Goal: Task Accomplishment & Management: Manage account settings

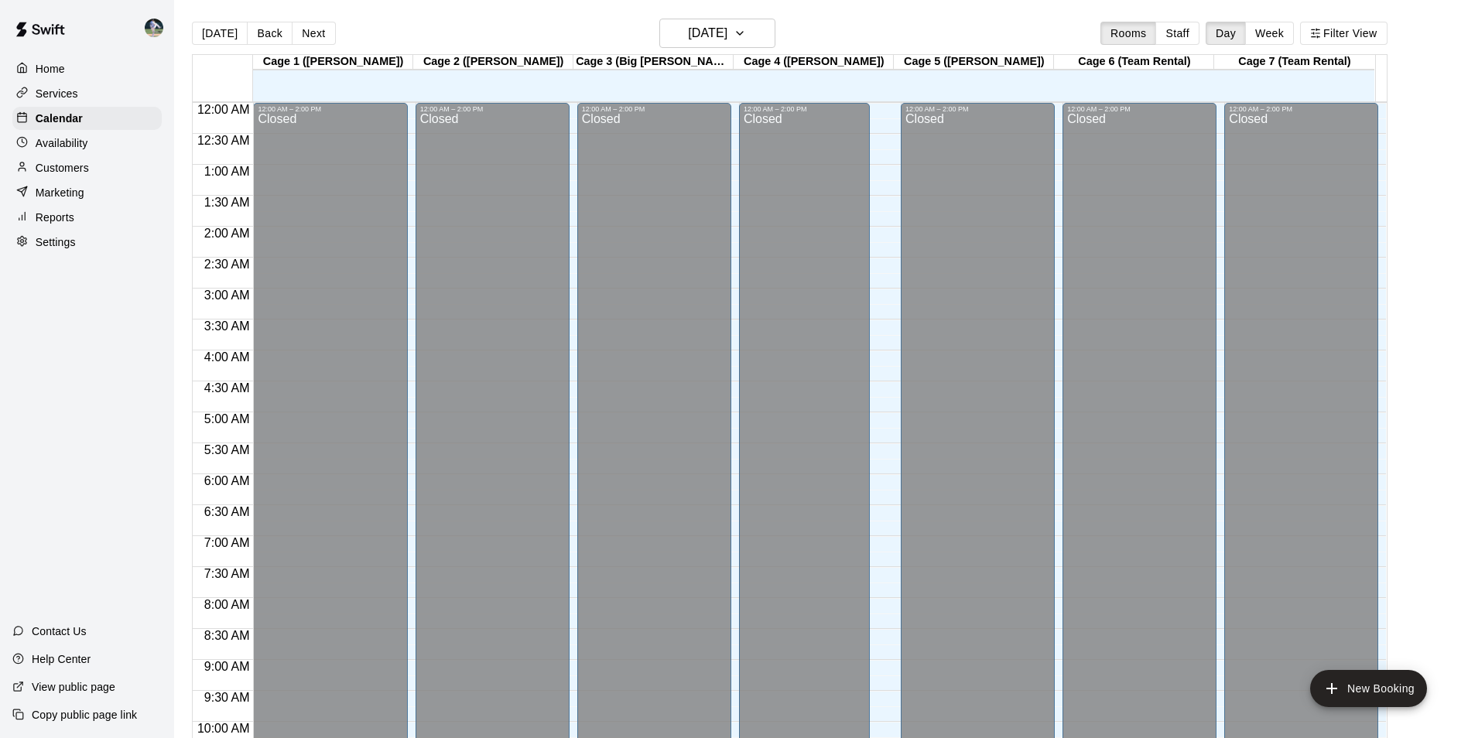
scroll to position [786, 0]
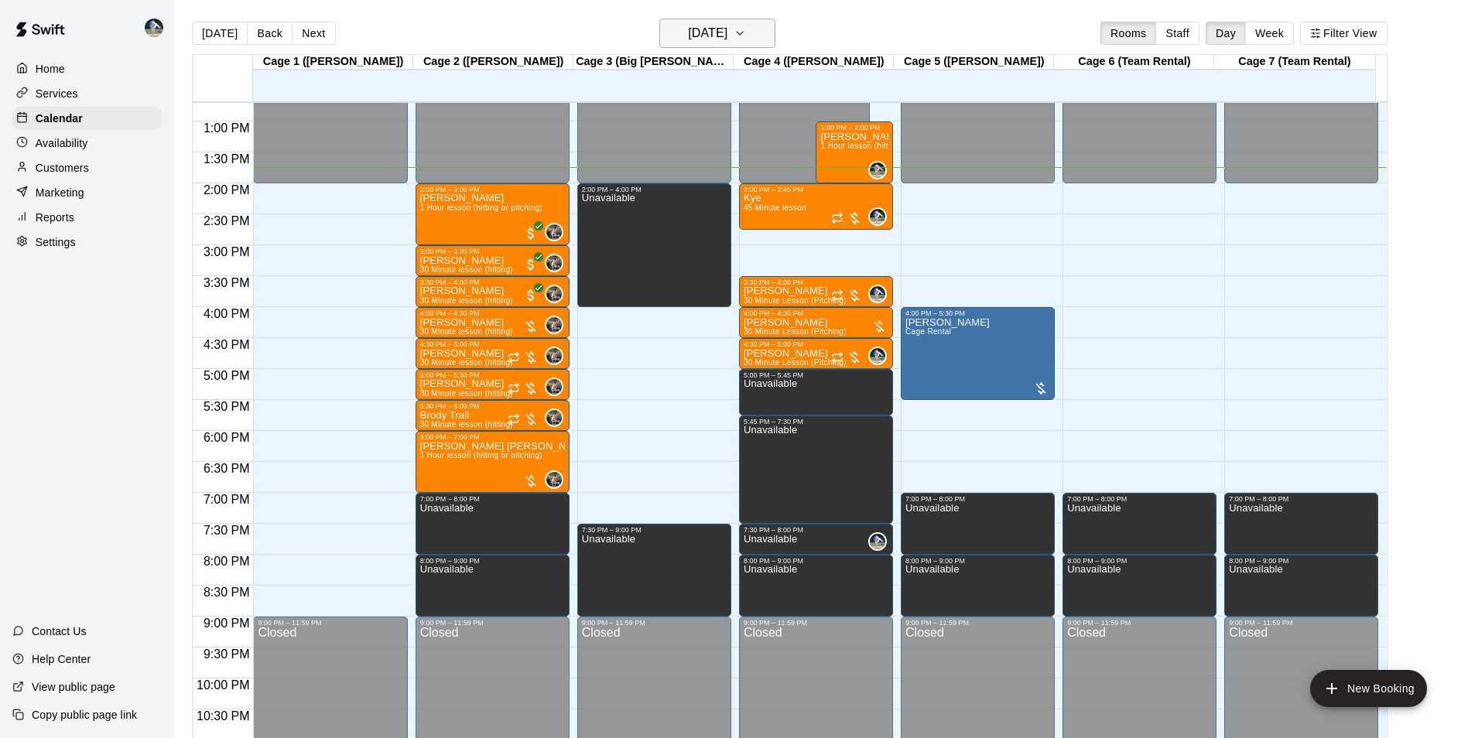
click at [701, 36] on h6 "[DATE]" at bounding box center [707, 33] width 39 height 22
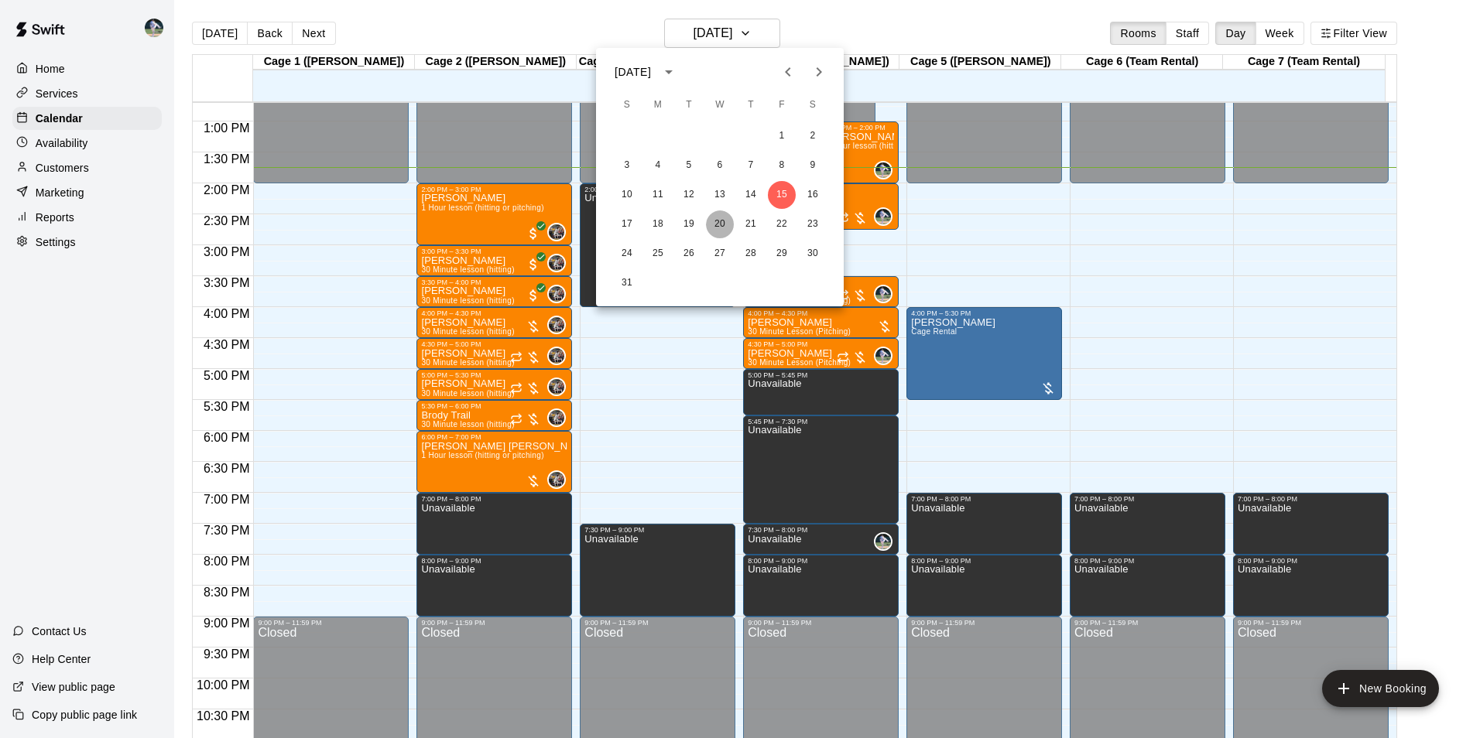
click at [718, 223] on button "20" at bounding box center [720, 225] width 28 height 28
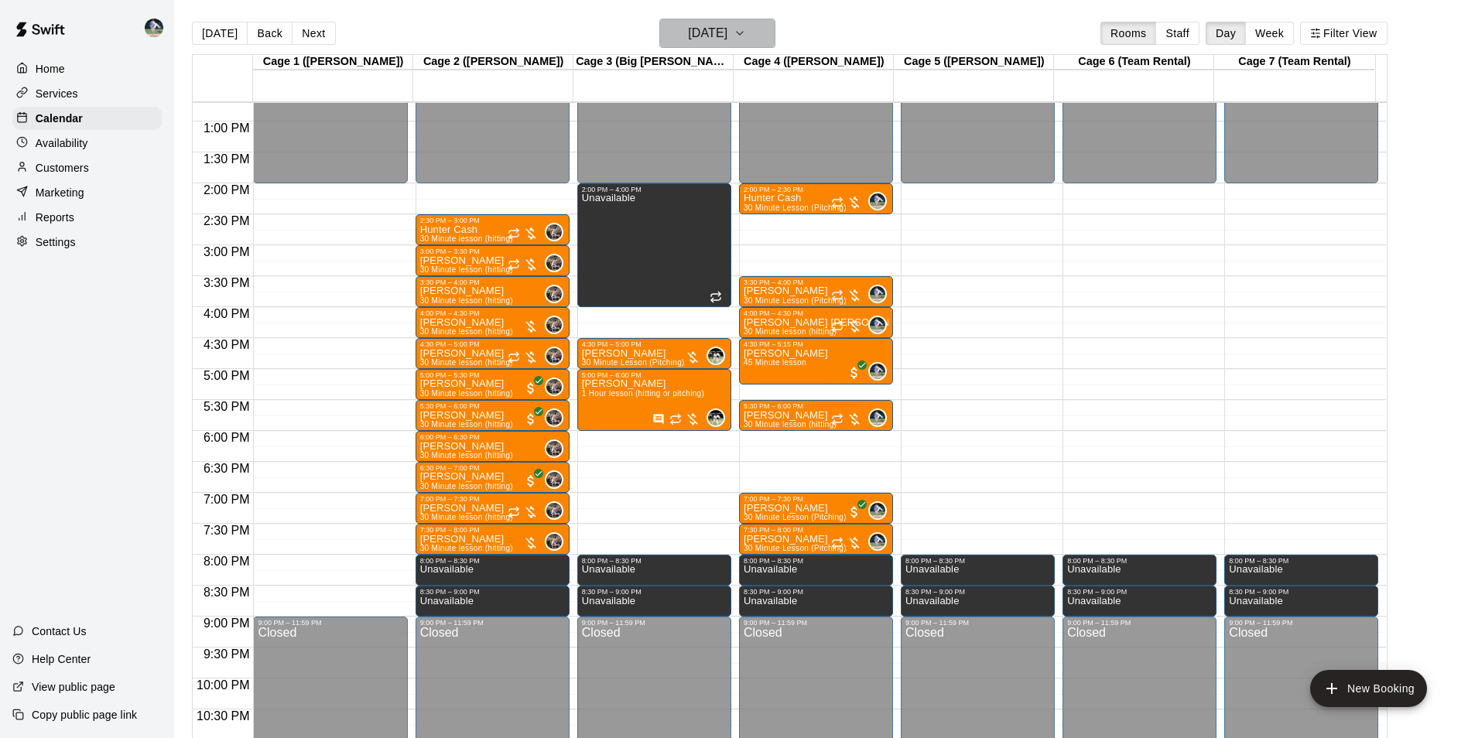
click at [723, 34] on h6 "[DATE]" at bounding box center [707, 33] width 39 height 22
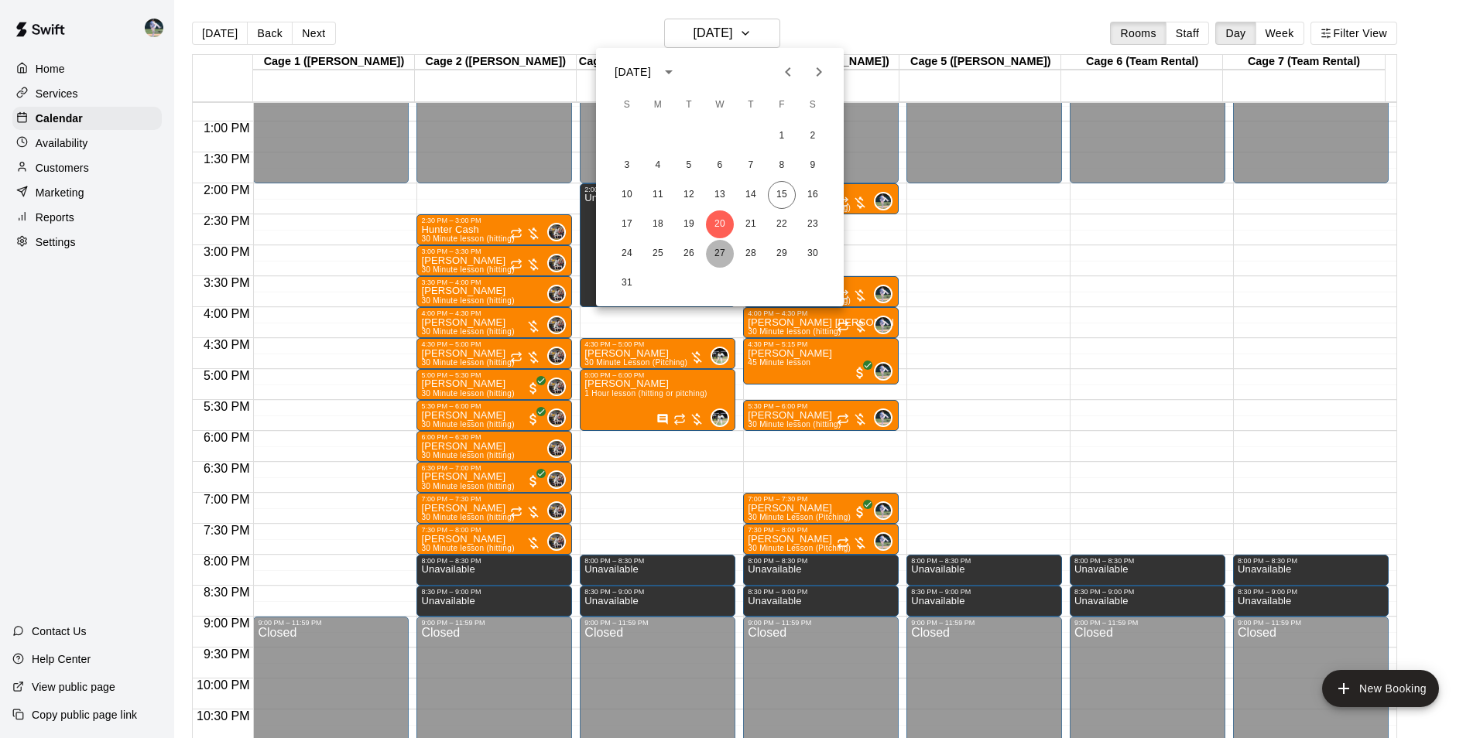
click at [716, 247] on button "27" at bounding box center [720, 254] width 28 height 28
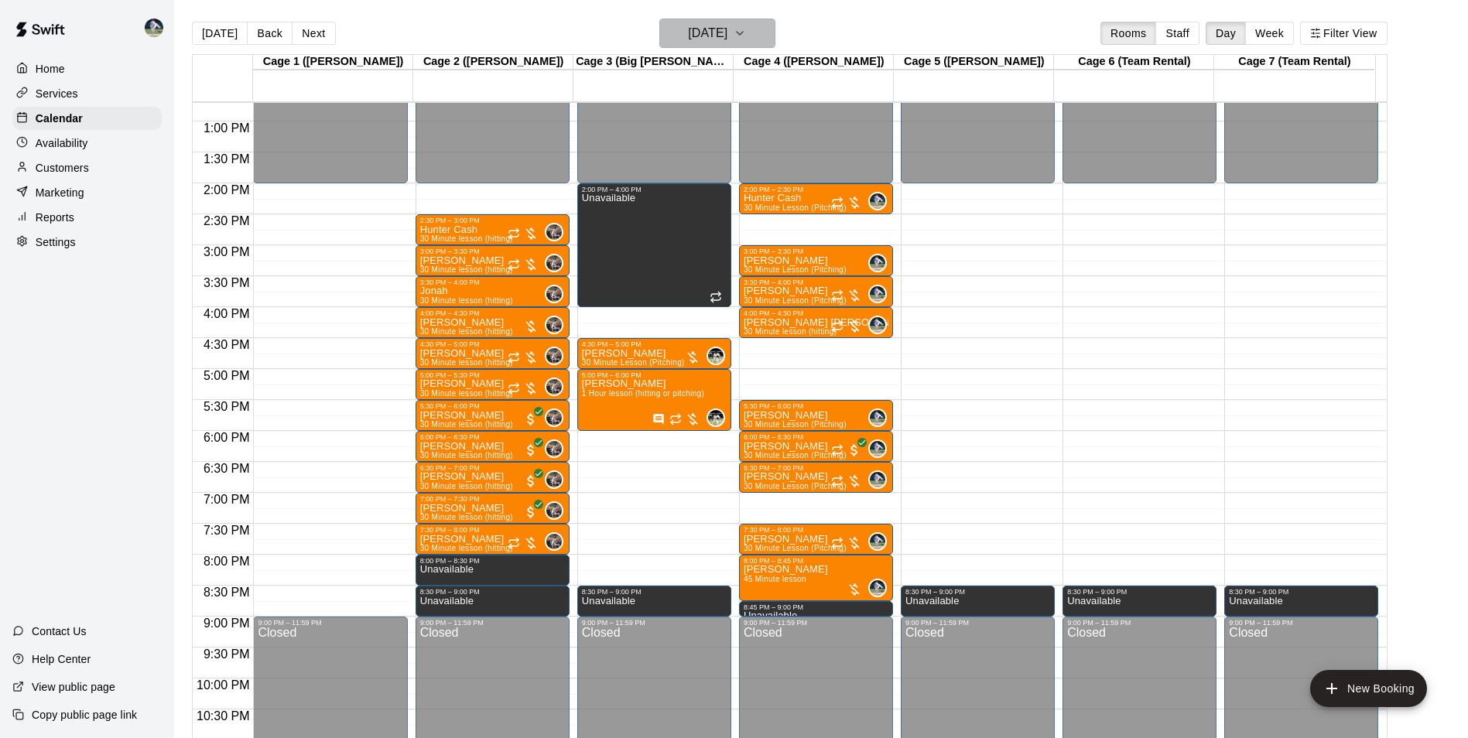
click at [704, 26] on h6 "[DATE]" at bounding box center [707, 33] width 39 height 22
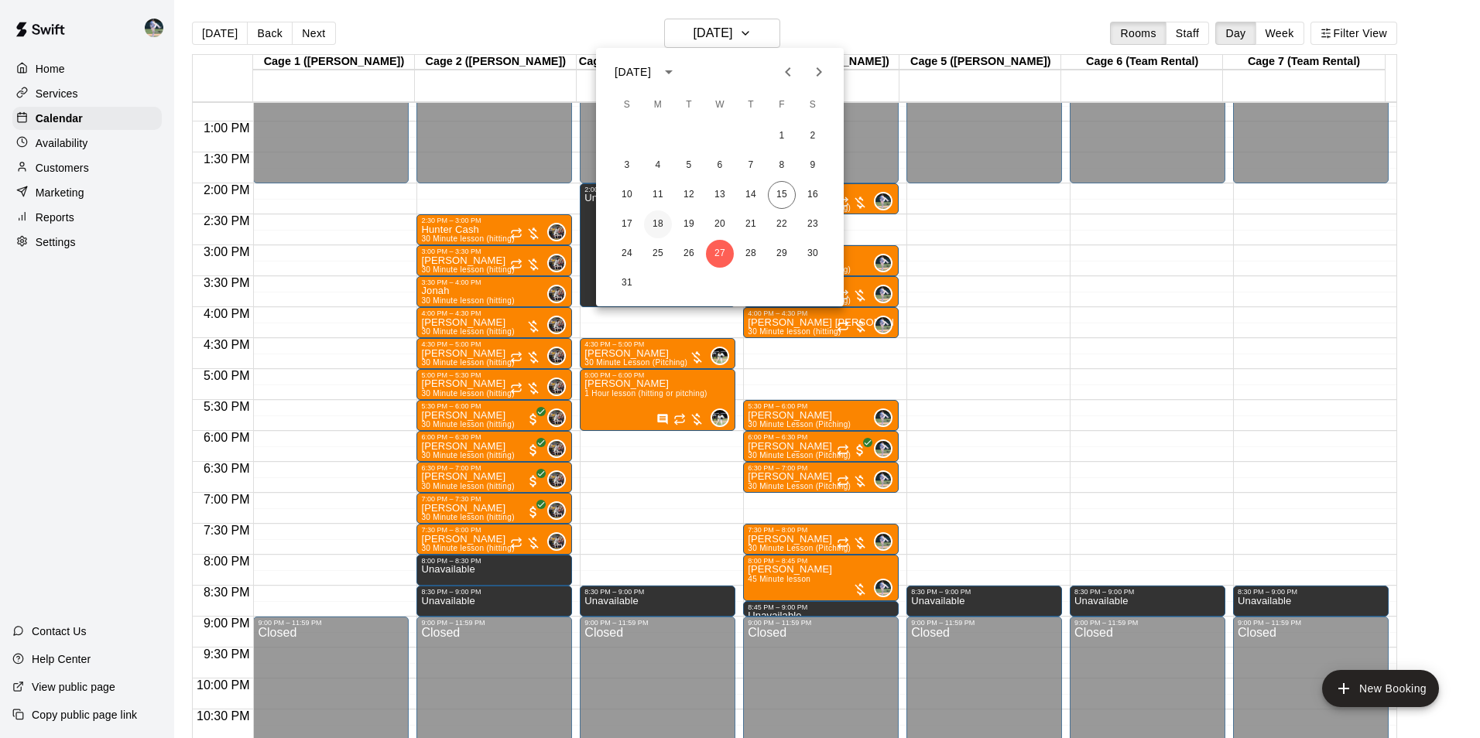
click at [663, 221] on button "18" at bounding box center [658, 225] width 28 height 28
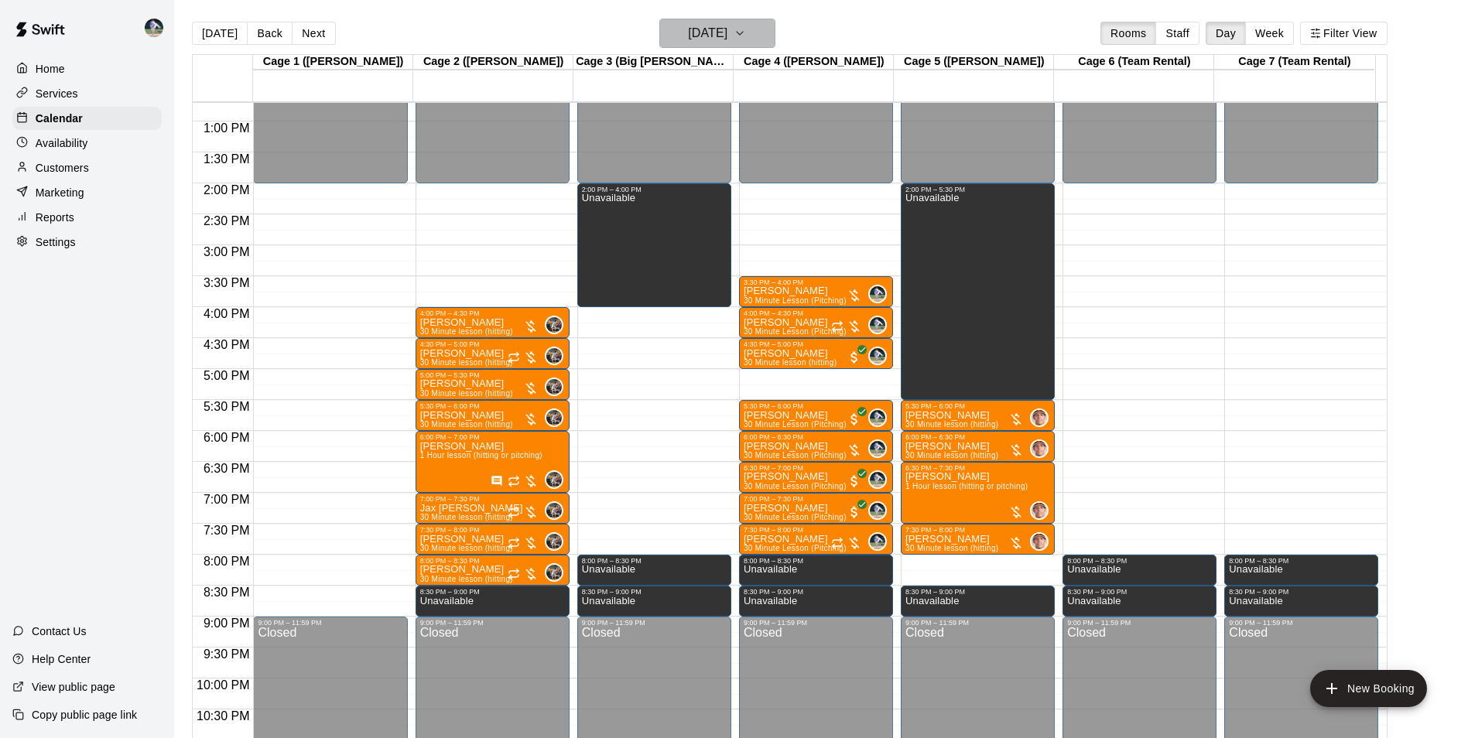
click at [688, 33] on h6 "[DATE]" at bounding box center [707, 33] width 39 height 22
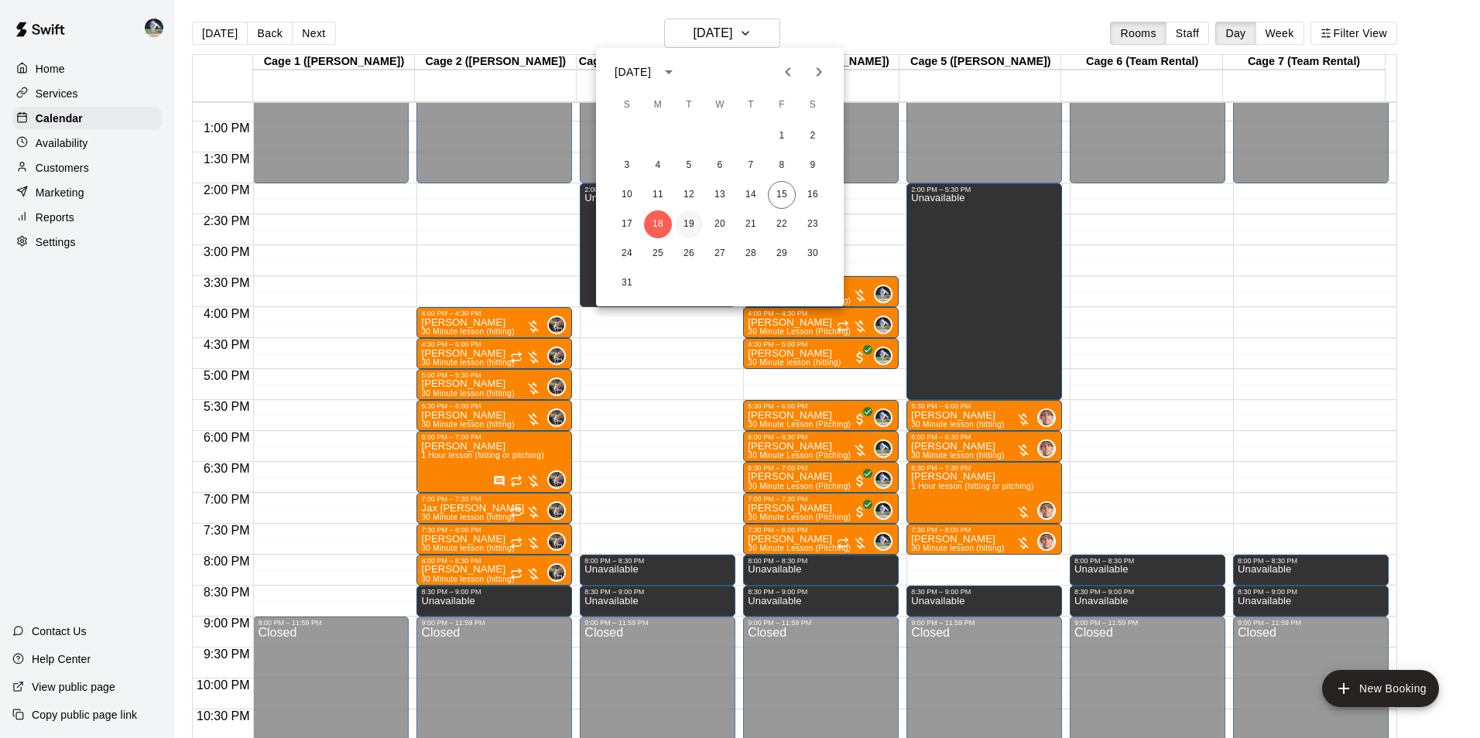
click at [685, 218] on button "19" at bounding box center [689, 225] width 28 height 28
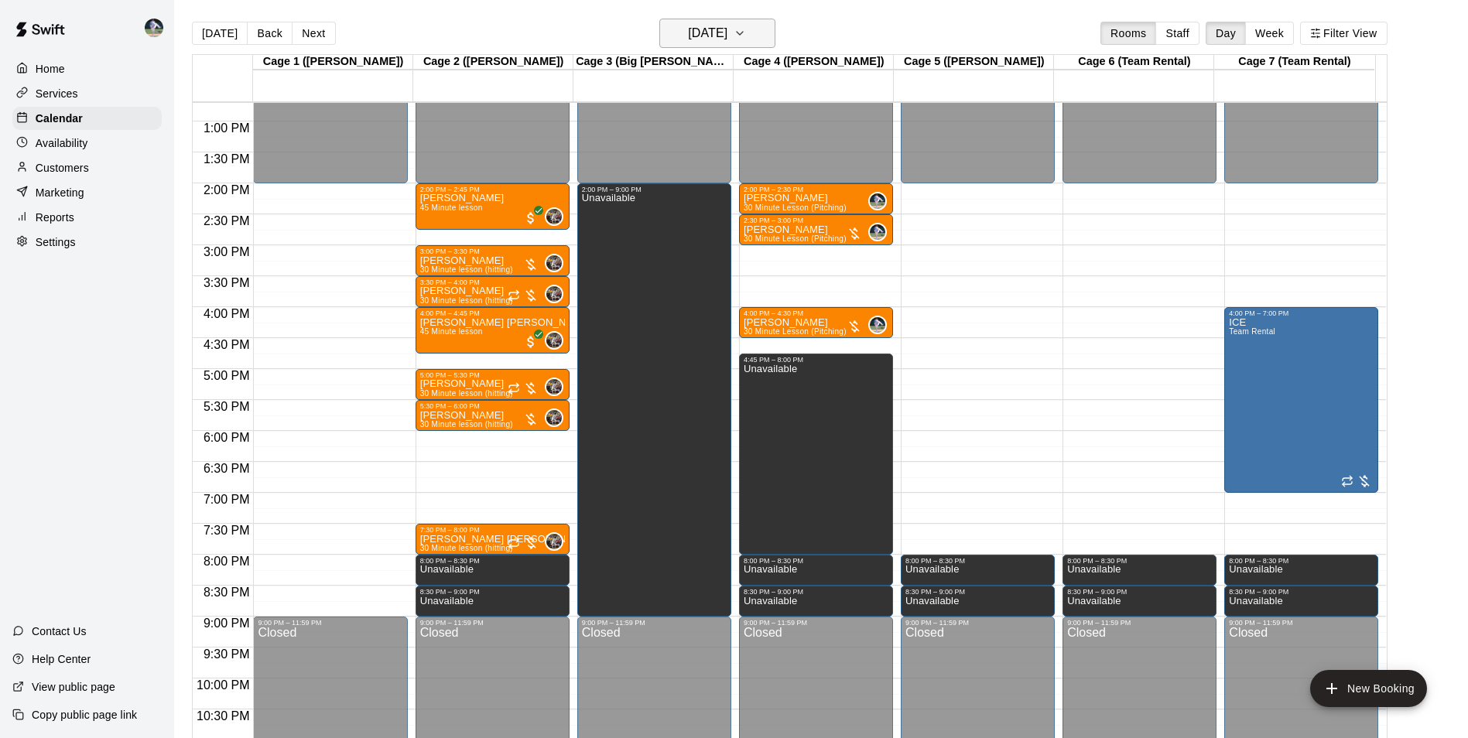
click at [688, 35] on h6 "[DATE]" at bounding box center [707, 33] width 39 height 22
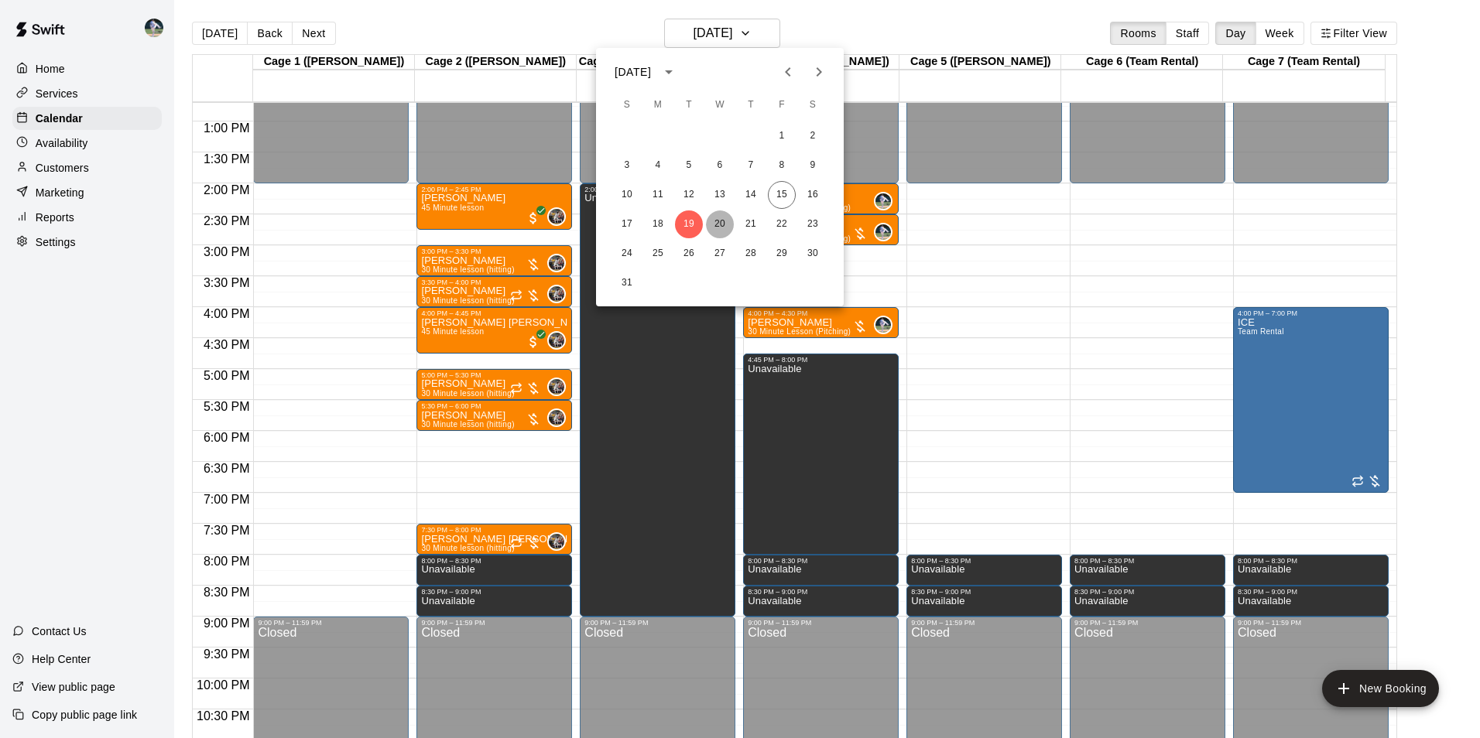
click at [721, 223] on button "20" at bounding box center [720, 225] width 28 height 28
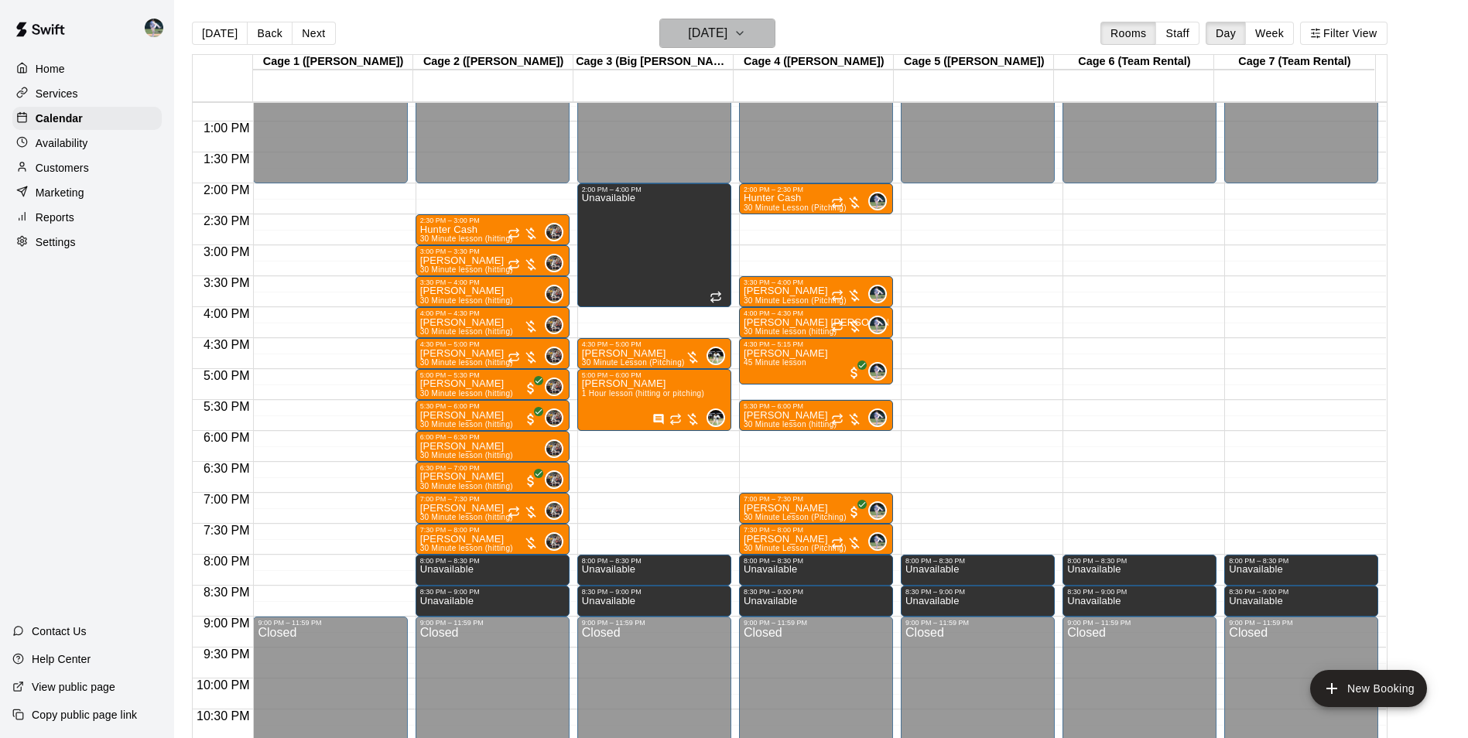
click at [713, 38] on h6 "[DATE]" at bounding box center [707, 33] width 39 height 22
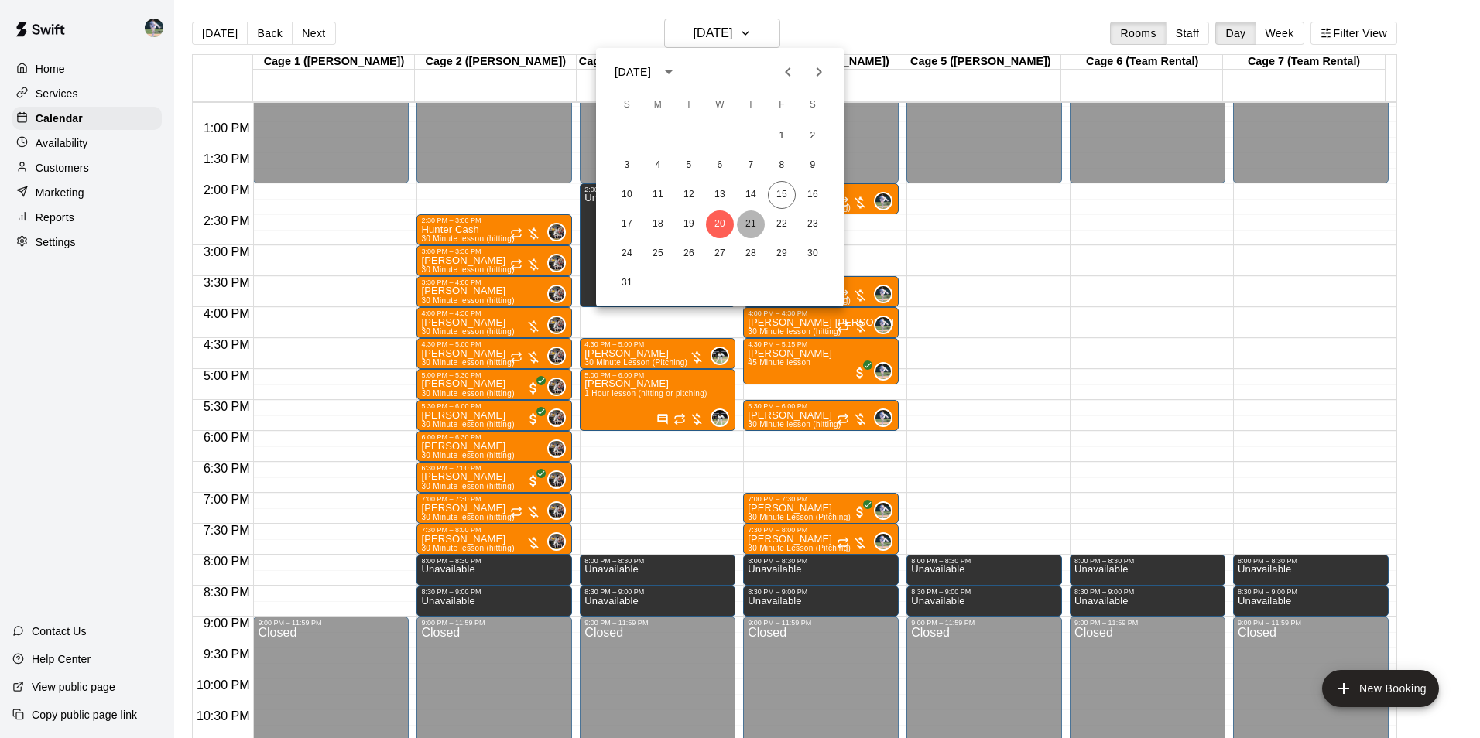
click at [746, 221] on button "21" at bounding box center [751, 225] width 28 height 28
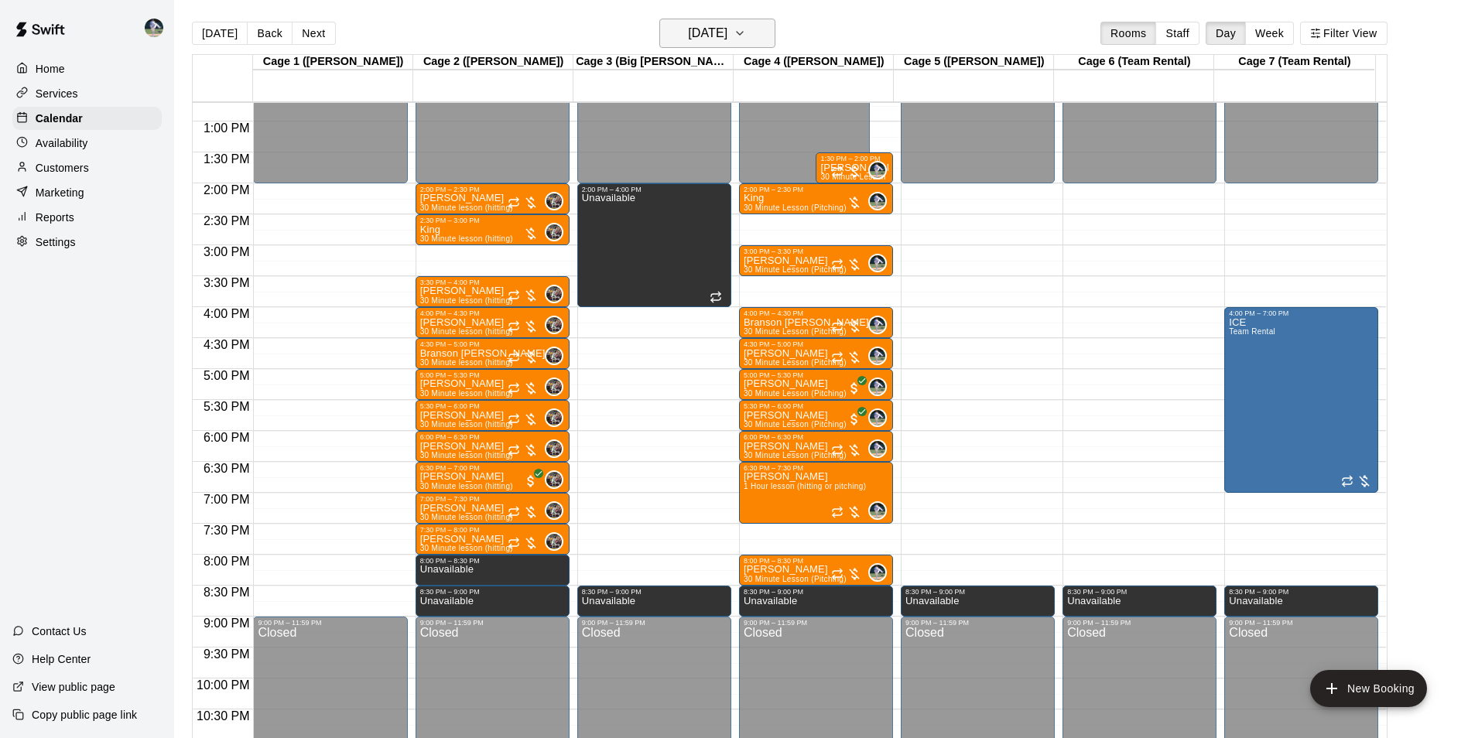
click at [704, 35] on h6 "[DATE]" at bounding box center [707, 33] width 39 height 22
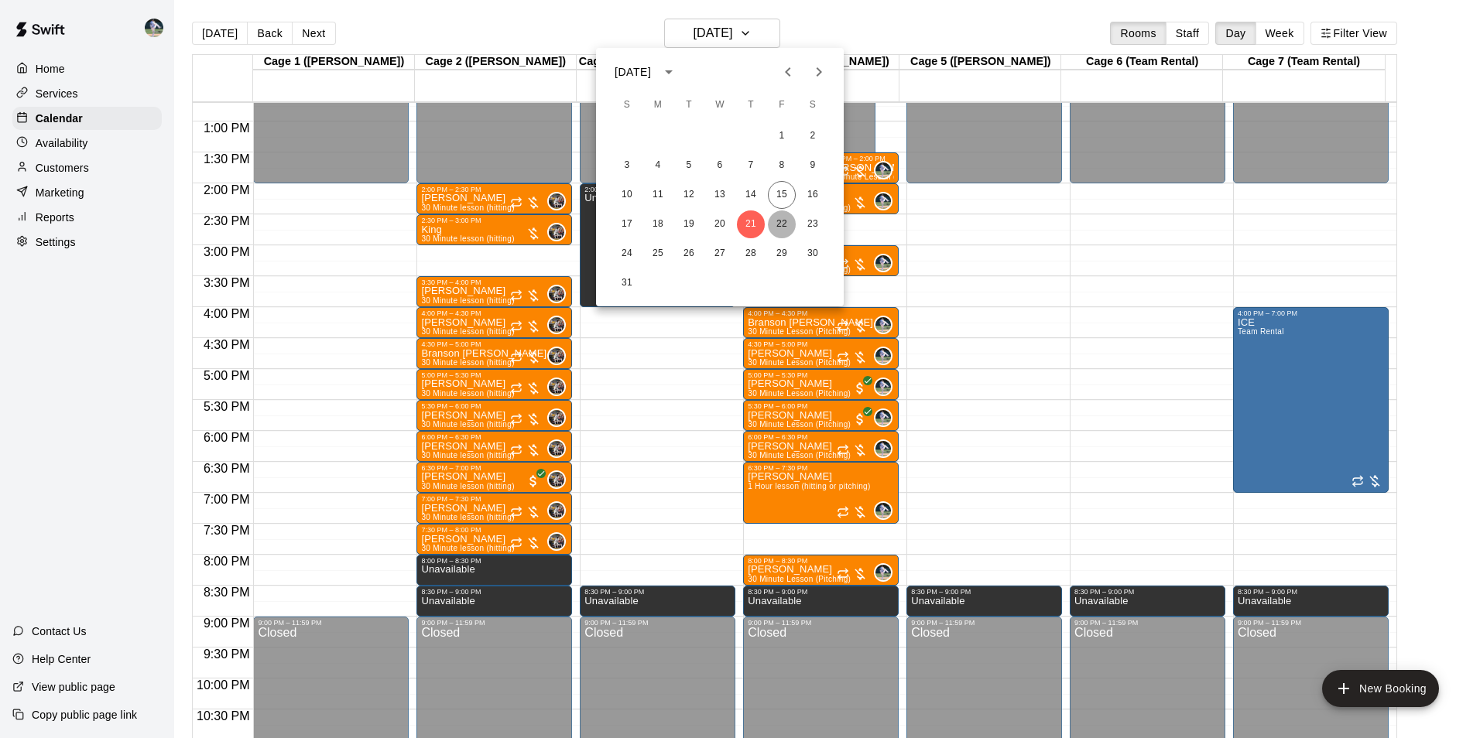
click at [781, 218] on button "22" at bounding box center [782, 225] width 28 height 28
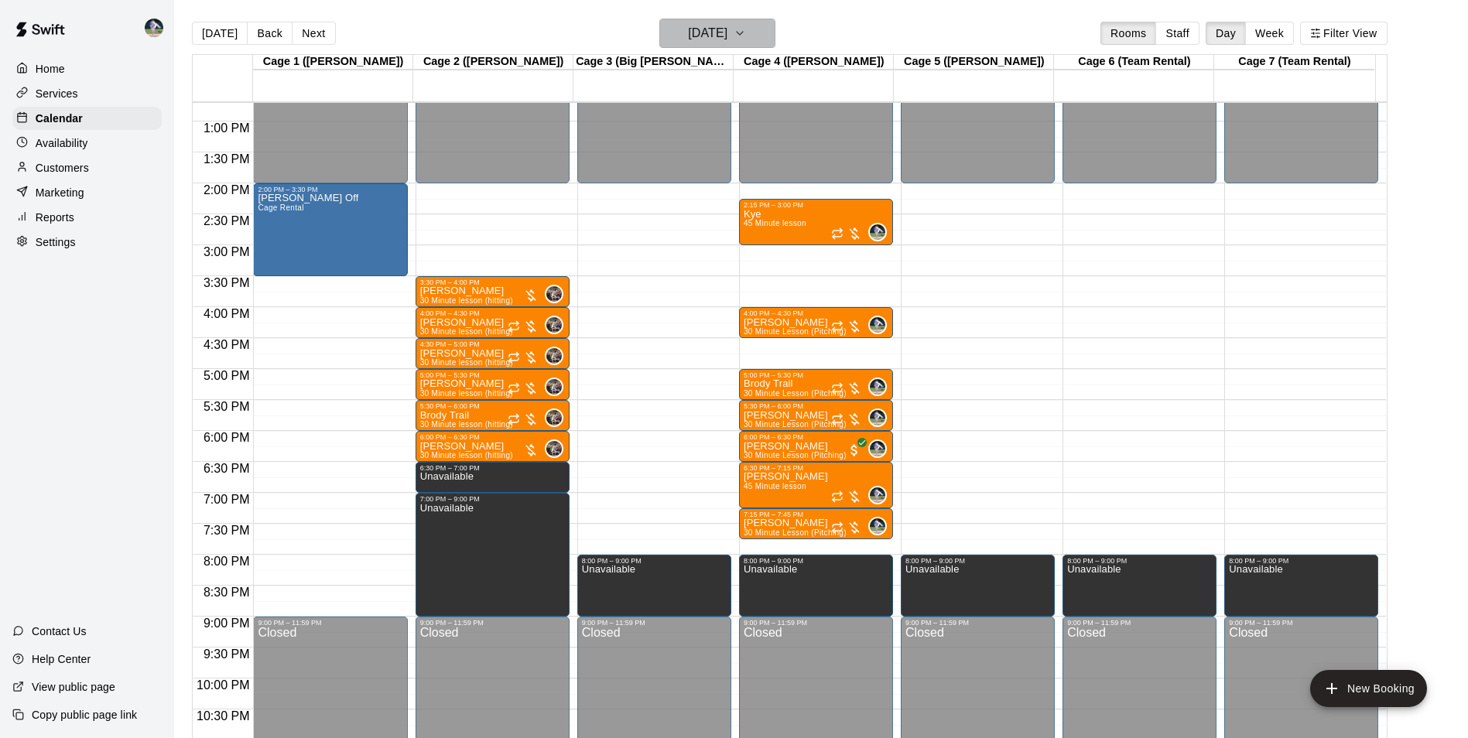
click at [713, 39] on h6 "[DATE]" at bounding box center [707, 33] width 39 height 22
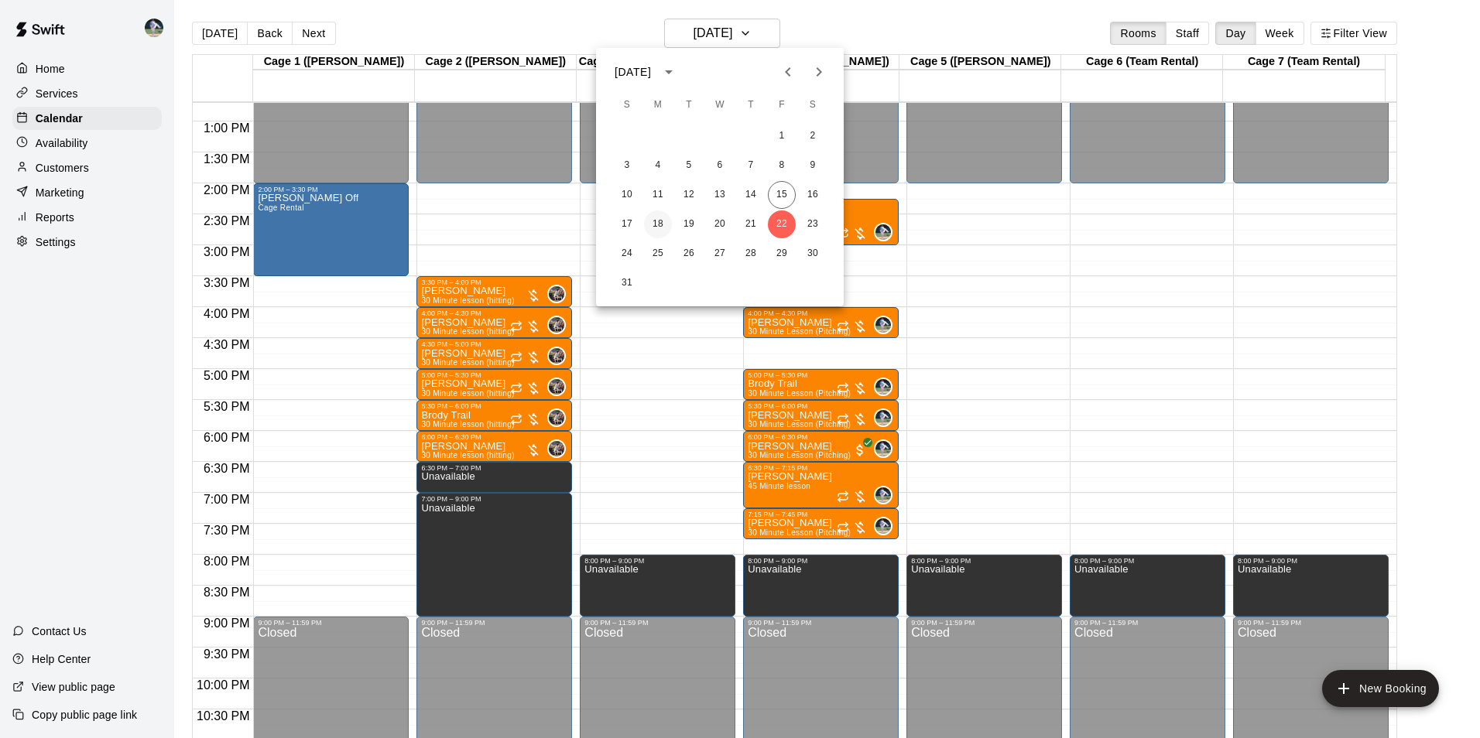
click at [656, 224] on button "18" at bounding box center [658, 225] width 28 height 28
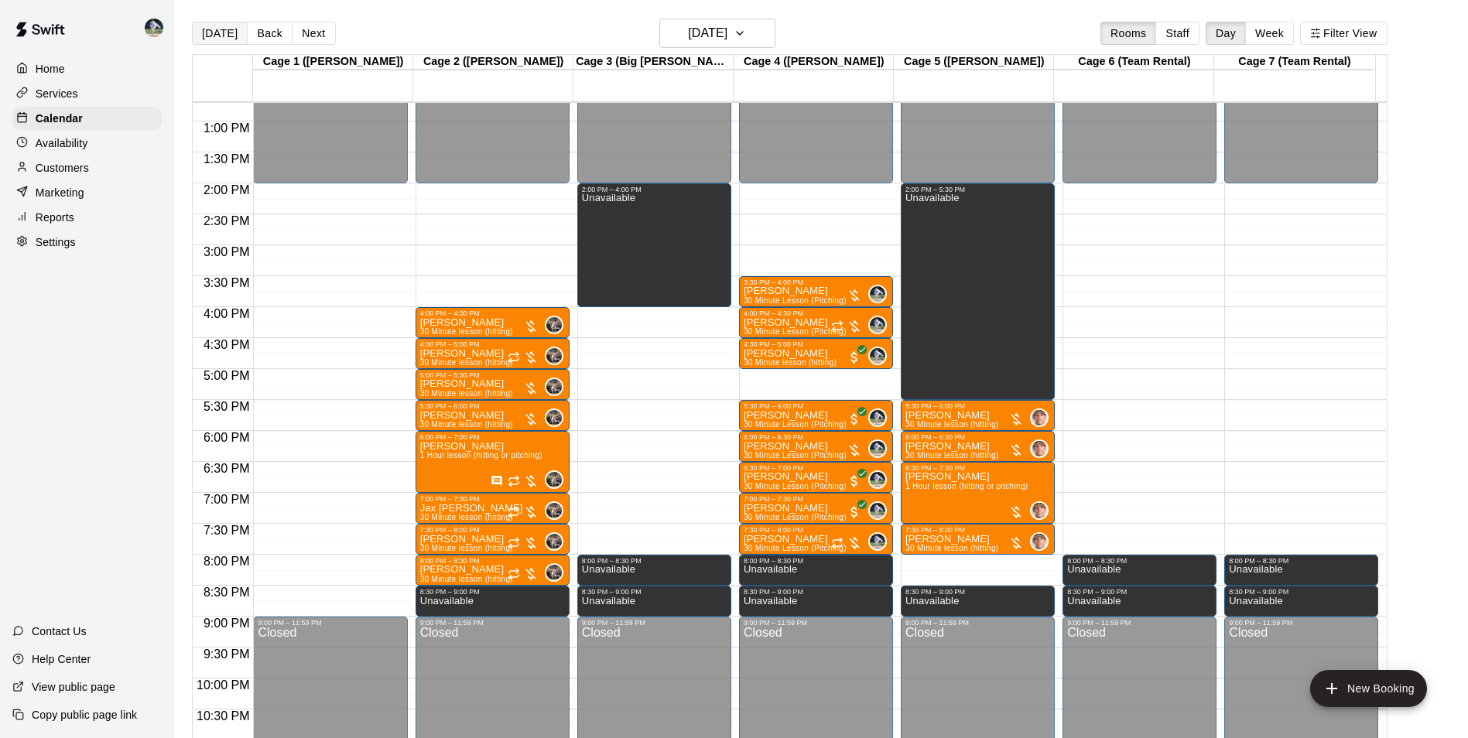
click at [222, 31] on button "[DATE]" at bounding box center [220, 33] width 56 height 23
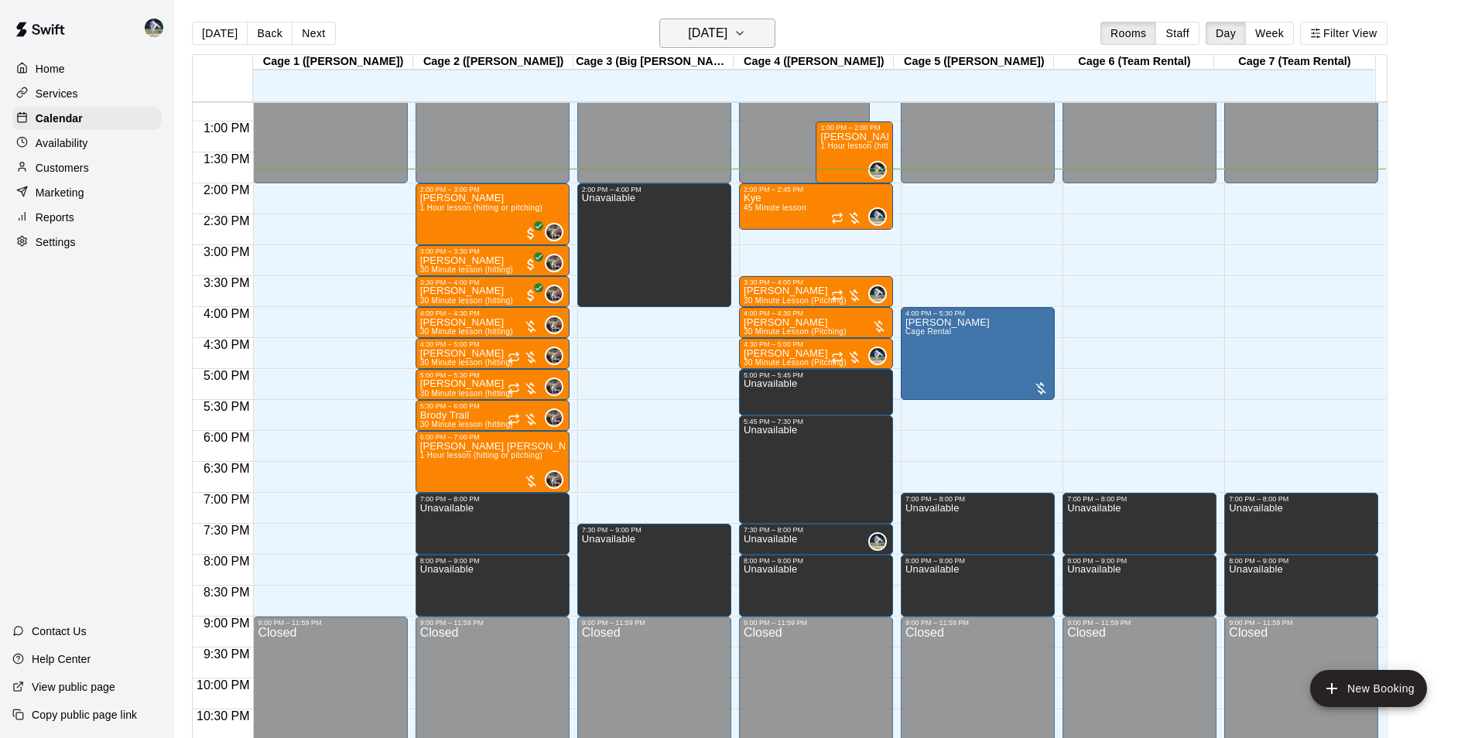
click at [690, 37] on h6 "[DATE]" at bounding box center [707, 33] width 39 height 22
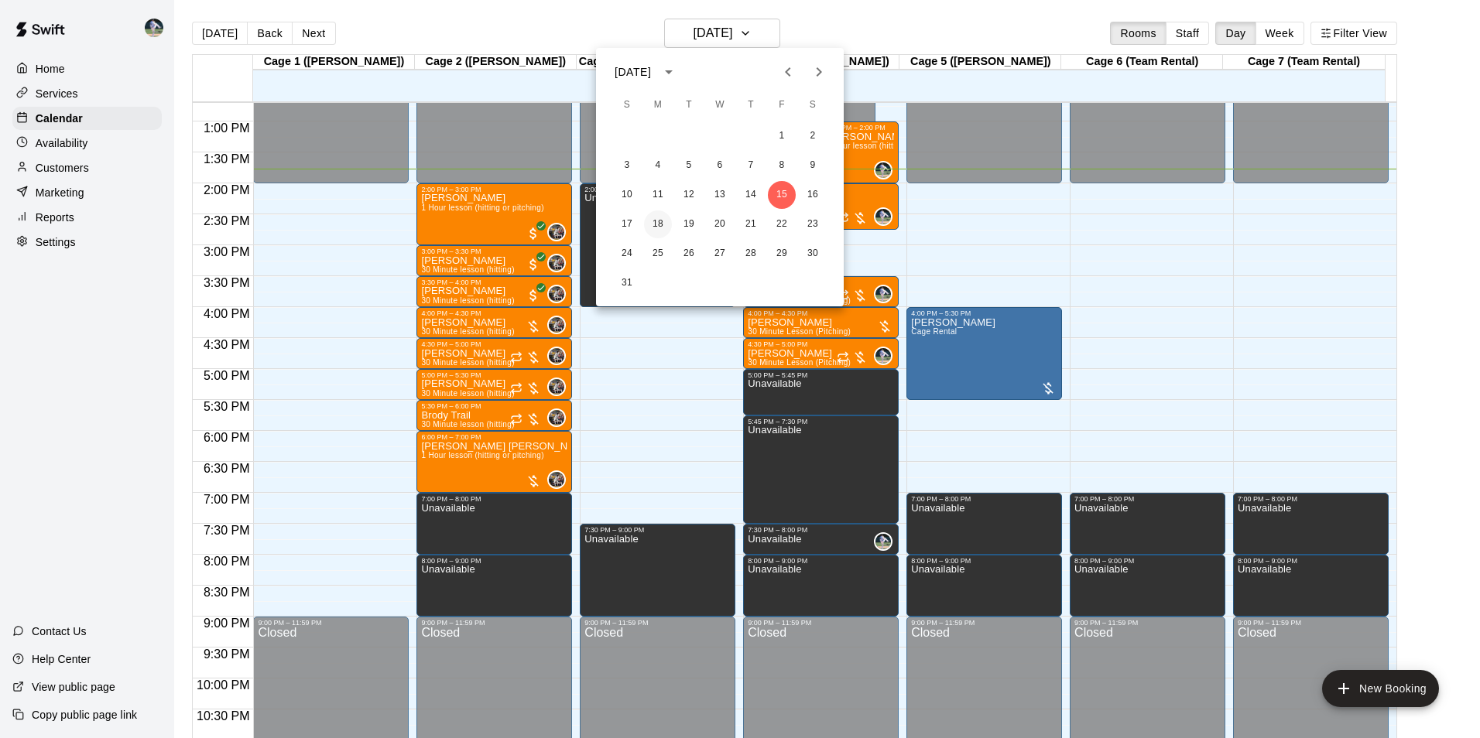
click at [662, 220] on button "18" at bounding box center [658, 225] width 28 height 28
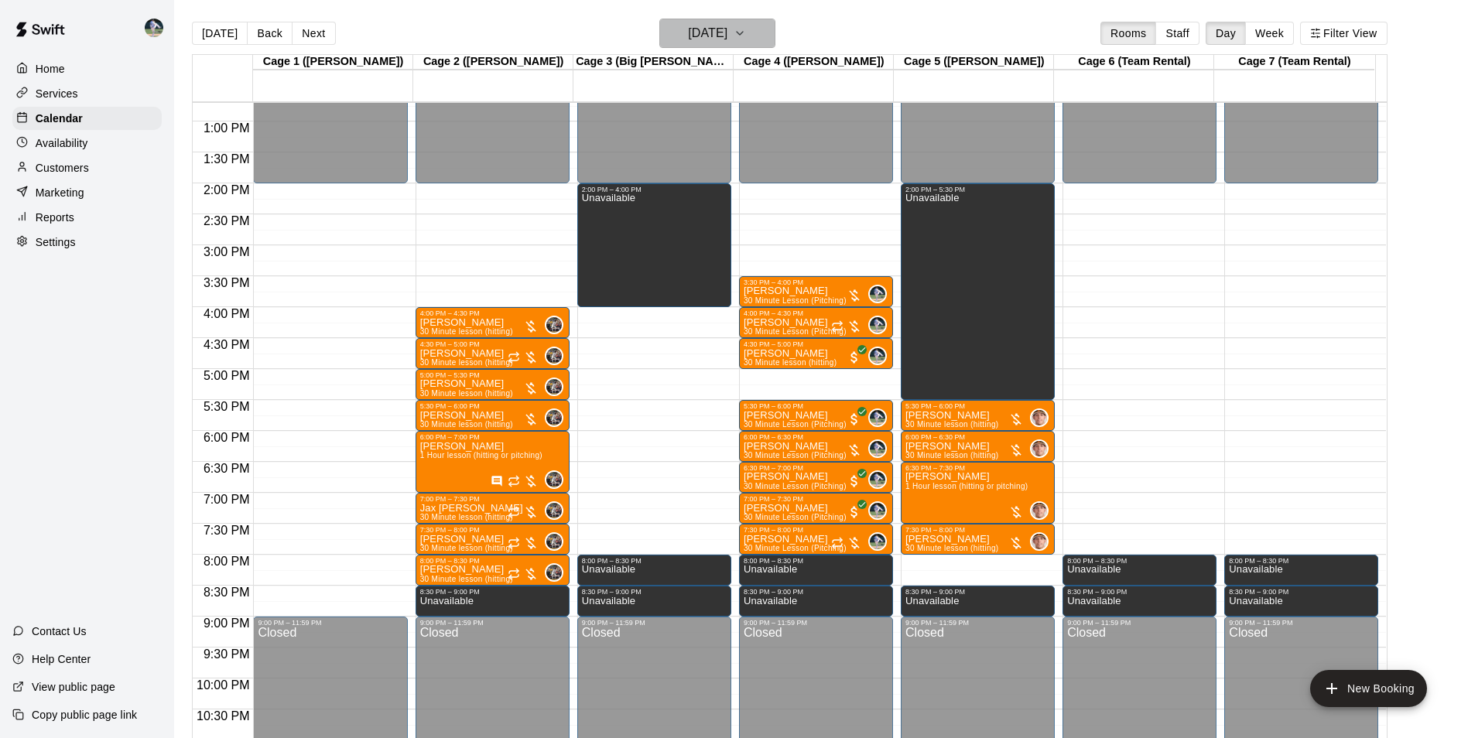
click at [698, 29] on h6 "[DATE]" at bounding box center [707, 33] width 39 height 22
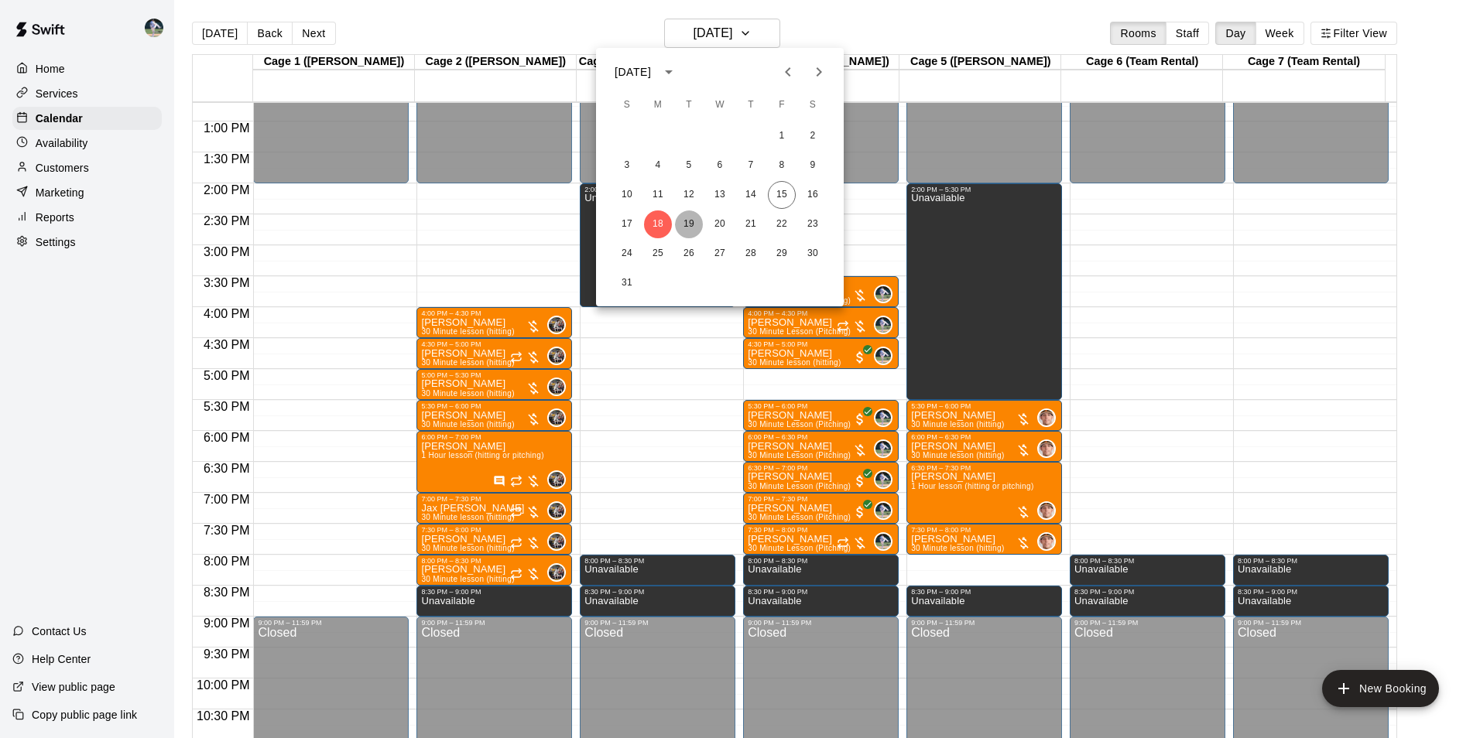
click at [695, 221] on button "19" at bounding box center [689, 225] width 28 height 28
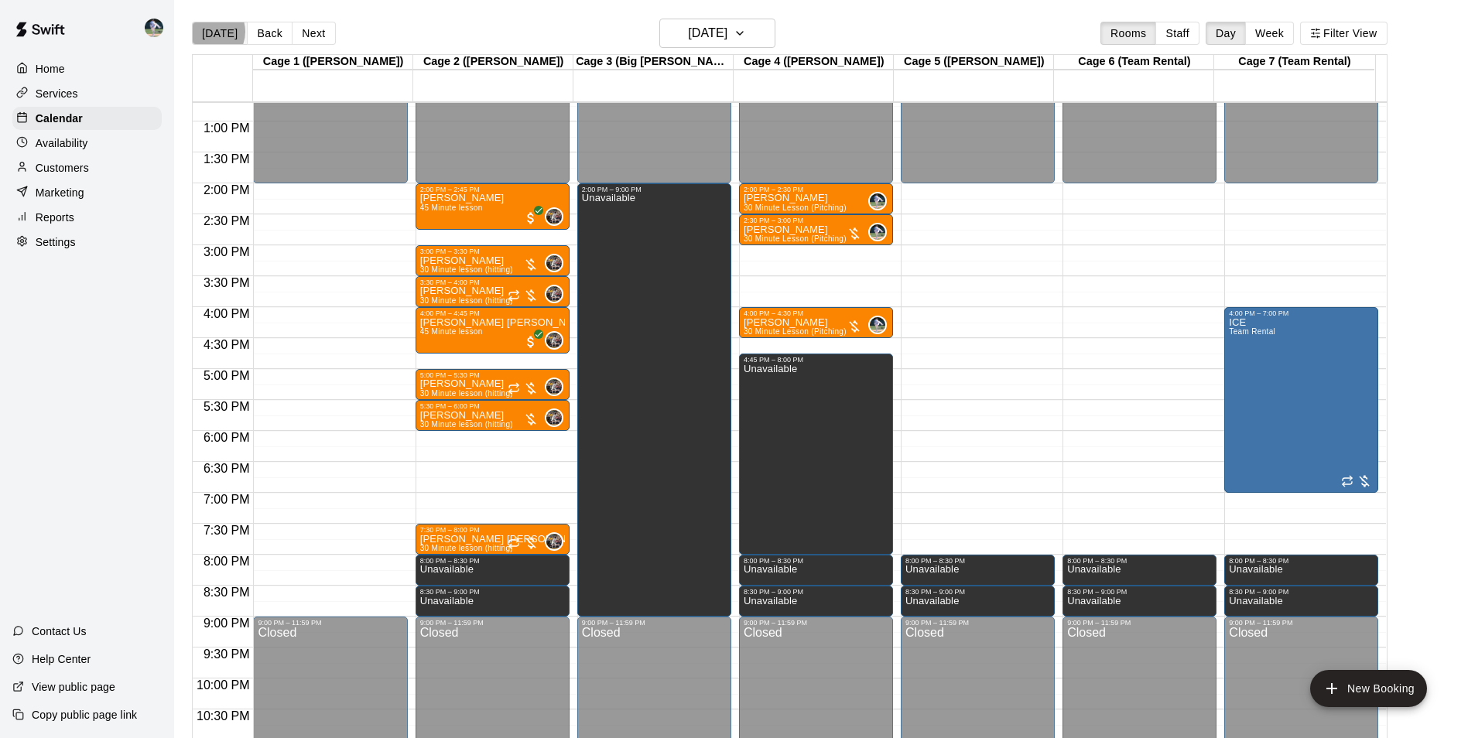
click at [207, 31] on button "[DATE]" at bounding box center [220, 33] width 56 height 23
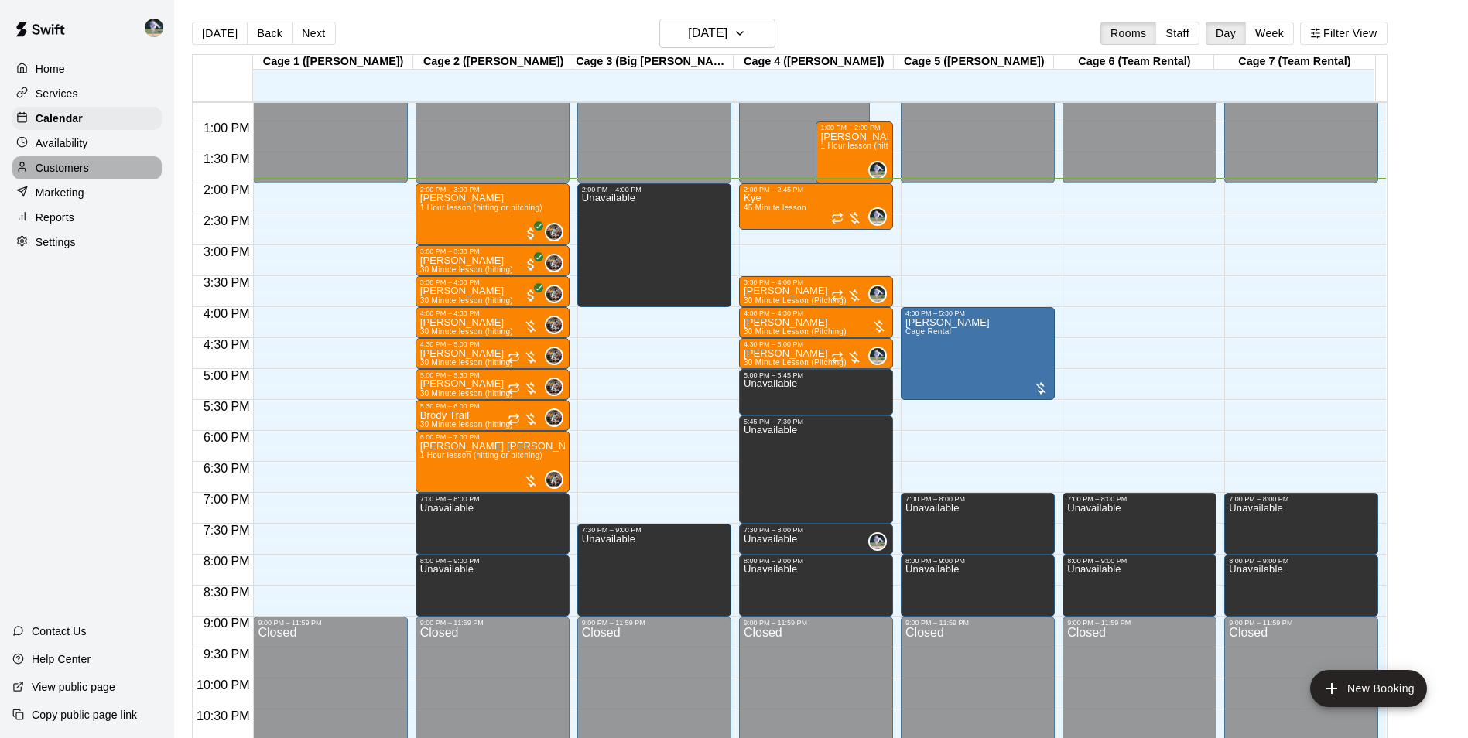
click at [85, 166] on p "Customers" at bounding box center [62, 167] width 53 height 15
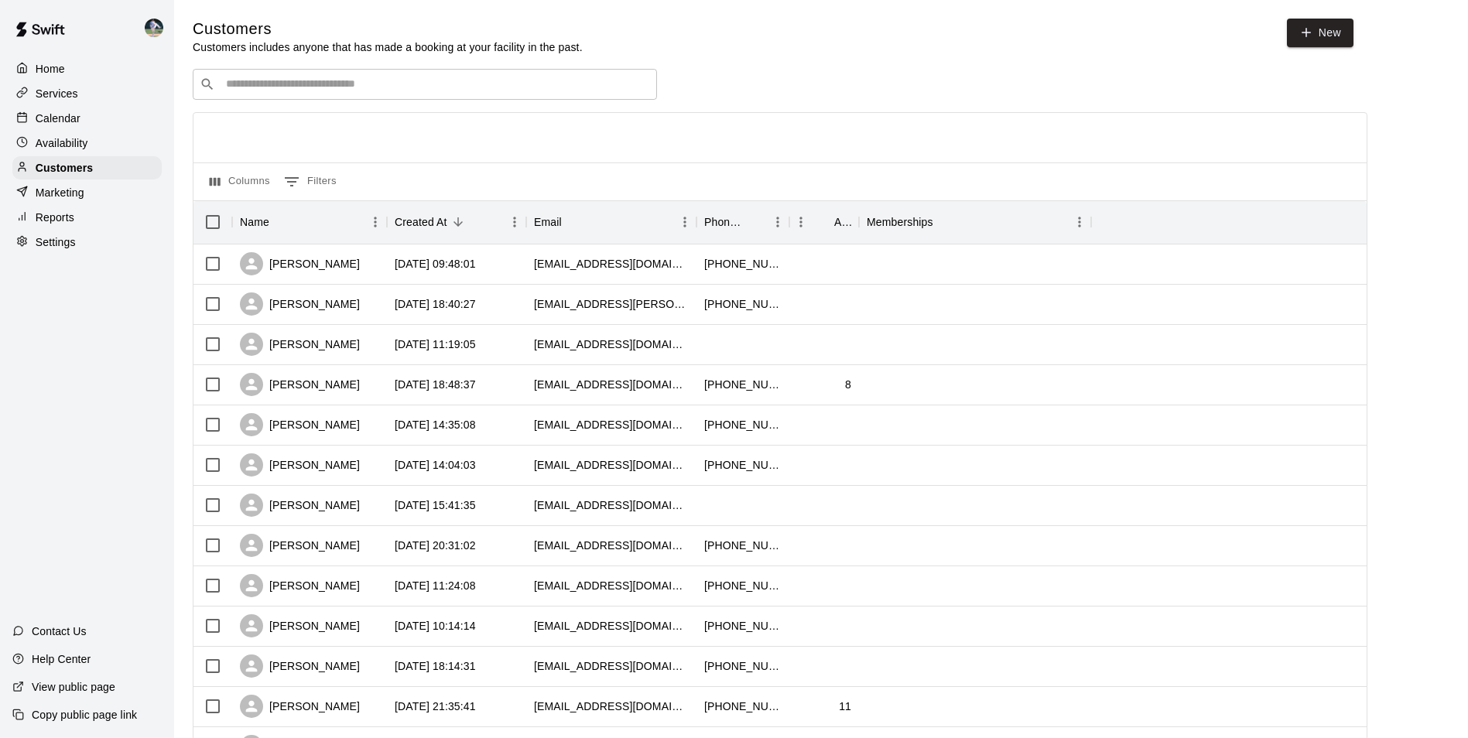
click at [231, 84] on input "Search customers by name or email" at bounding box center [435, 84] width 429 height 15
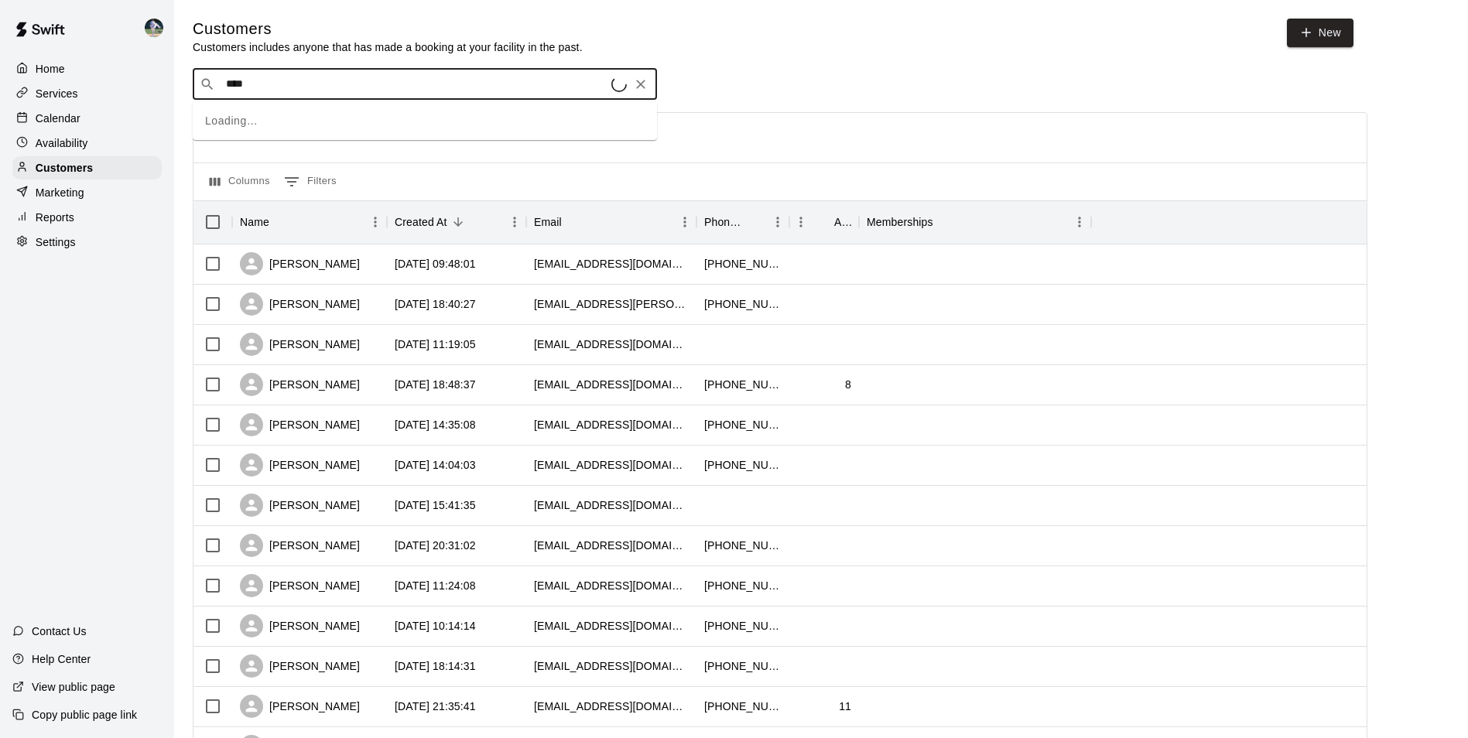
type input "*****"
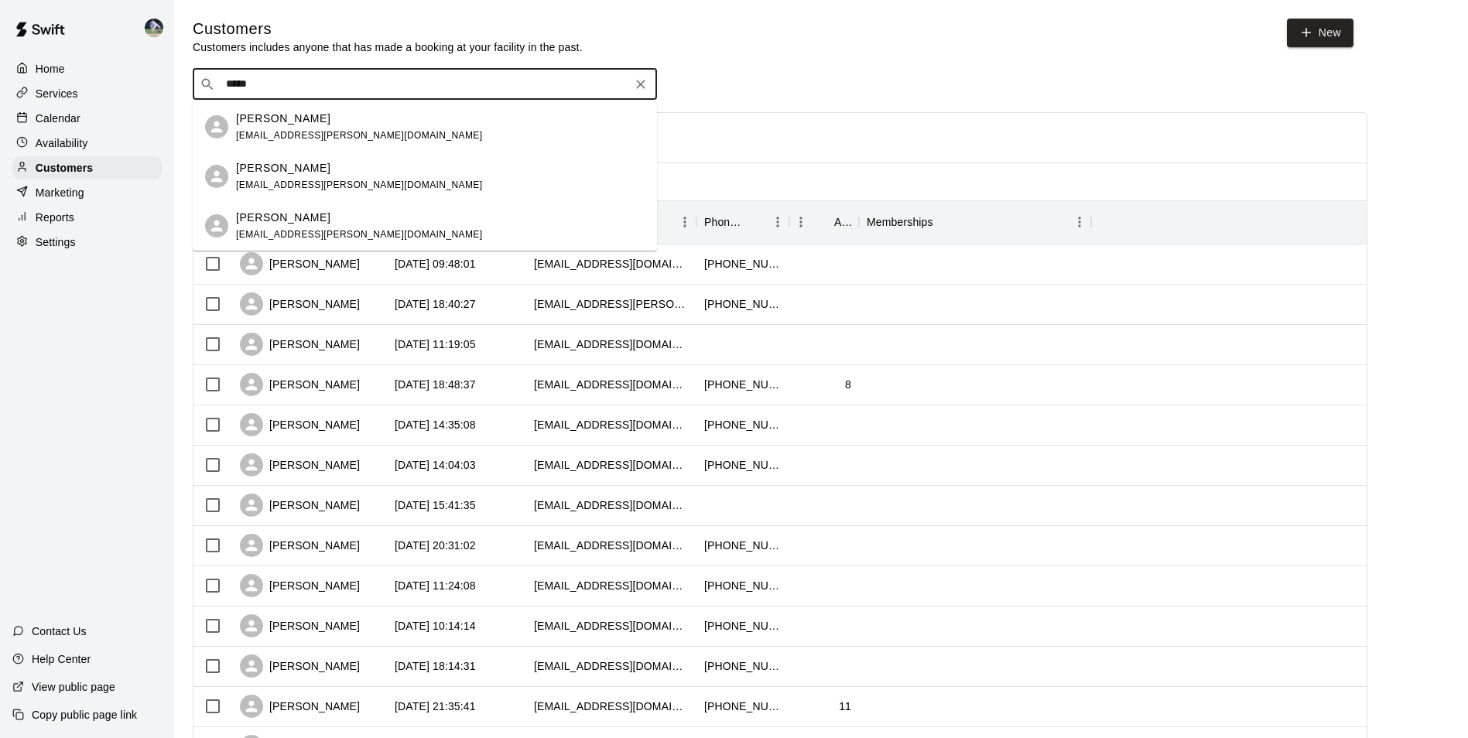
click at [266, 114] on p "[PERSON_NAME]" at bounding box center [283, 119] width 94 height 16
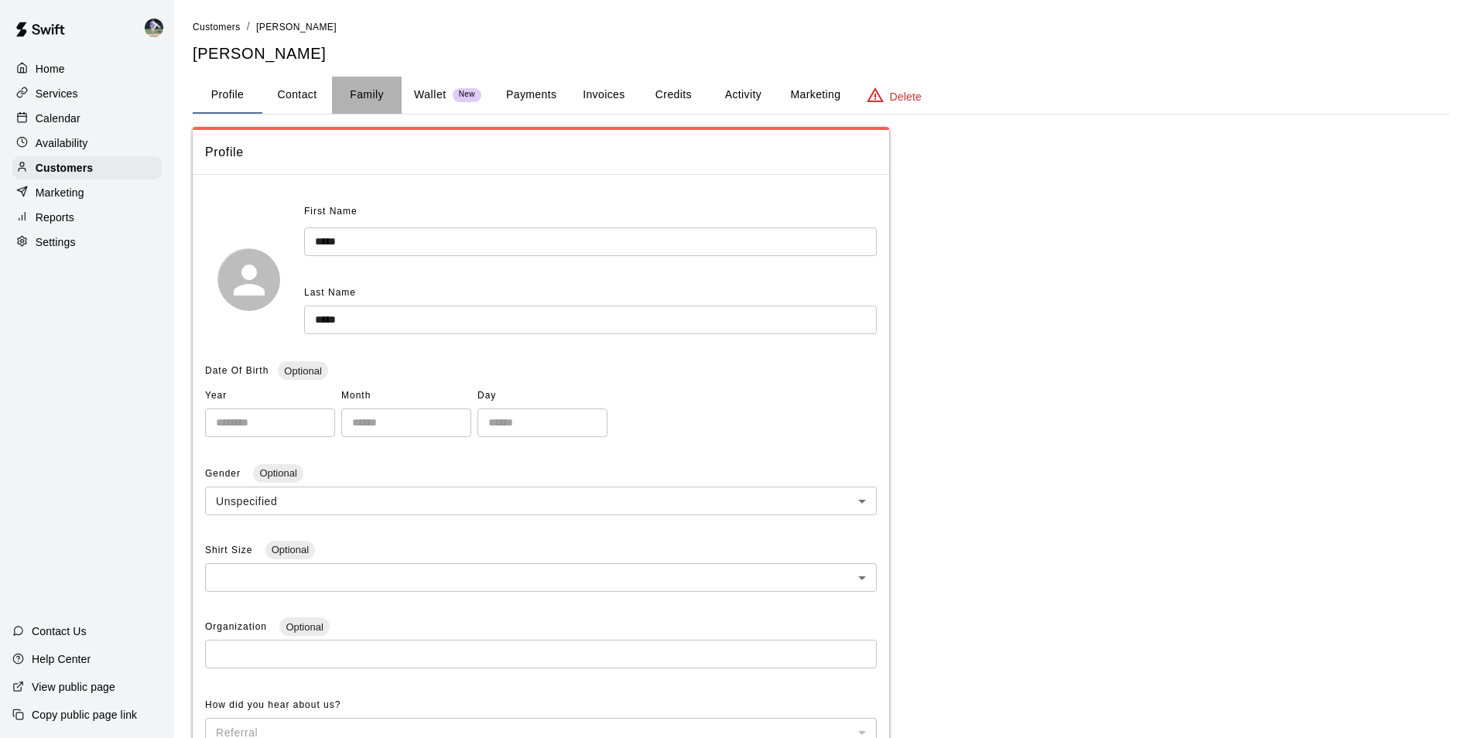
click at [370, 91] on button "Family" at bounding box center [367, 95] width 70 height 37
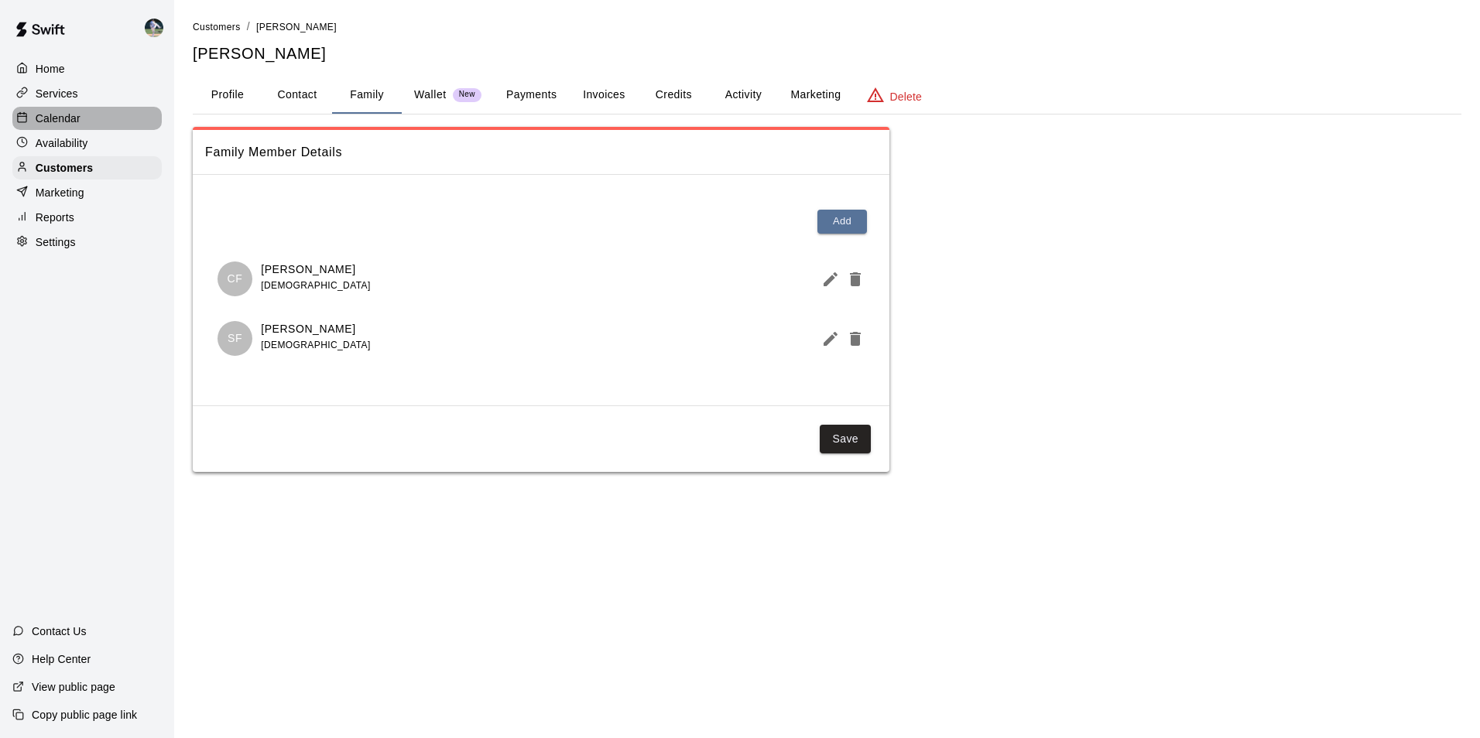
click at [98, 115] on div "Calendar" at bounding box center [86, 118] width 149 height 23
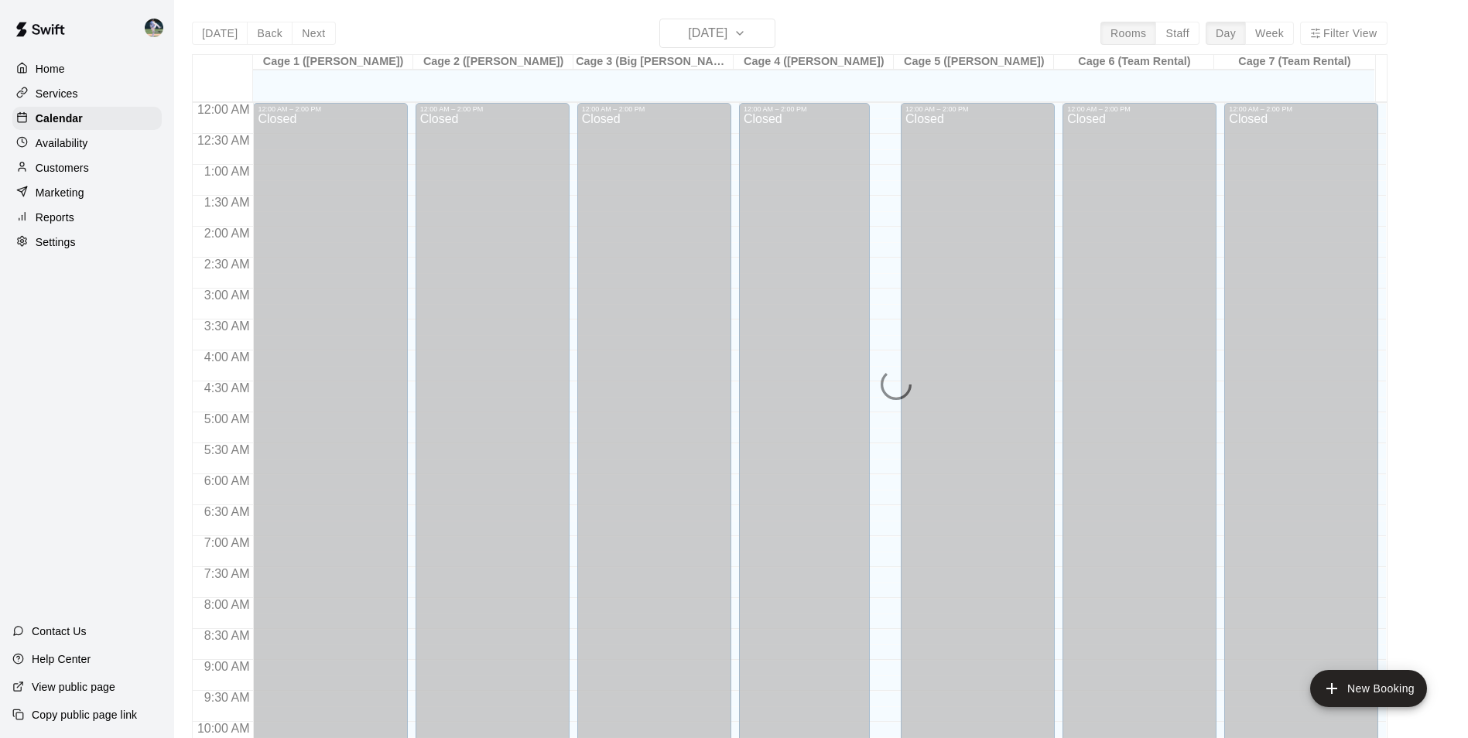
scroll to position [786, 0]
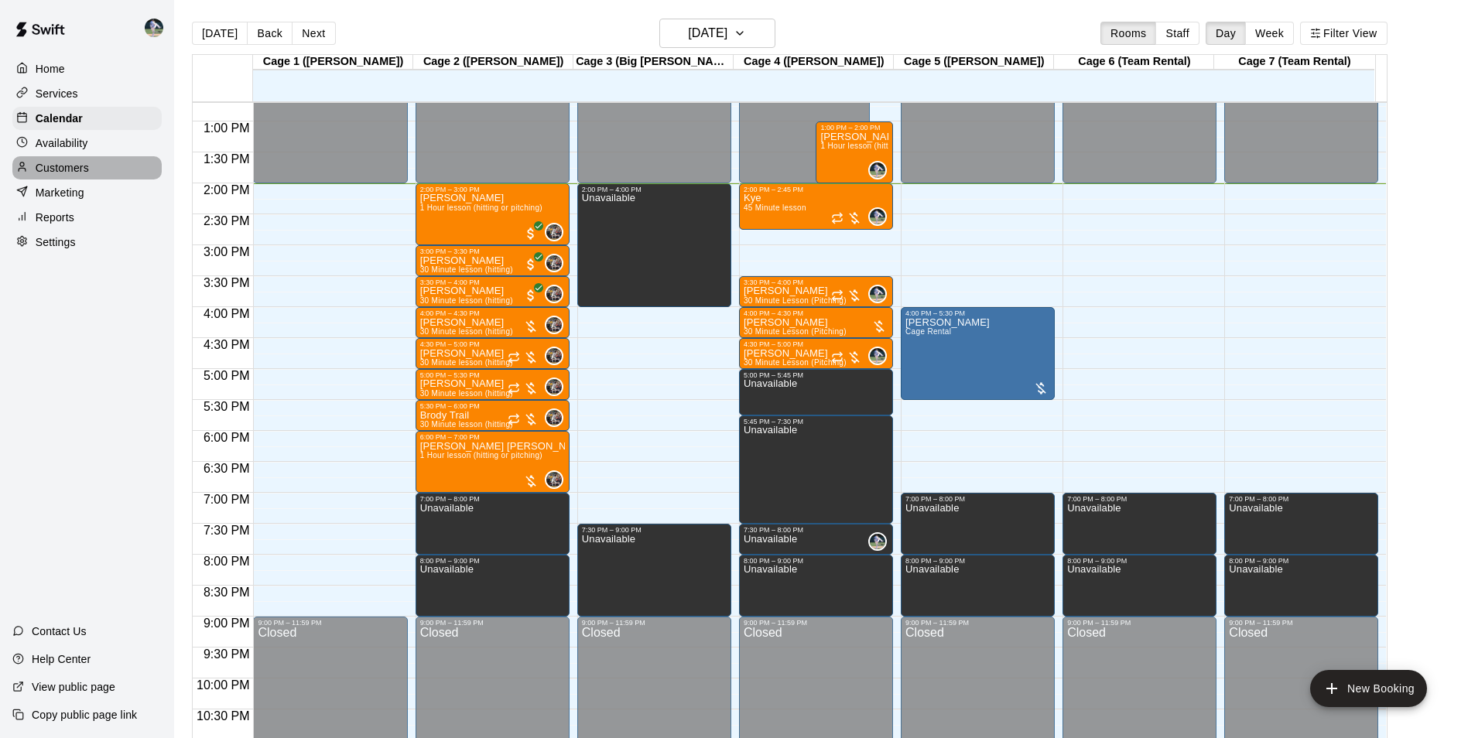
click at [108, 168] on div "Customers" at bounding box center [86, 167] width 149 height 23
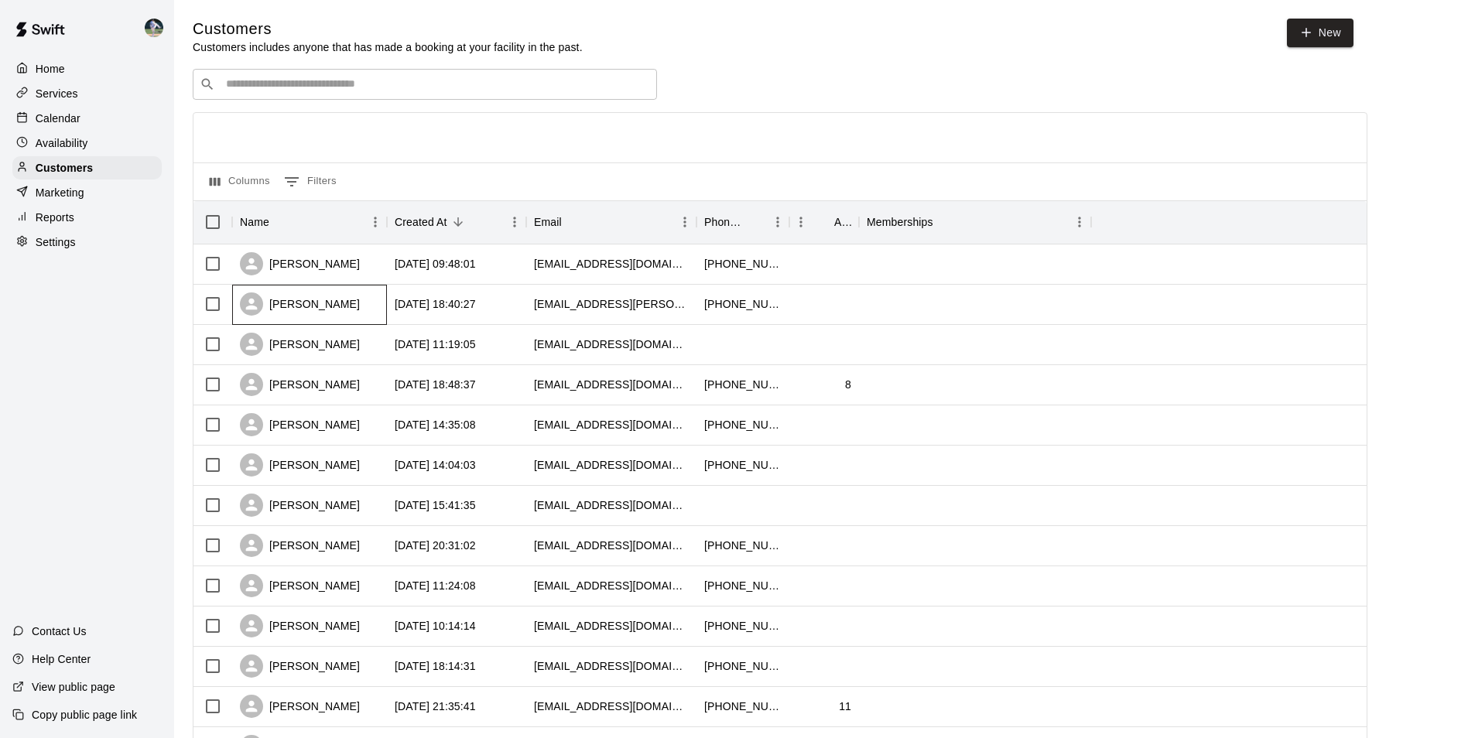
click at [332, 310] on div "[PERSON_NAME]" at bounding box center [309, 305] width 155 height 40
click at [98, 115] on div "Calendar" at bounding box center [86, 118] width 149 height 23
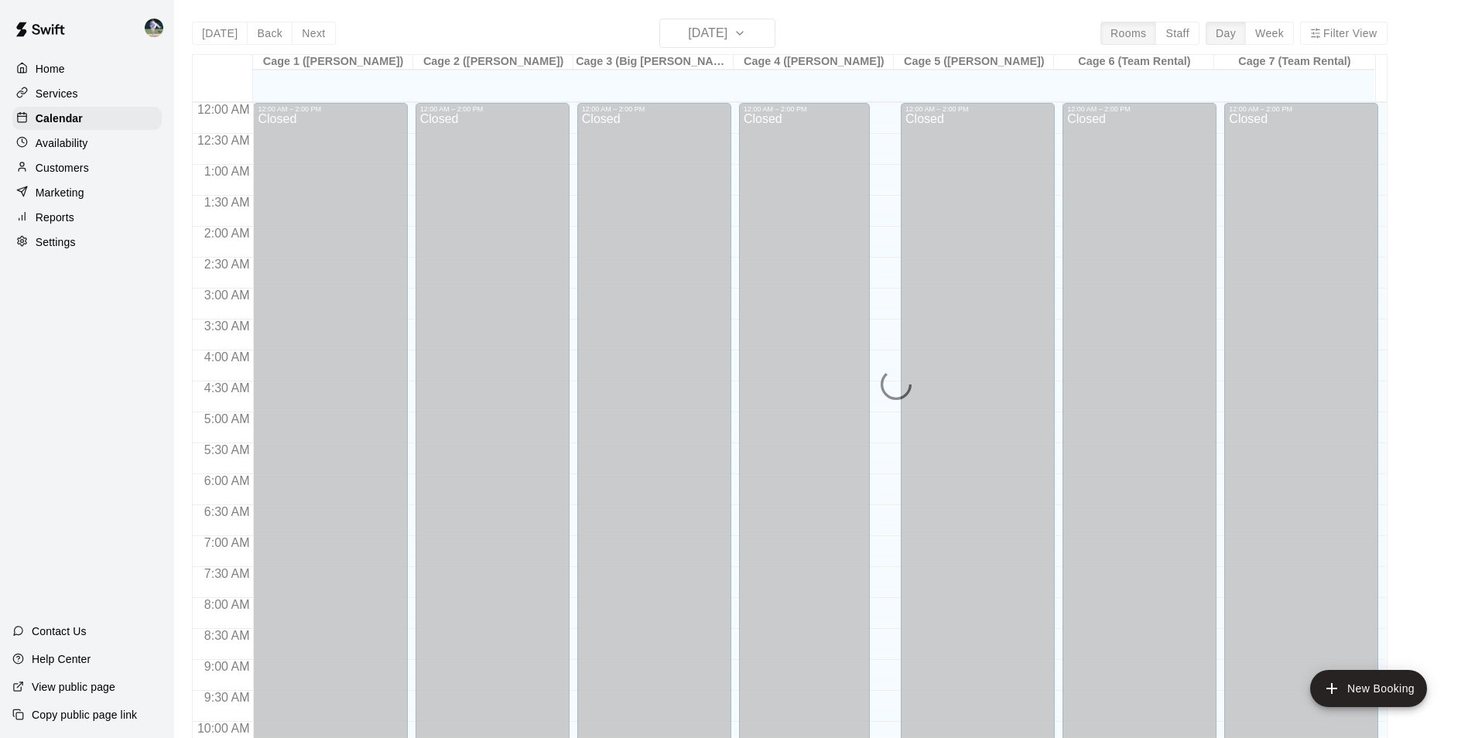
scroll to position [786, 0]
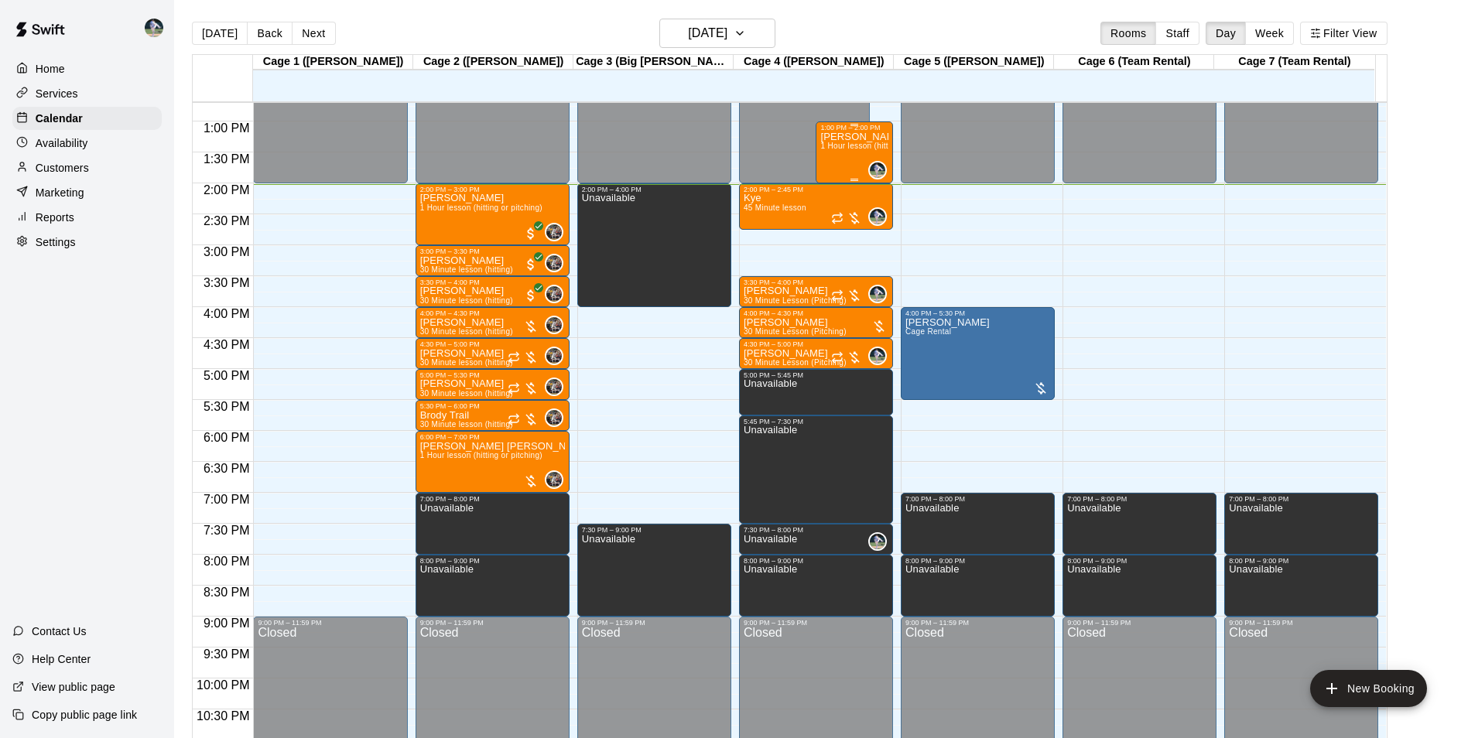
click at [834, 157] on div "[PERSON_NAME] 1 Hour lesson (hitting or pitching)" at bounding box center [855, 501] width 68 height 738
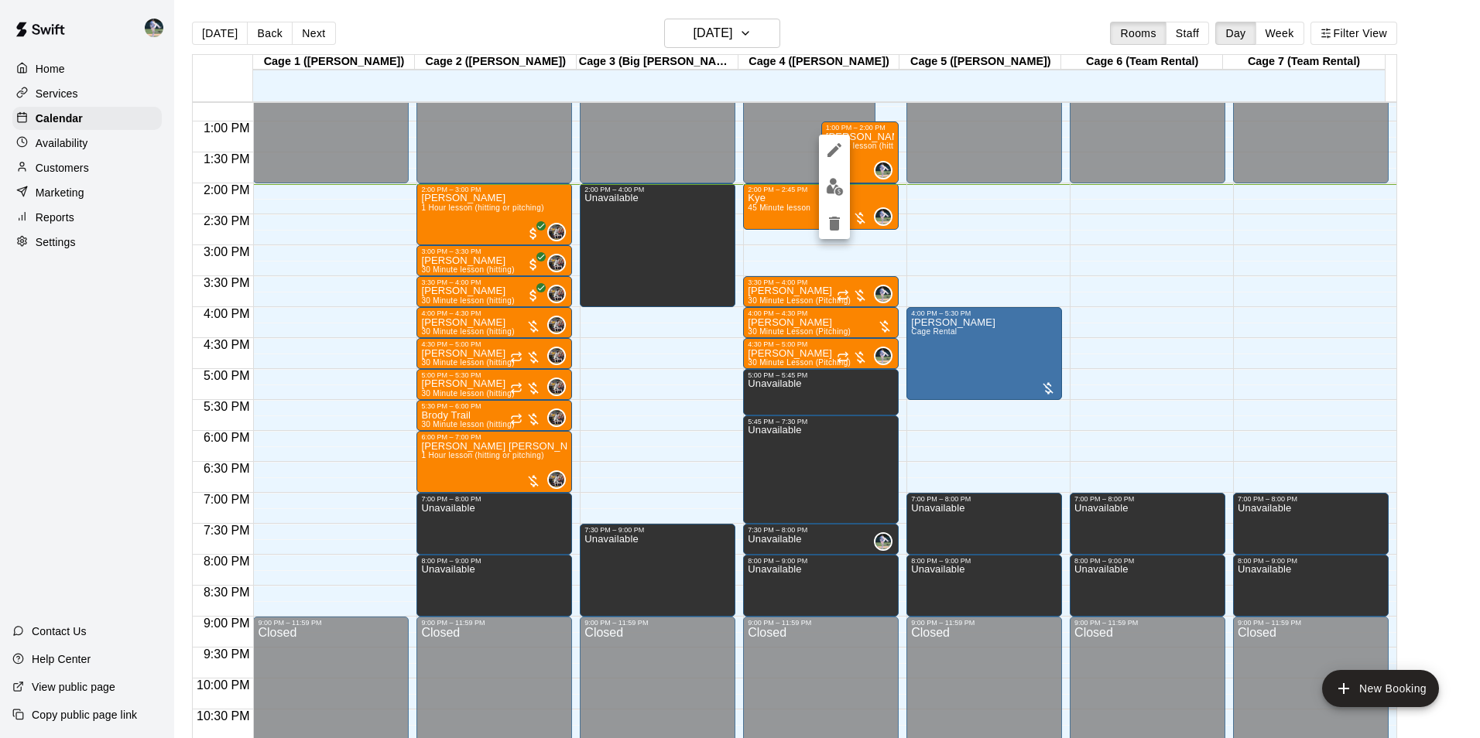
click at [879, 9] on div at bounding box center [740, 369] width 1480 height 738
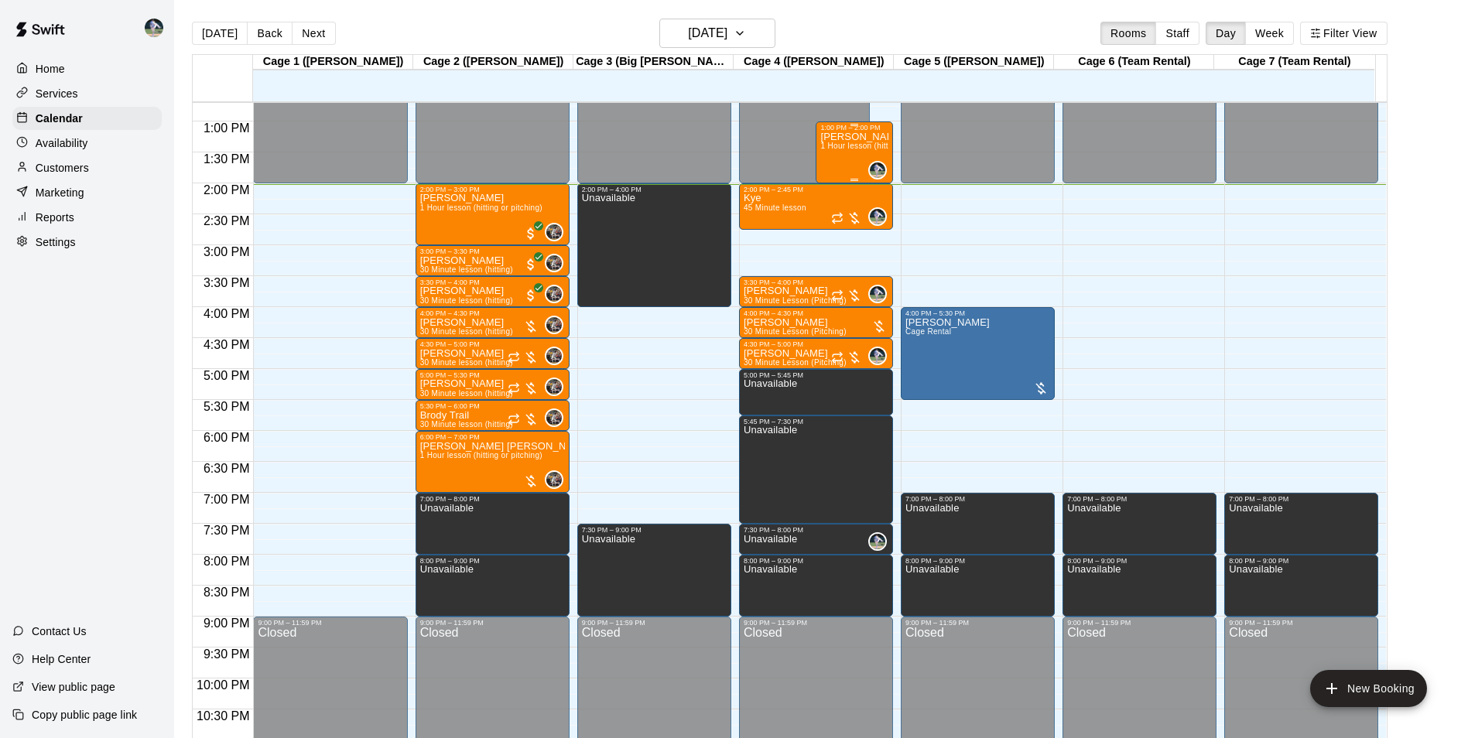
click at [843, 165] on div "[PERSON_NAME] 1 Hour lesson (hitting or pitching)" at bounding box center [855, 501] width 68 height 738
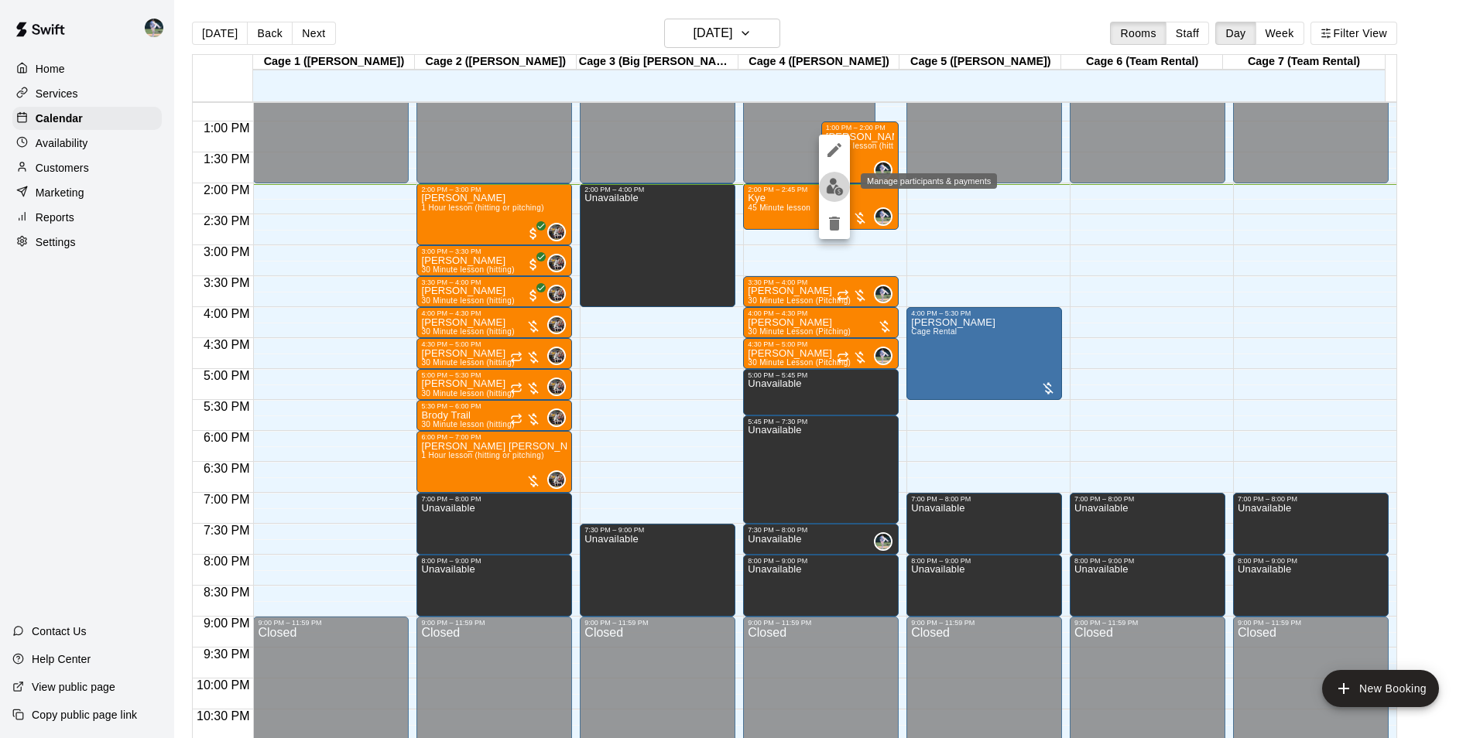
click at [834, 188] on img "edit" at bounding box center [835, 187] width 18 height 18
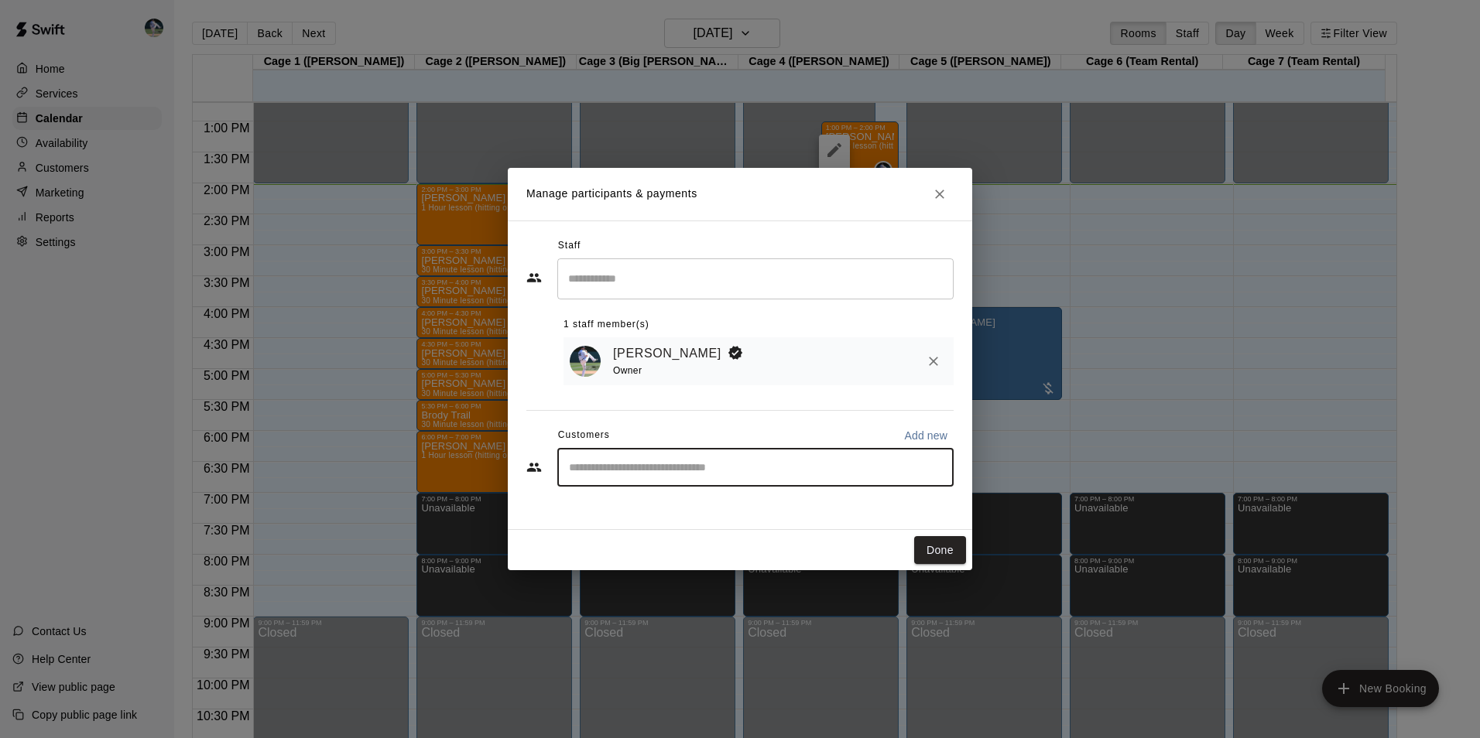
click at [795, 475] on input "Start typing to search customers..." at bounding box center [755, 467] width 382 height 15
type input "***"
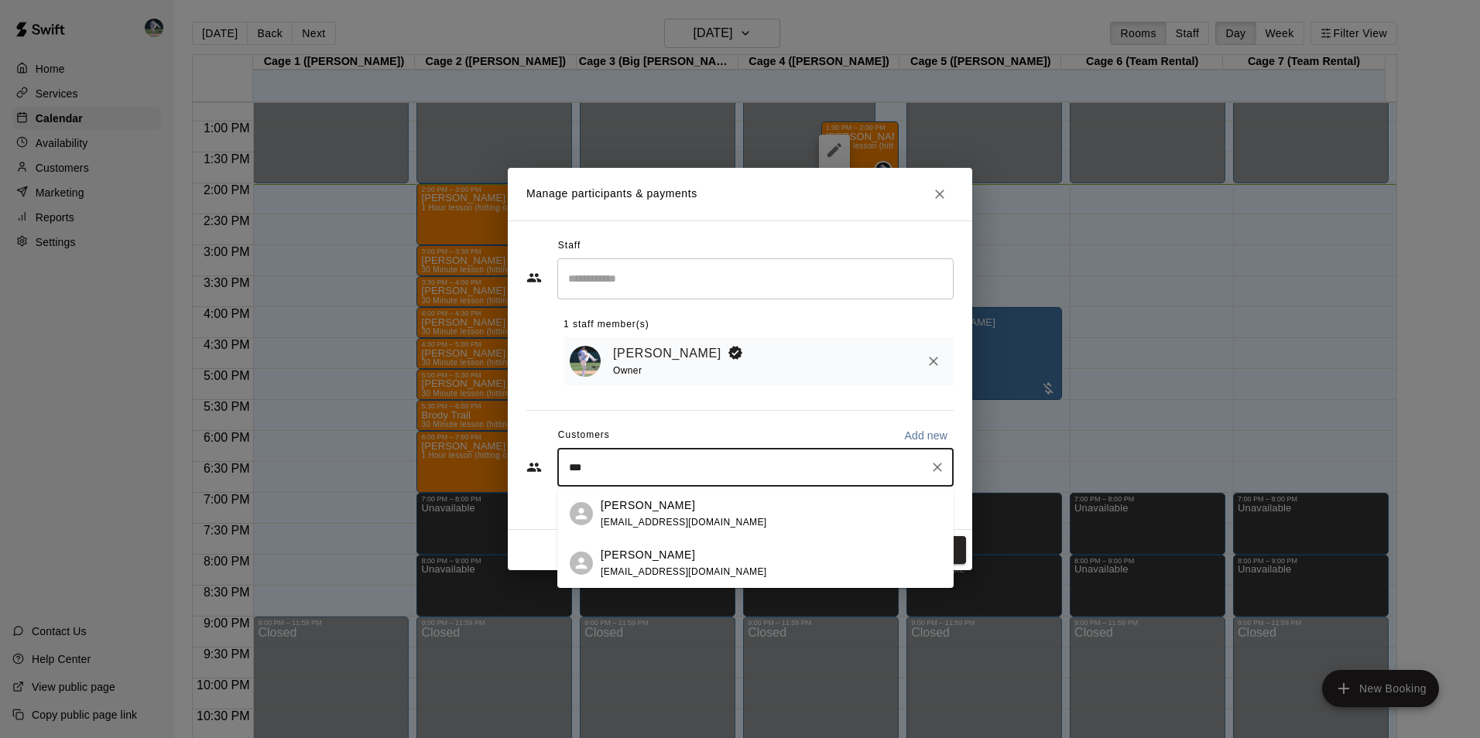
click at [632, 503] on p "[PERSON_NAME]" at bounding box center [648, 506] width 94 height 16
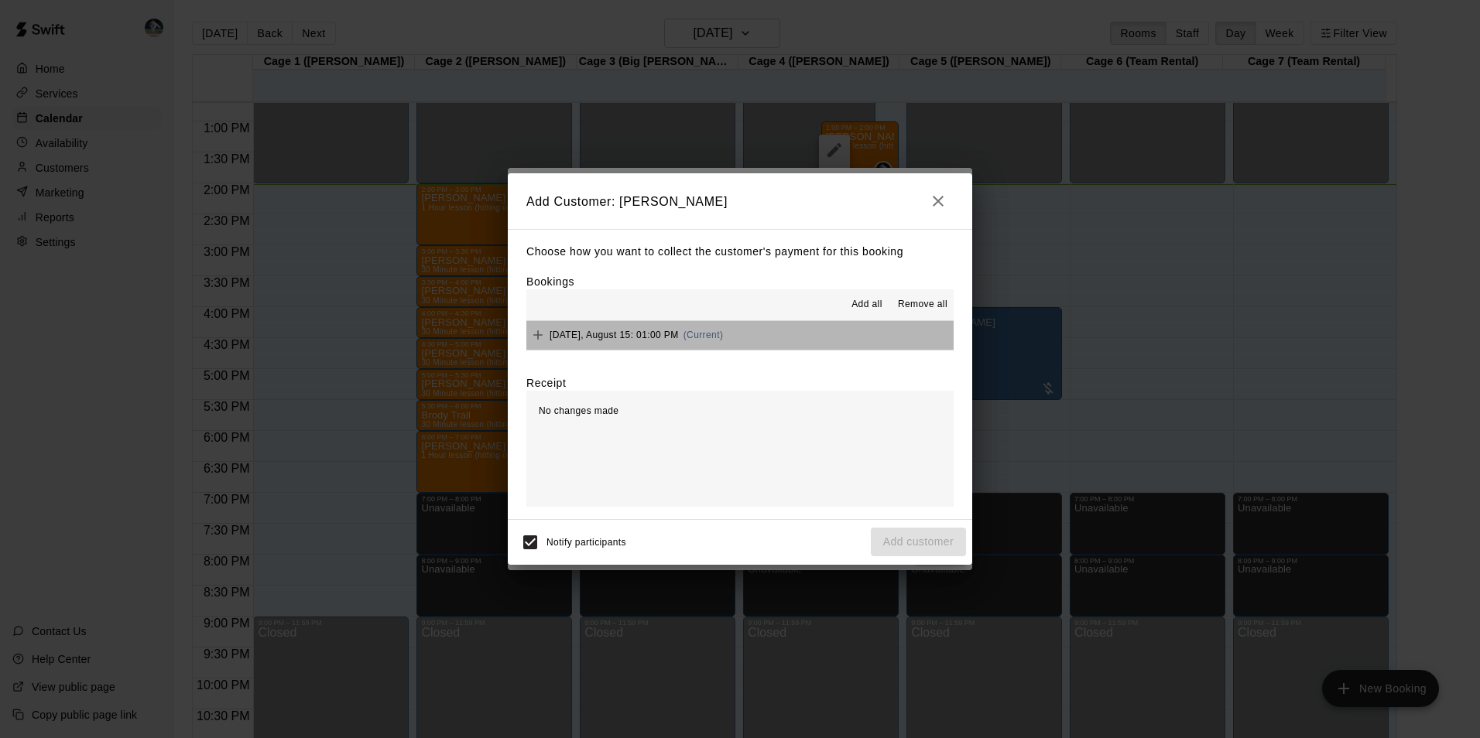
click at [810, 330] on button "[DATE], August 15: 01:00 PM (Current)" at bounding box center [739, 335] width 427 height 29
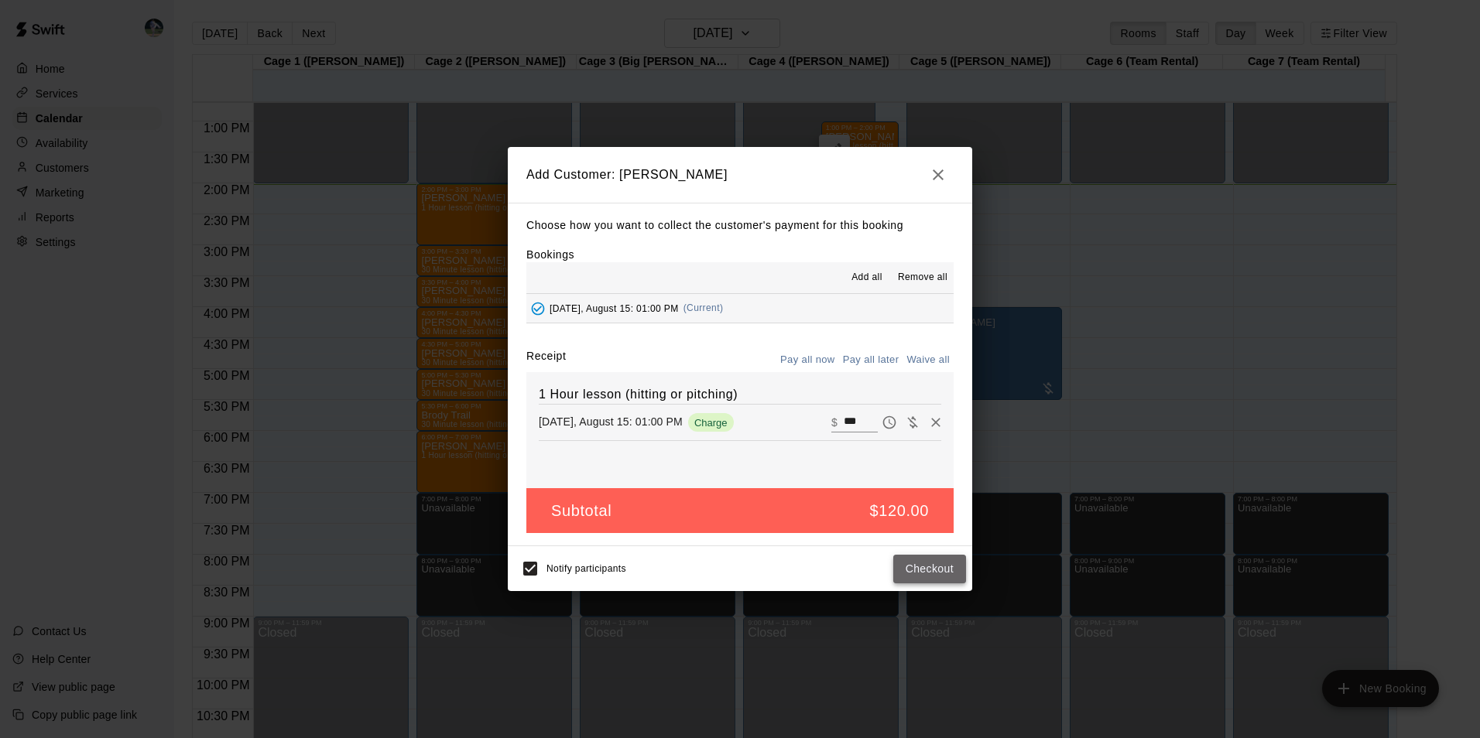
click at [914, 564] on button "Checkout" at bounding box center [929, 569] width 73 height 29
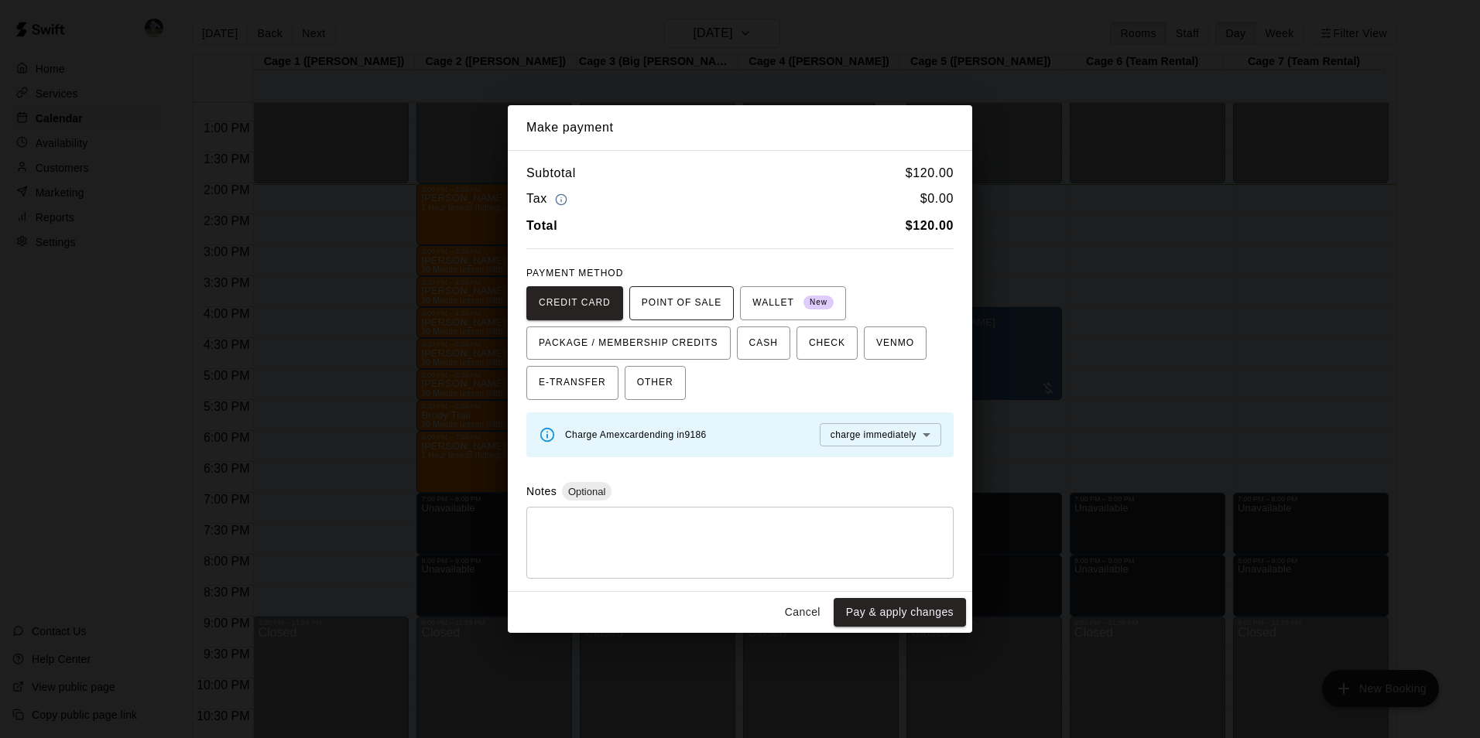
click at [670, 298] on span "POINT OF SALE" at bounding box center [682, 303] width 80 height 25
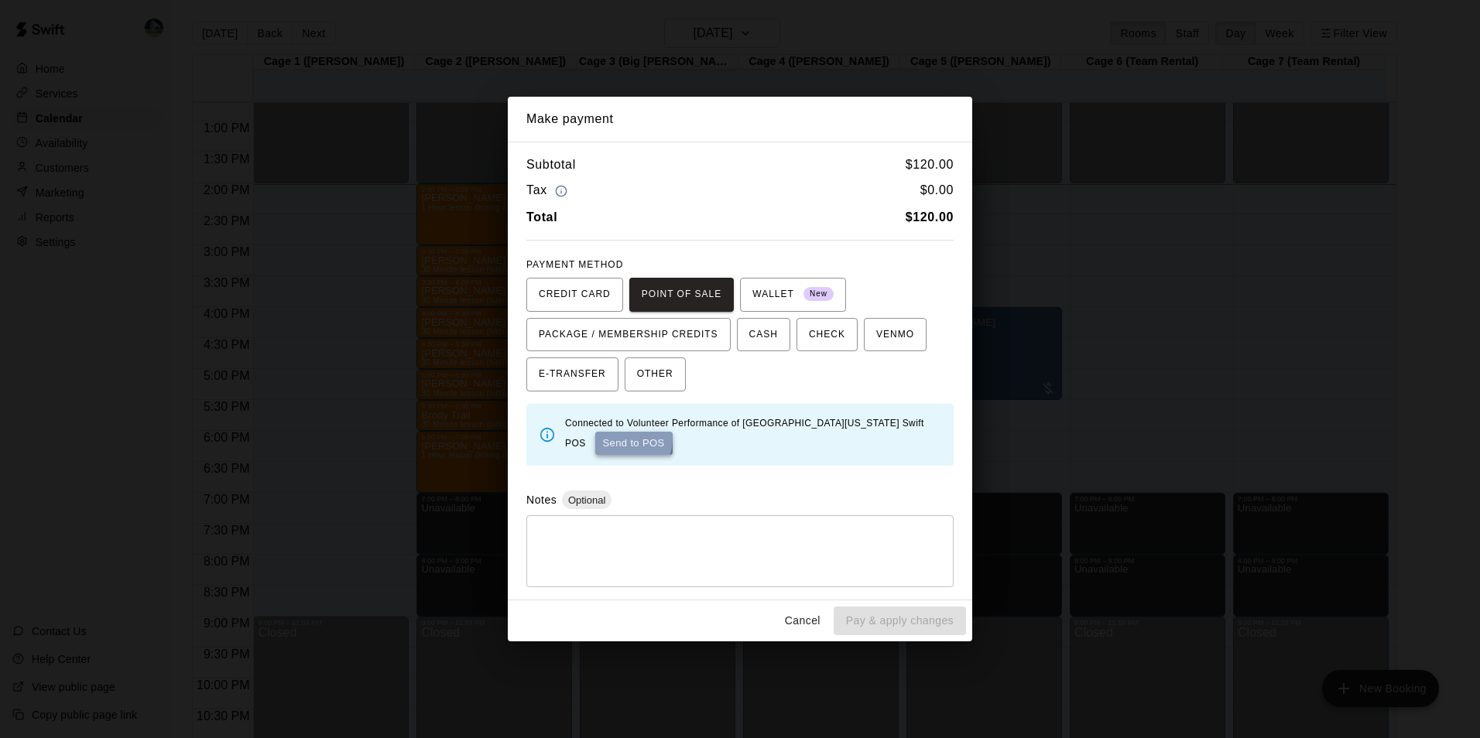
click at [595, 438] on button "Send to POS" at bounding box center [633, 443] width 77 height 23
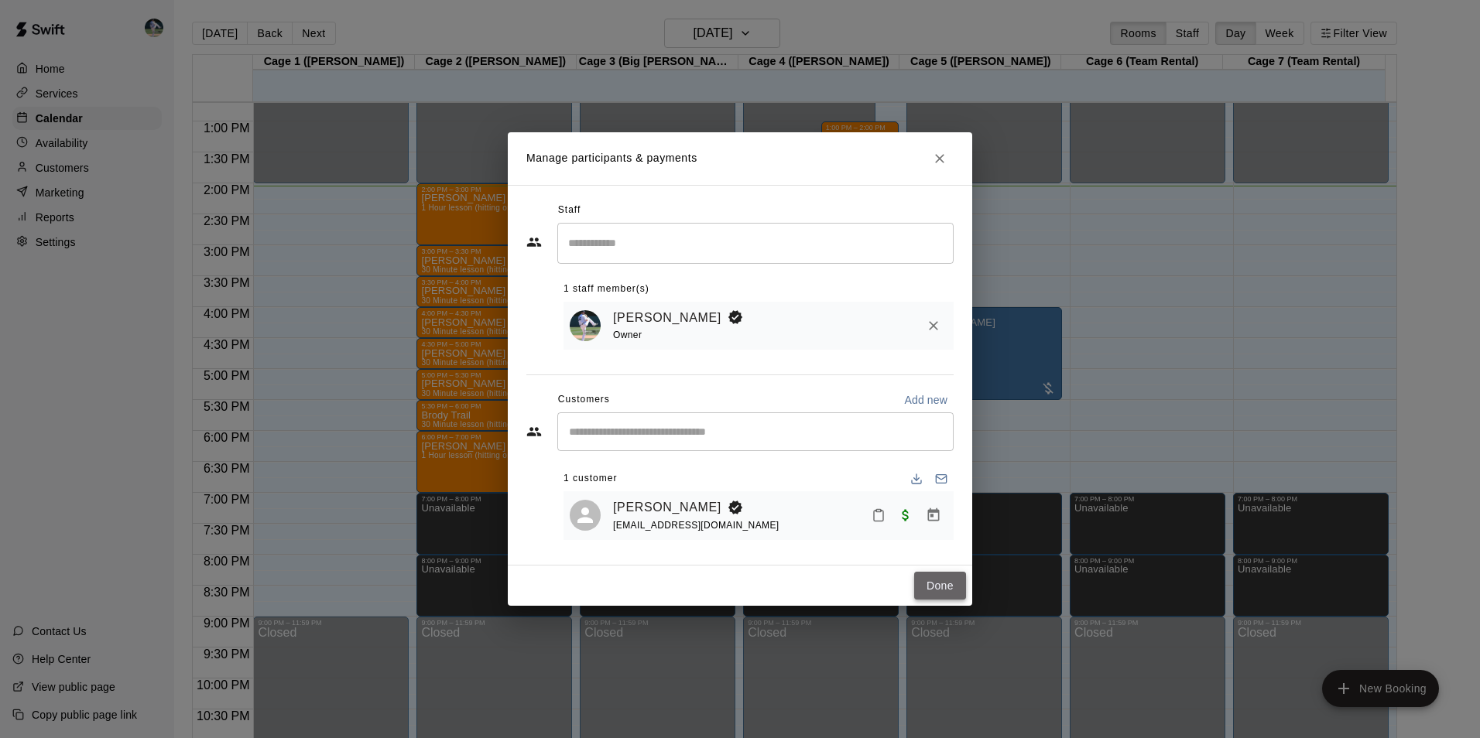
click at [933, 586] on button "Done" at bounding box center [940, 586] width 52 height 29
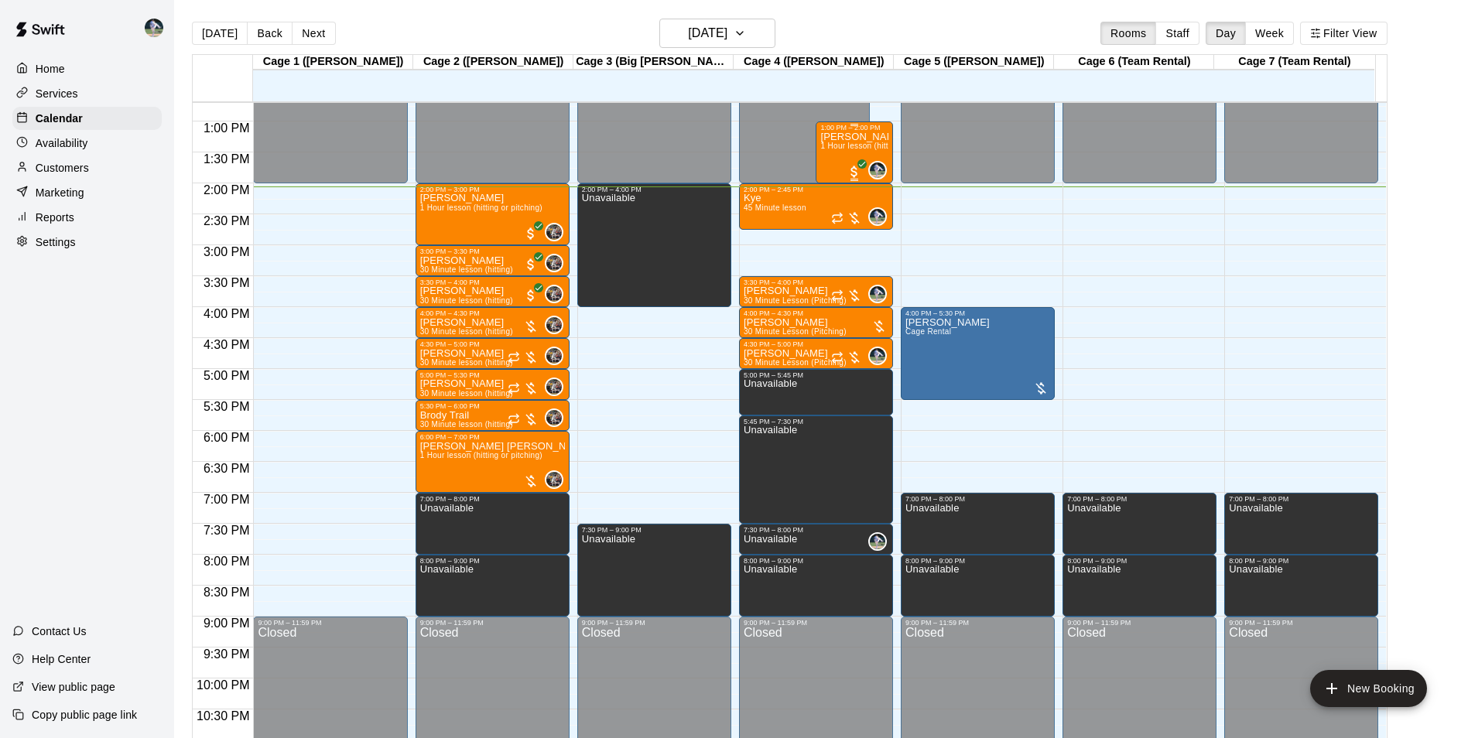
click at [838, 166] on div "[PERSON_NAME] 1 Hour lesson (hitting or pitching)" at bounding box center [855, 501] width 68 height 738
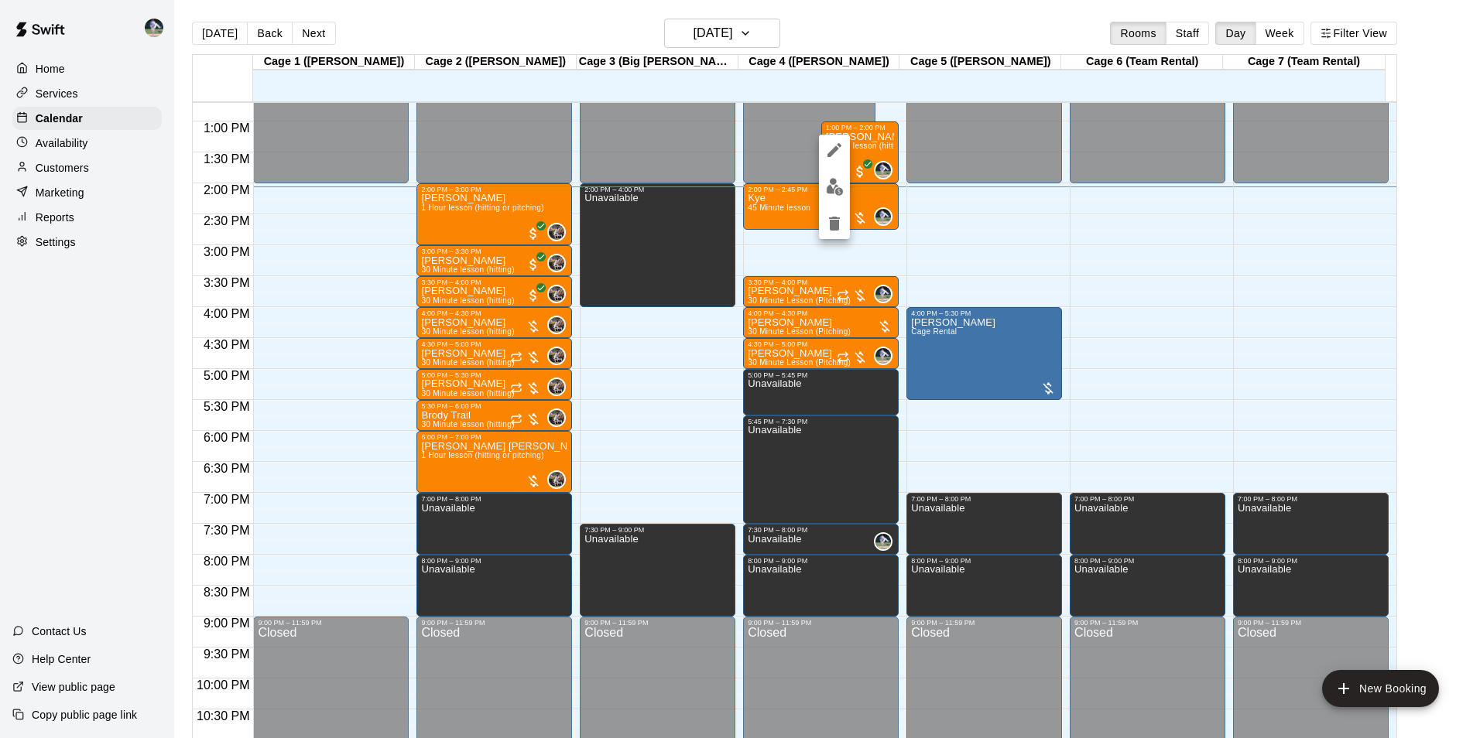
click at [896, 23] on div at bounding box center [740, 369] width 1480 height 738
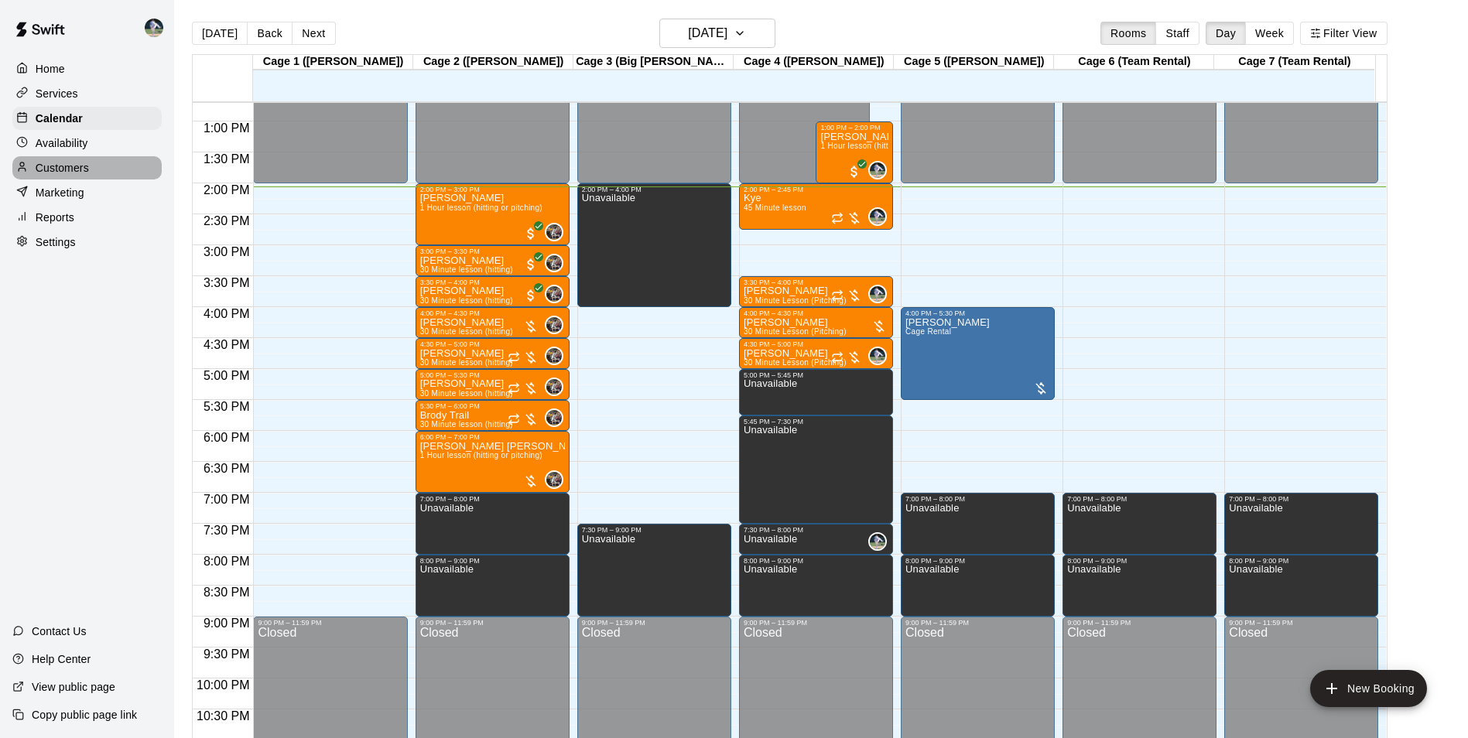
click at [115, 166] on div "Customers" at bounding box center [86, 167] width 149 height 23
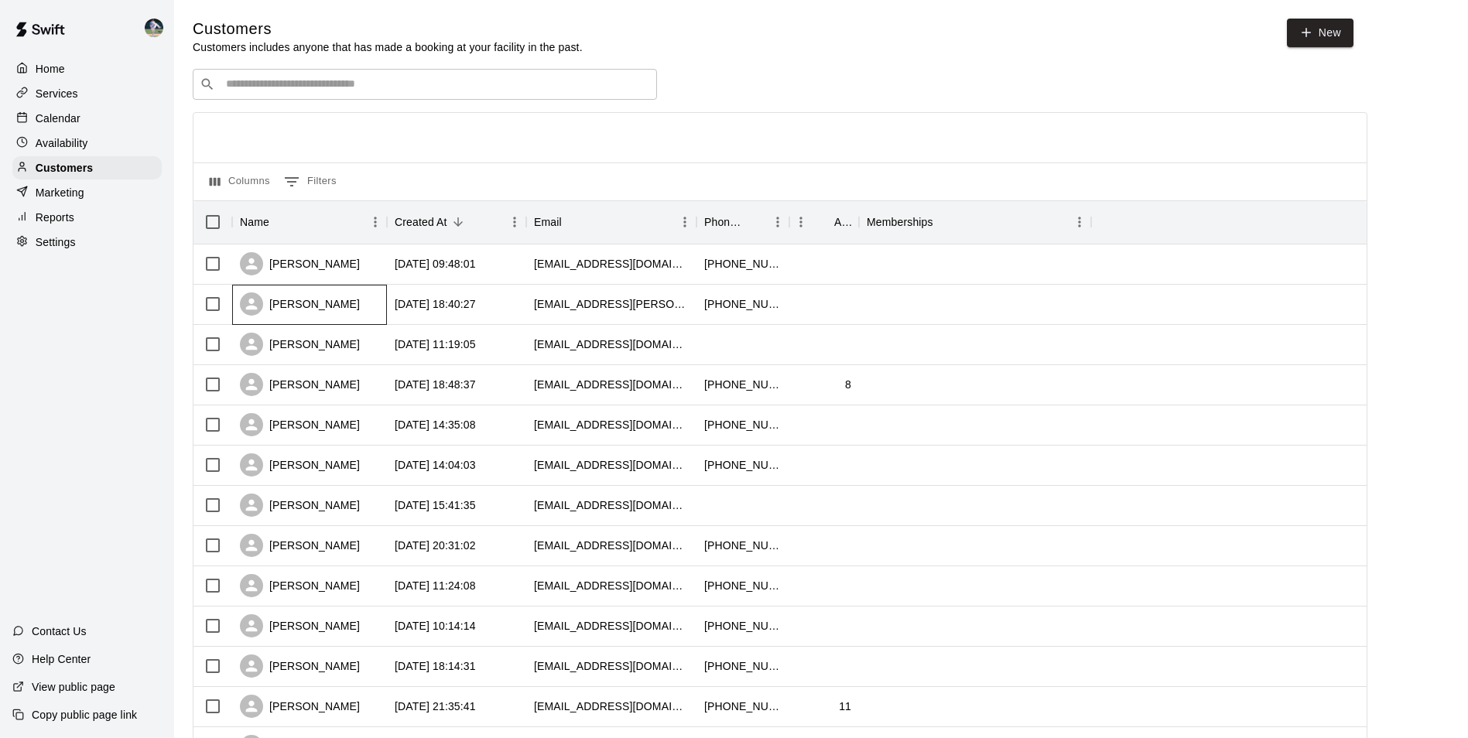
click at [346, 310] on div "[PERSON_NAME]" at bounding box center [309, 305] width 155 height 40
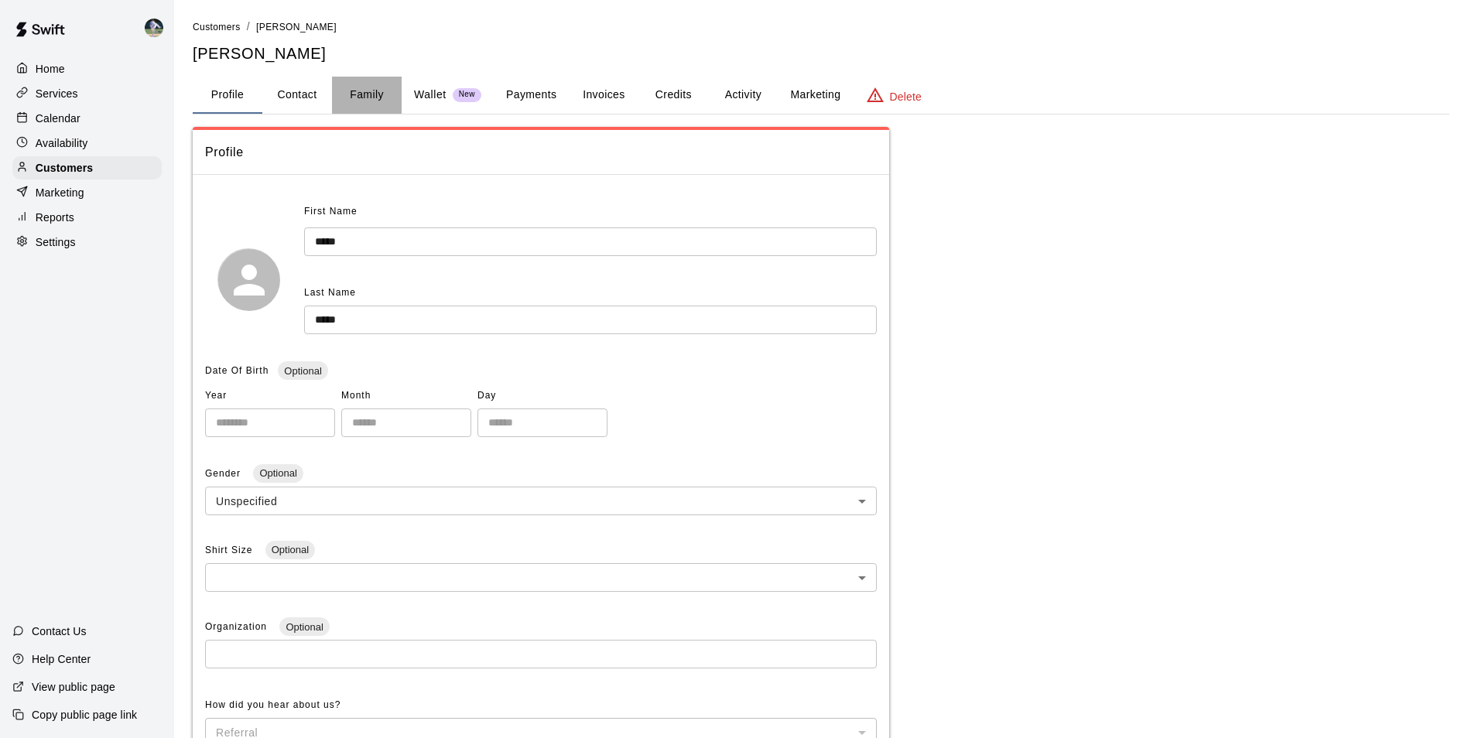
click at [361, 96] on button "Family" at bounding box center [367, 95] width 70 height 37
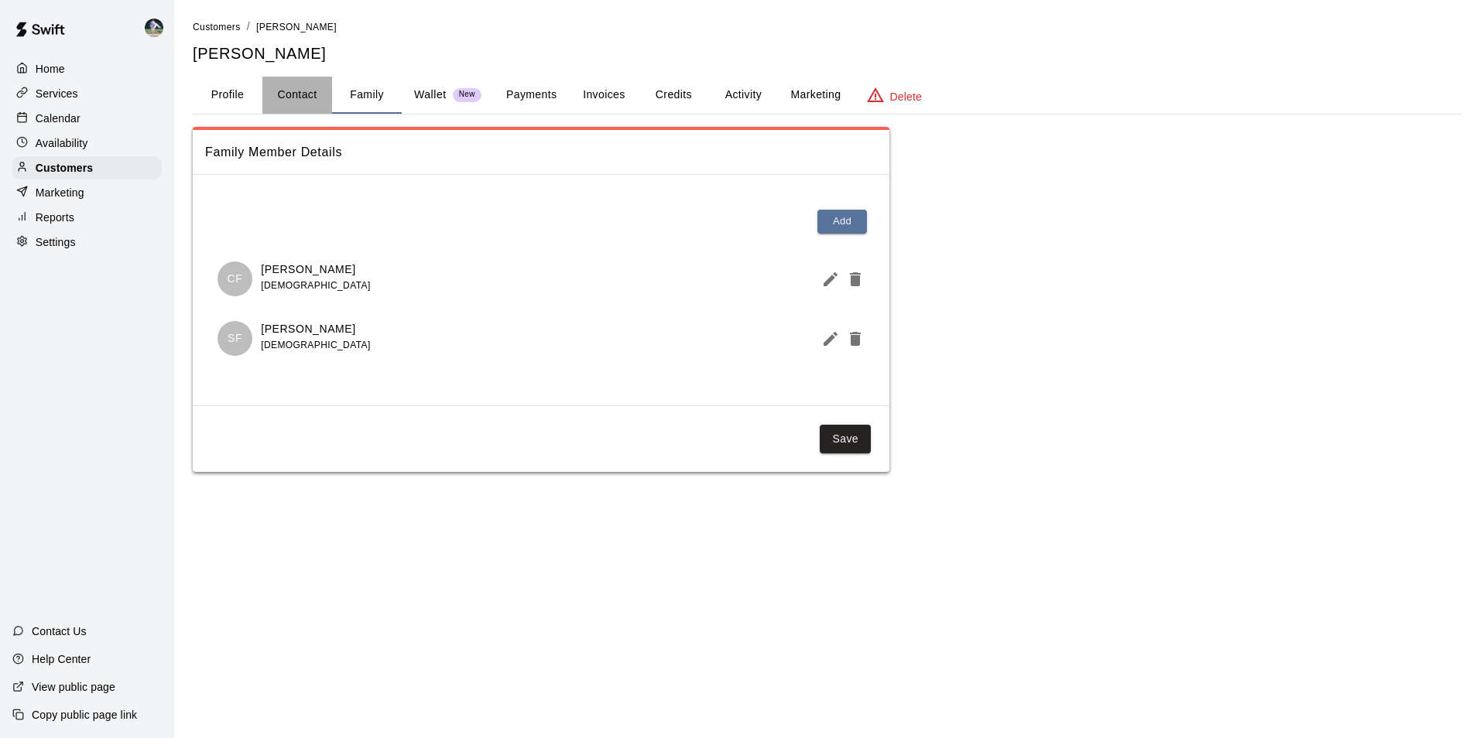
click at [302, 96] on button "Contact" at bounding box center [297, 95] width 70 height 37
select select "**"
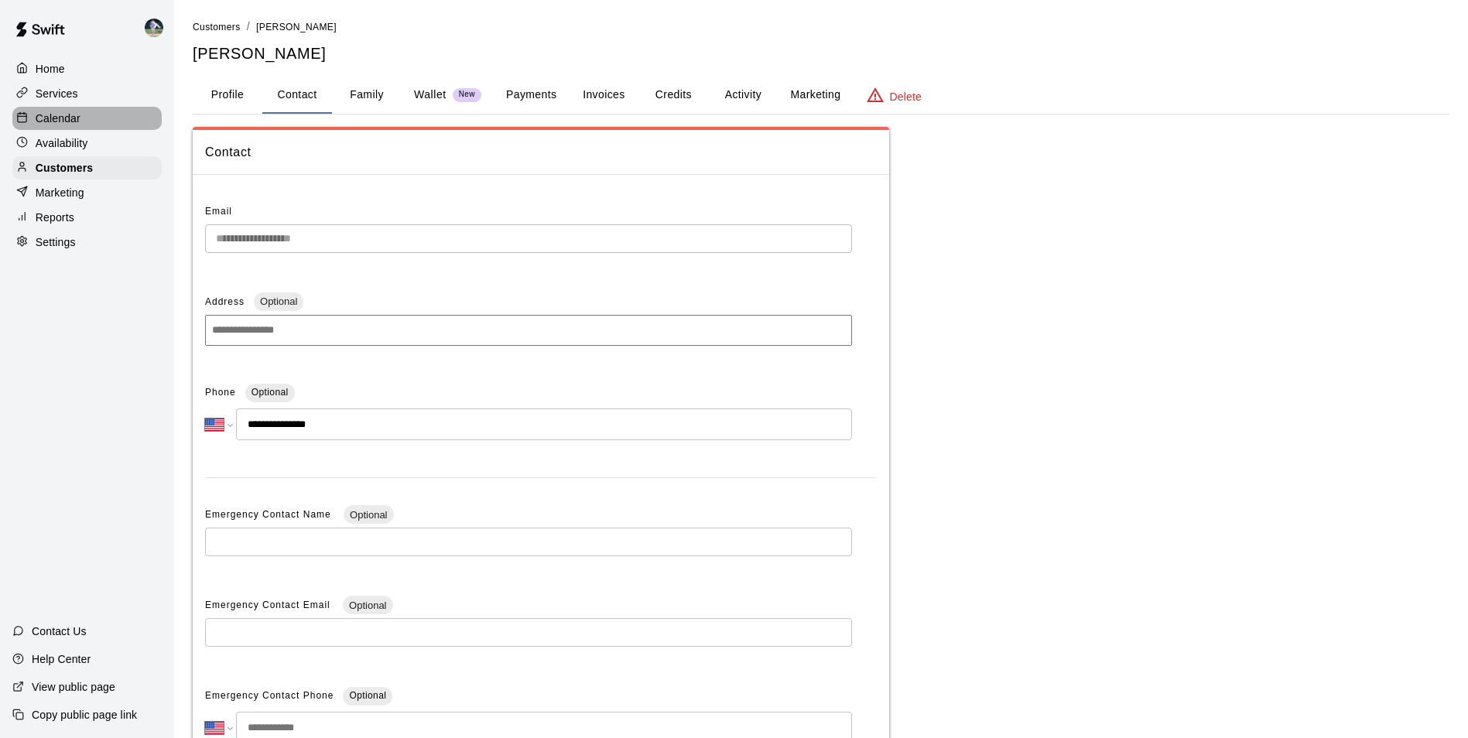
click at [98, 118] on div "Calendar" at bounding box center [86, 118] width 149 height 23
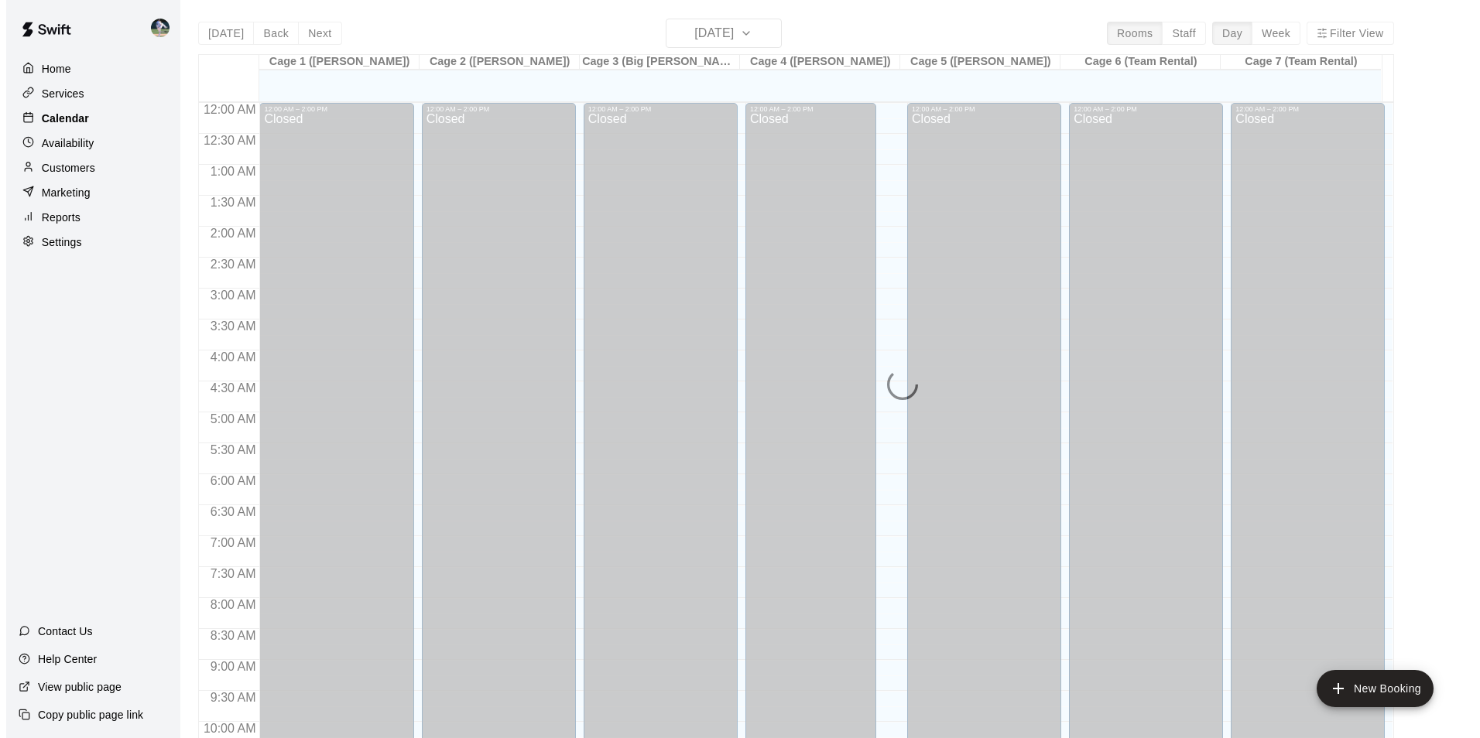
scroll to position [786, 0]
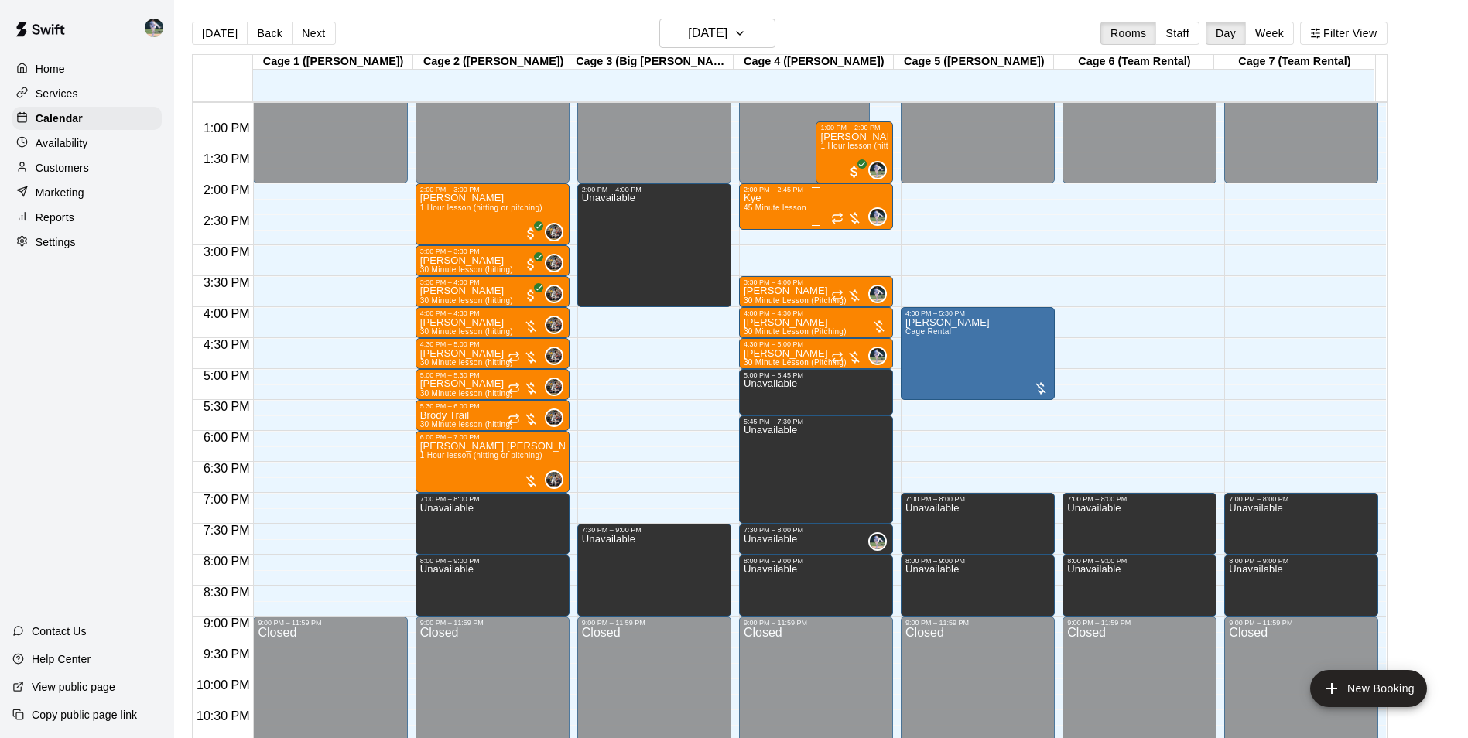
click at [775, 203] on div "Kye 45 Minute lesson" at bounding box center [775, 563] width 63 height 738
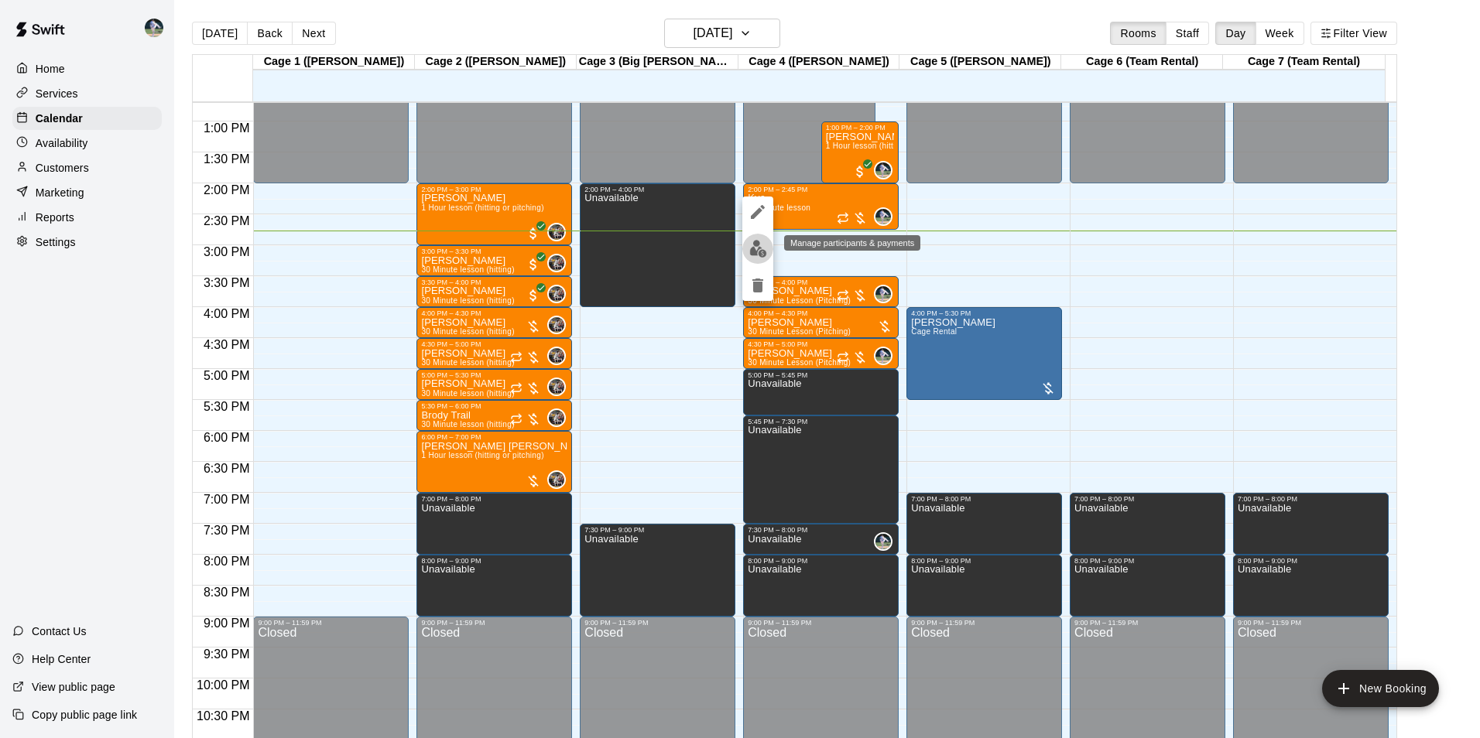
click at [758, 248] on img "edit" at bounding box center [758, 249] width 18 height 18
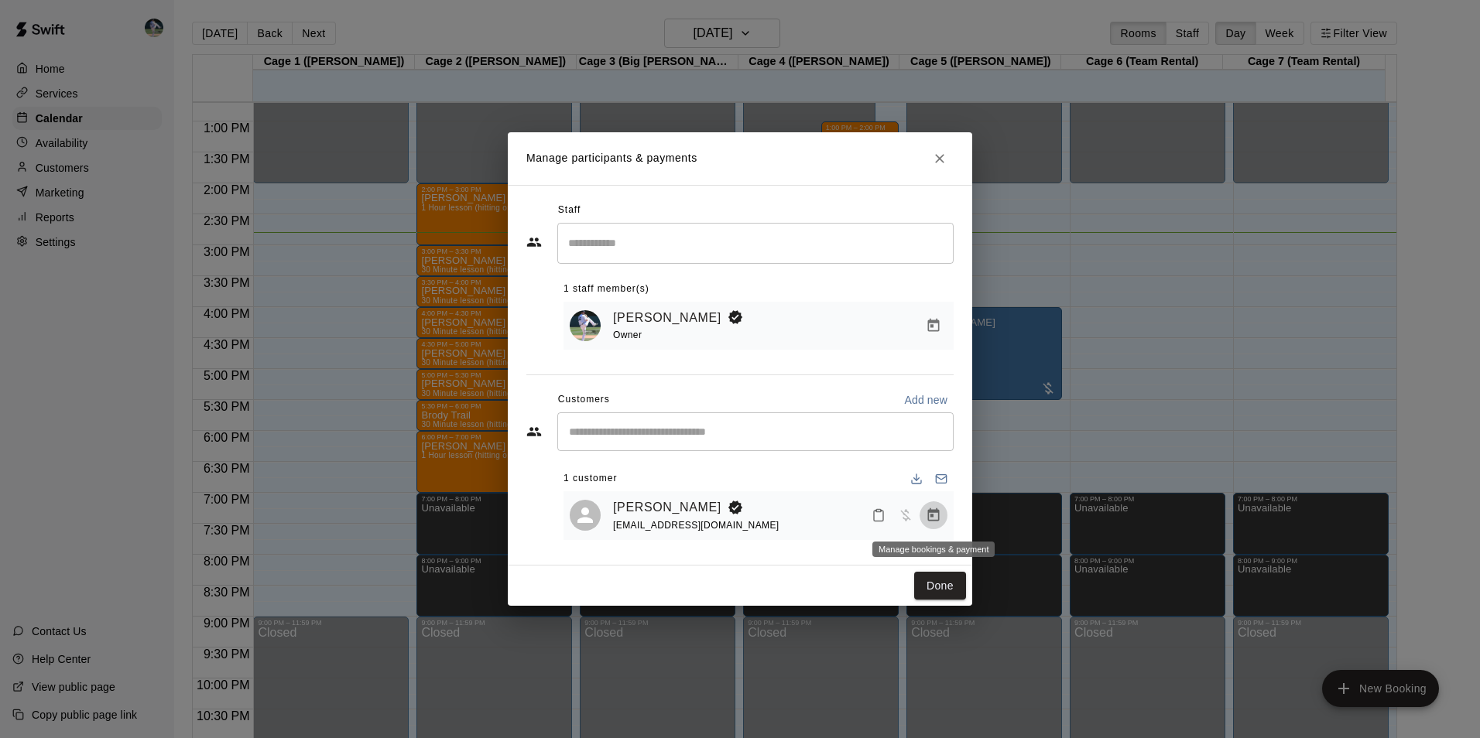
click at [930, 516] on icon "Manage bookings & payment" at bounding box center [933, 515] width 15 height 15
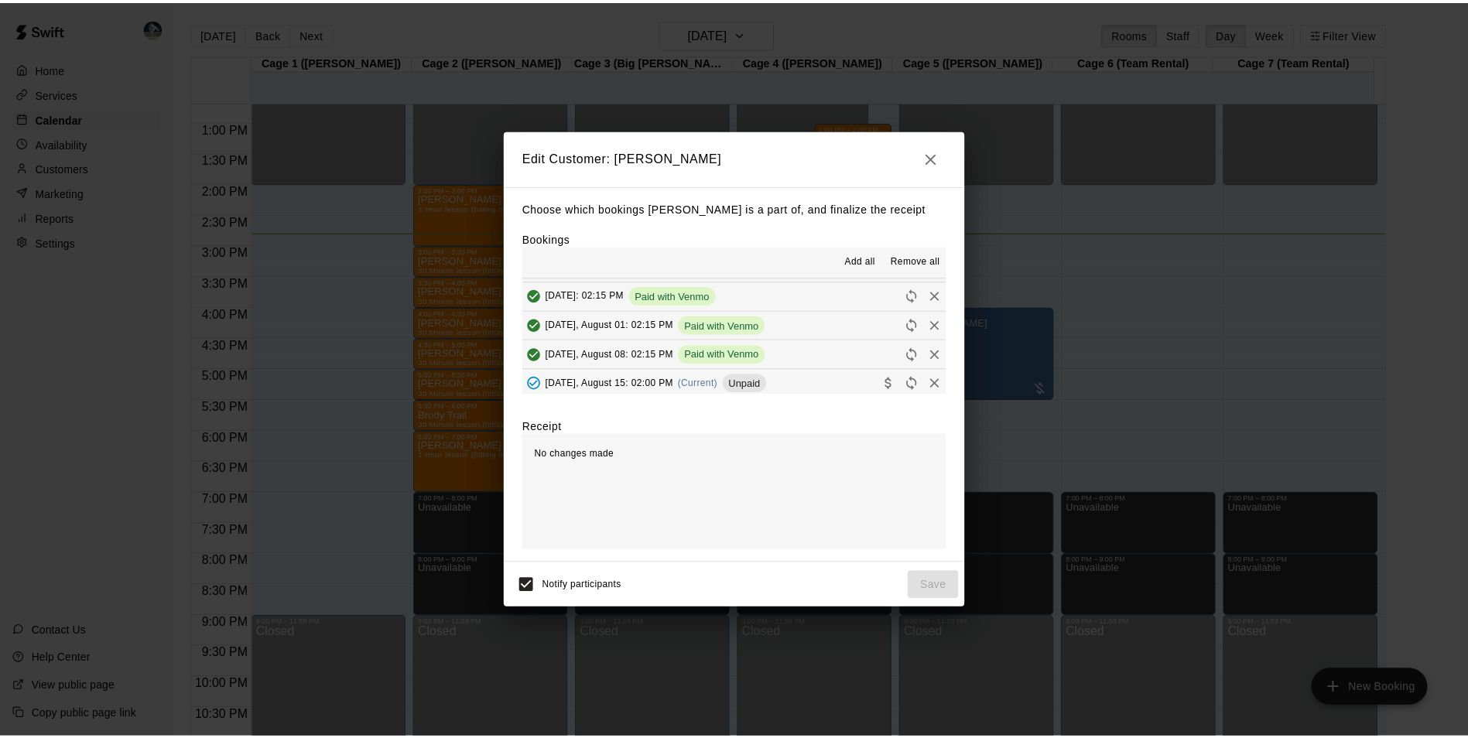
scroll to position [77, 0]
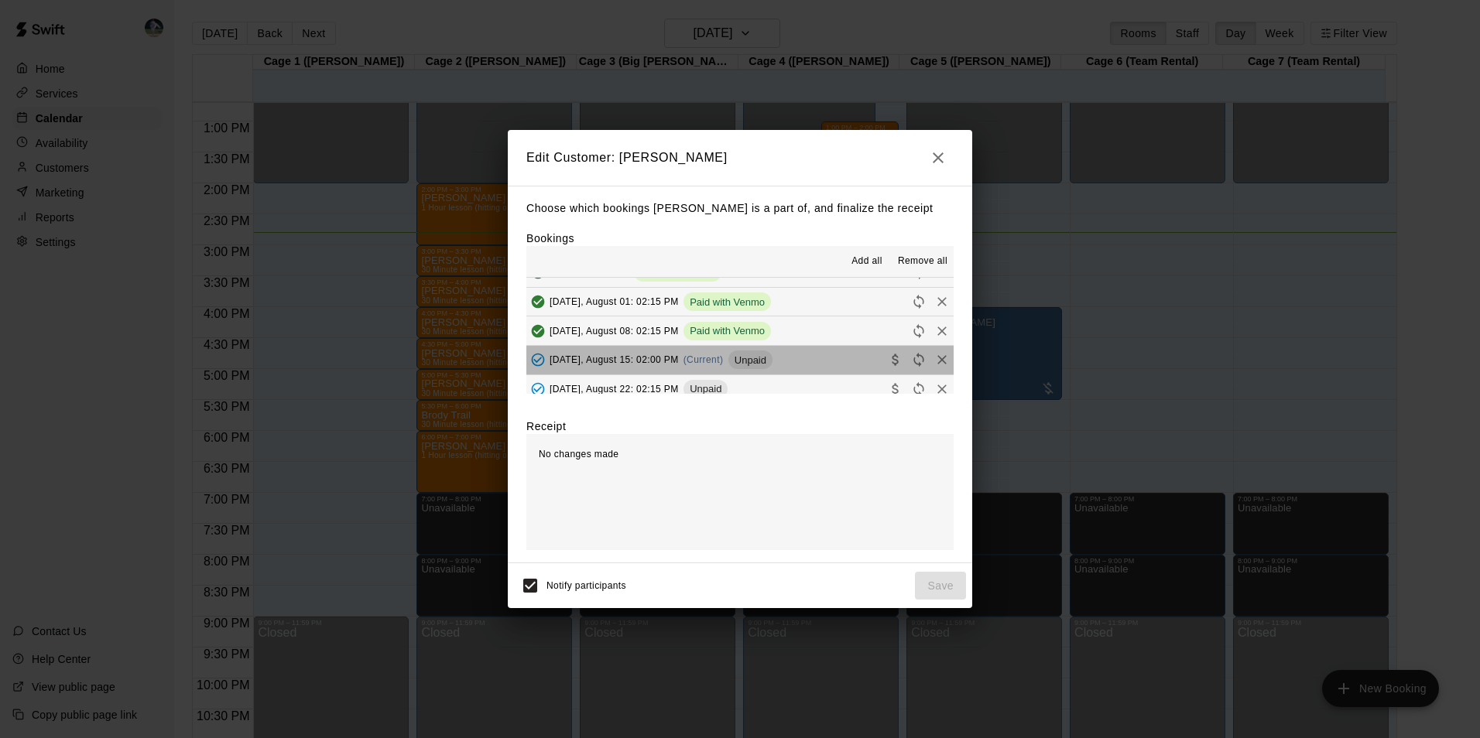
click at [799, 364] on button "[DATE], August 15: 02:00 PM (Current) Unpaid" at bounding box center [739, 360] width 427 height 29
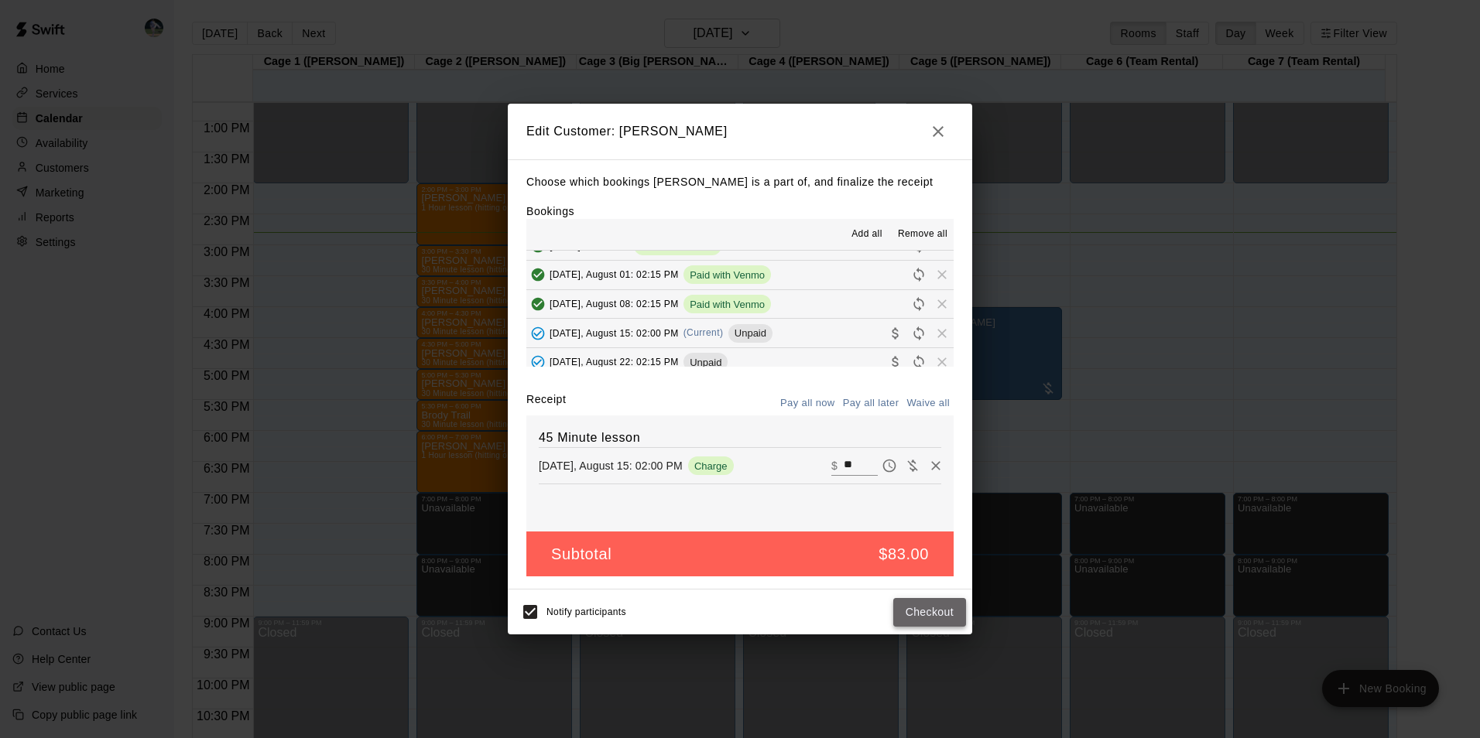
click at [923, 615] on button "Checkout" at bounding box center [929, 612] width 73 height 29
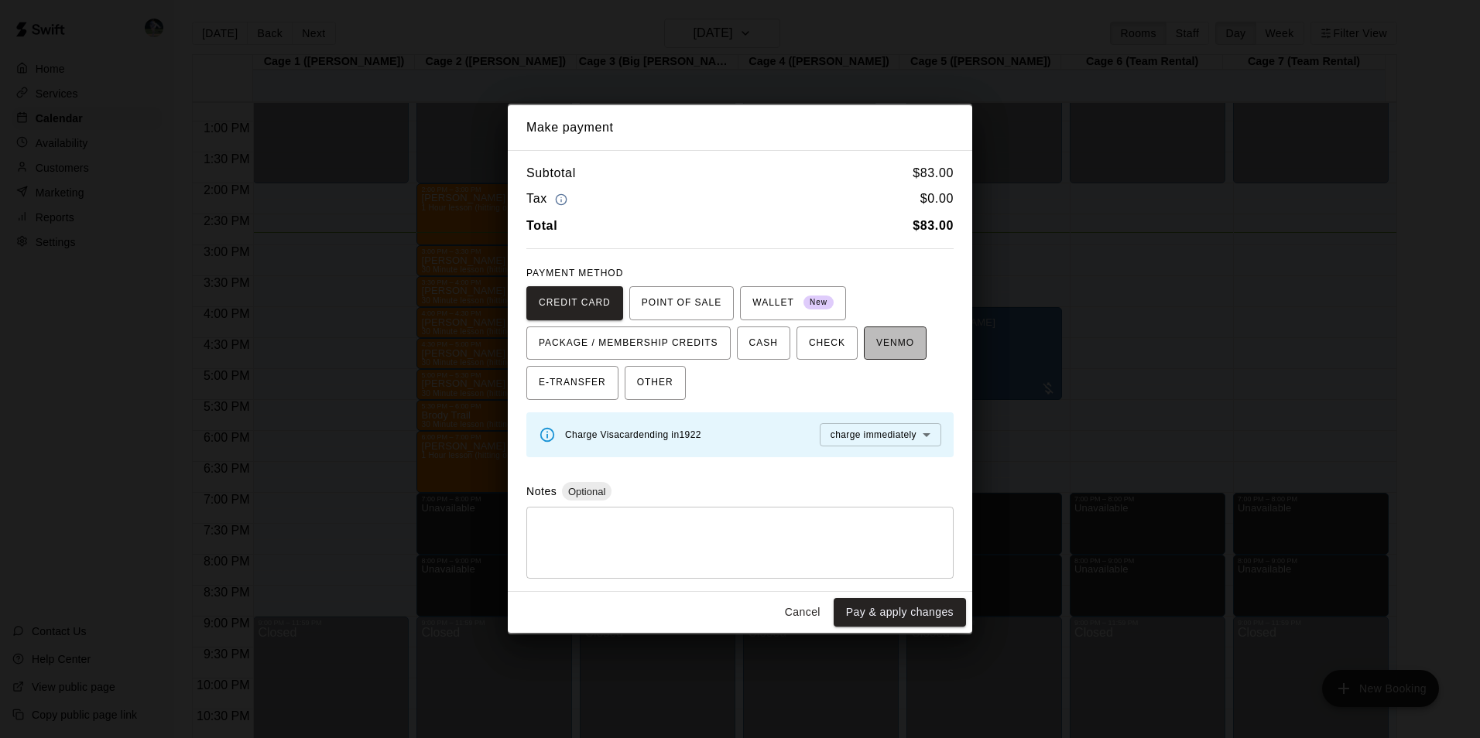
click at [876, 339] on span "VENMO" at bounding box center [895, 343] width 38 height 25
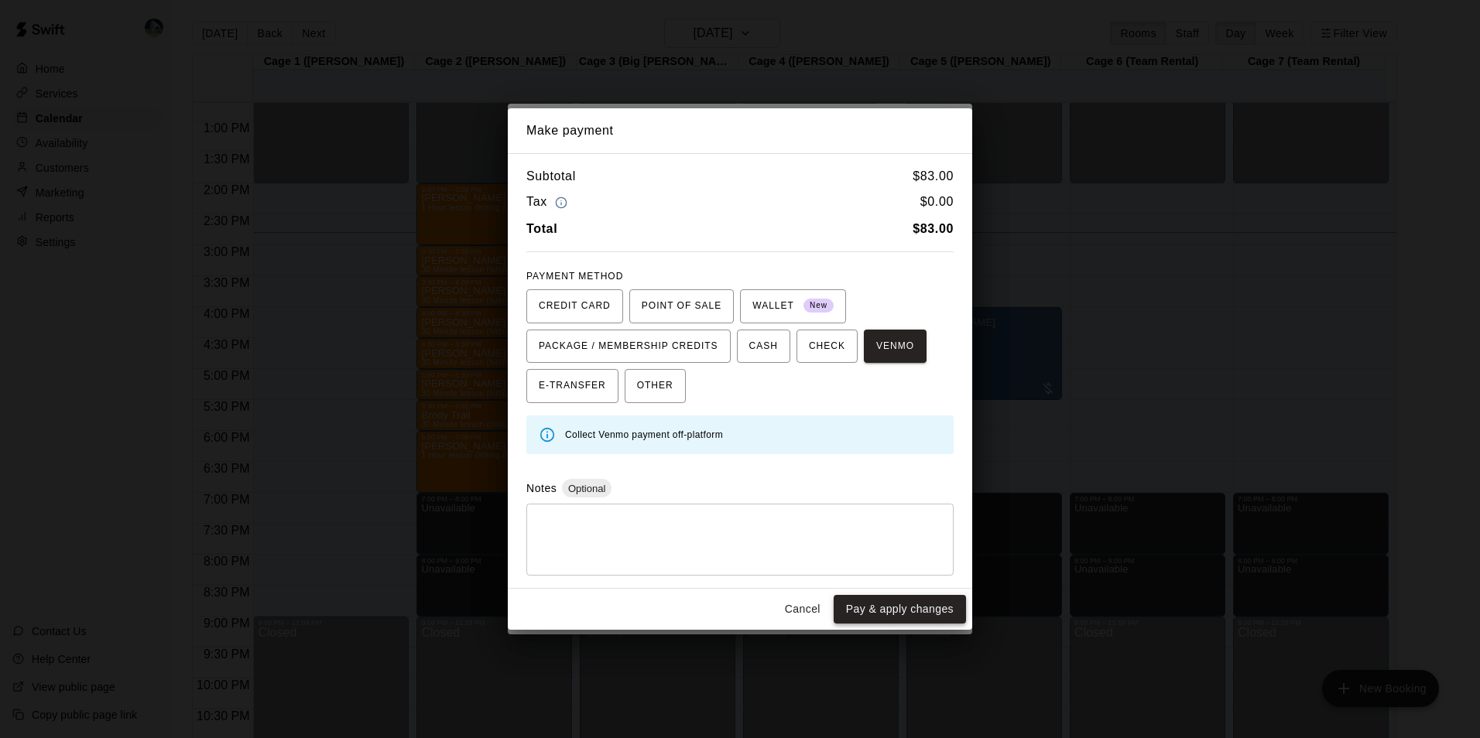
click at [890, 607] on button "Pay & apply changes" at bounding box center [900, 609] width 132 height 29
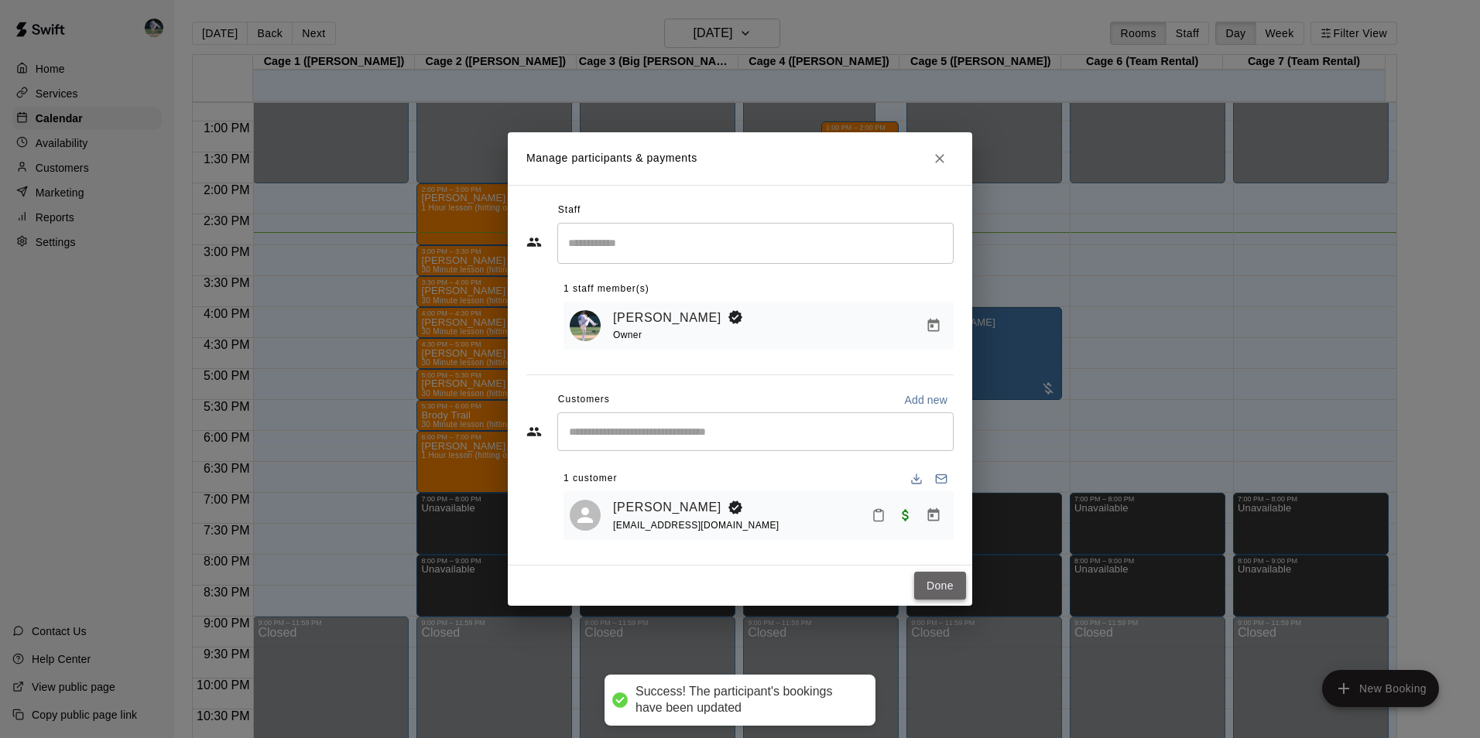
click at [937, 584] on button "Done" at bounding box center [940, 586] width 52 height 29
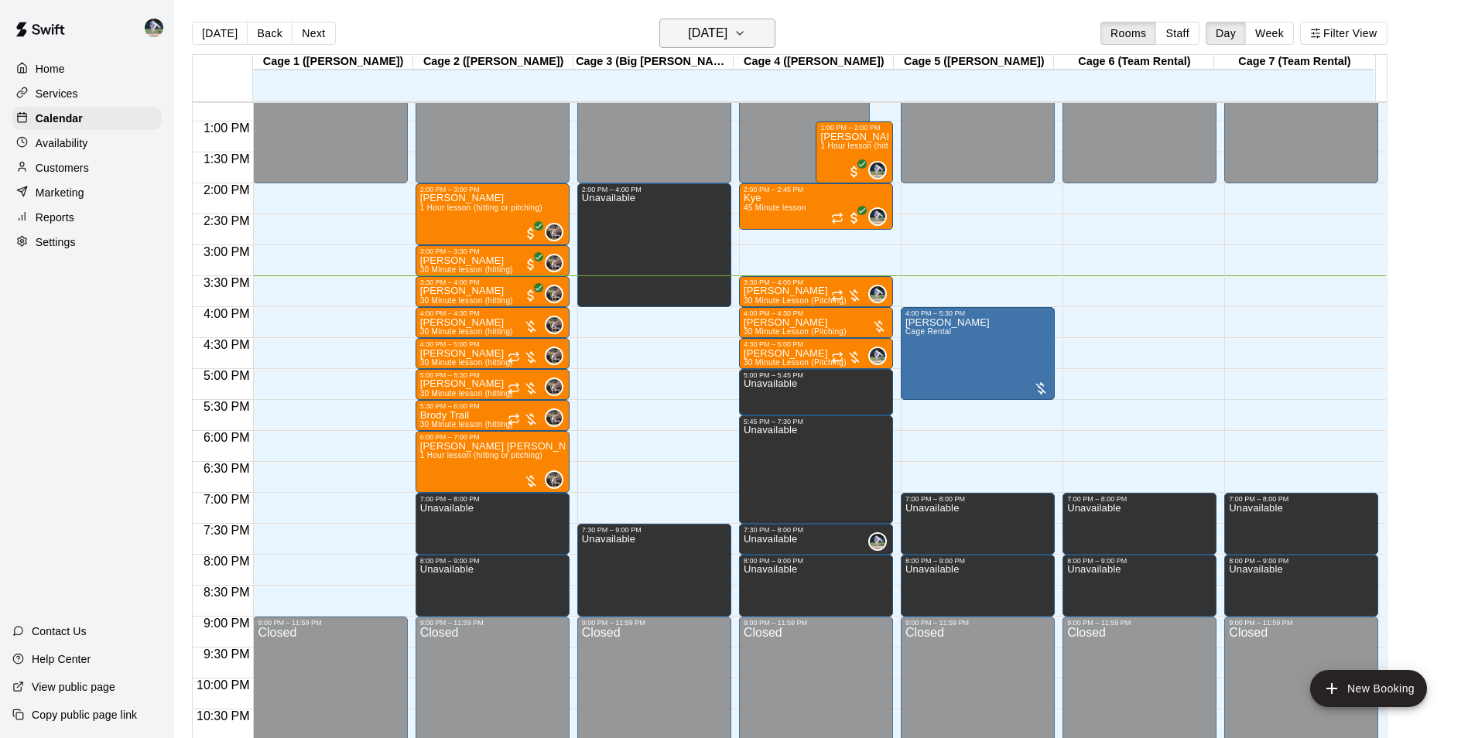
click at [746, 36] on icon "button" at bounding box center [740, 33] width 12 height 19
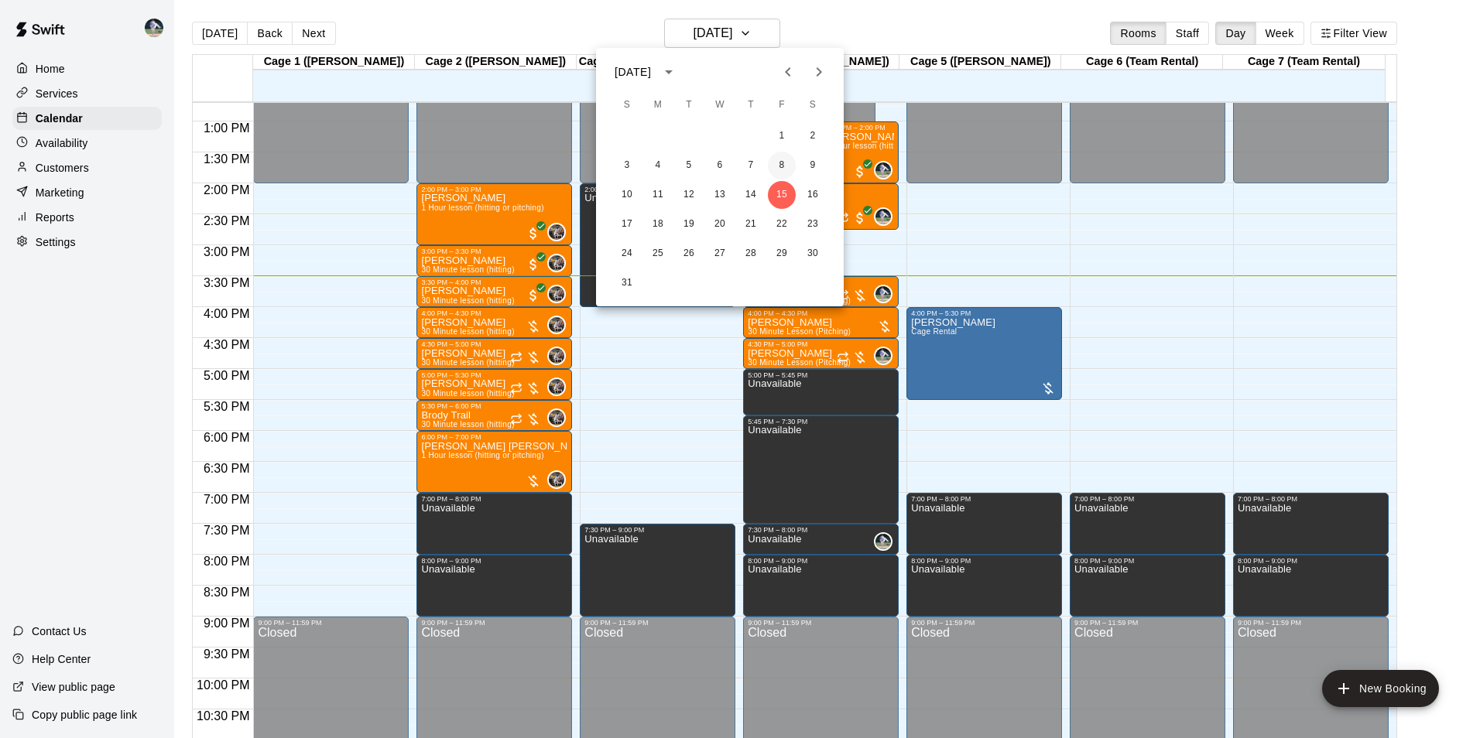
click at [783, 166] on button "8" at bounding box center [782, 166] width 28 height 28
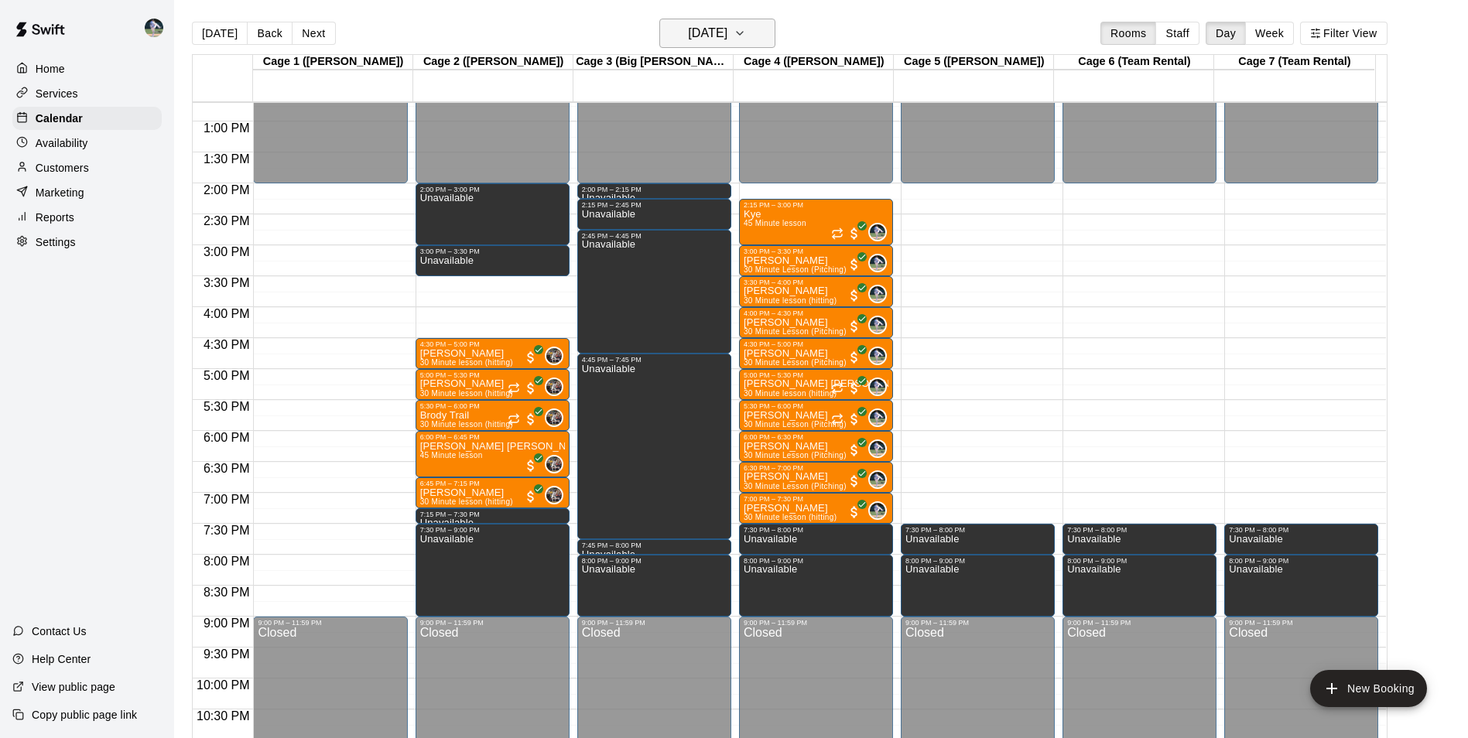
click at [746, 35] on icon "button" at bounding box center [740, 33] width 12 height 19
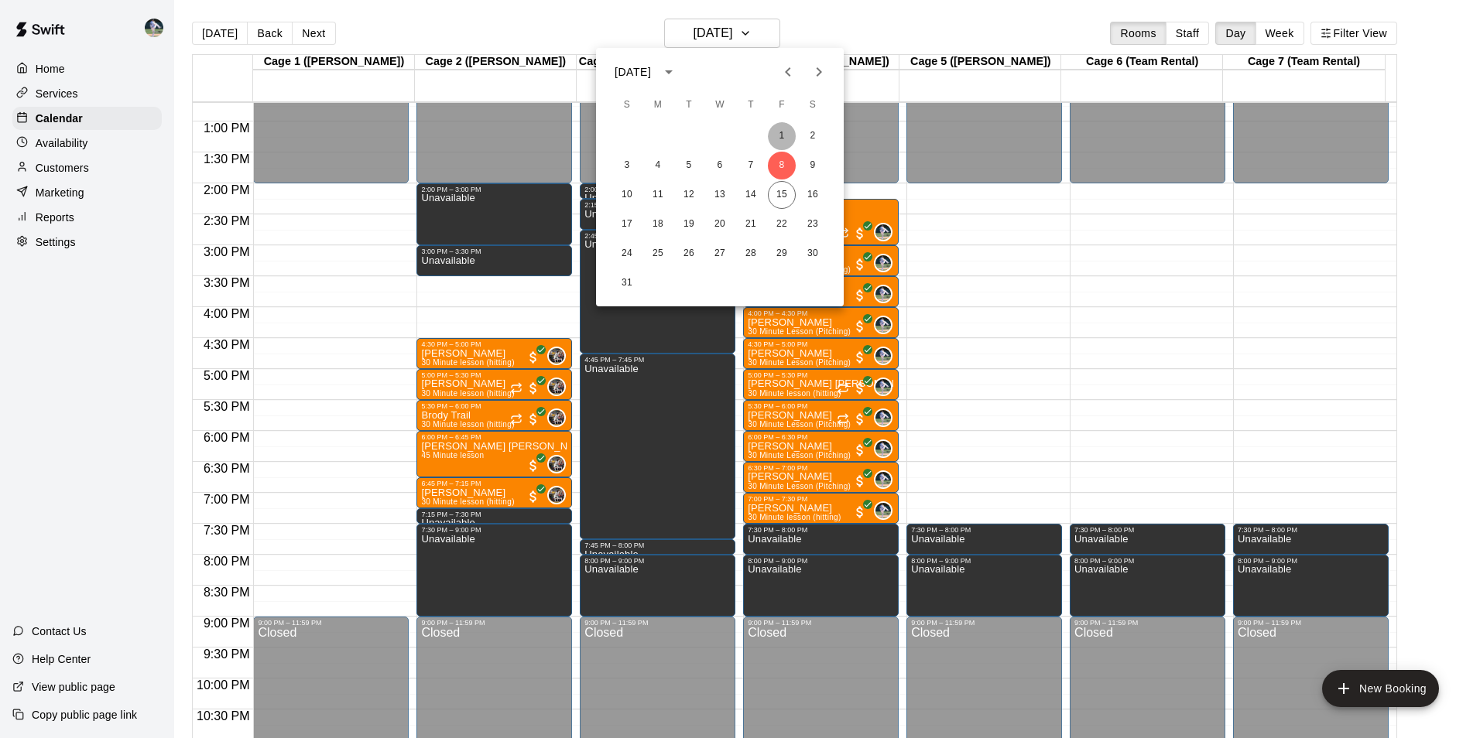
click at [779, 128] on button "1" at bounding box center [782, 136] width 28 height 28
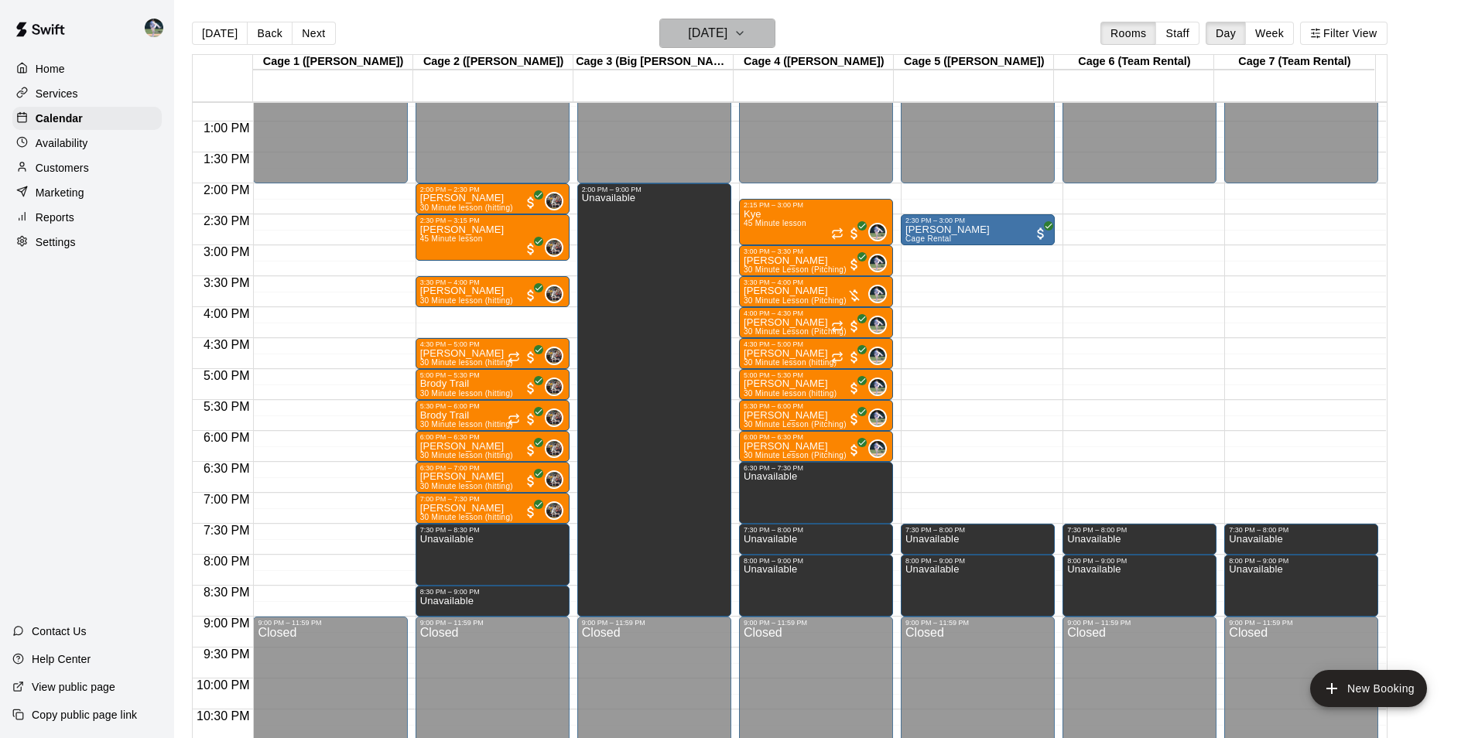
click at [769, 34] on button "[DATE]" at bounding box center [718, 33] width 116 height 29
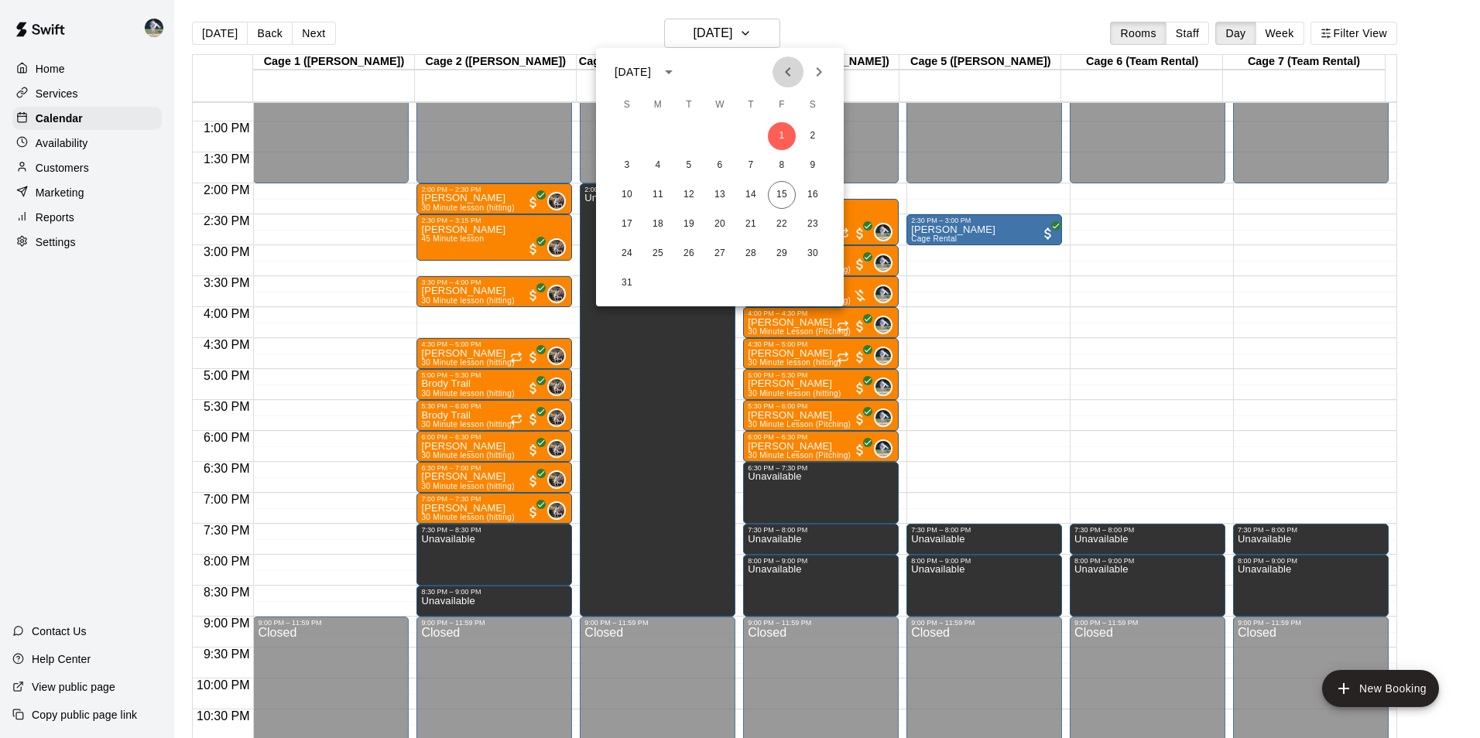
click at [786, 76] on icon "Previous month" at bounding box center [788, 72] width 19 height 19
click at [776, 231] on button "25" at bounding box center [782, 225] width 28 height 28
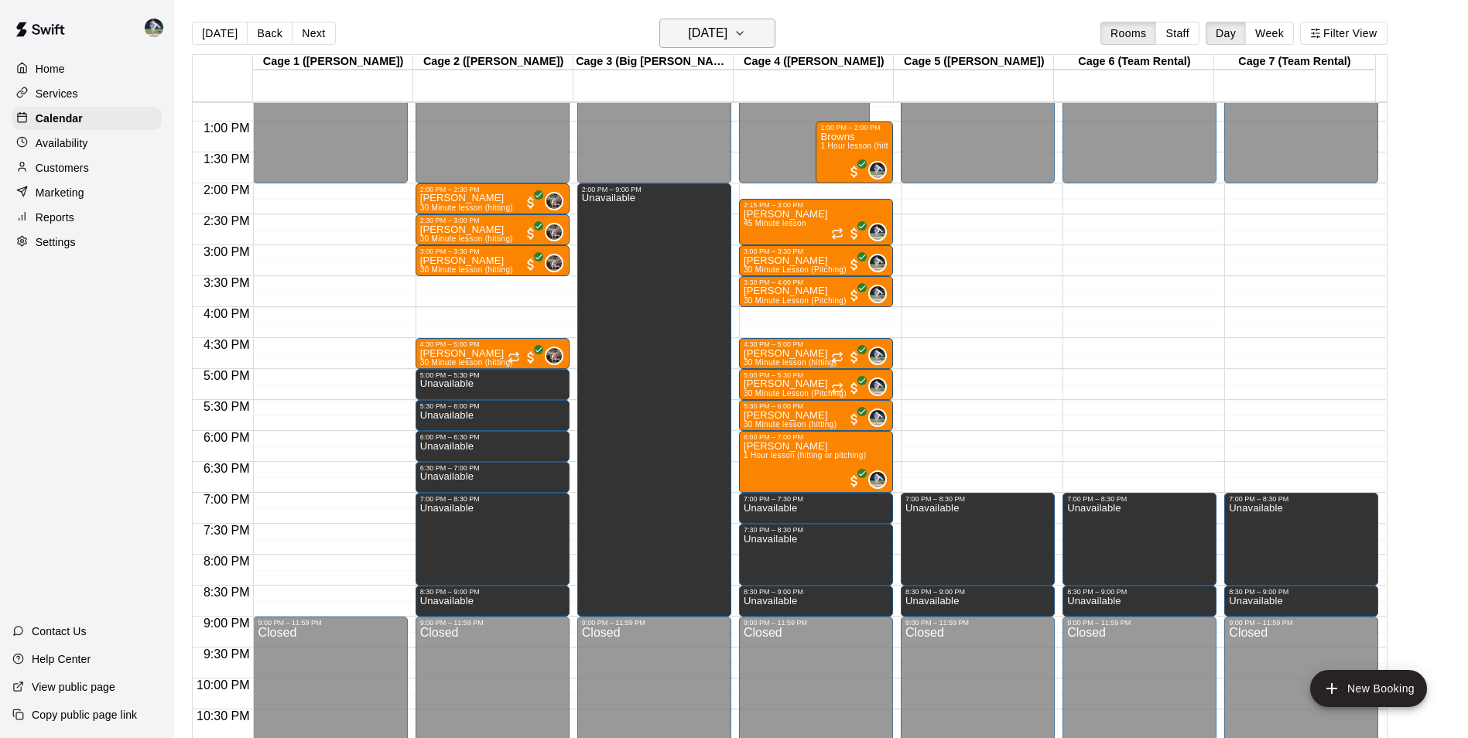
click at [746, 39] on icon "button" at bounding box center [740, 33] width 12 height 19
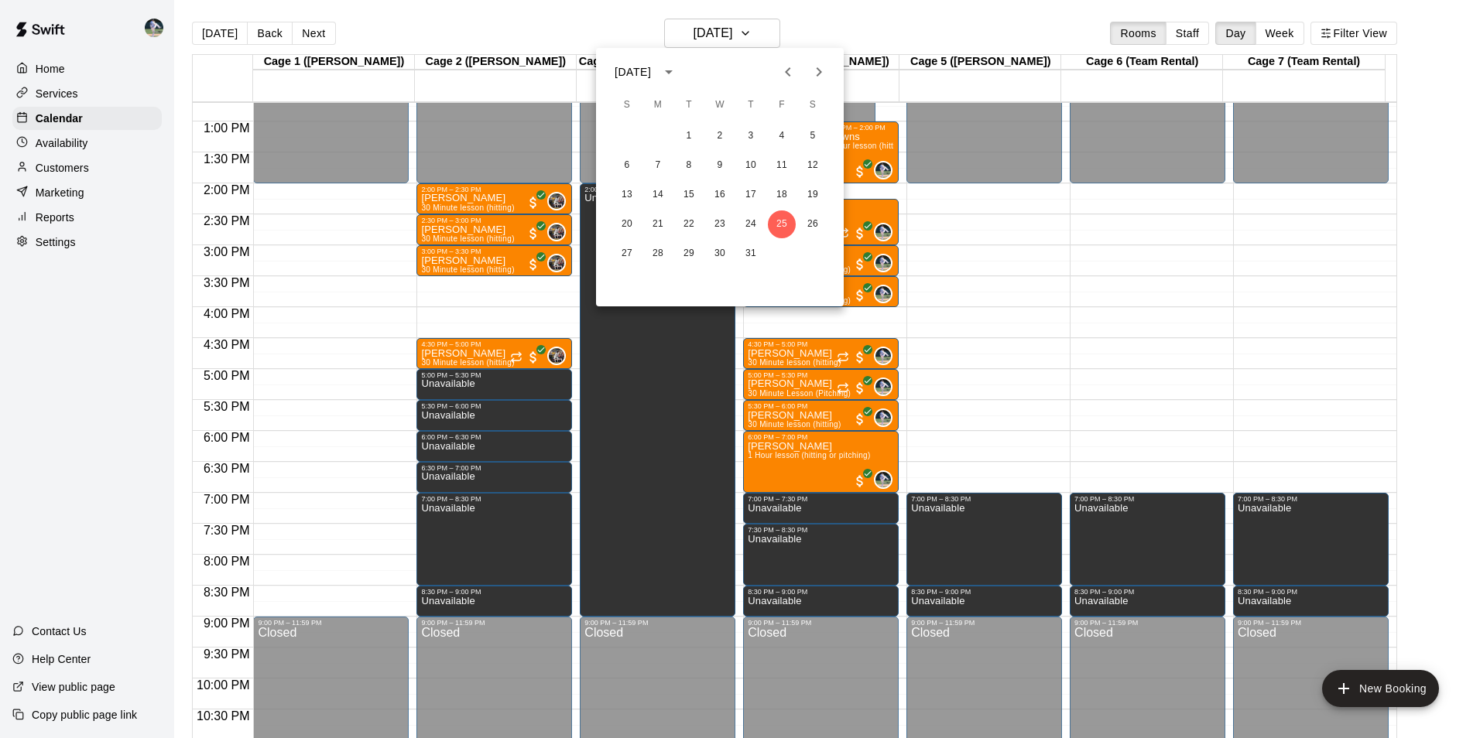
click at [824, 73] on icon "Next month" at bounding box center [819, 72] width 19 height 19
click at [780, 135] on button "1" at bounding box center [782, 136] width 28 height 28
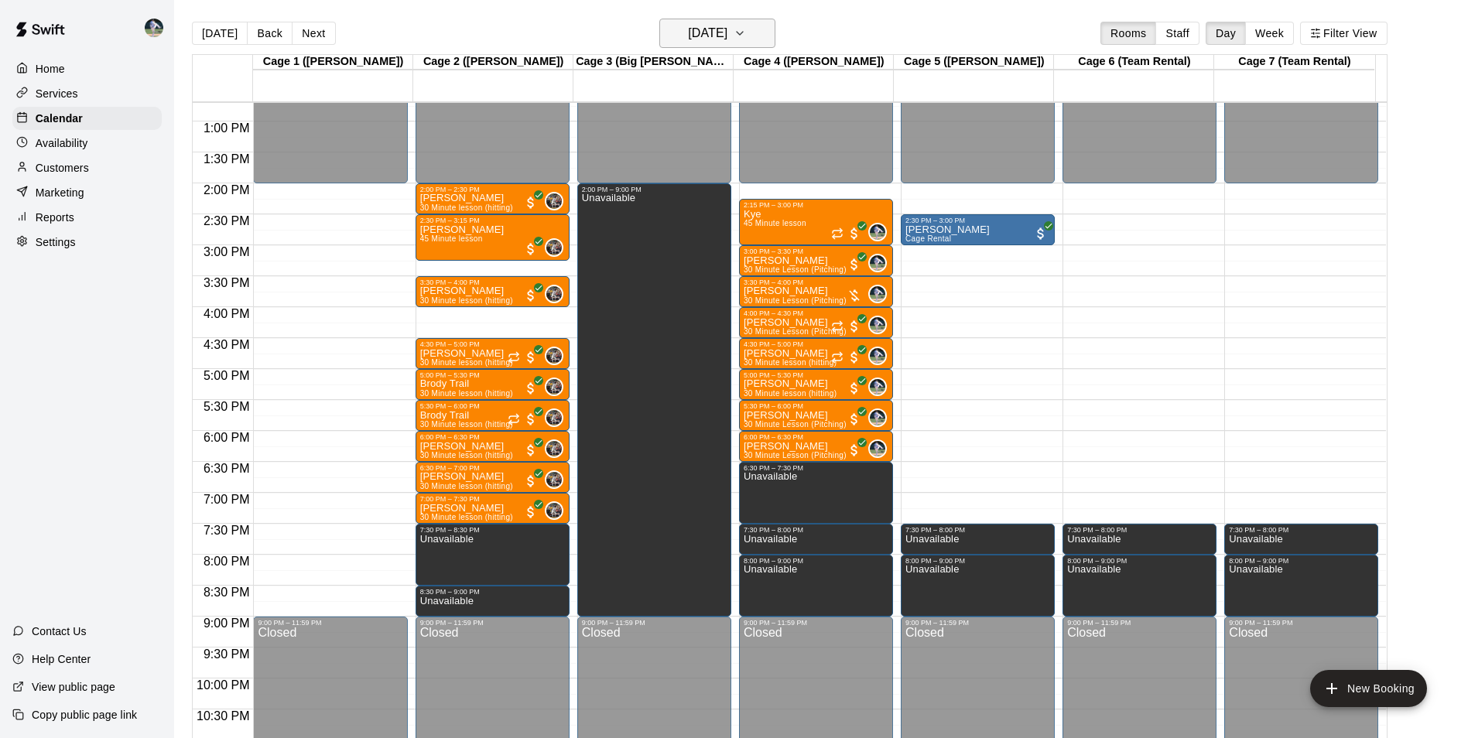
click at [746, 30] on icon "button" at bounding box center [740, 33] width 12 height 19
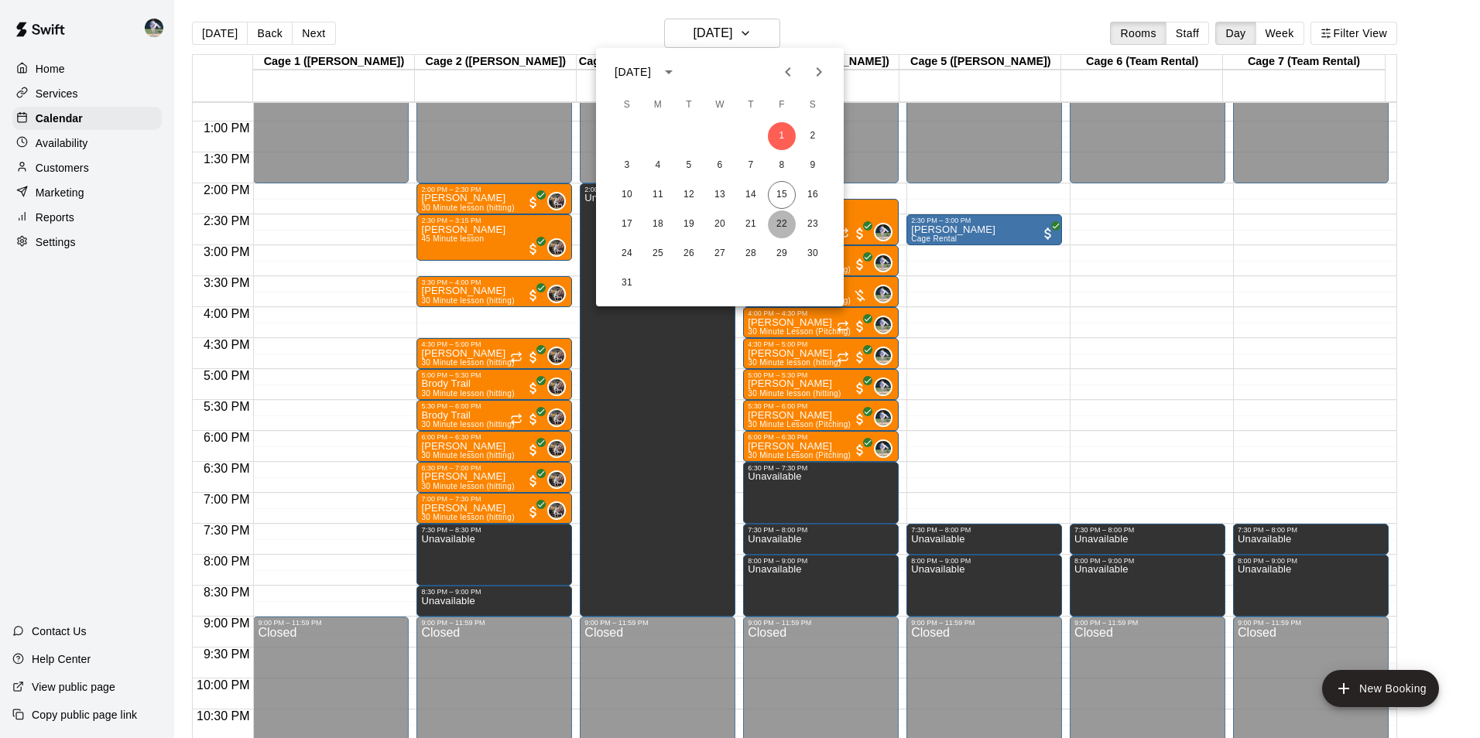
click at [784, 218] on button "22" at bounding box center [782, 225] width 28 height 28
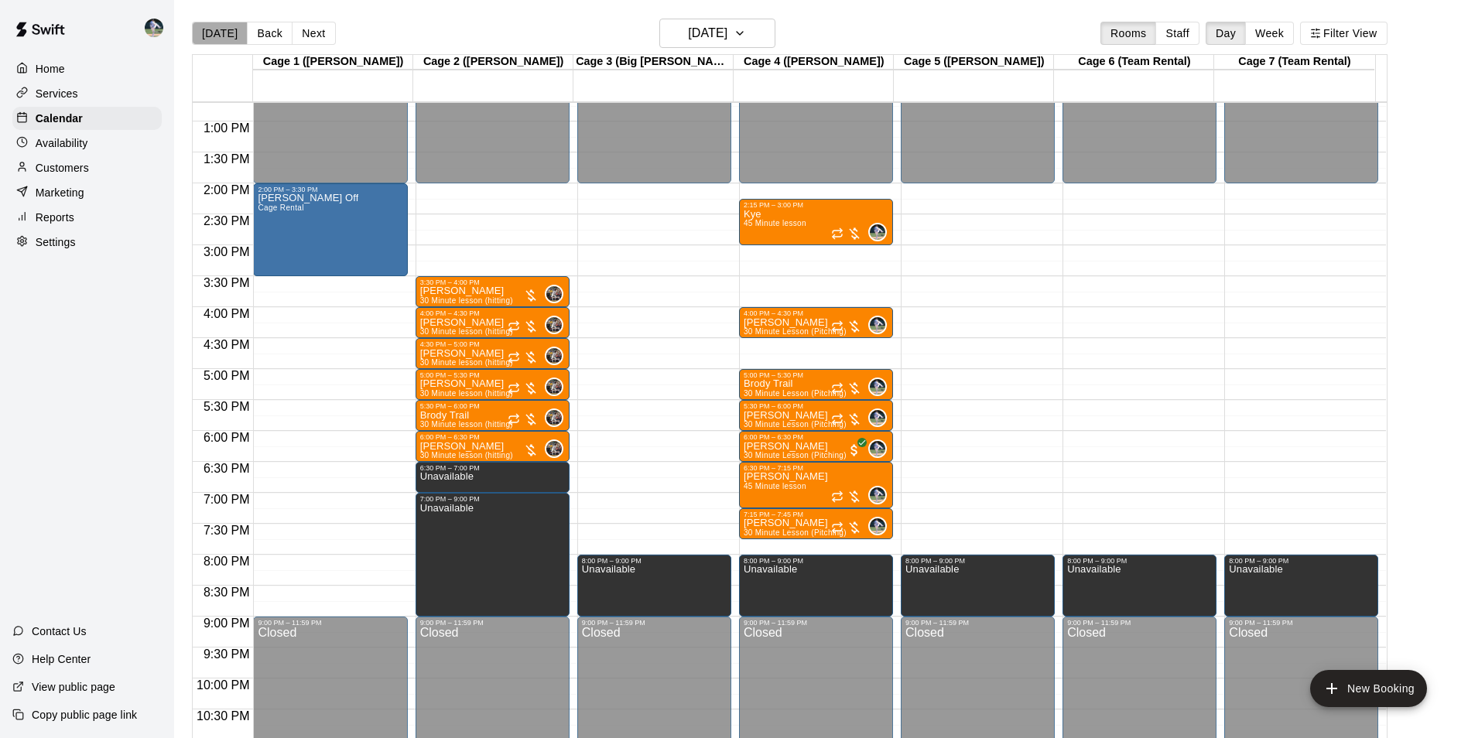
click at [226, 27] on button "[DATE]" at bounding box center [220, 33] width 56 height 23
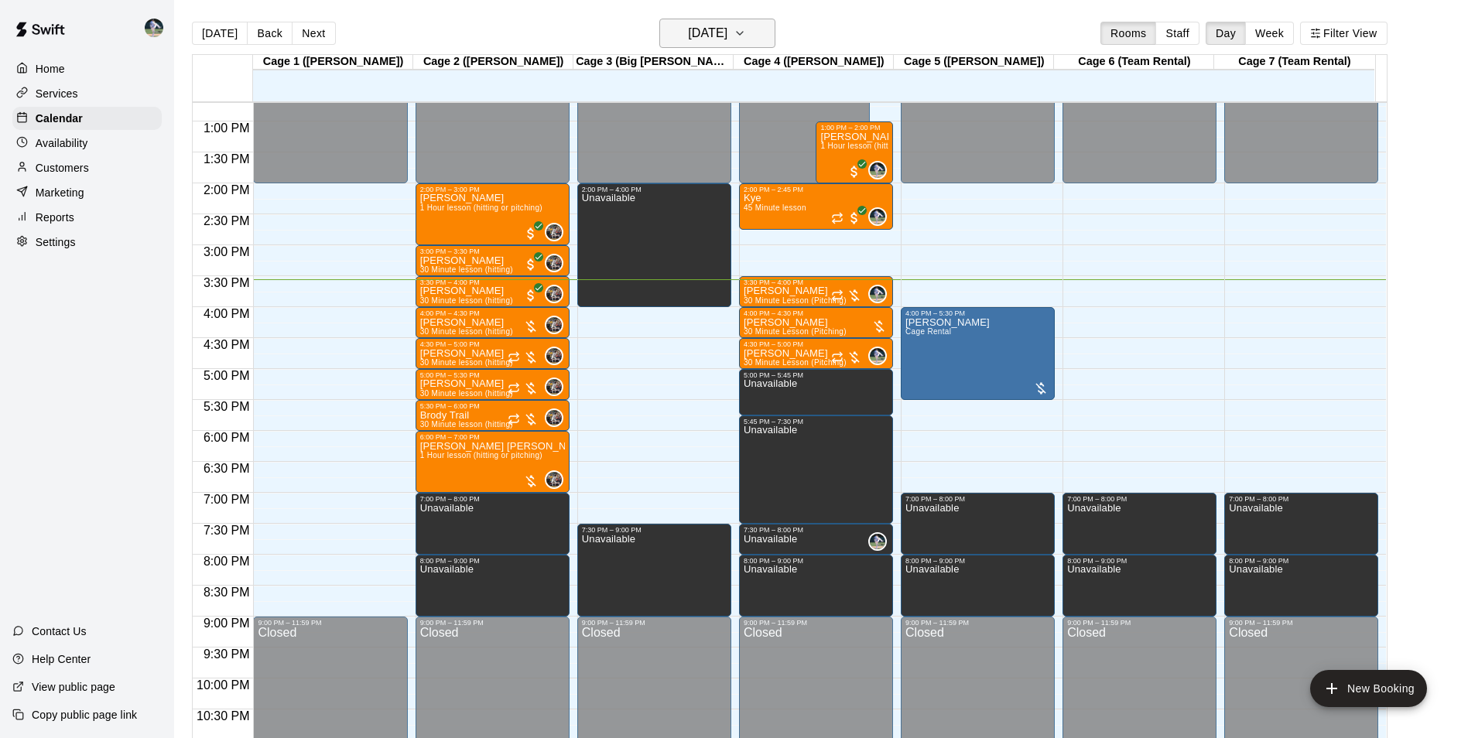
click at [688, 29] on h6 "[DATE]" at bounding box center [707, 33] width 39 height 22
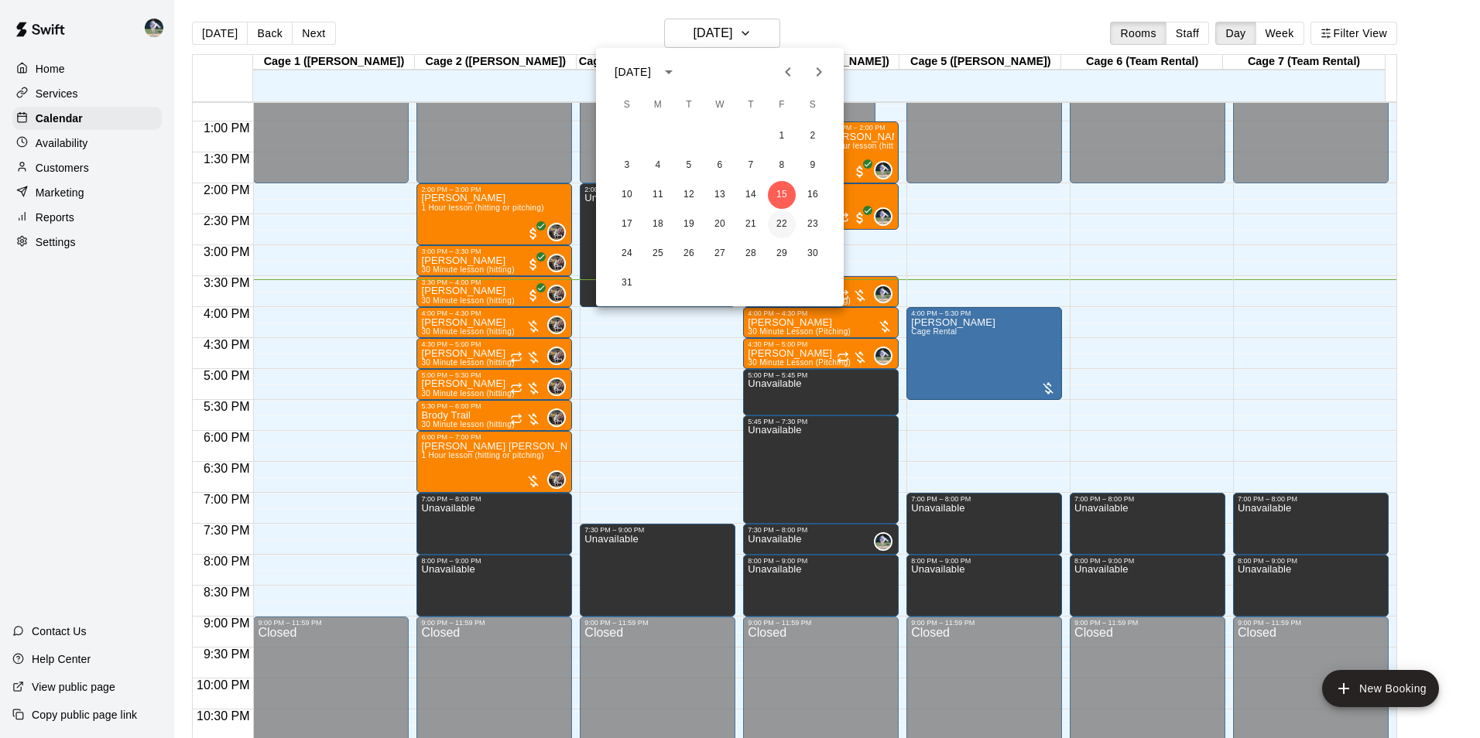
click at [776, 222] on button "22" at bounding box center [782, 225] width 28 height 28
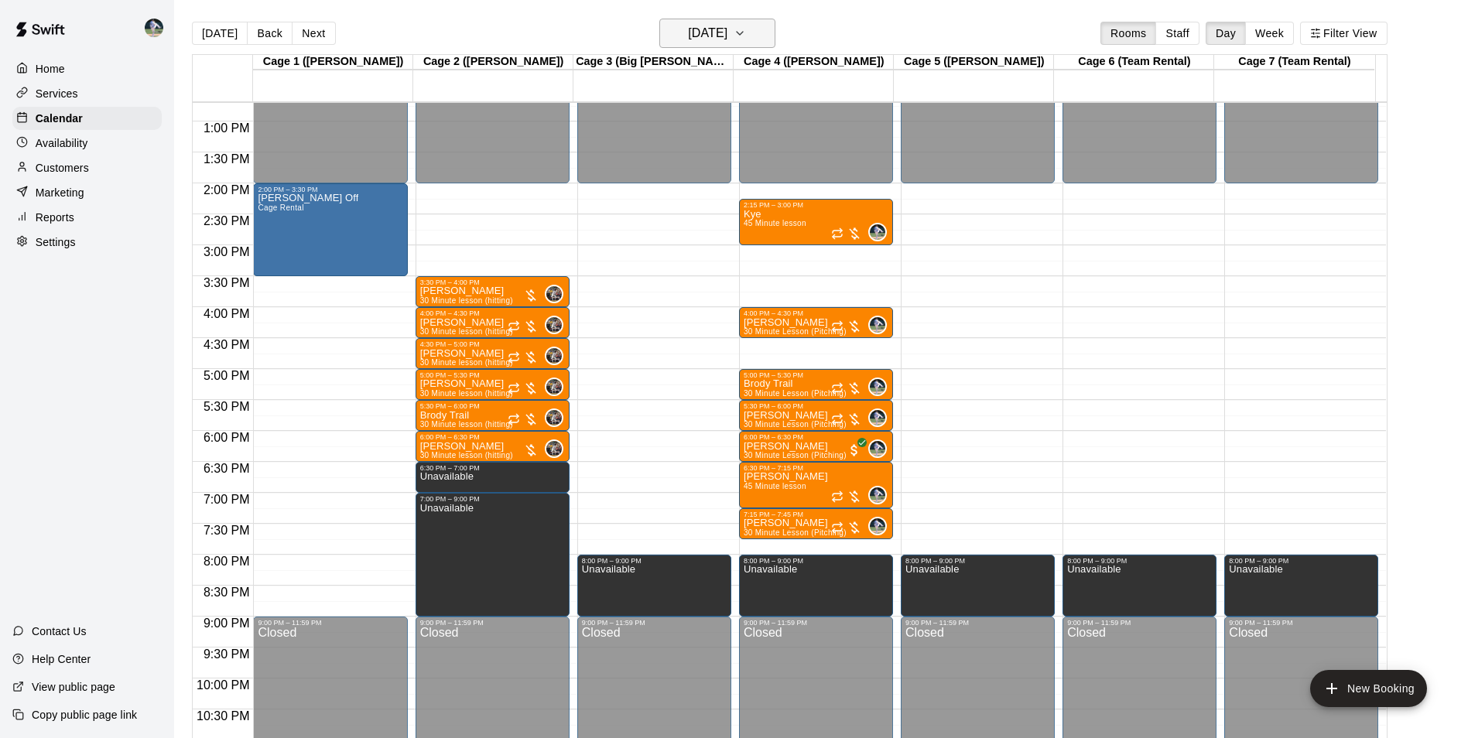
click at [710, 29] on h6 "[DATE]" at bounding box center [707, 33] width 39 height 22
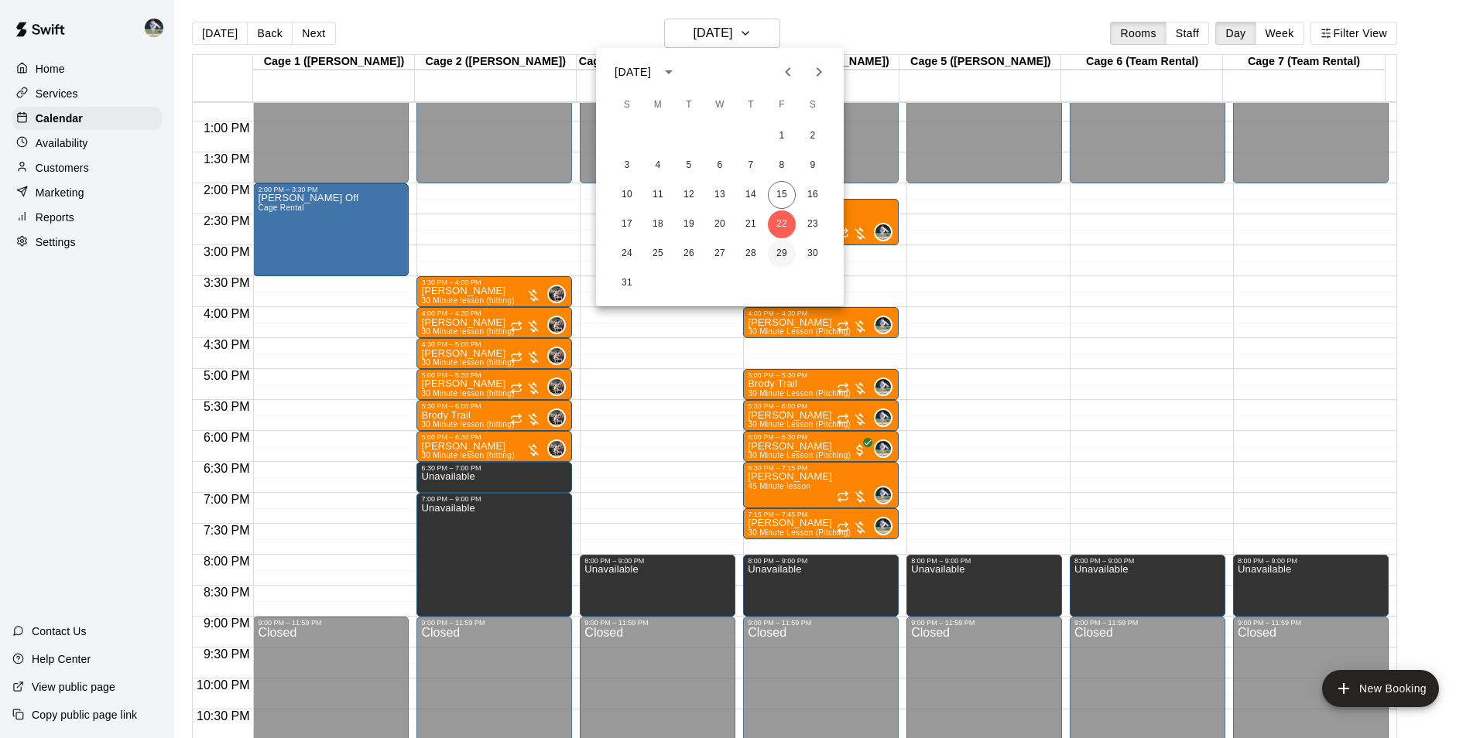
click at [784, 251] on button "29" at bounding box center [782, 254] width 28 height 28
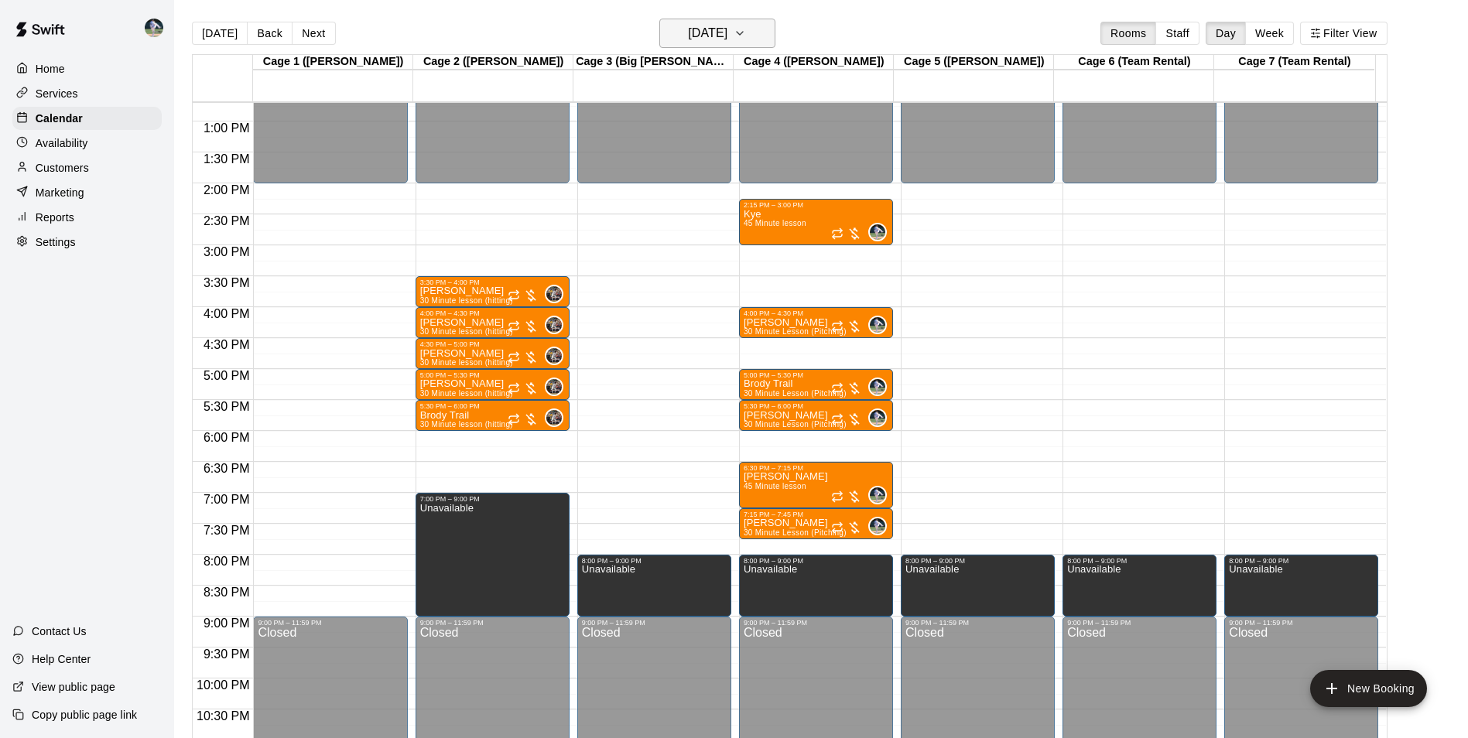
click at [706, 34] on h6 "[DATE]" at bounding box center [707, 33] width 39 height 22
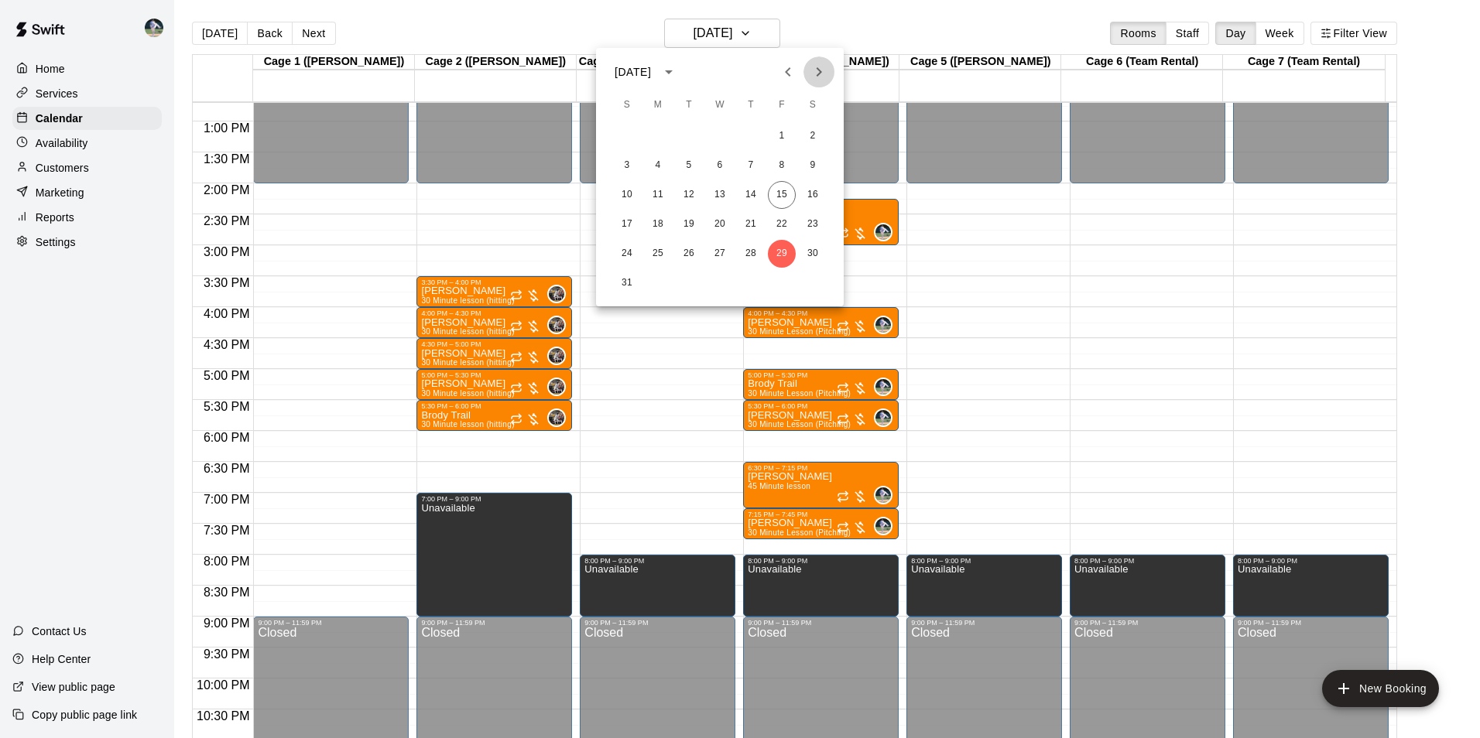
click at [817, 72] on icon "Next month" at bounding box center [819, 72] width 19 height 19
click at [779, 132] on button "5" at bounding box center [782, 136] width 28 height 28
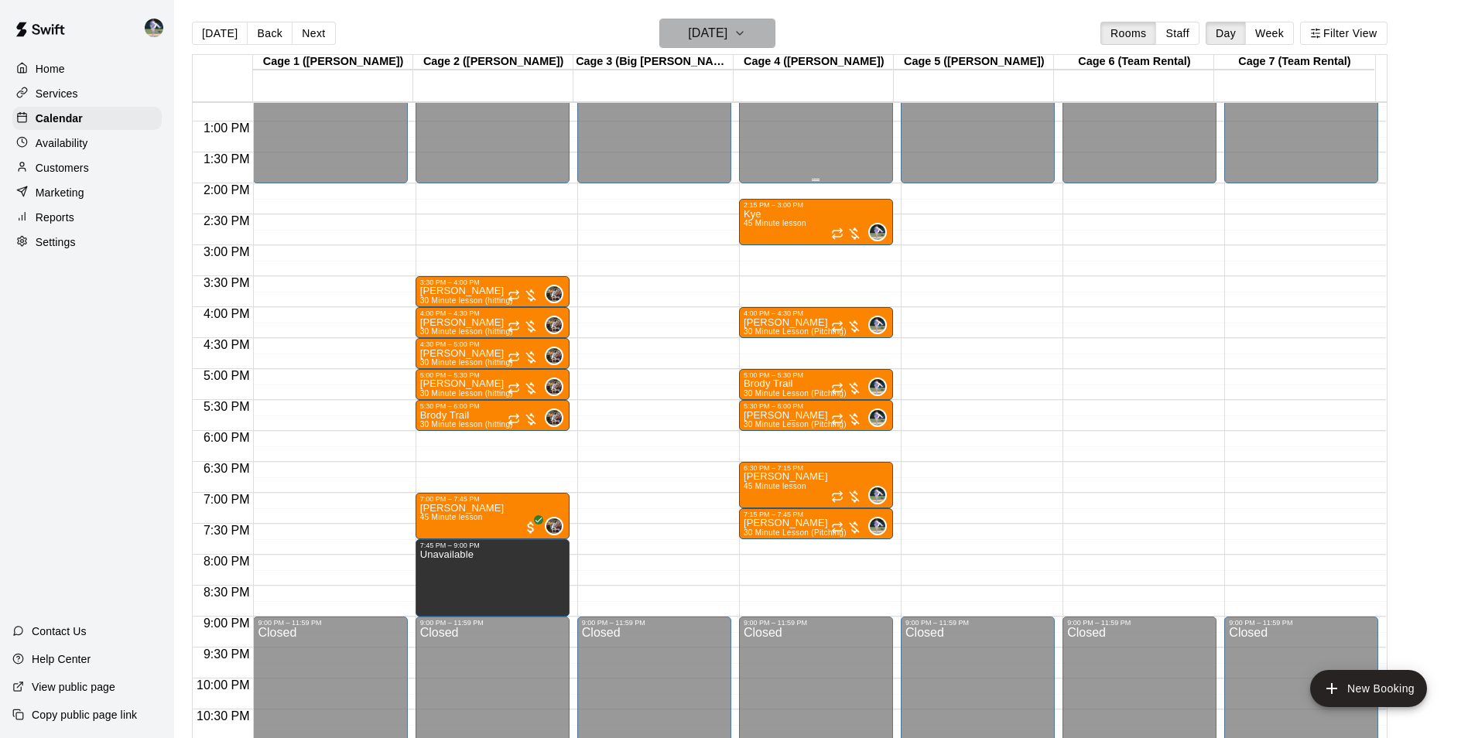
drag, startPoint x: 731, startPoint y: 45, endPoint x: 790, endPoint y: 127, distance: 101.0
click at [734, 48] on div "[DATE] Back [DATE][DATE] Rooms Staff Day Week Filter View" at bounding box center [790, 37] width 1196 height 36
click at [223, 29] on button "[DATE]" at bounding box center [220, 33] width 56 height 23
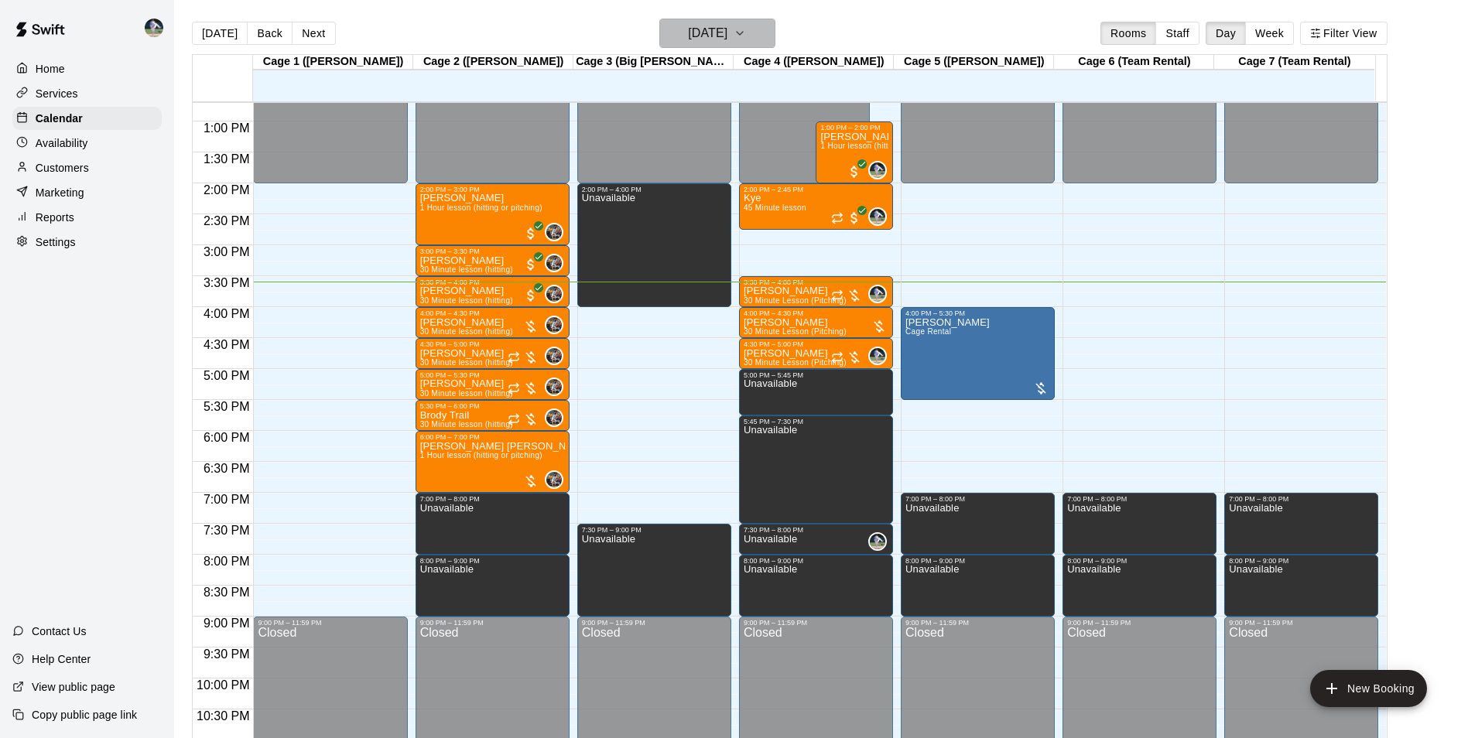
click at [694, 30] on h6 "[DATE]" at bounding box center [707, 33] width 39 height 22
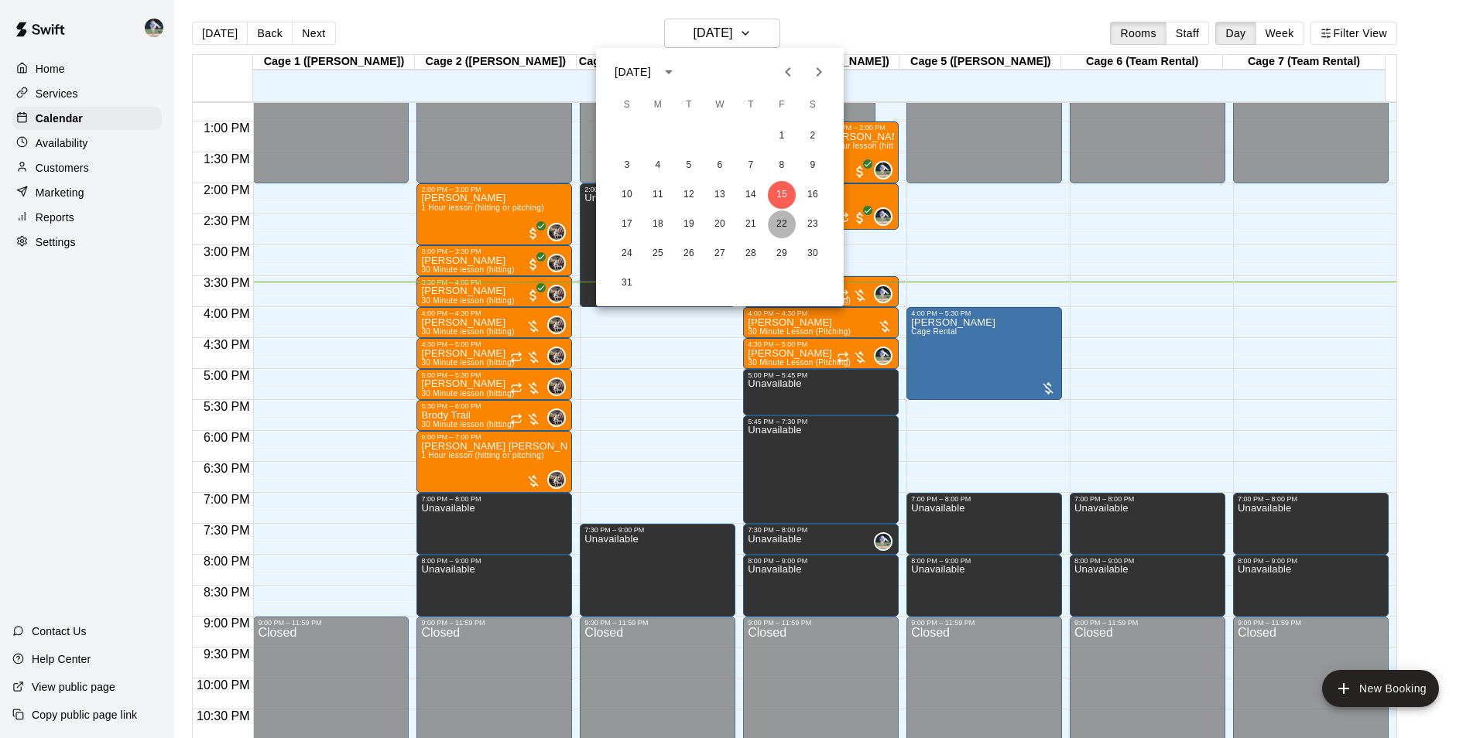
click at [786, 220] on button "22" at bounding box center [782, 225] width 28 height 28
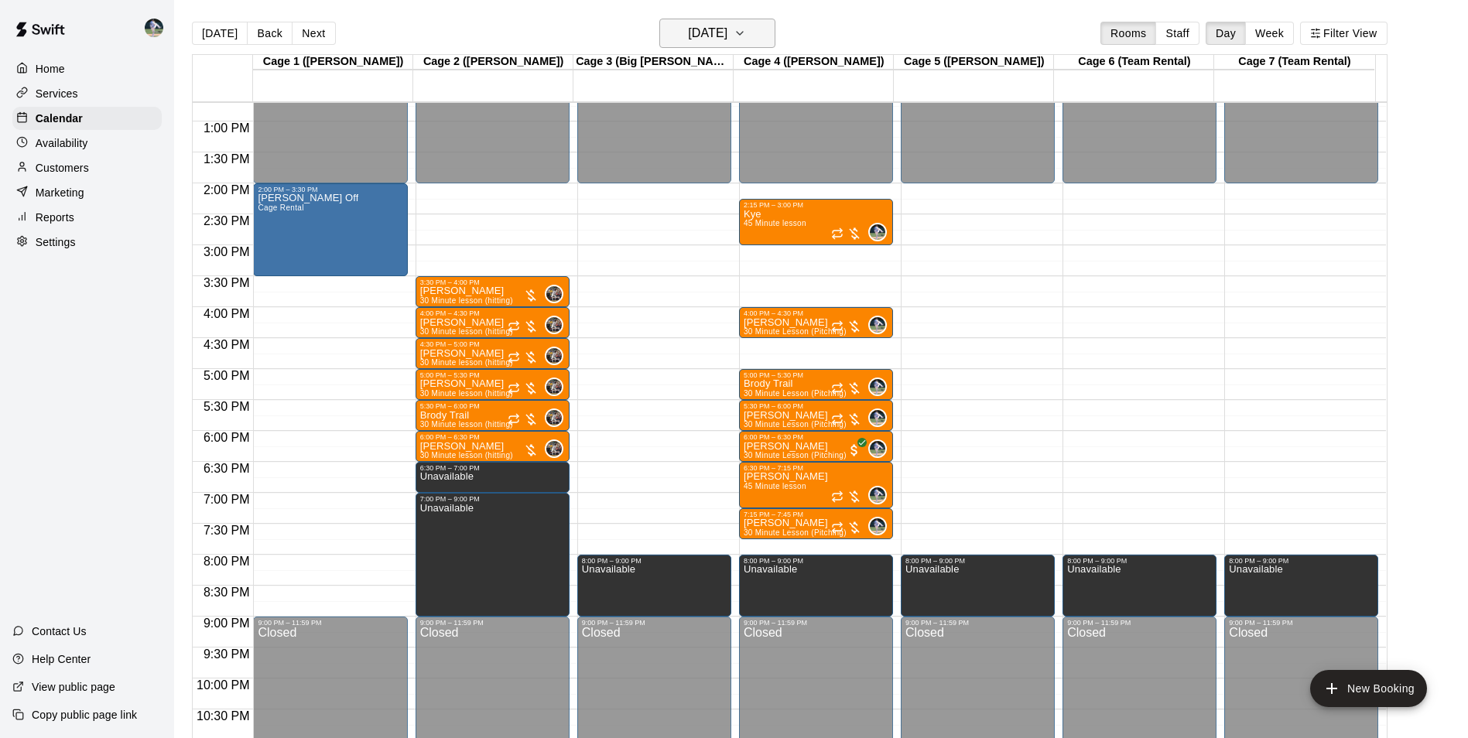
click at [699, 28] on h6 "[DATE]" at bounding box center [707, 33] width 39 height 22
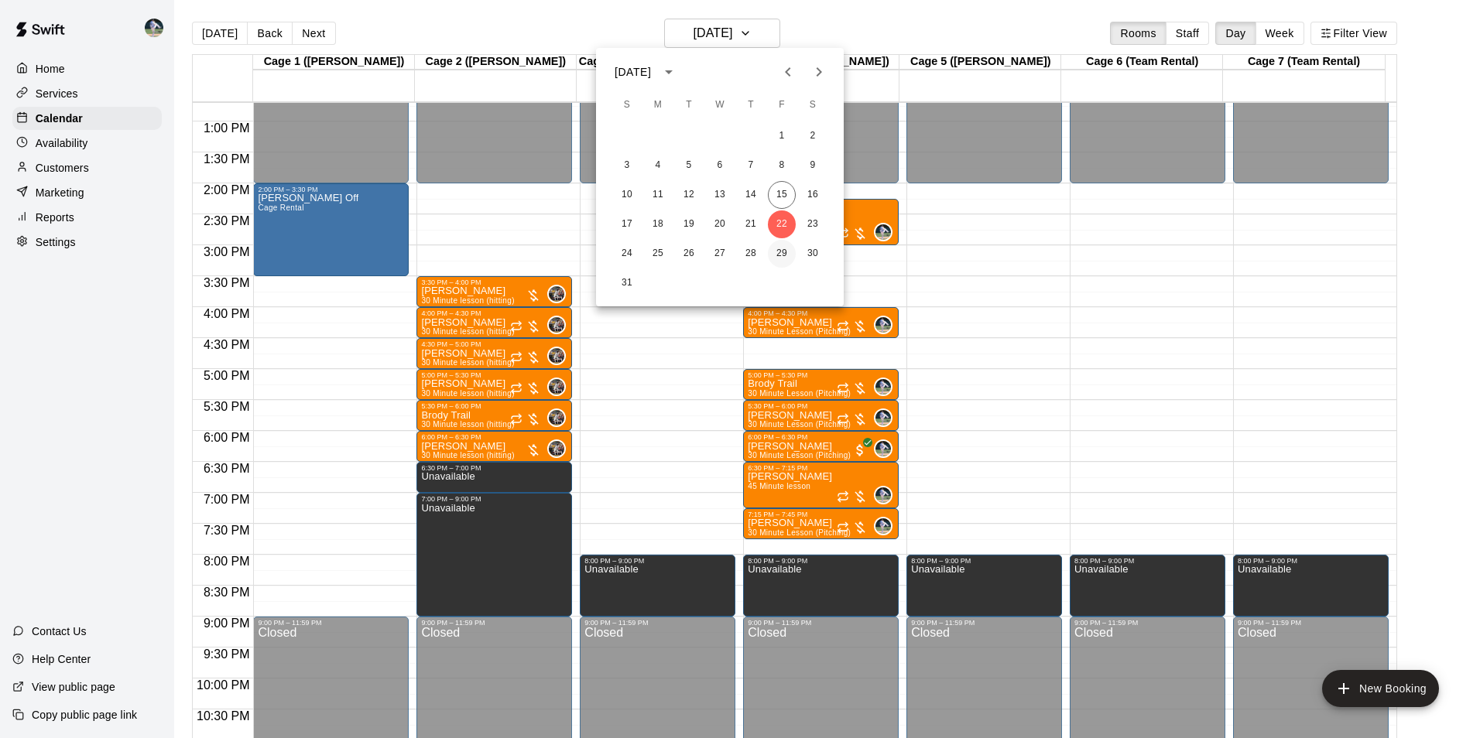
click at [780, 248] on button "29" at bounding box center [782, 254] width 28 height 28
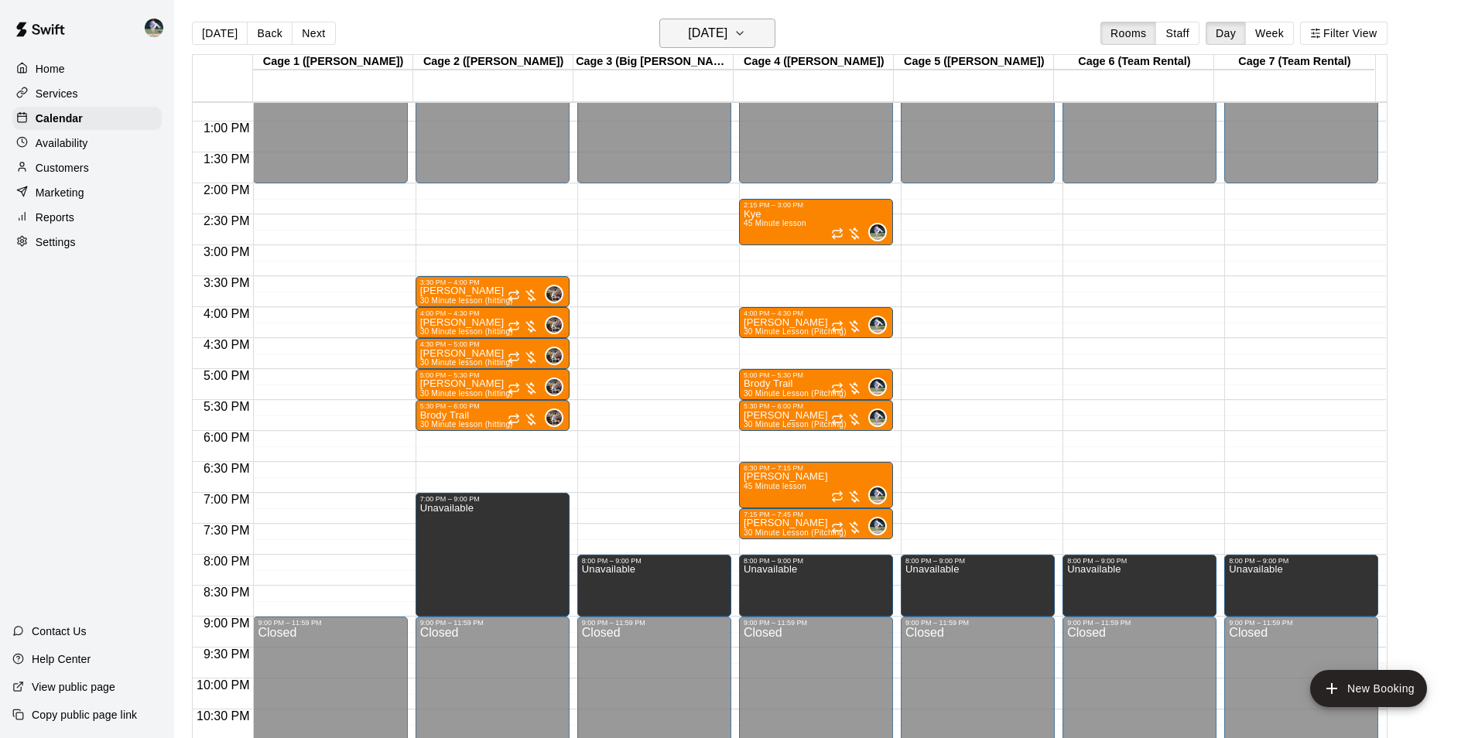
click at [688, 31] on h6 "[DATE]" at bounding box center [707, 33] width 39 height 22
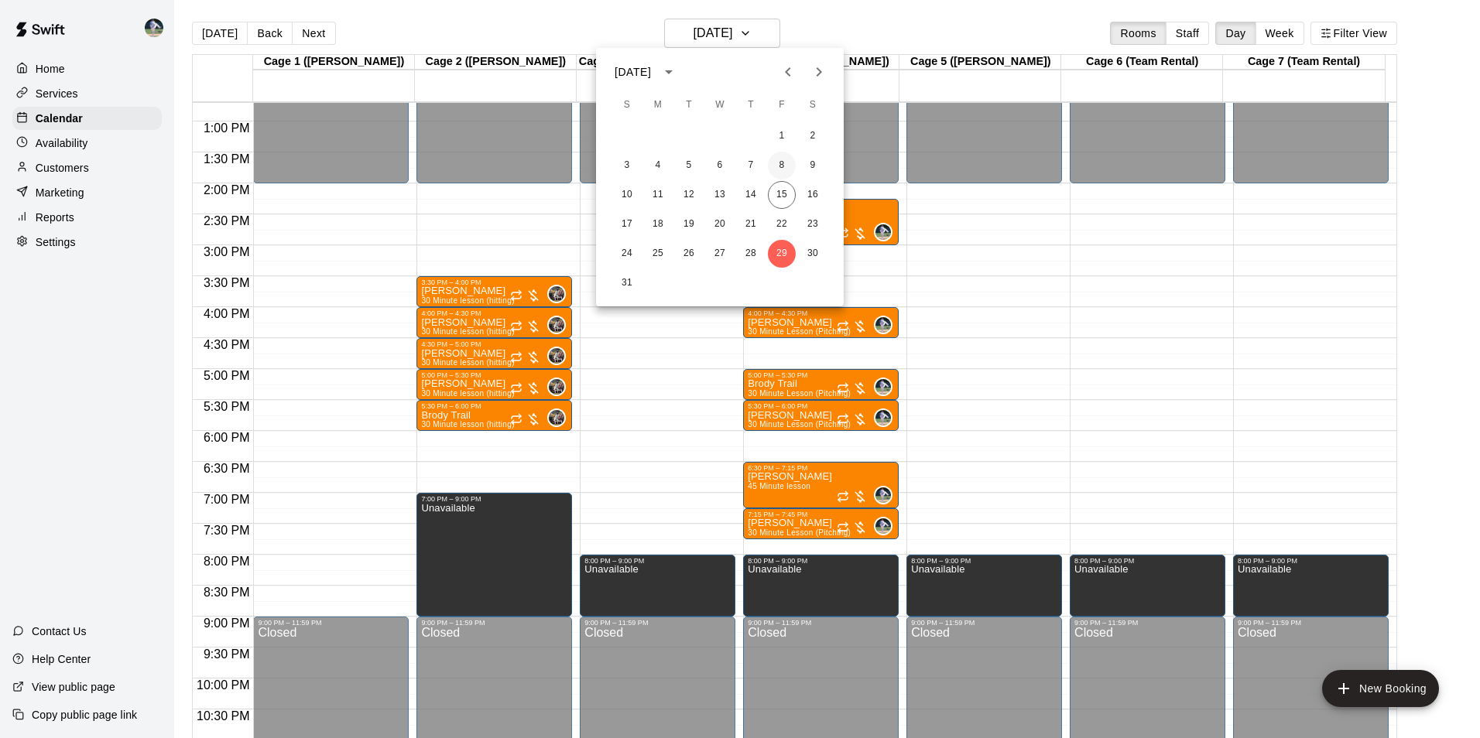
click at [781, 163] on button "8" at bounding box center [782, 166] width 28 height 28
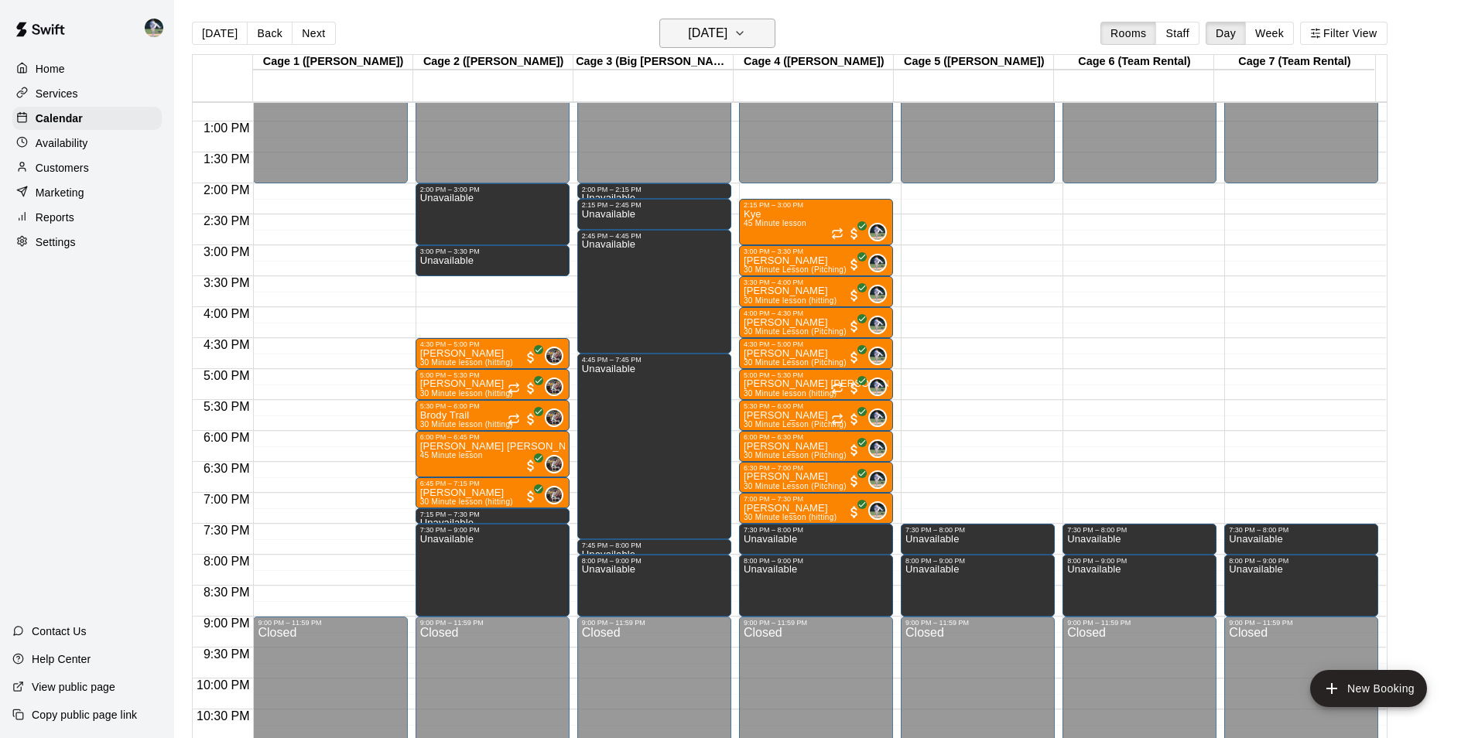
click at [708, 36] on h6 "[DATE]" at bounding box center [707, 33] width 39 height 22
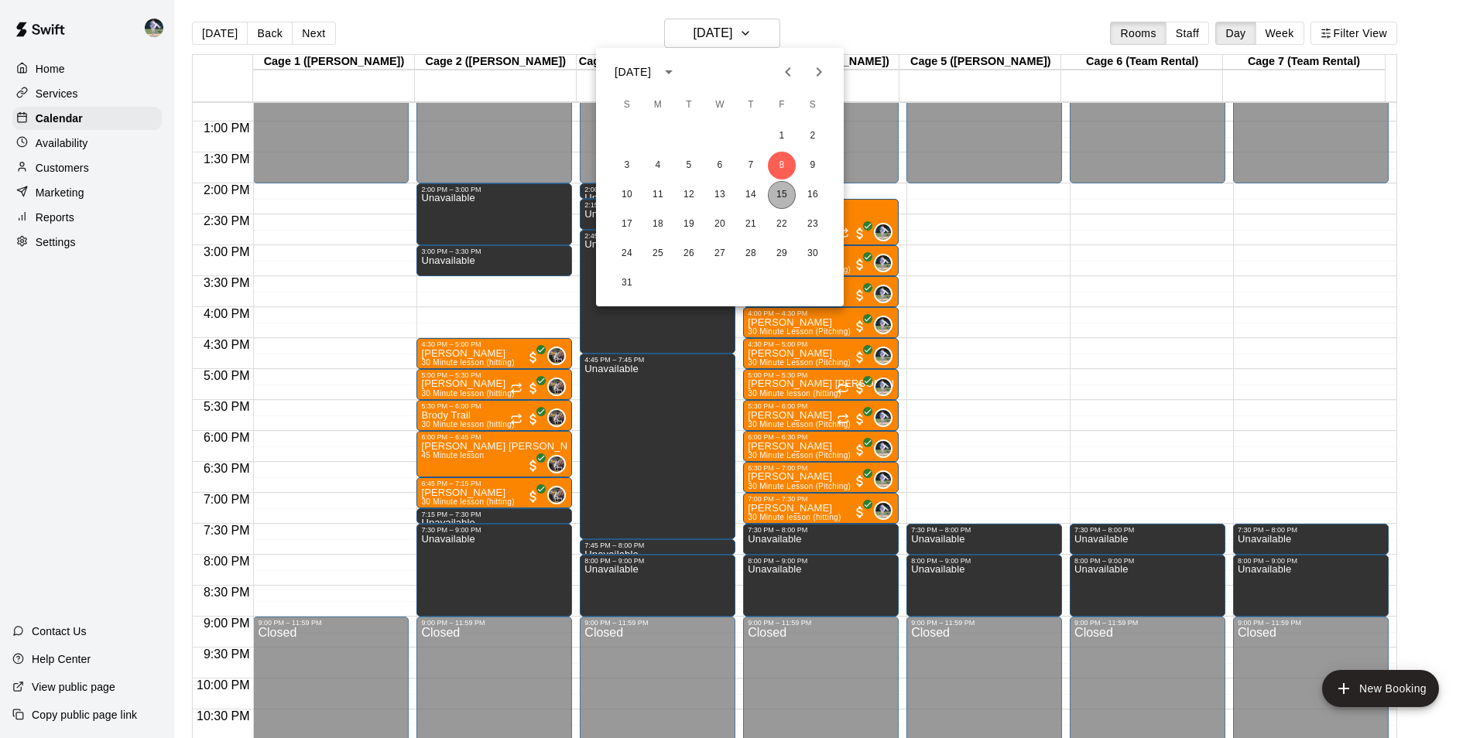
click at [789, 194] on button "15" at bounding box center [782, 195] width 28 height 28
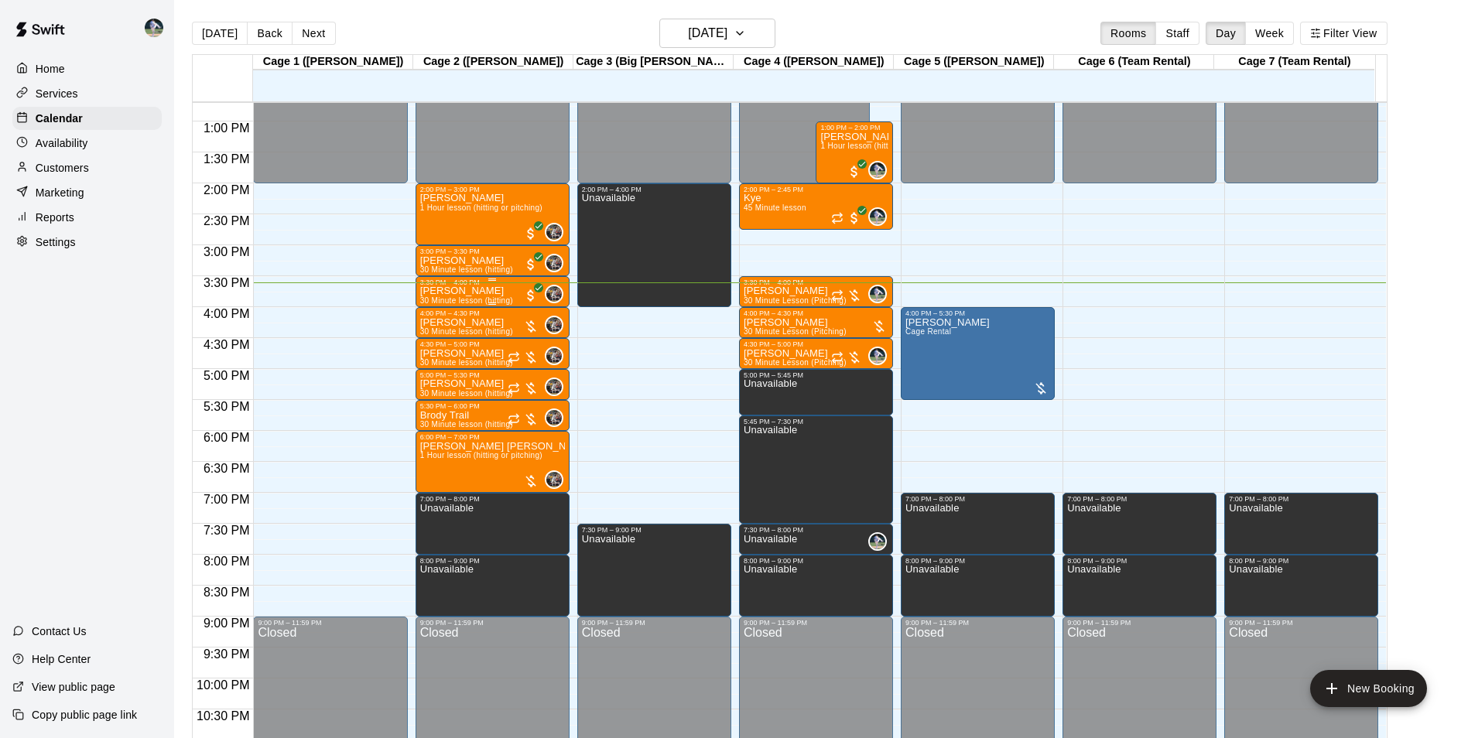
click at [473, 291] on p "[PERSON_NAME]" at bounding box center [466, 291] width 93 height 0
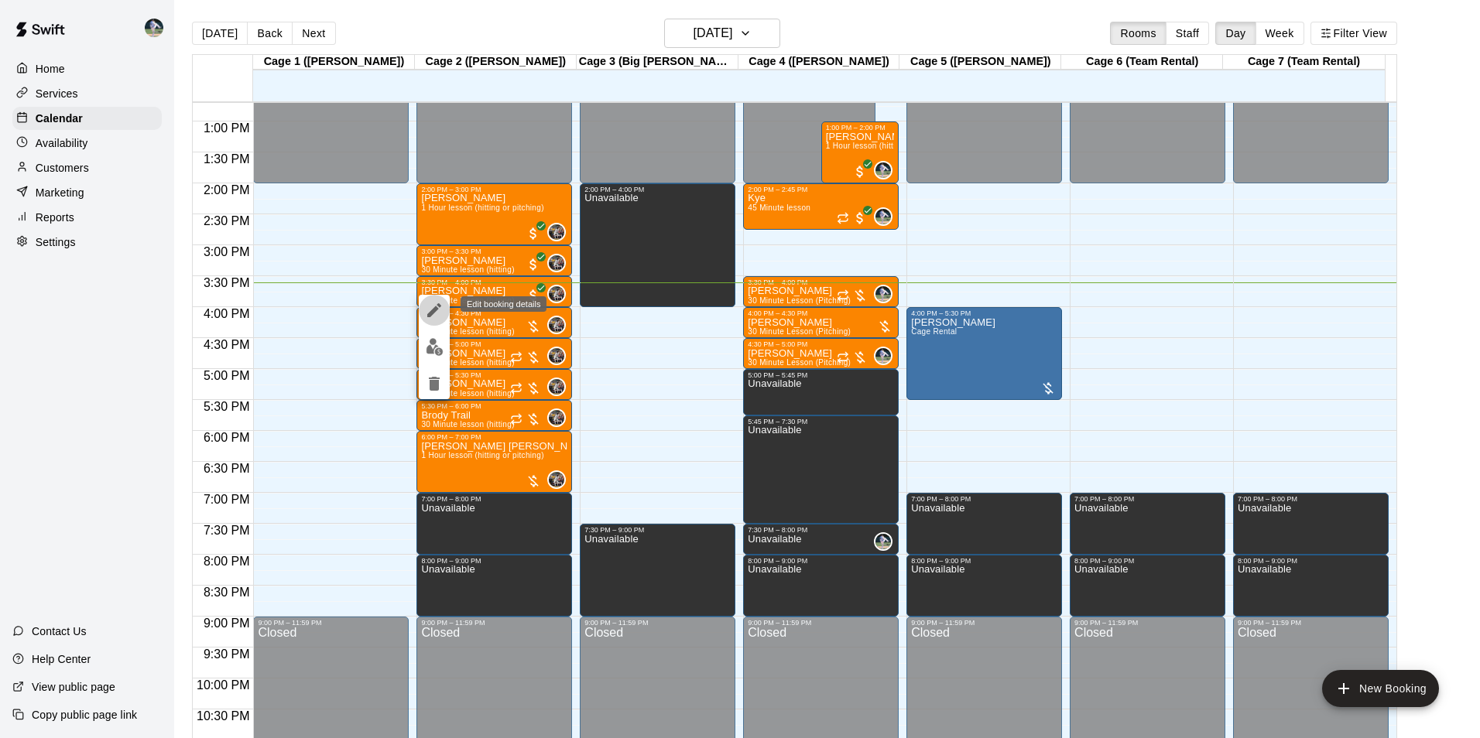
click at [432, 310] on icon "edit" at bounding box center [434, 310] width 14 height 14
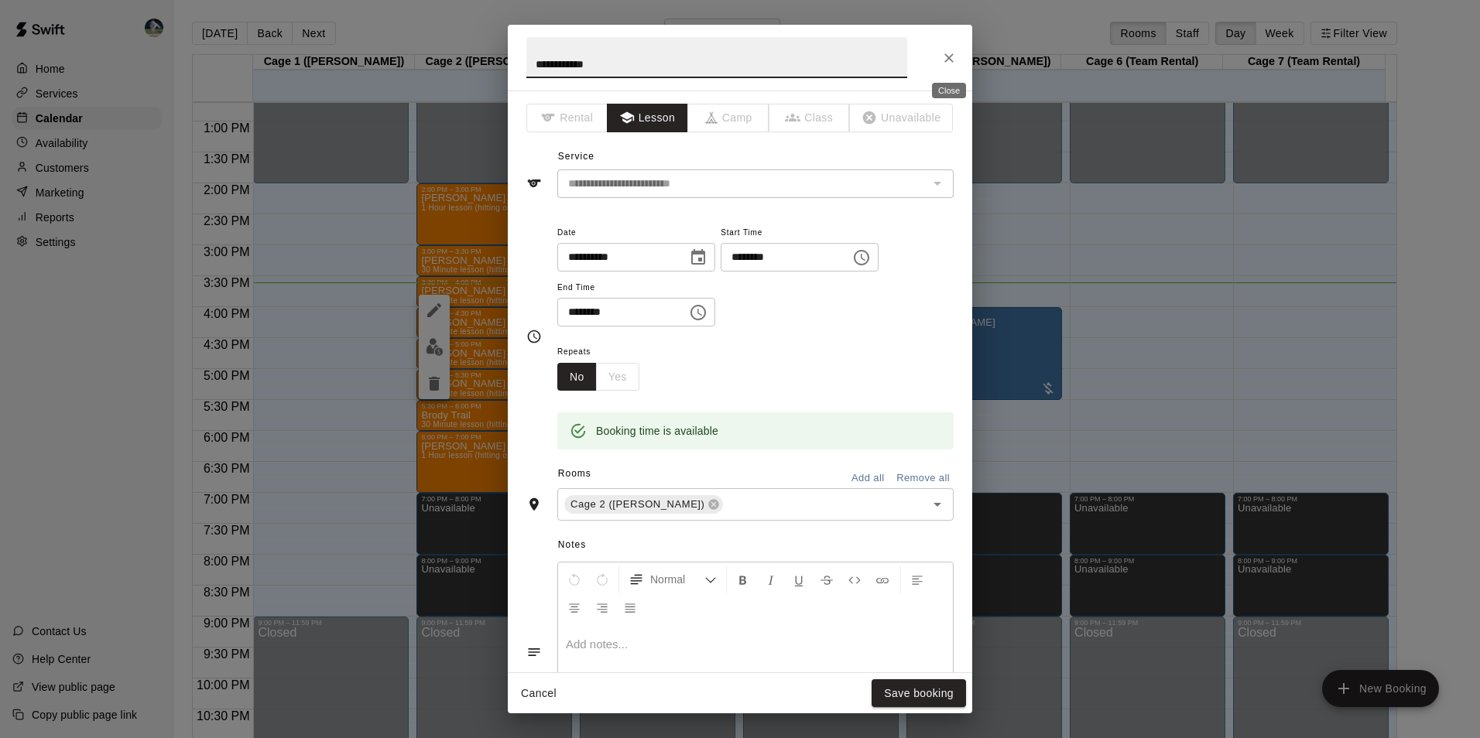
click at [947, 56] on icon "Close" at bounding box center [948, 57] width 9 height 9
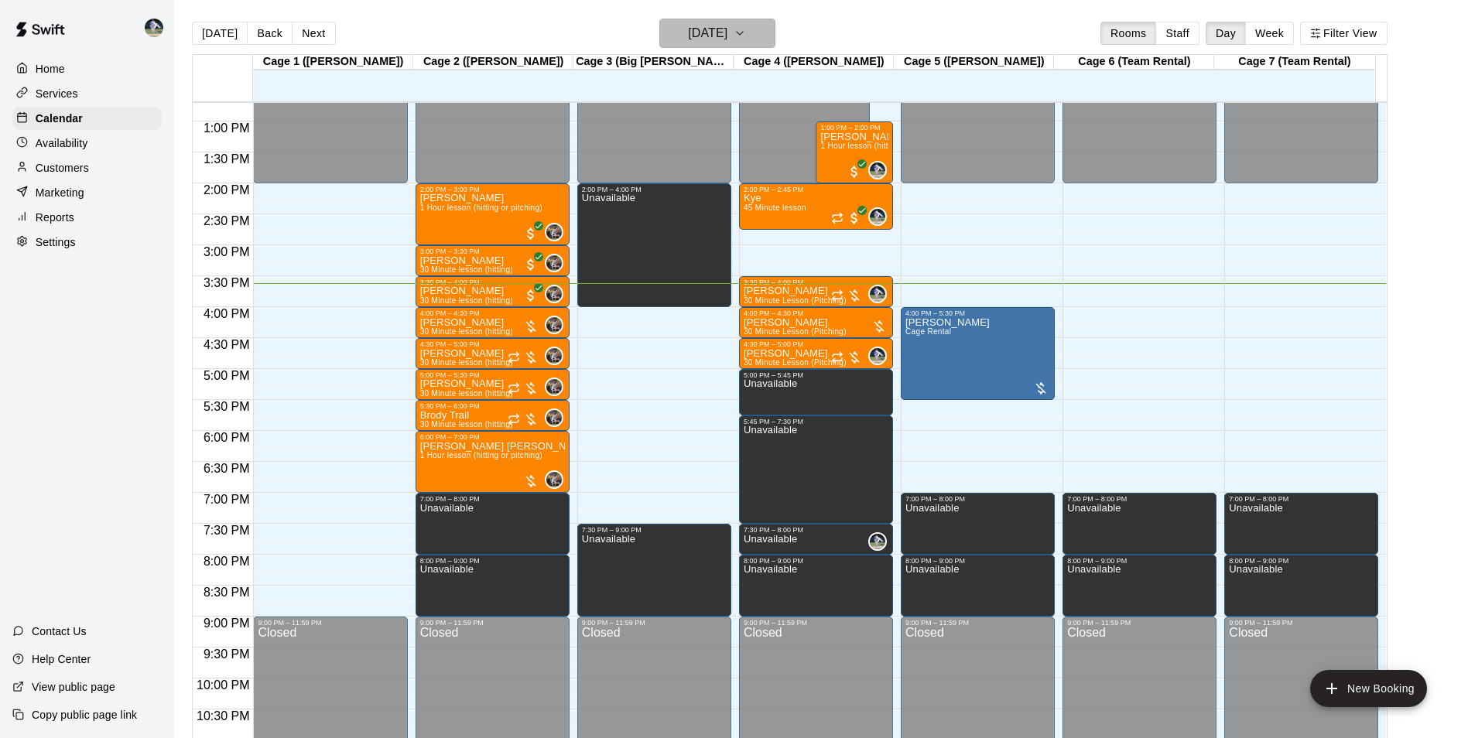
click at [694, 36] on h6 "[DATE]" at bounding box center [707, 33] width 39 height 22
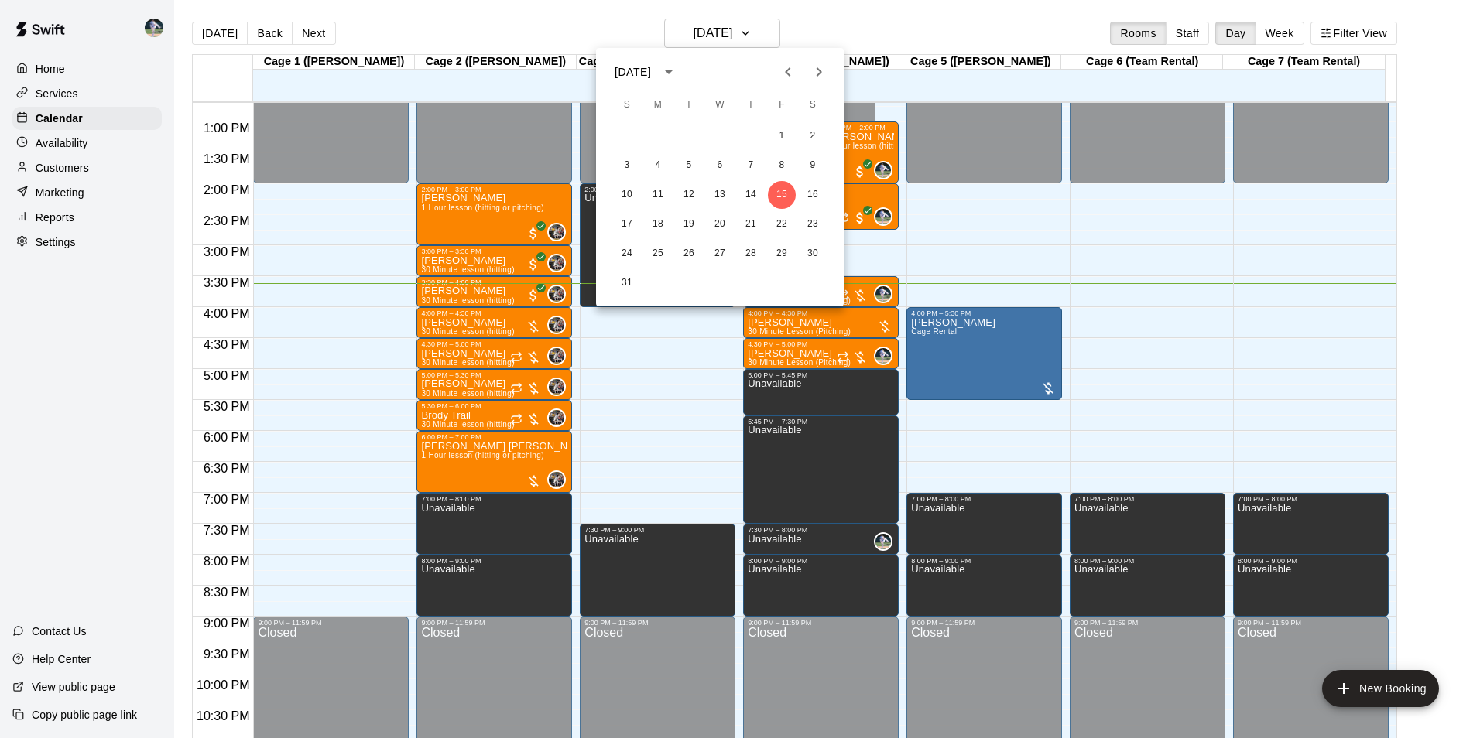
click at [814, 73] on icon "Next month" at bounding box center [819, 72] width 19 height 19
click at [784, 132] on button "5" at bounding box center [782, 136] width 28 height 28
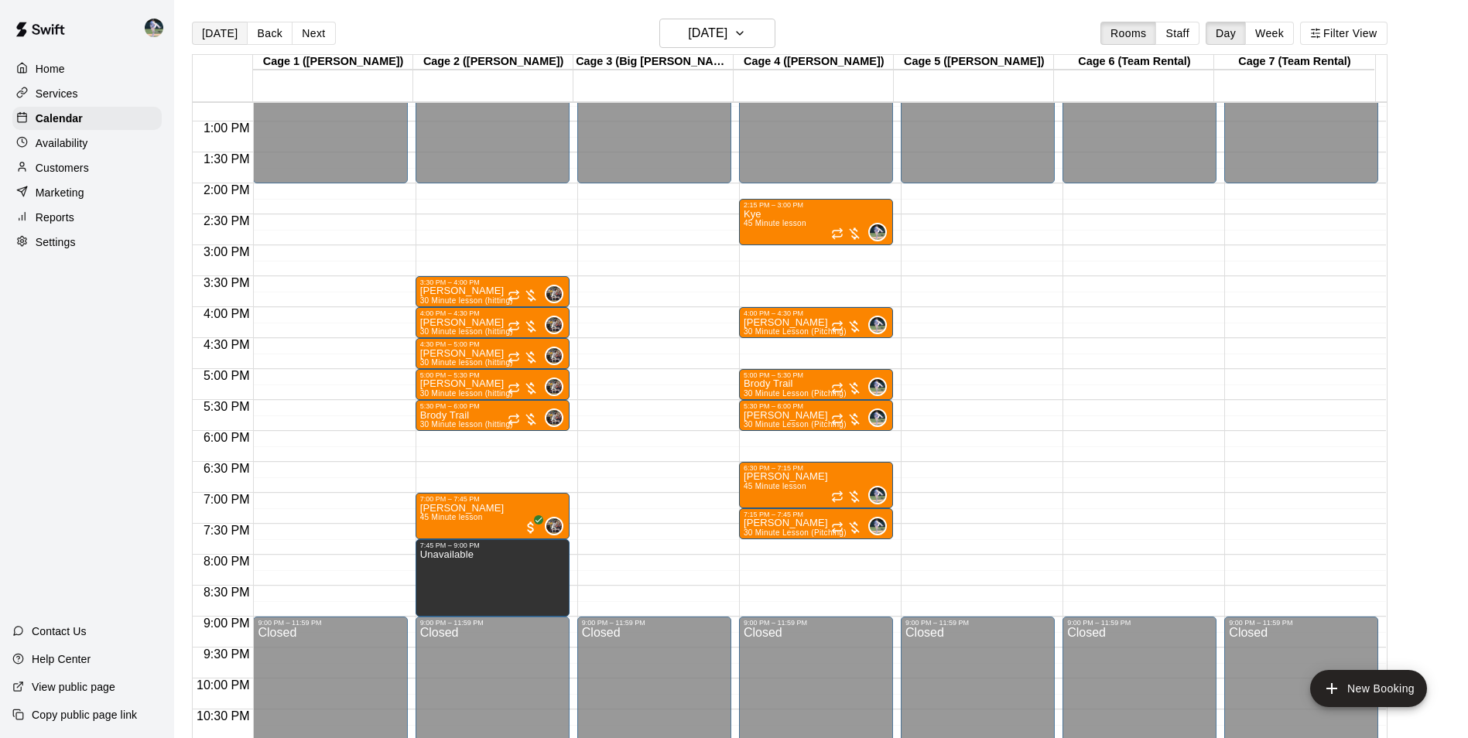
click at [235, 31] on button "[DATE]" at bounding box center [220, 33] width 56 height 23
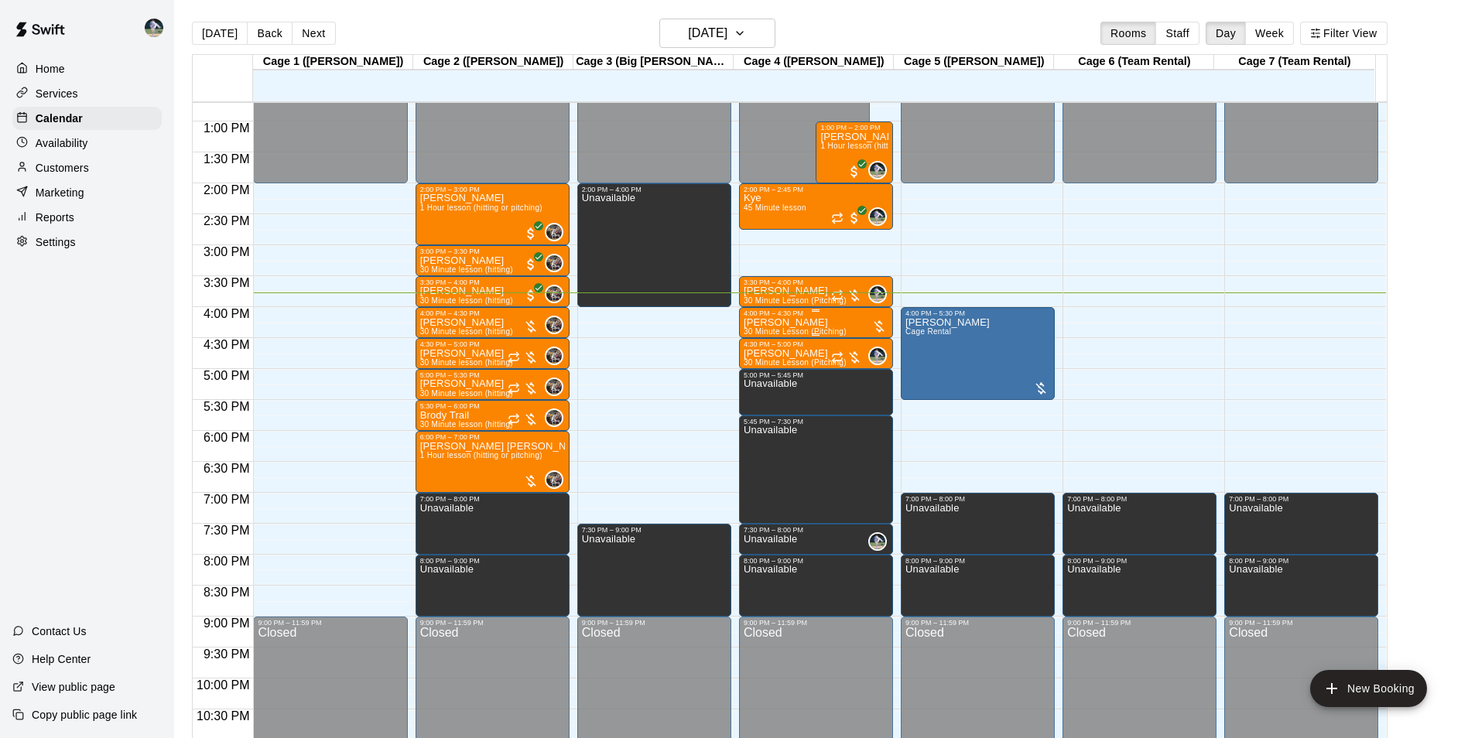
click at [796, 320] on div "[PERSON_NAME] 30 Minute Lesson (Pitching)" at bounding box center [795, 686] width 103 height 738
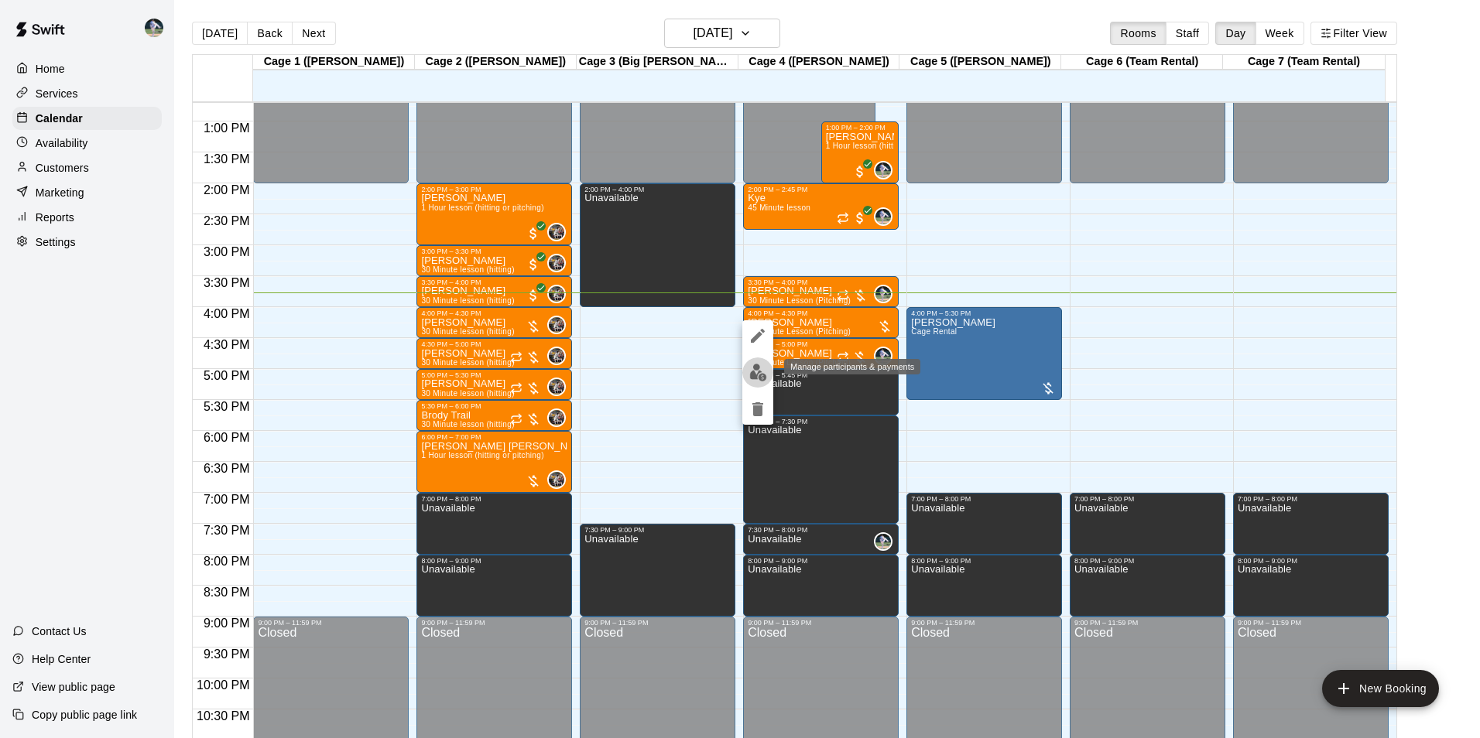
click at [758, 369] on img "edit" at bounding box center [758, 373] width 18 height 18
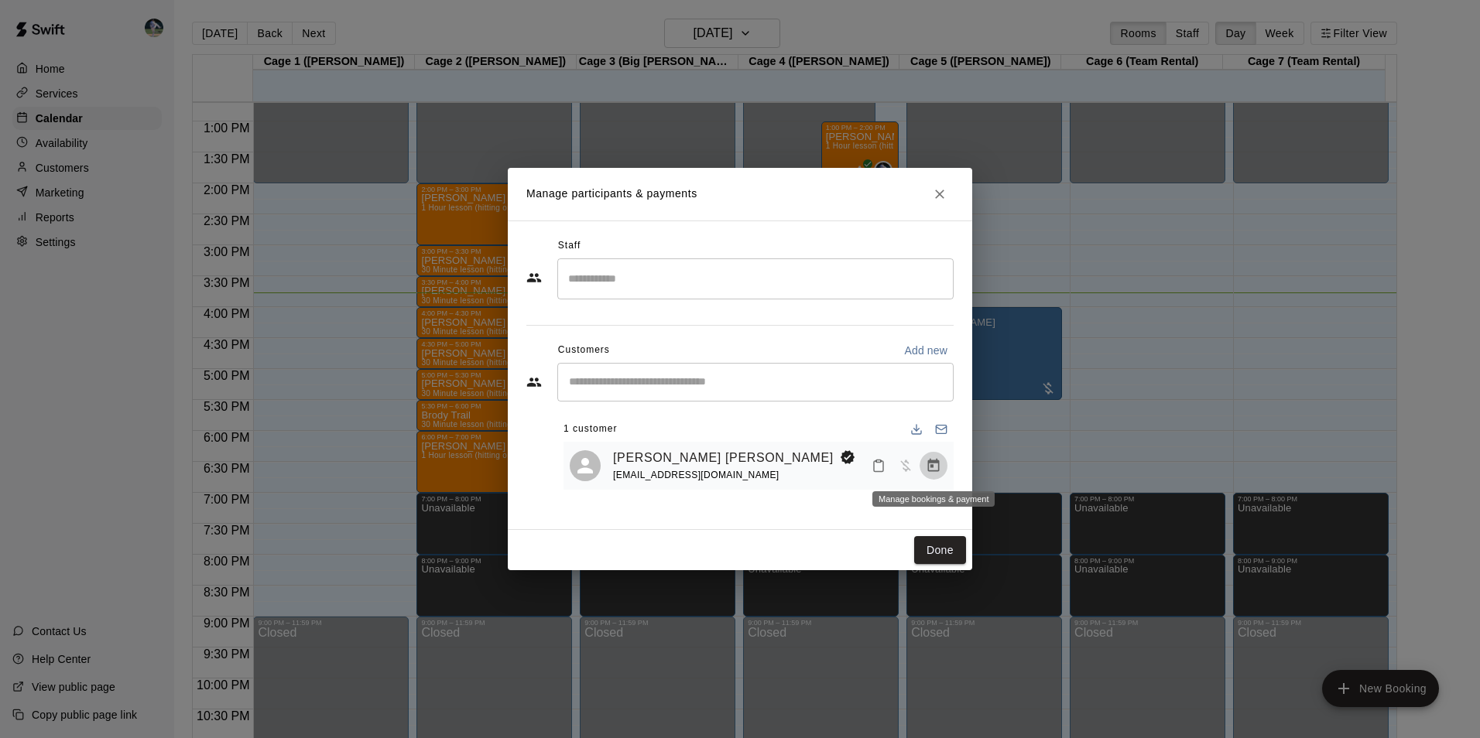
click at [932, 463] on icon "Manage bookings & payment" at bounding box center [934, 465] width 12 height 13
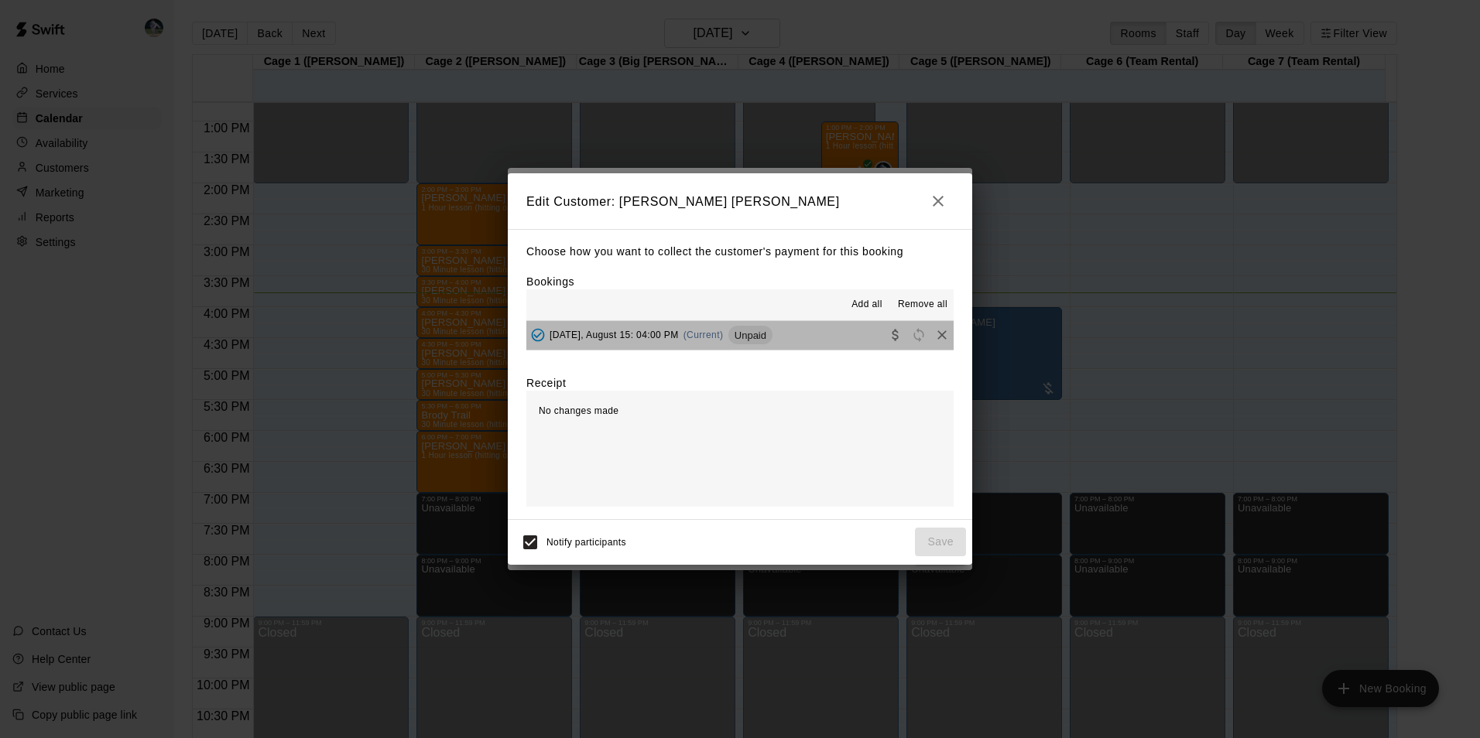
click at [829, 334] on button "[DATE], August 15: 04:00 PM (Current) Unpaid" at bounding box center [739, 335] width 427 height 29
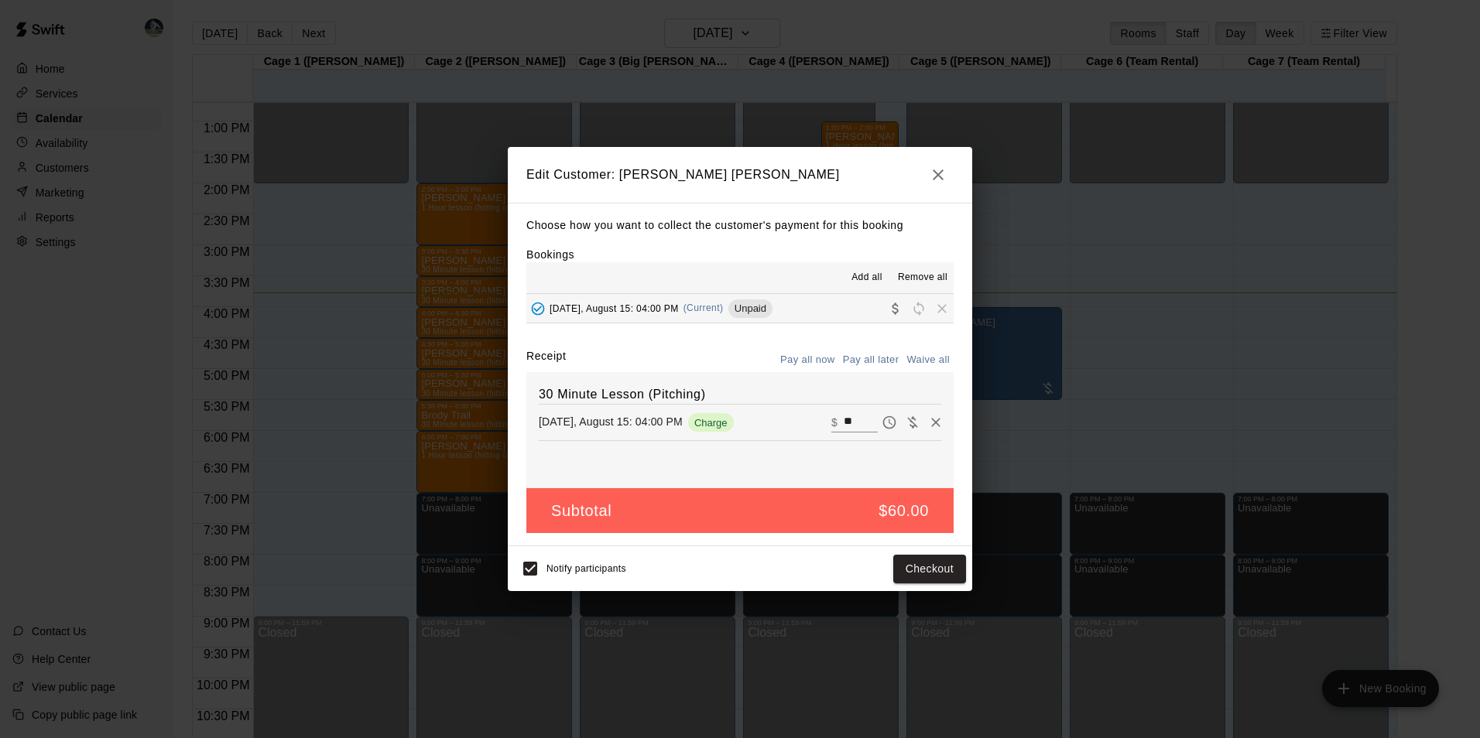
click at [844, 420] on input "**" at bounding box center [861, 423] width 34 height 20
type input "*"
type input "**"
click at [921, 567] on button "Checkout" at bounding box center [929, 569] width 73 height 29
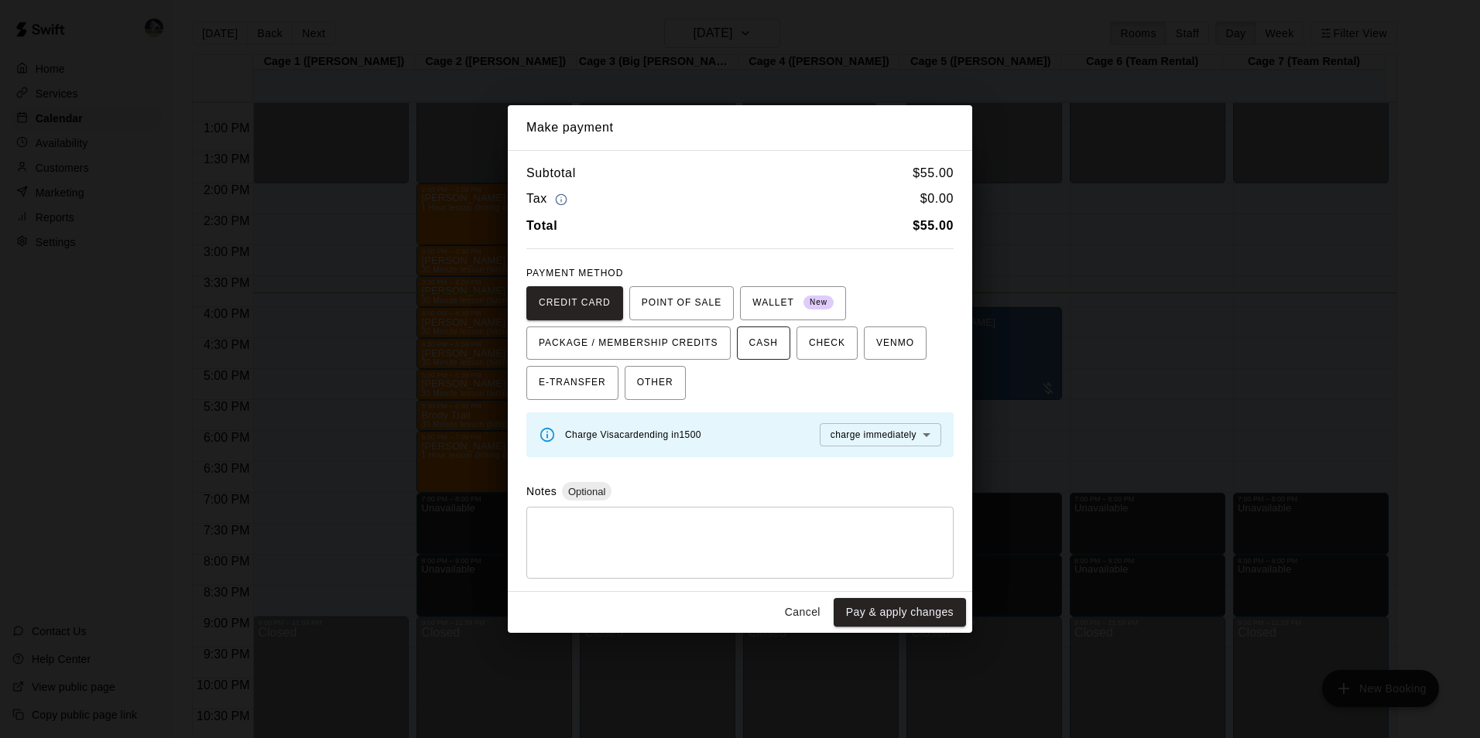
click at [755, 343] on span "CASH" at bounding box center [763, 343] width 29 height 25
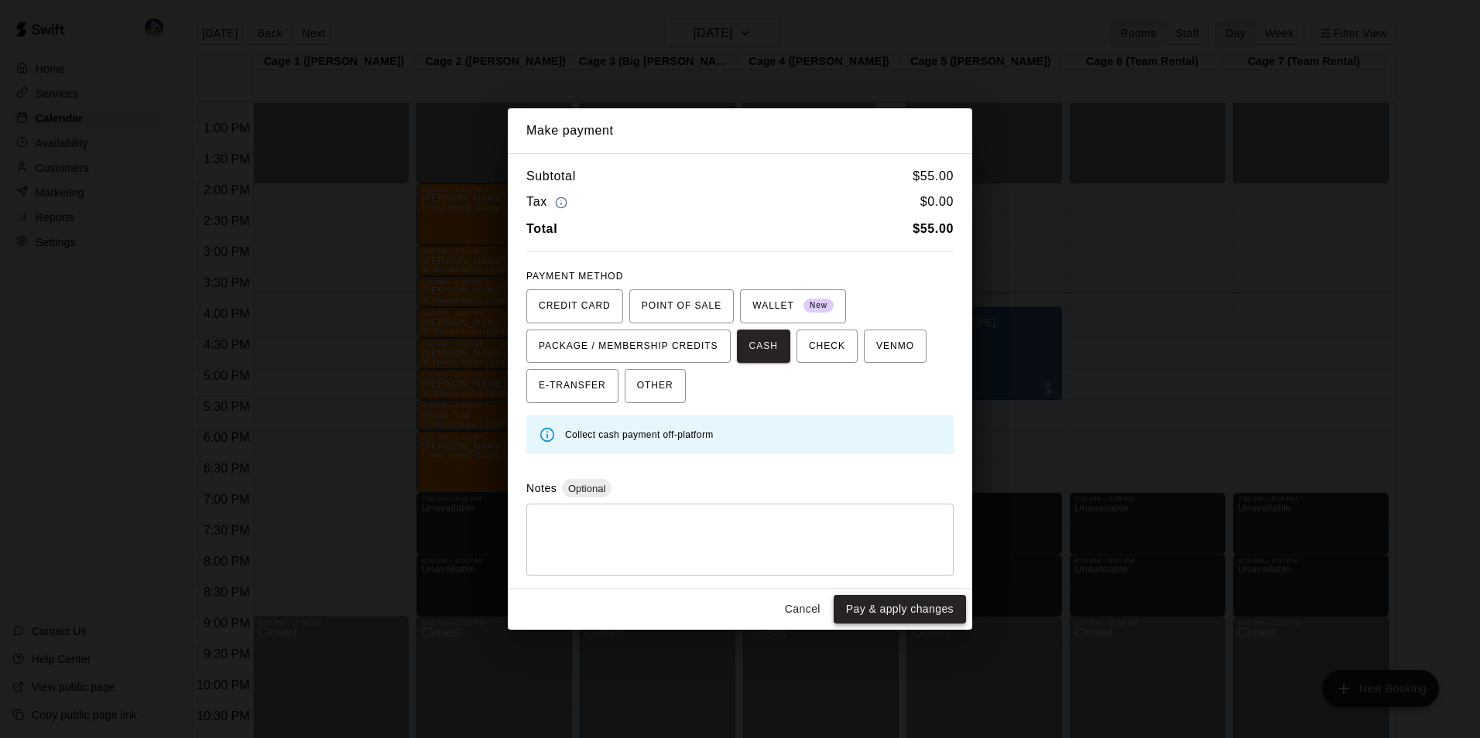
click at [870, 608] on button "Pay & apply changes" at bounding box center [900, 609] width 132 height 29
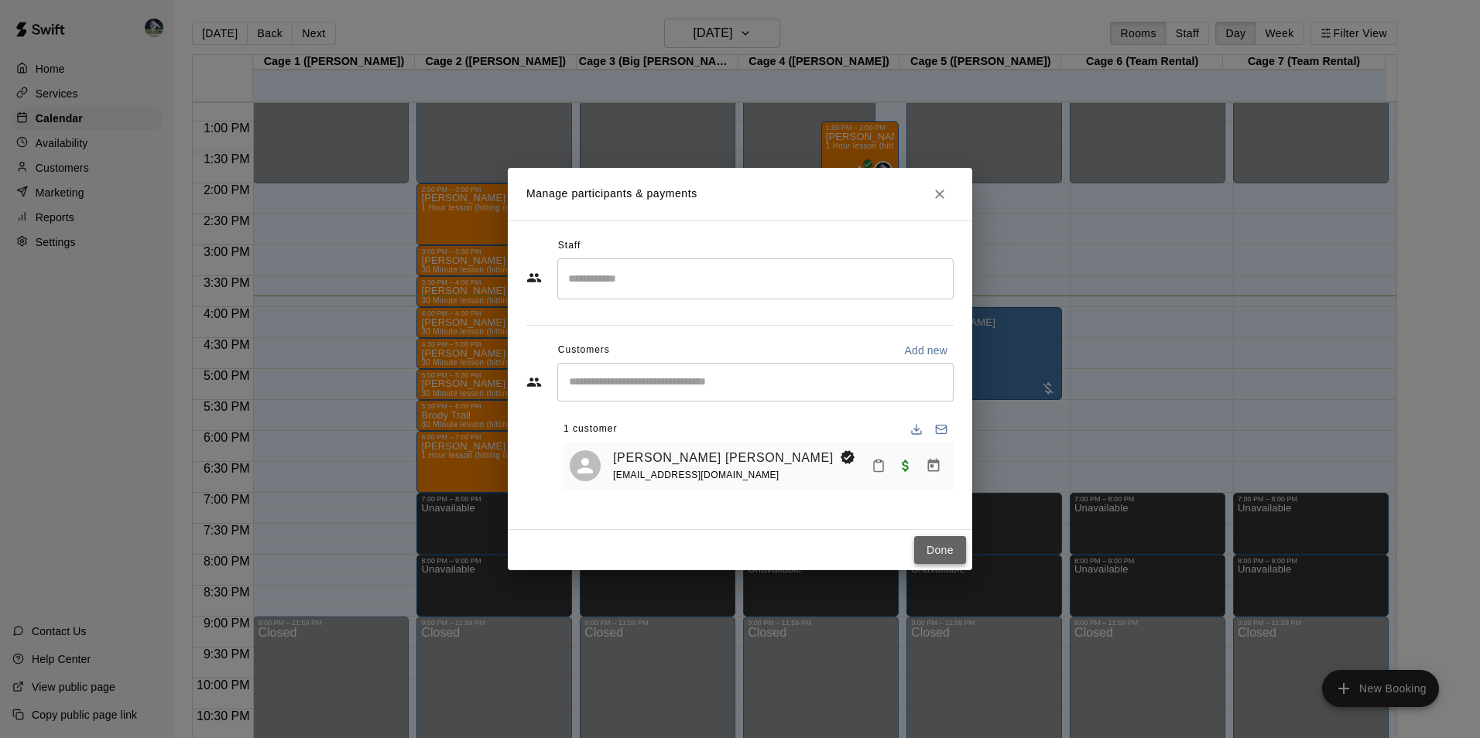
click at [939, 547] on button "Done" at bounding box center [940, 550] width 52 height 29
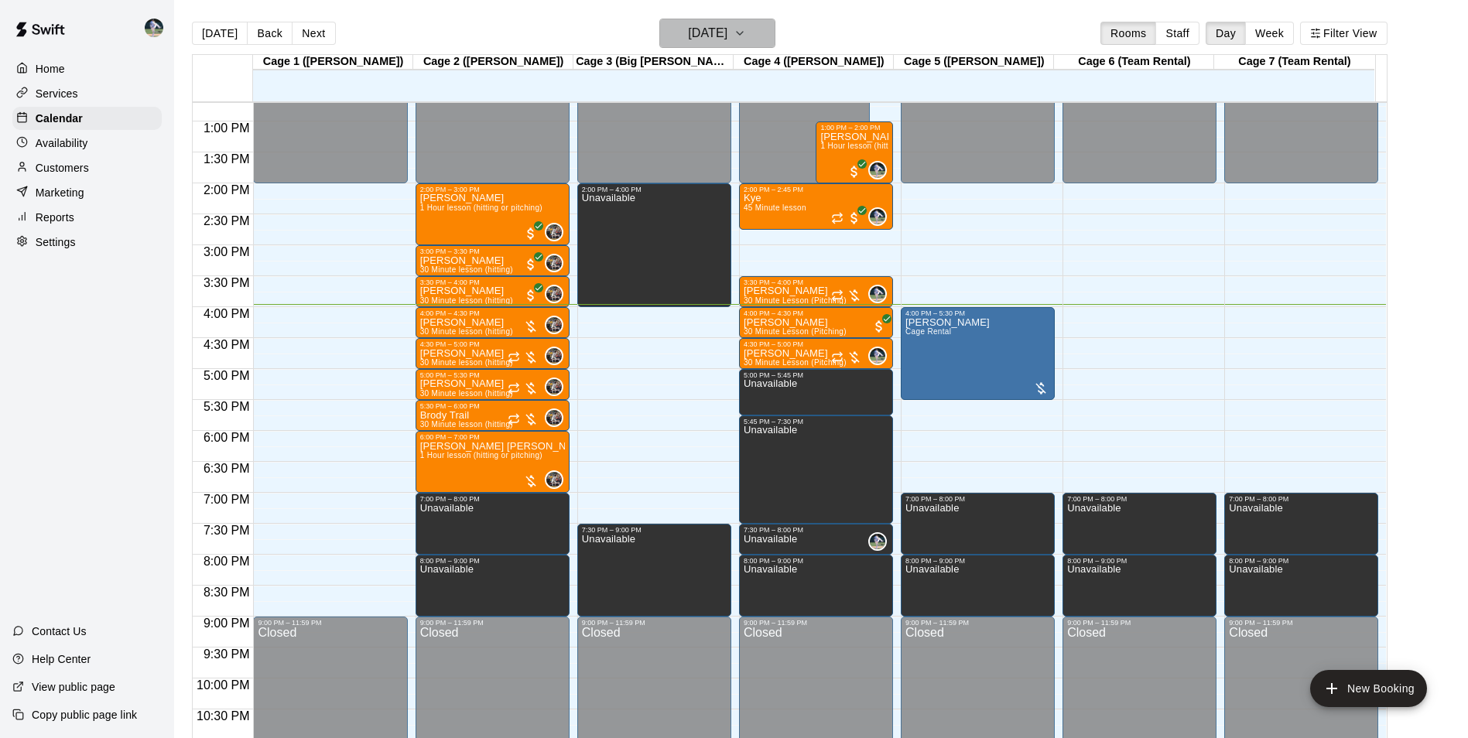
click at [707, 33] on h6 "[DATE]" at bounding box center [707, 33] width 39 height 22
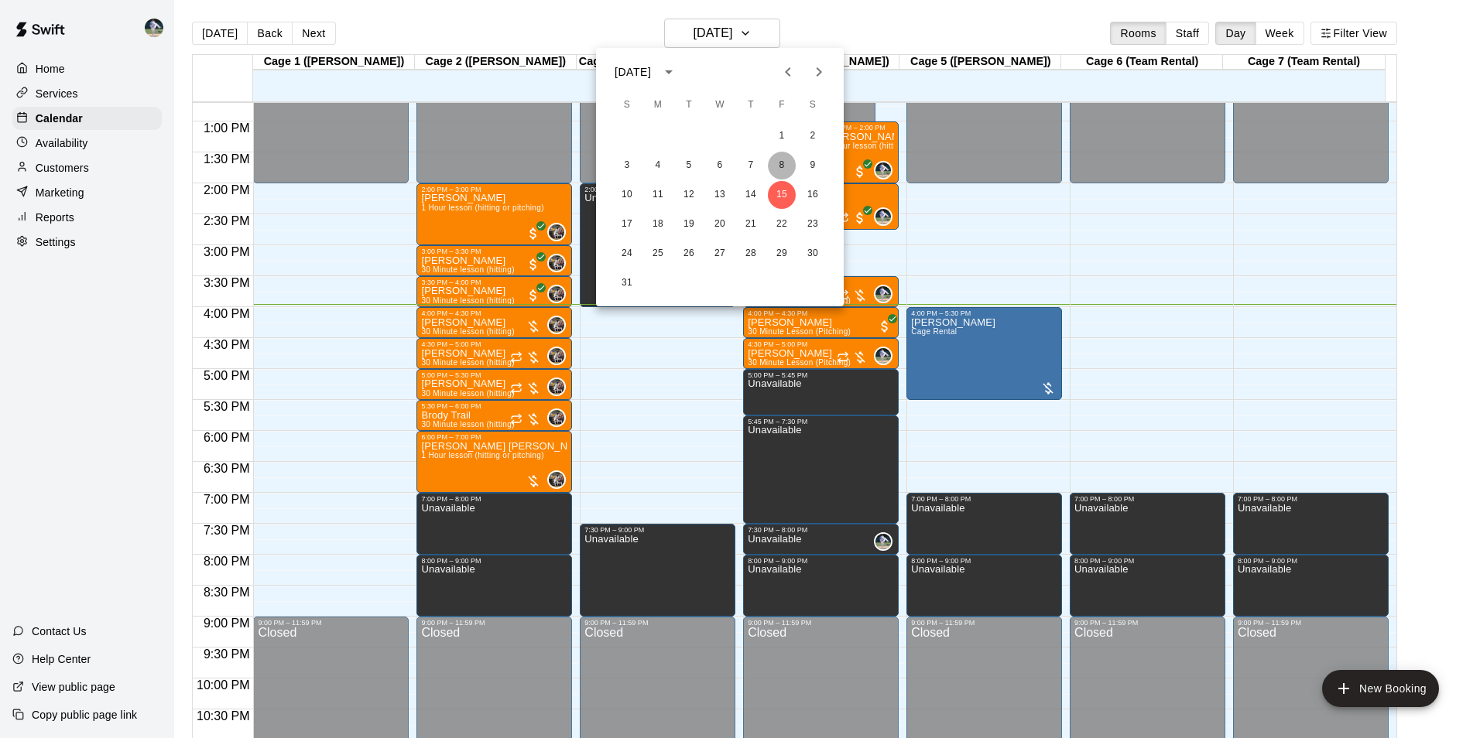
click at [783, 162] on button "8" at bounding box center [782, 166] width 28 height 28
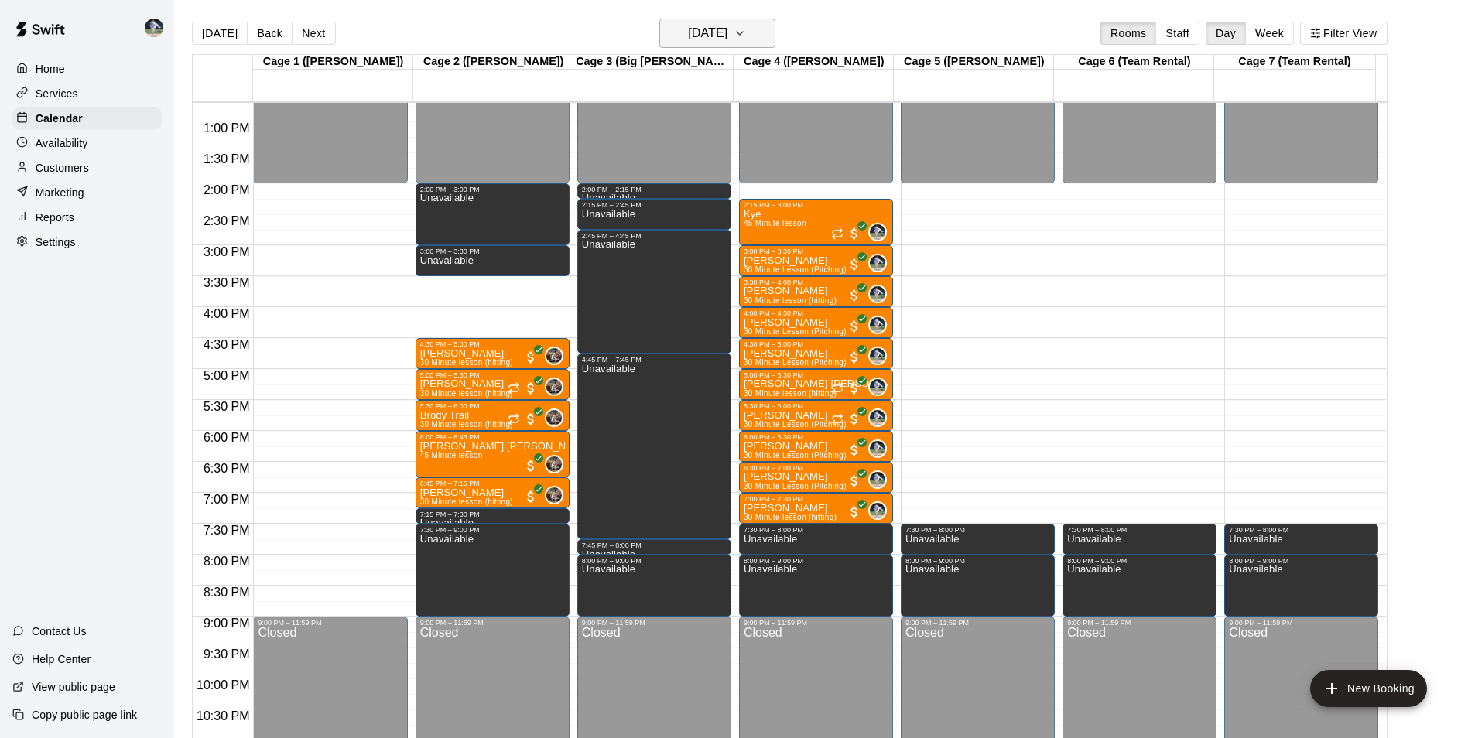
click at [707, 30] on h6 "[DATE]" at bounding box center [707, 33] width 39 height 22
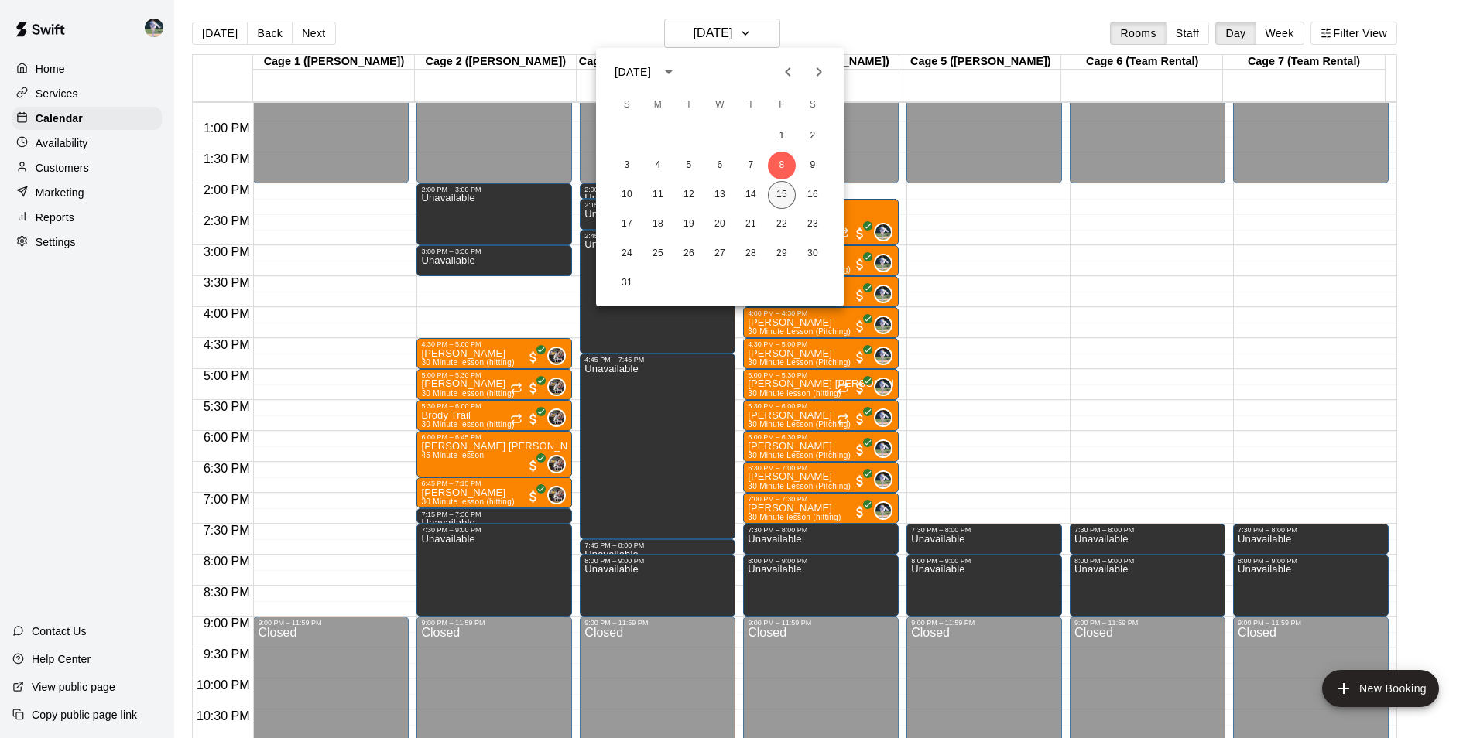
click at [781, 193] on button "15" at bounding box center [782, 195] width 28 height 28
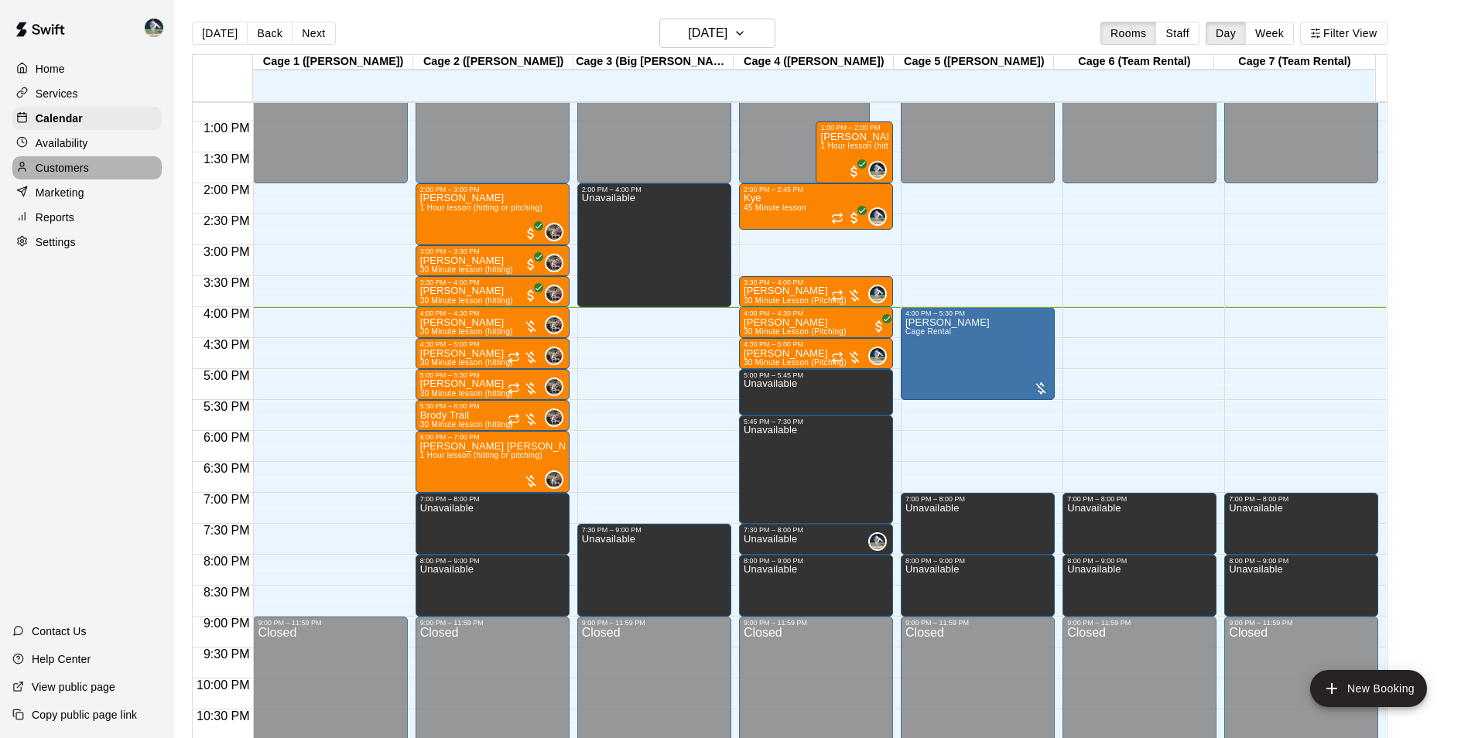
click at [106, 173] on div "Customers" at bounding box center [86, 167] width 149 height 23
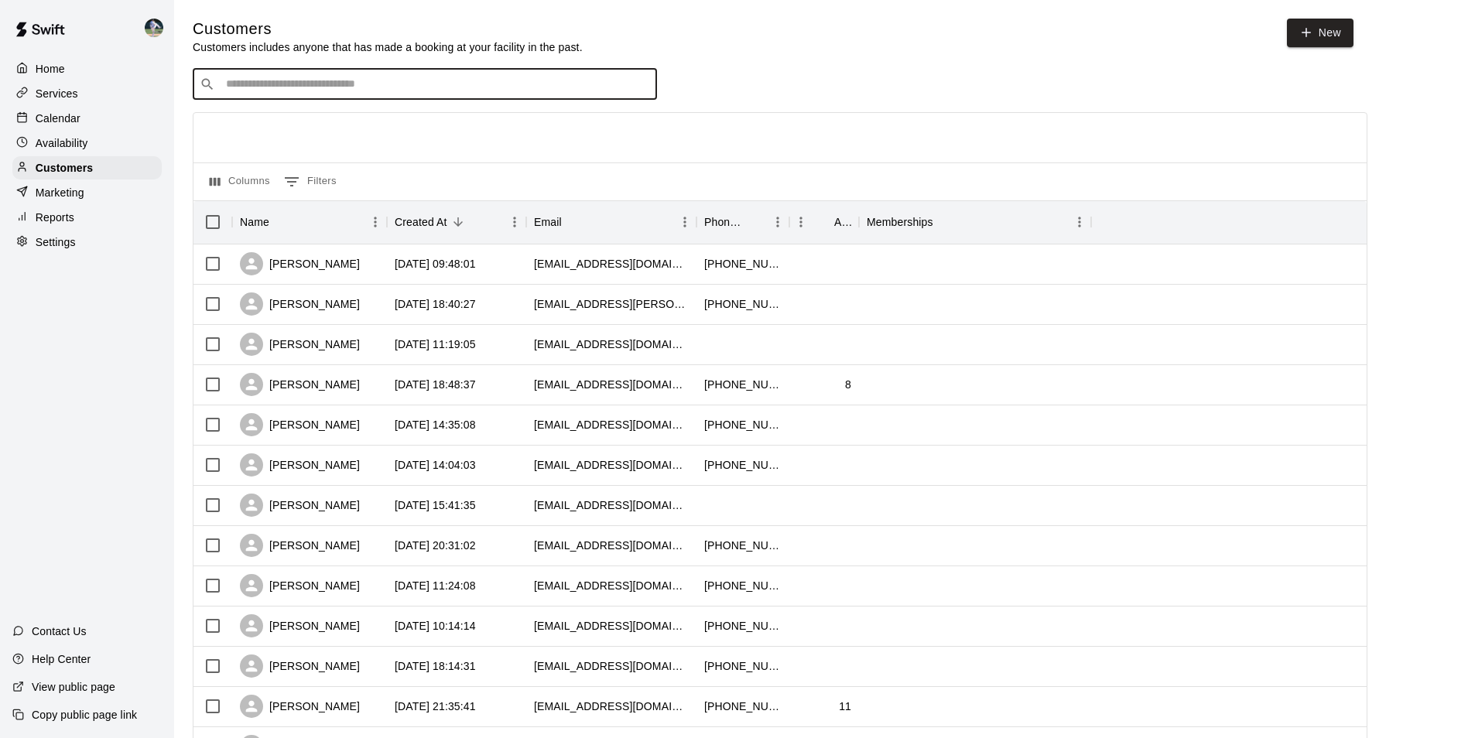
click at [273, 84] on input "Search customers by name or email" at bounding box center [435, 84] width 429 height 15
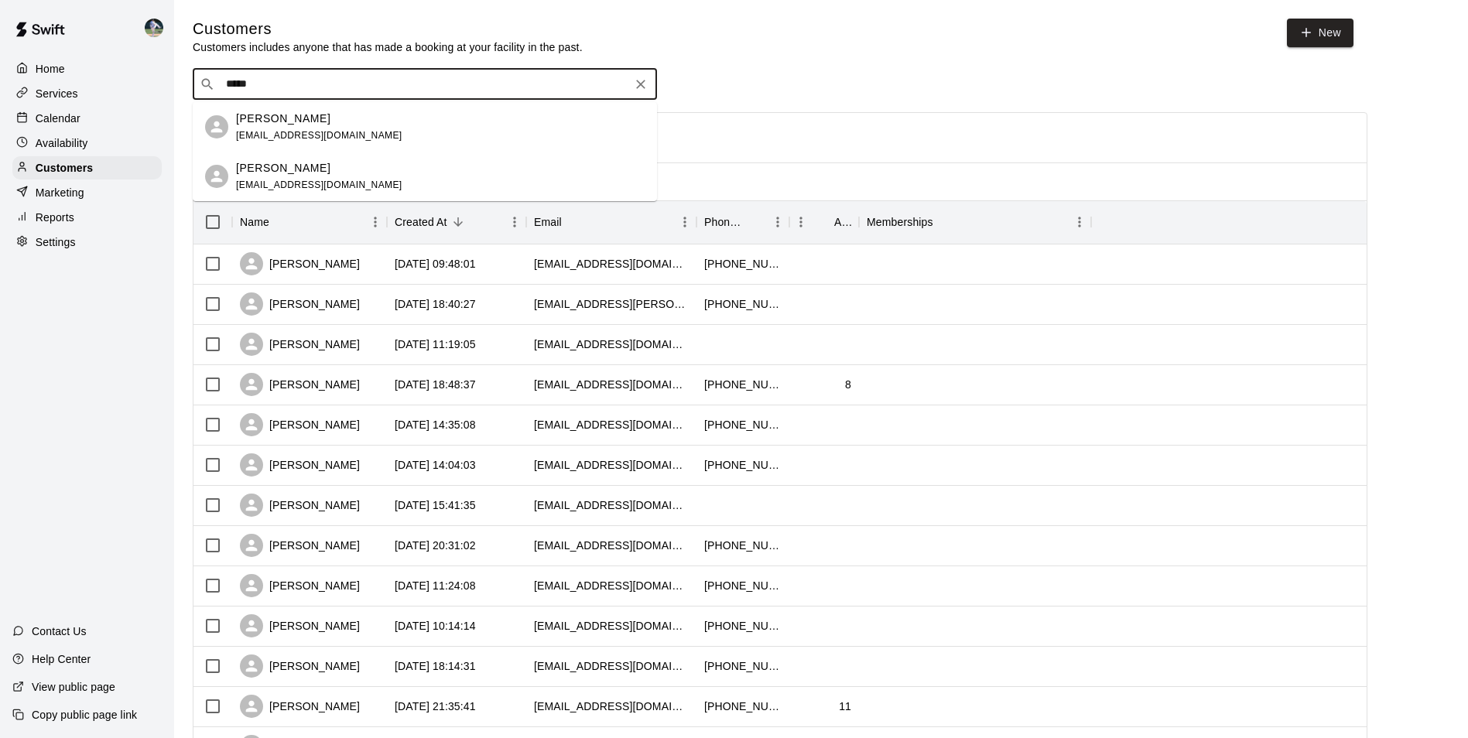
type input "******"
click at [270, 118] on p "[PERSON_NAME]" at bounding box center [283, 119] width 94 height 16
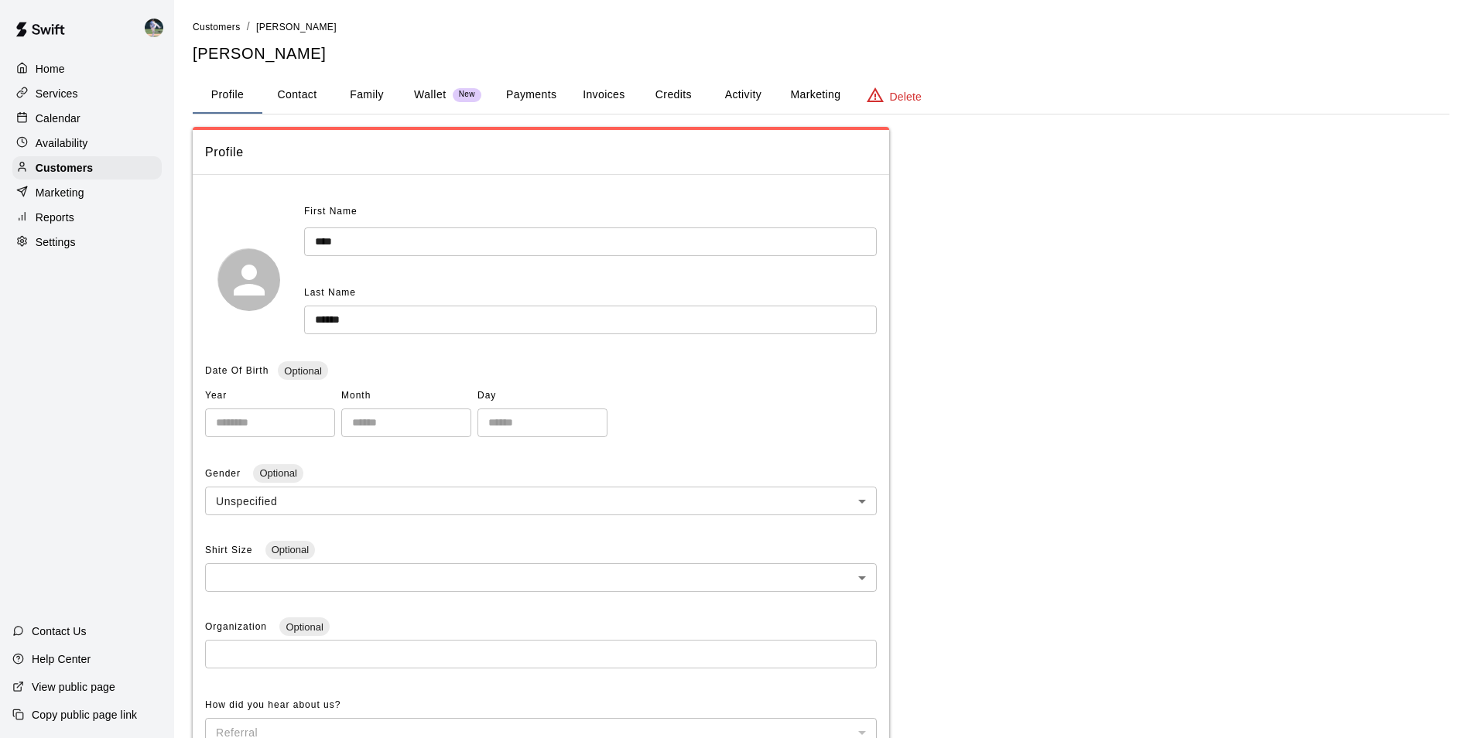
click at [368, 94] on button "Family" at bounding box center [367, 95] width 70 height 37
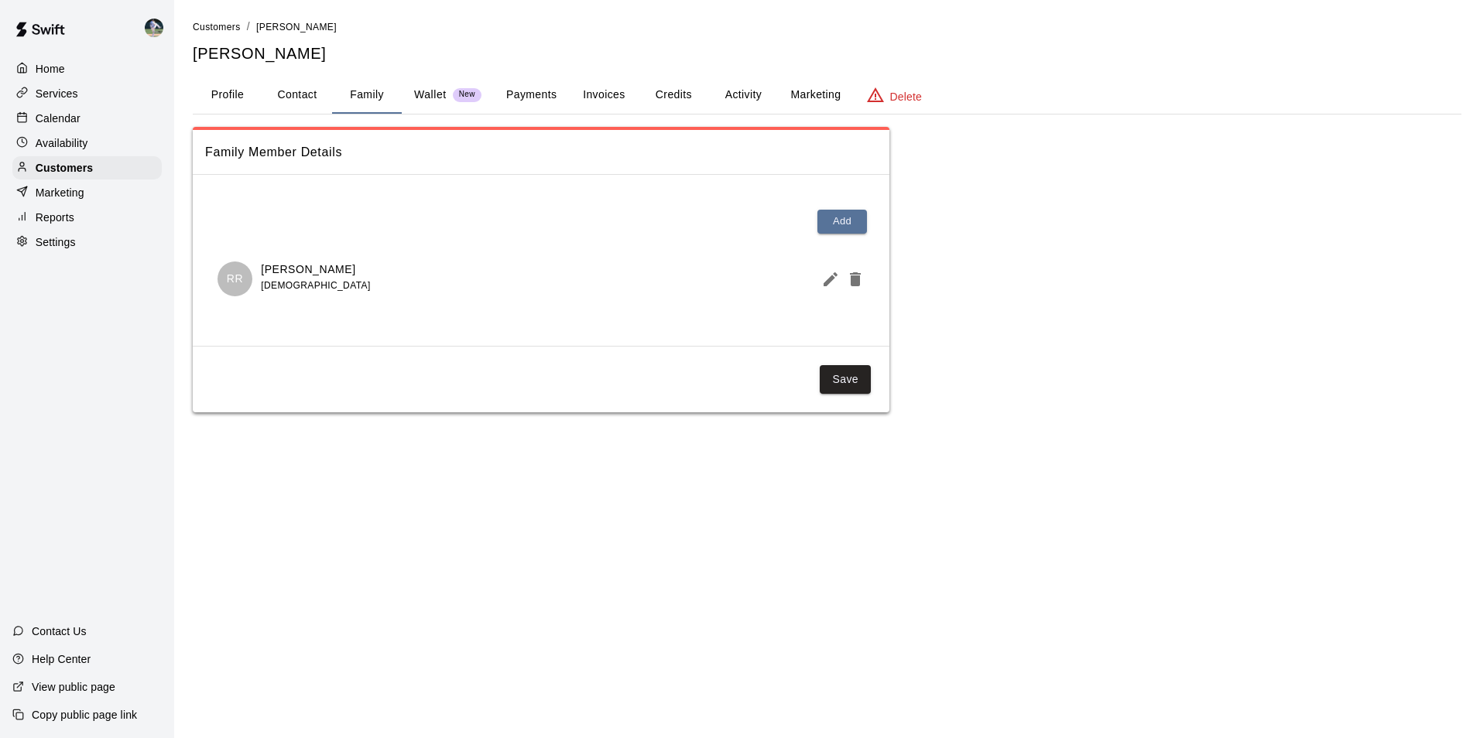
click at [225, 92] on button "Profile" at bounding box center [228, 95] width 70 height 37
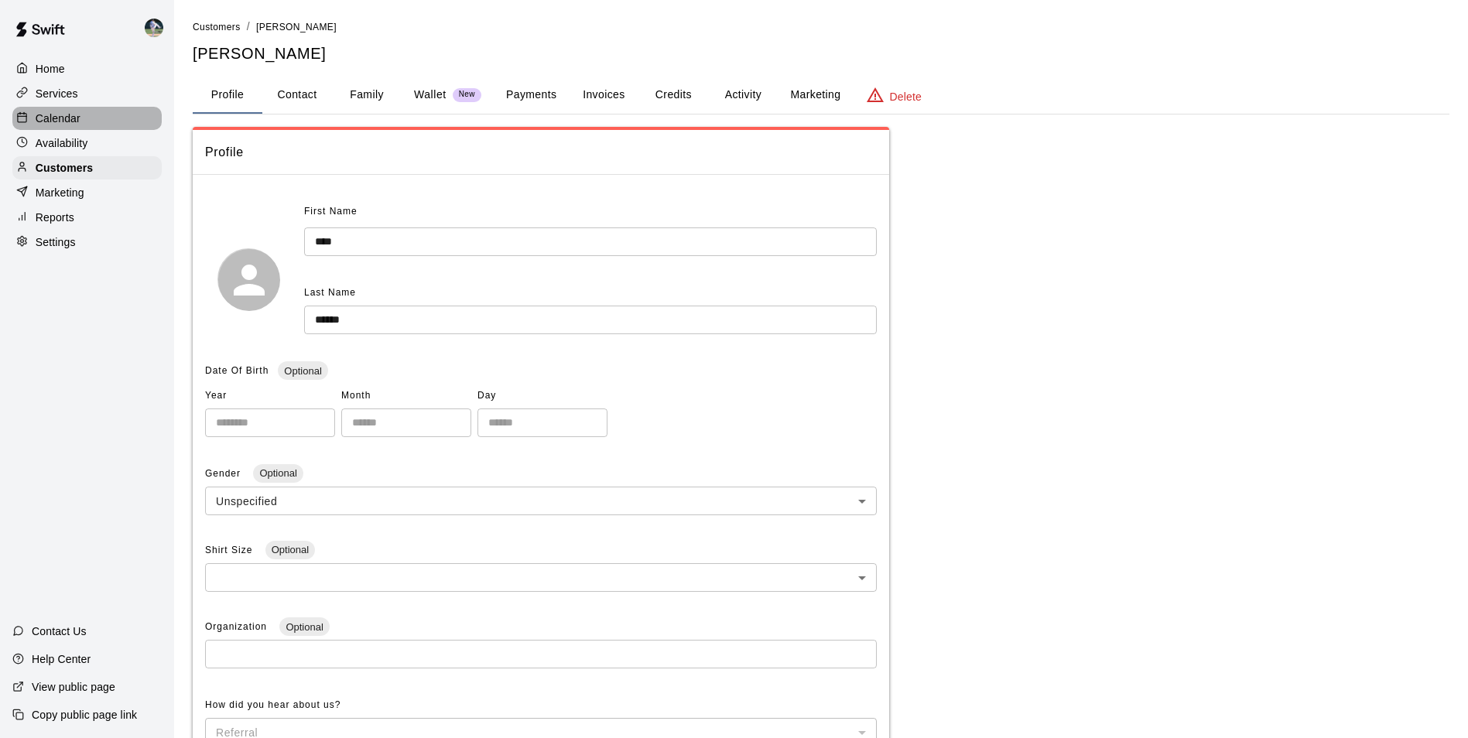
click at [103, 121] on div "Calendar" at bounding box center [86, 118] width 149 height 23
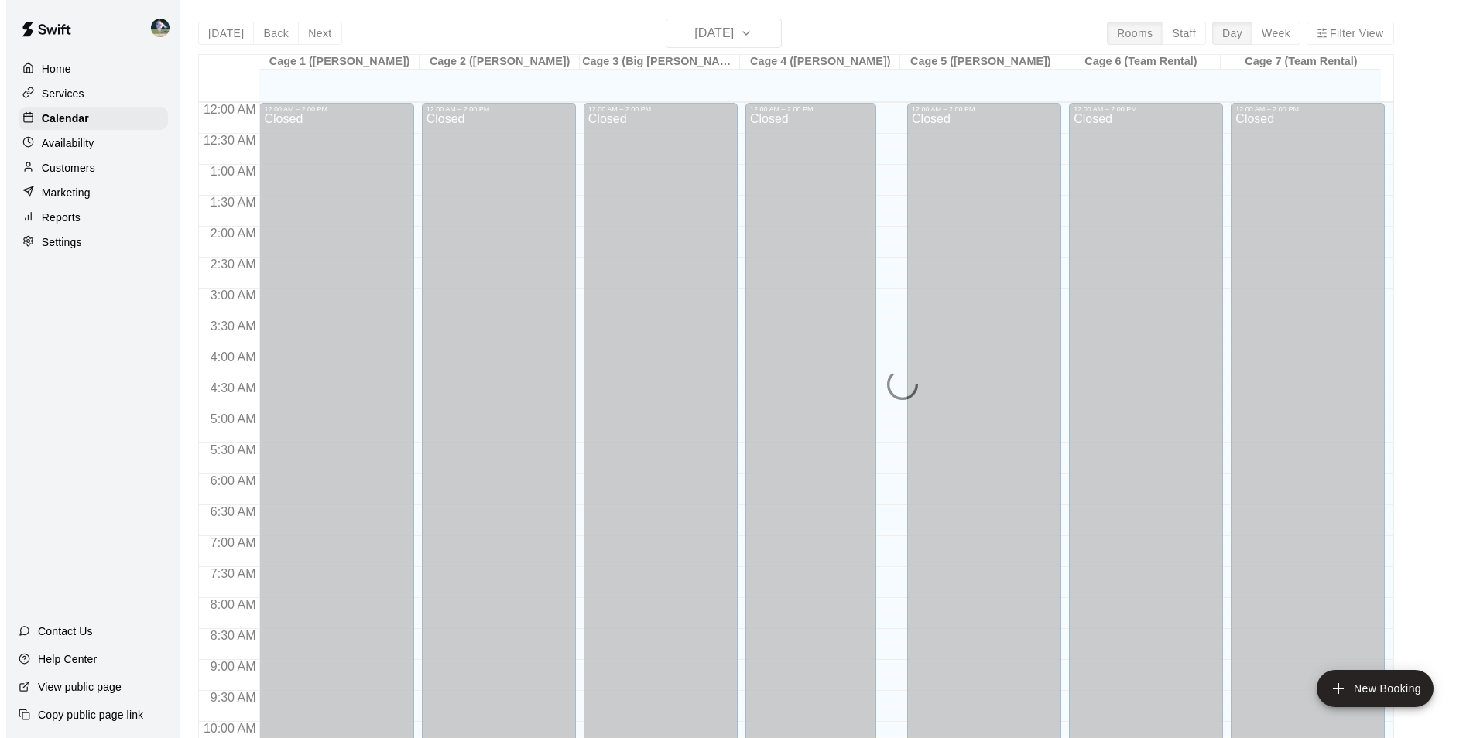
scroll to position [786, 0]
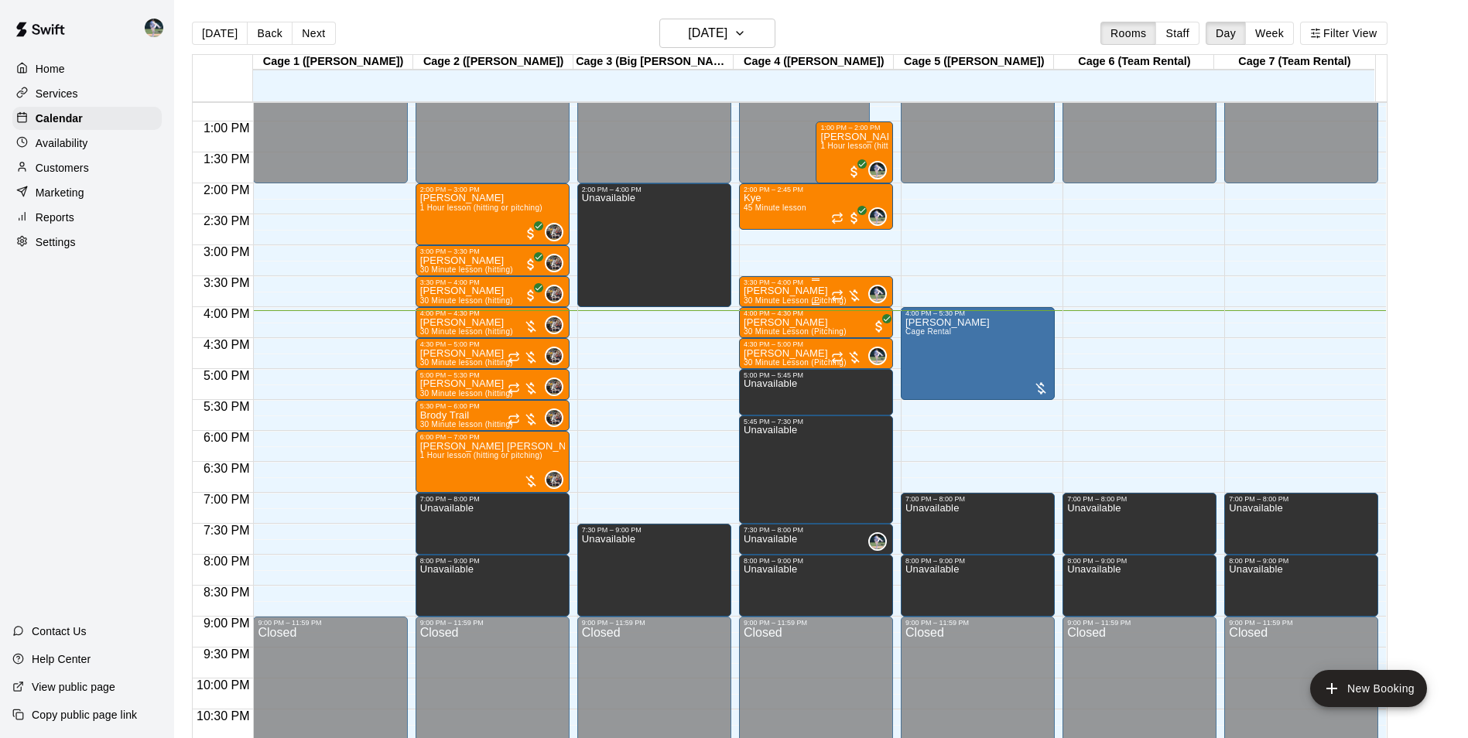
click at [800, 286] on div "3:30 PM – 4:00 PM" at bounding box center [816, 283] width 145 height 8
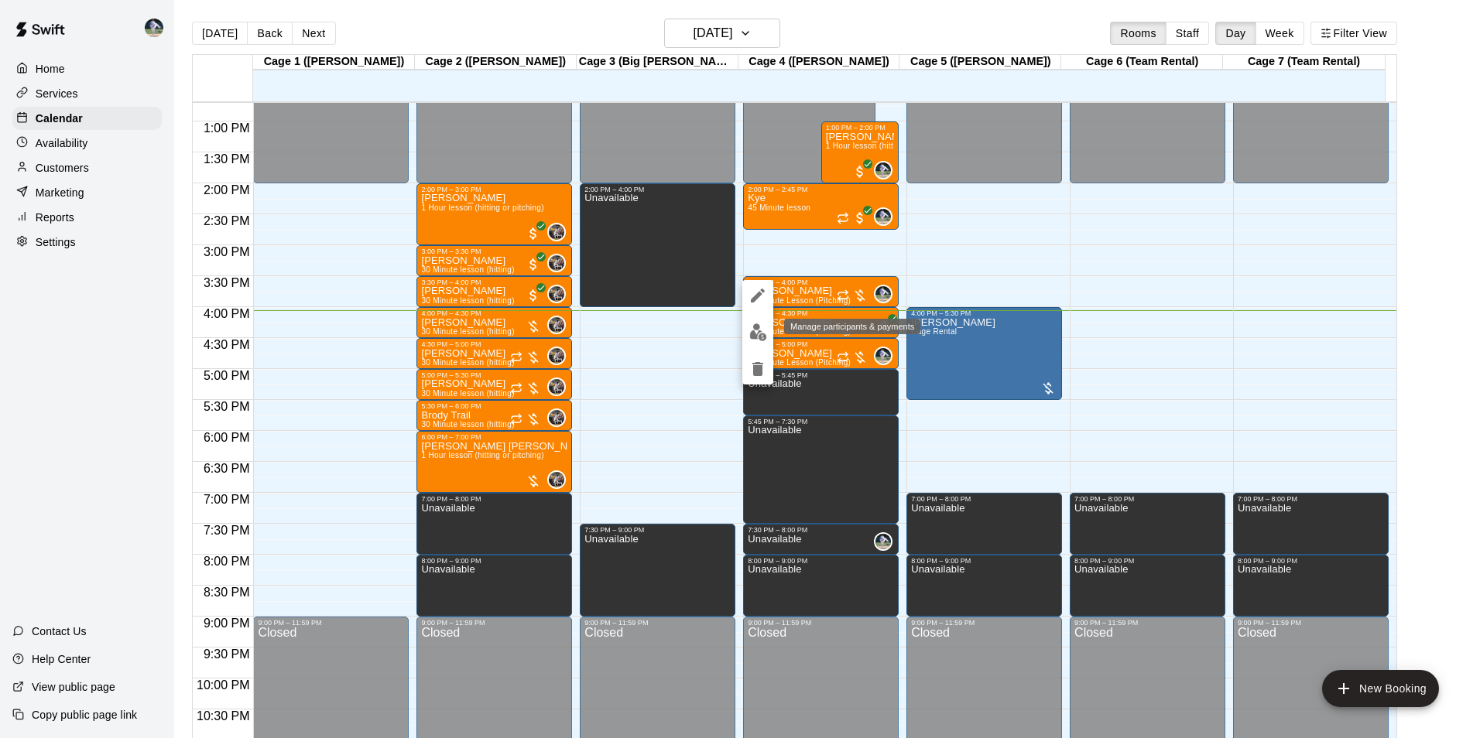
click at [754, 332] on img "edit" at bounding box center [758, 333] width 18 height 18
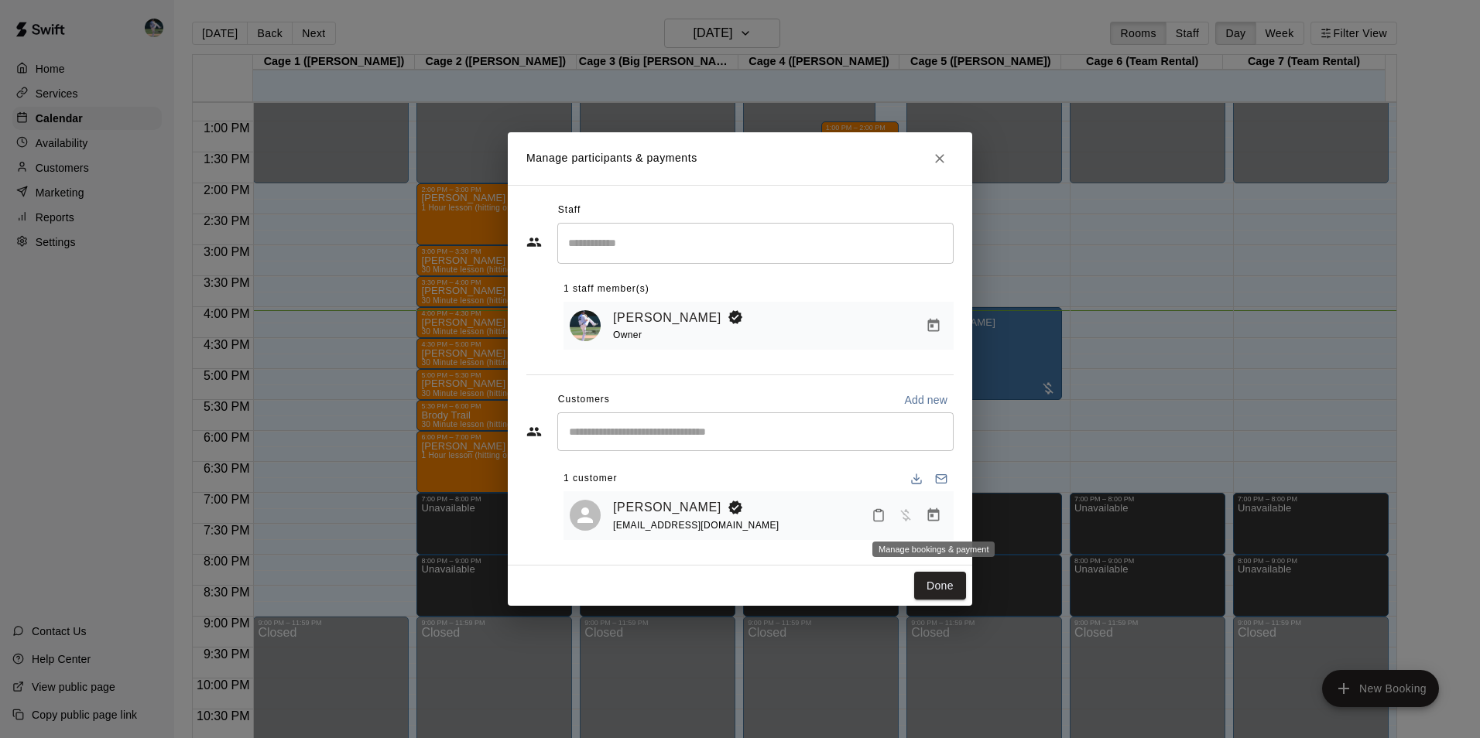
click at [930, 518] on icon "Manage bookings & payment" at bounding box center [933, 515] width 15 height 15
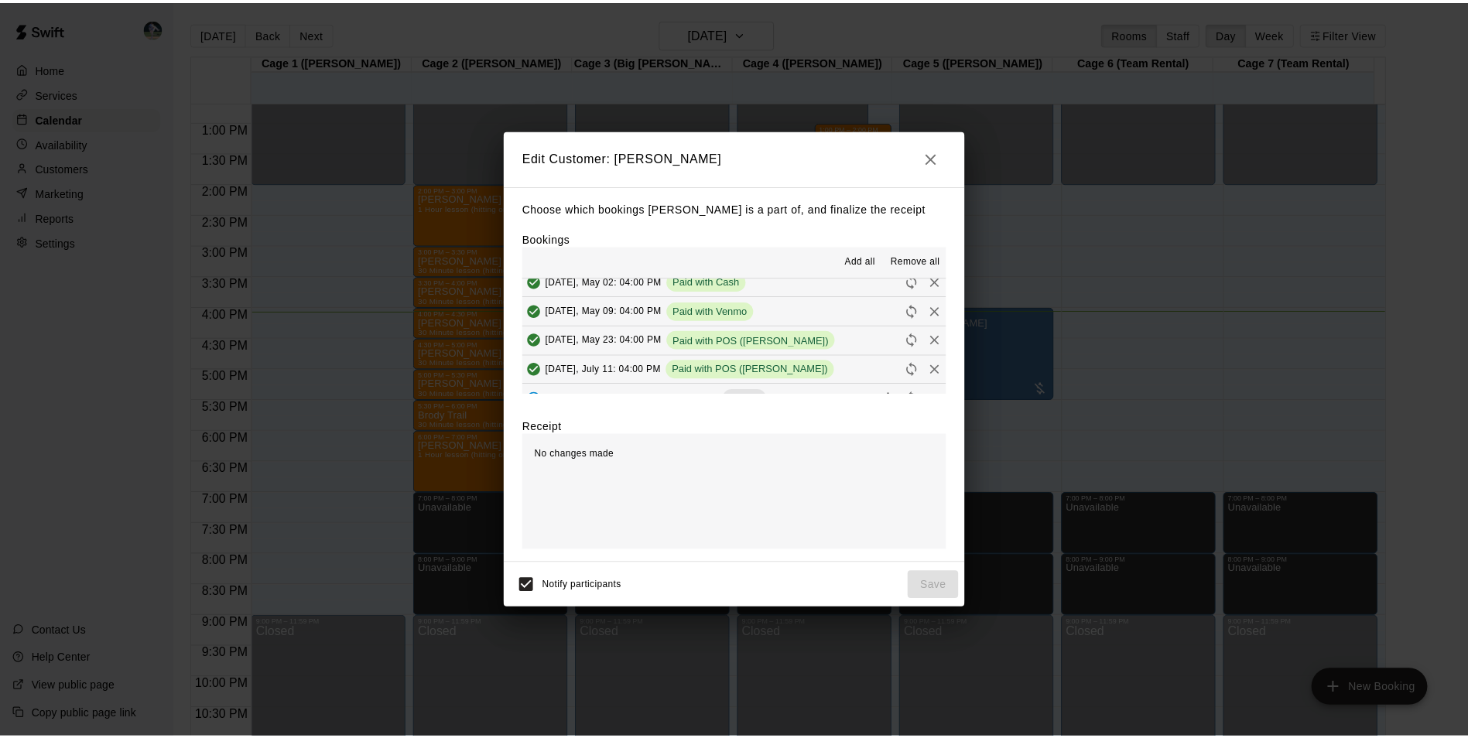
scroll to position [232, 0]
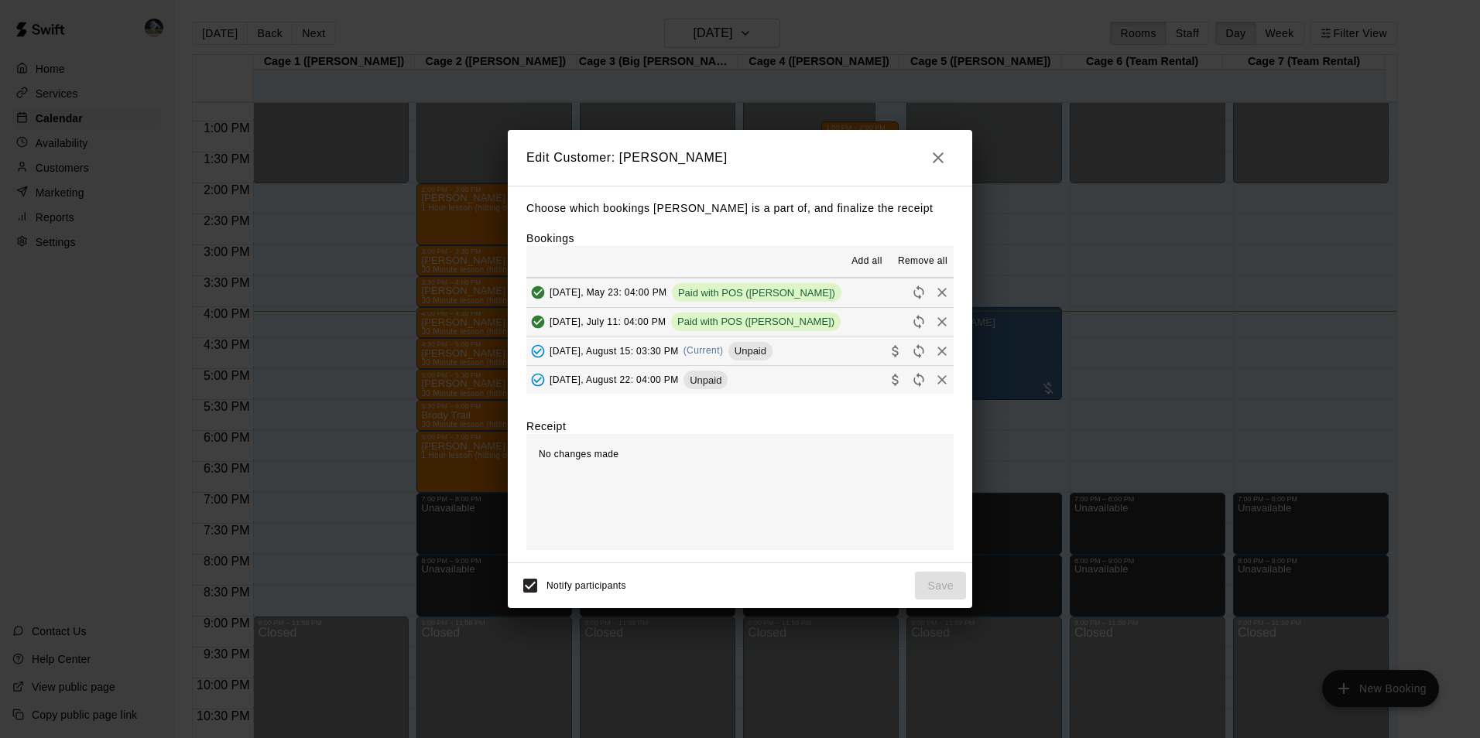
click at [800, 351] on button "[DATE], August 15: 03:30 PM (Current) Unpaid" at bounding box center [739, 351] width 427 height 29
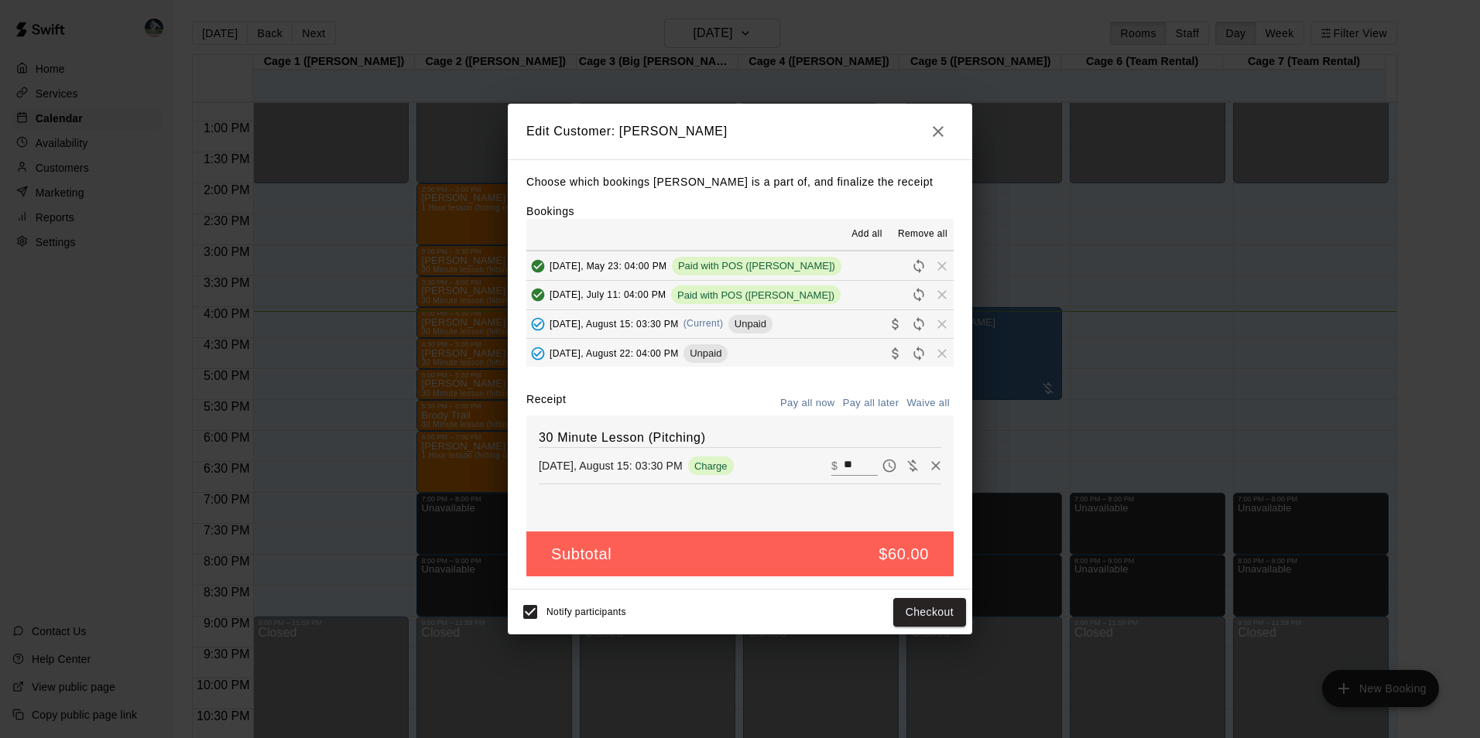
click at [846, 464] on input "**" at bounding box center [861, 466] width 34 height 20
type input "*"
type input "**"
click at [919, 608] on button "Checkout" at bounding box center [929, 612] width 73 height 29
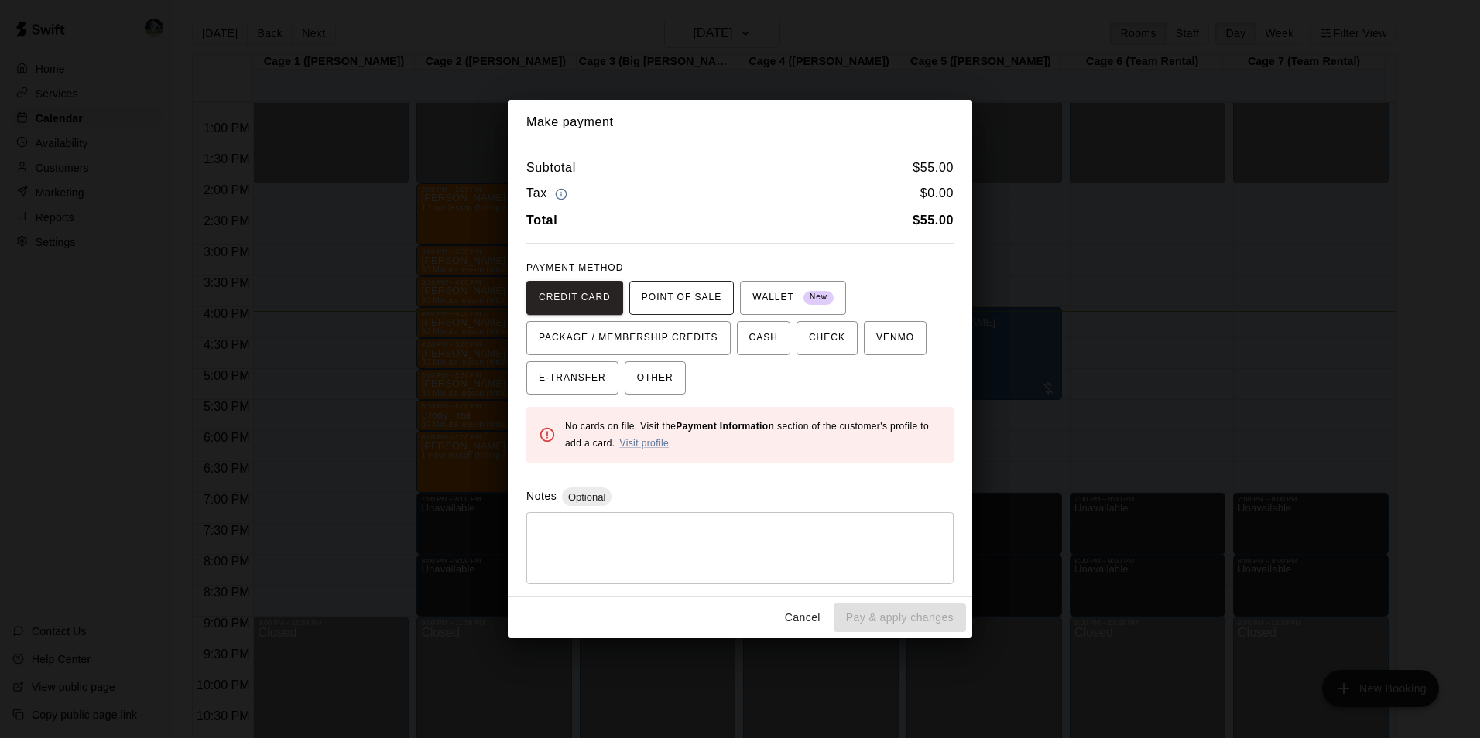
click at [666, 293] on span "POINT OF SALE" at bounding box center [682, 298] width 80 height 25
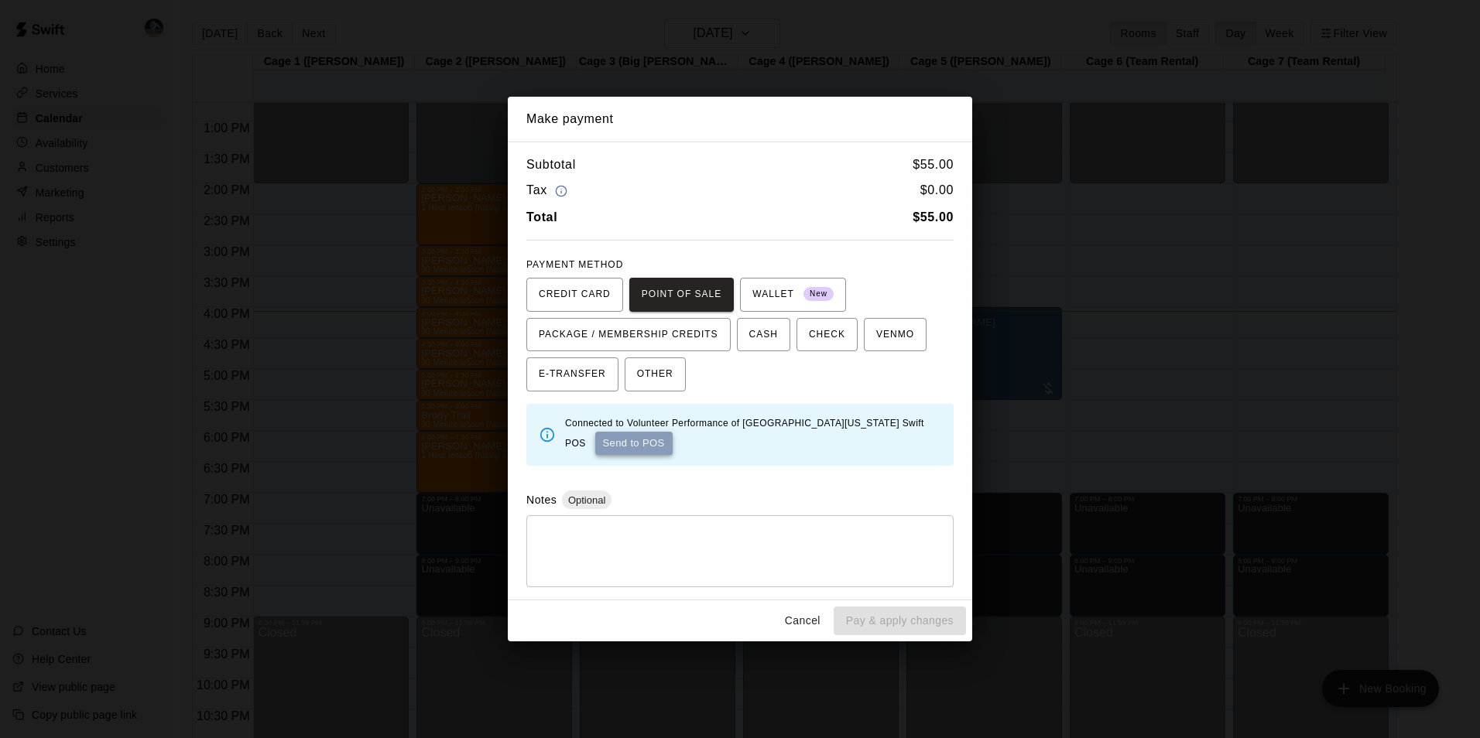
click at [632, 441] on button "Send to POS" at bounding box center [633, 443] width 77 height 23
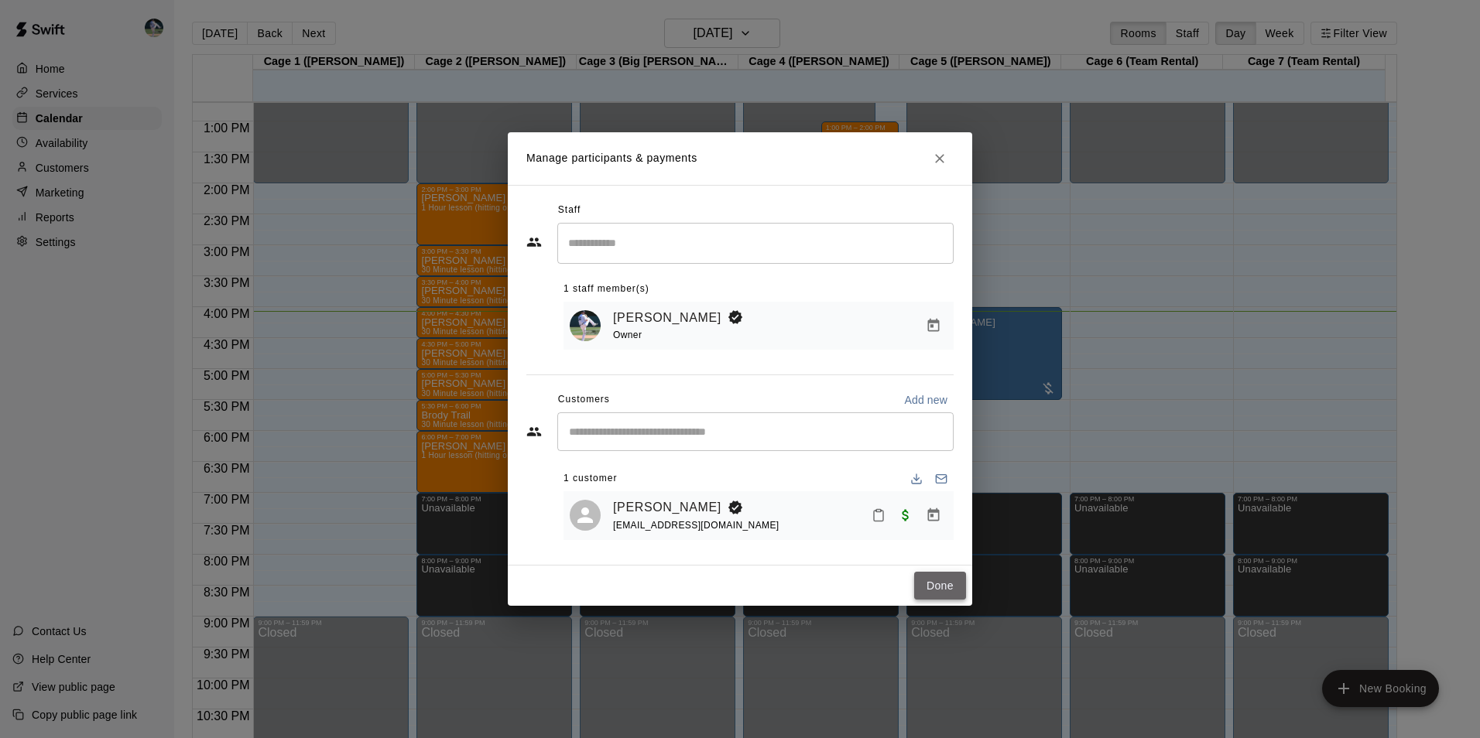
click at [946, 593] on button "Done" at bounding box center [940, 586] width 52 height 29
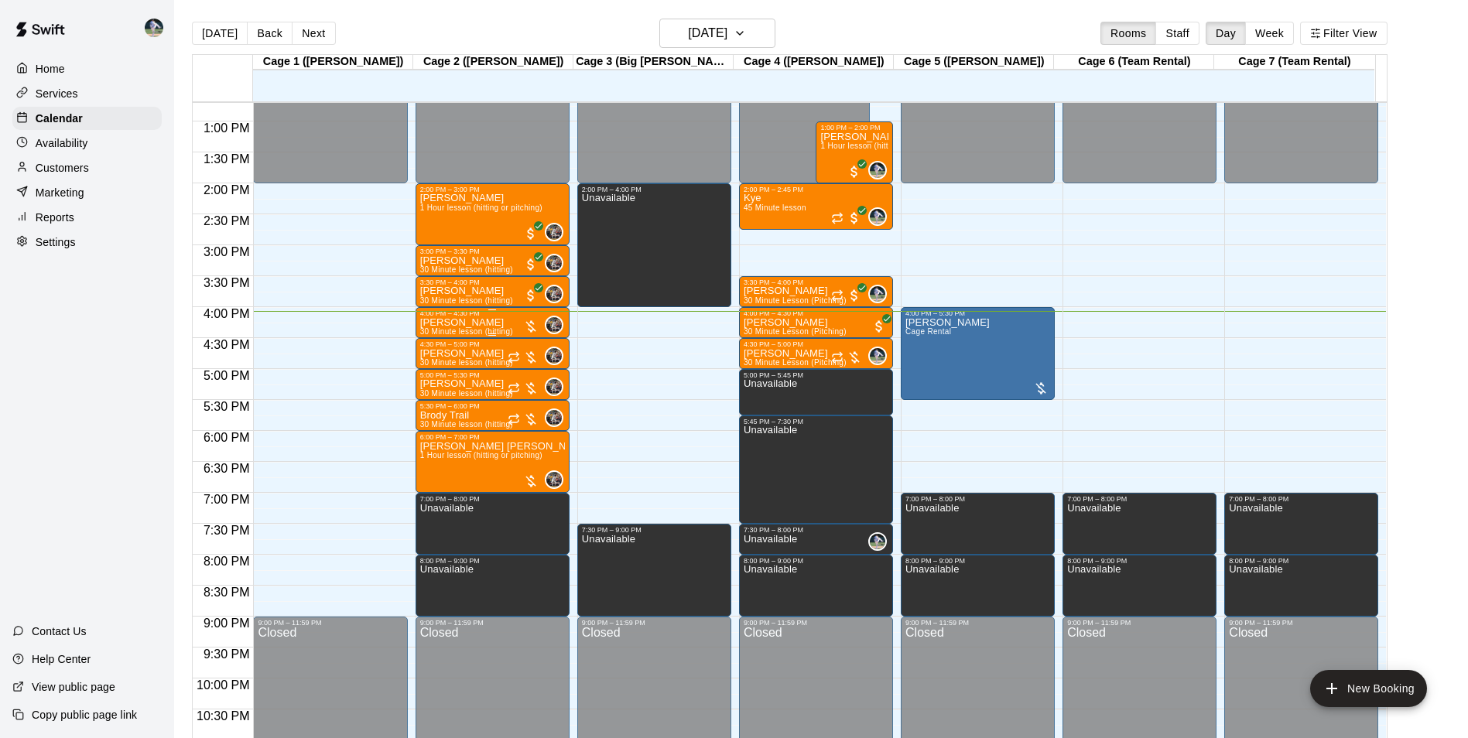
click at [492, 322] on div "[PERSON_NAME] 30 Minute lesson (hitting)" at bounding box center [466, 686] width 93 height 738
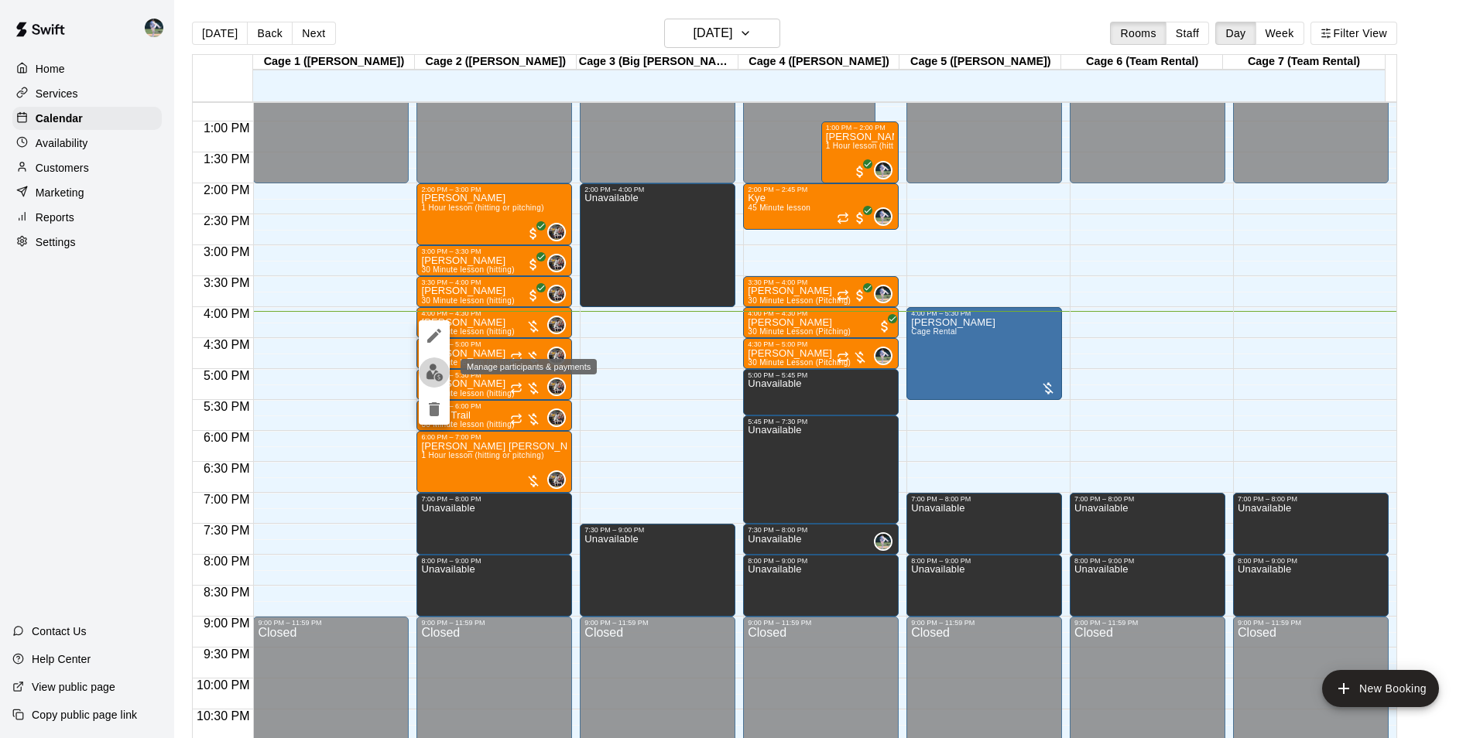
click at [431, 371] on img "edit" at bounding box center [435, 373] width 18 height 18
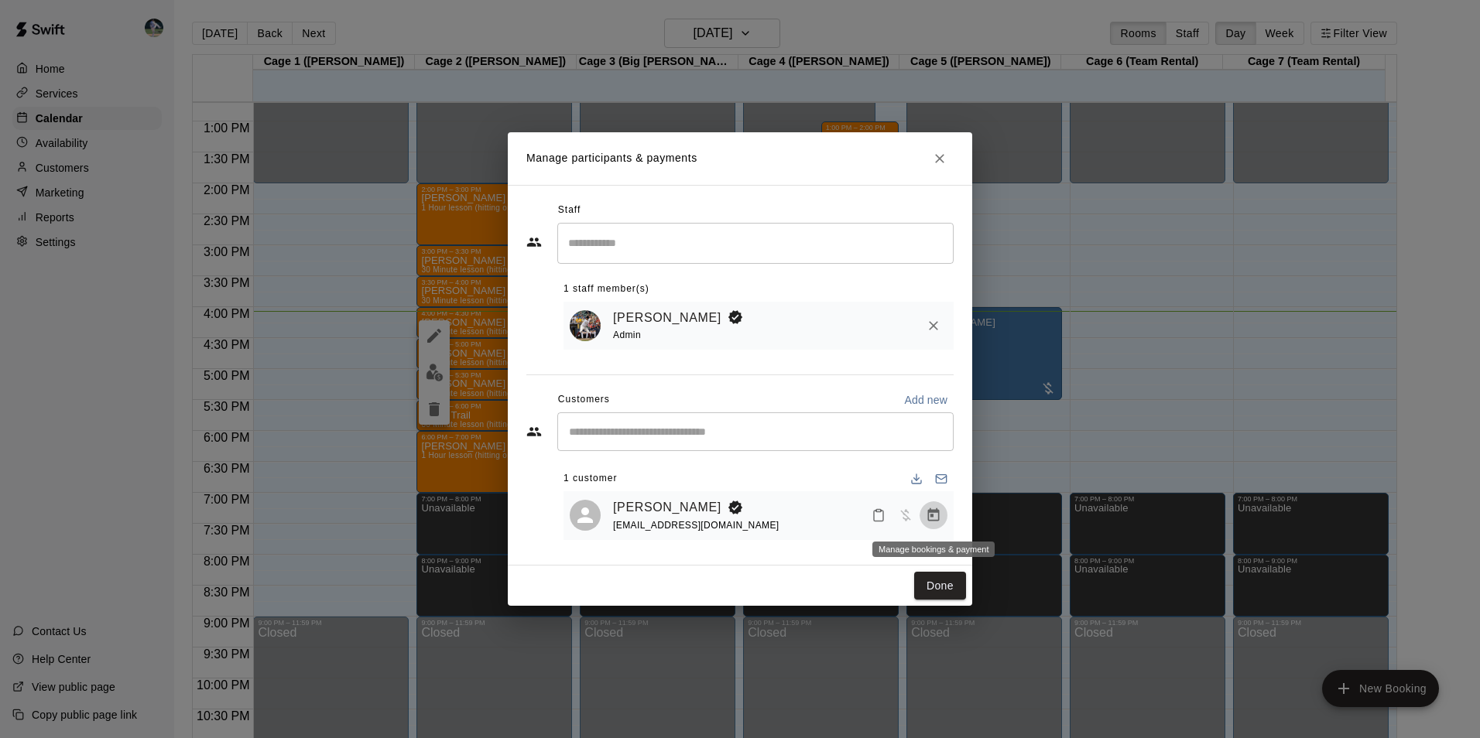
click at [931, 515] on icon "Manage bookings & payment" at bounding box center [933, 515] width 15 height 15
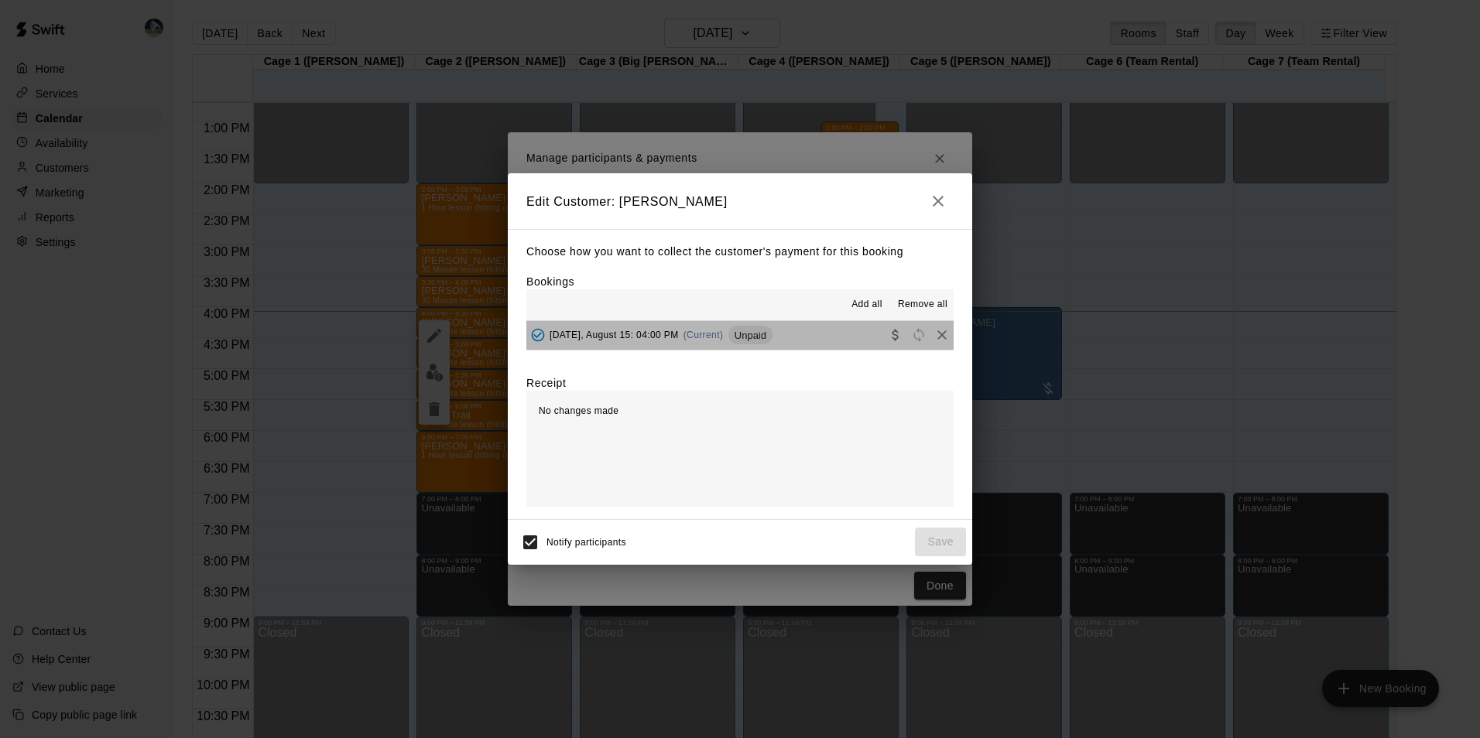
click at [793, 330] on button "[DATE], August 15: 04:00 PM (Current) Unpaid" at bounding box center [739, 335] width 427 height 29
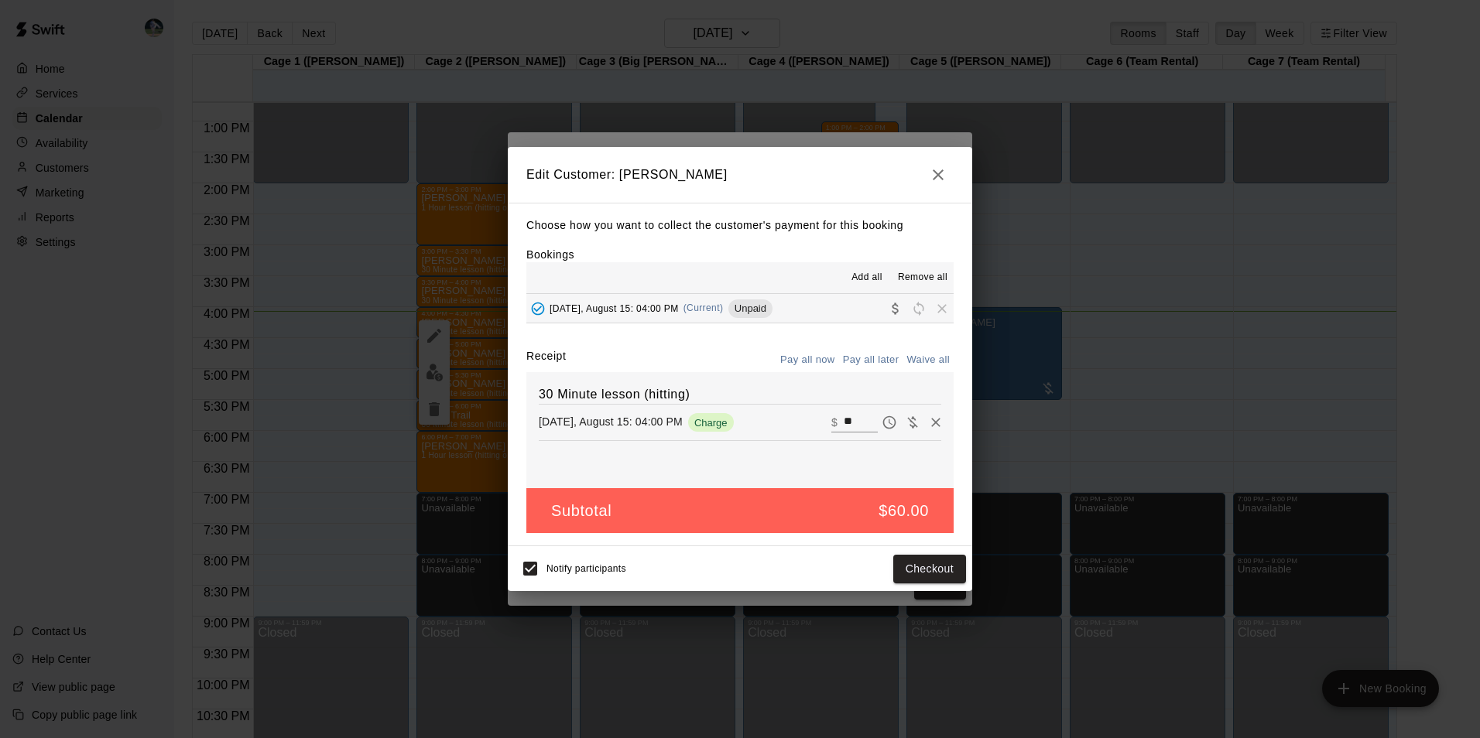
click at [849, 422] on input "**" at bounding box center [861, 423] width 34 height 20
type input "*"
type input "**"
click at [939, 571] on button "Checkout" at bounding box center [929, 569] width 73 height 29
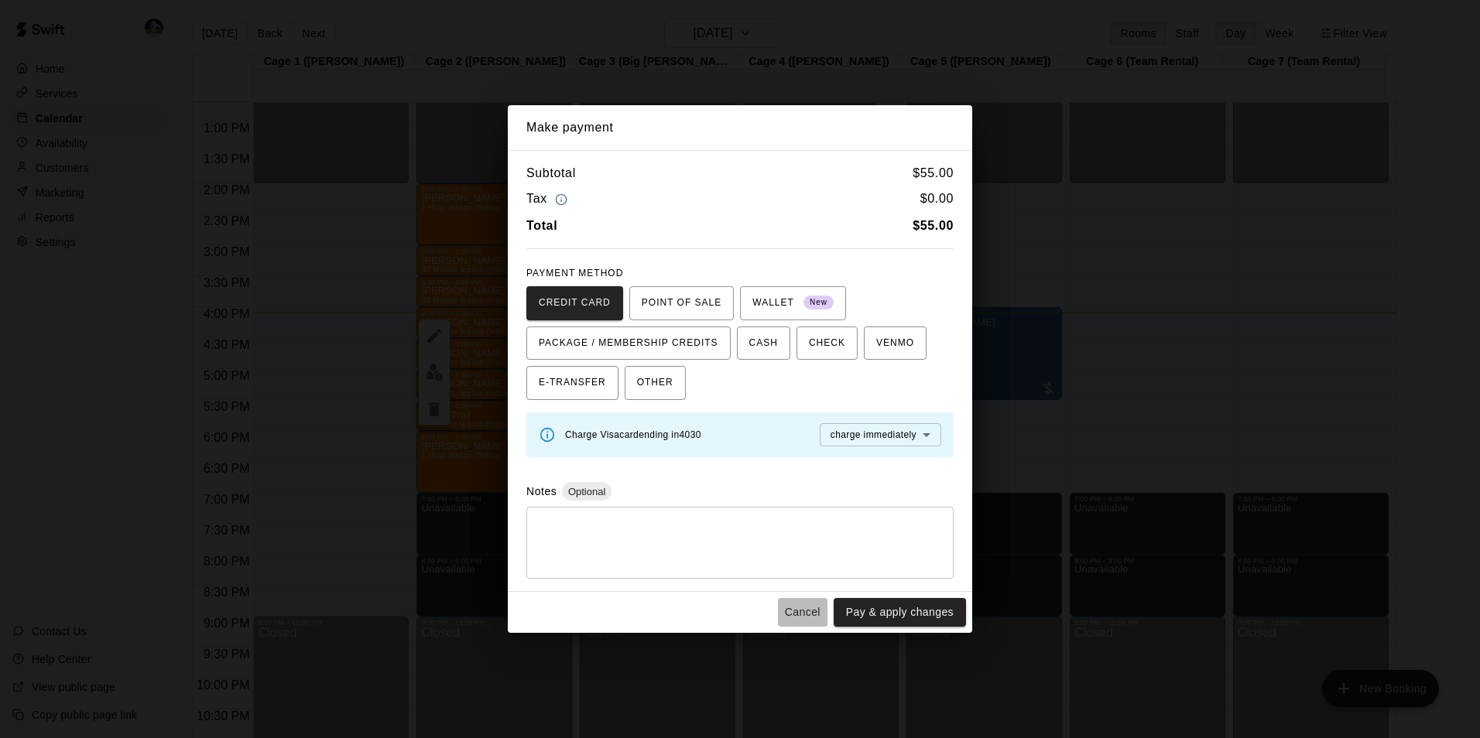
click at [798, 615] on button "Cancel" at bounding box center [803, 612] width 50 height 29
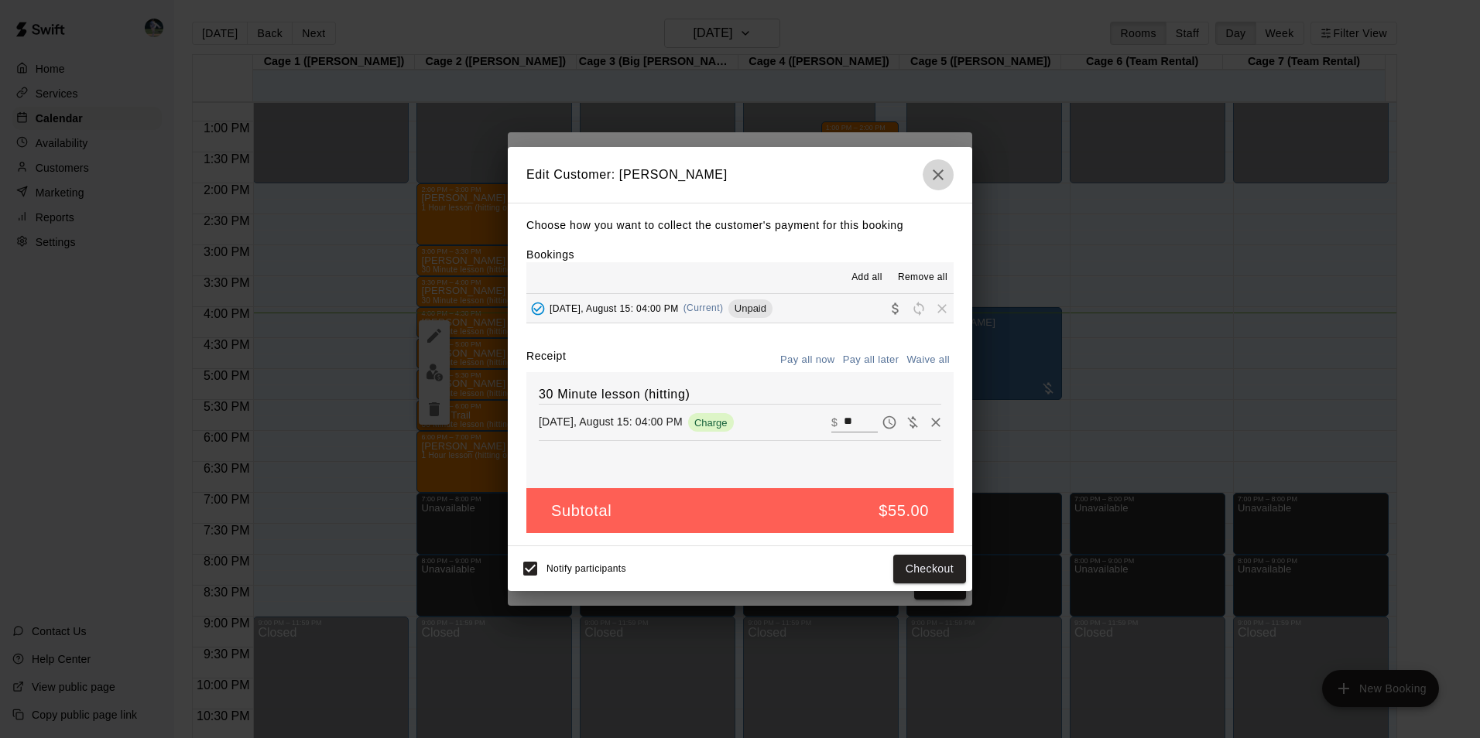
click at [937, 173] on icon "button" at bounding box center [938, 175] width 11 height 11
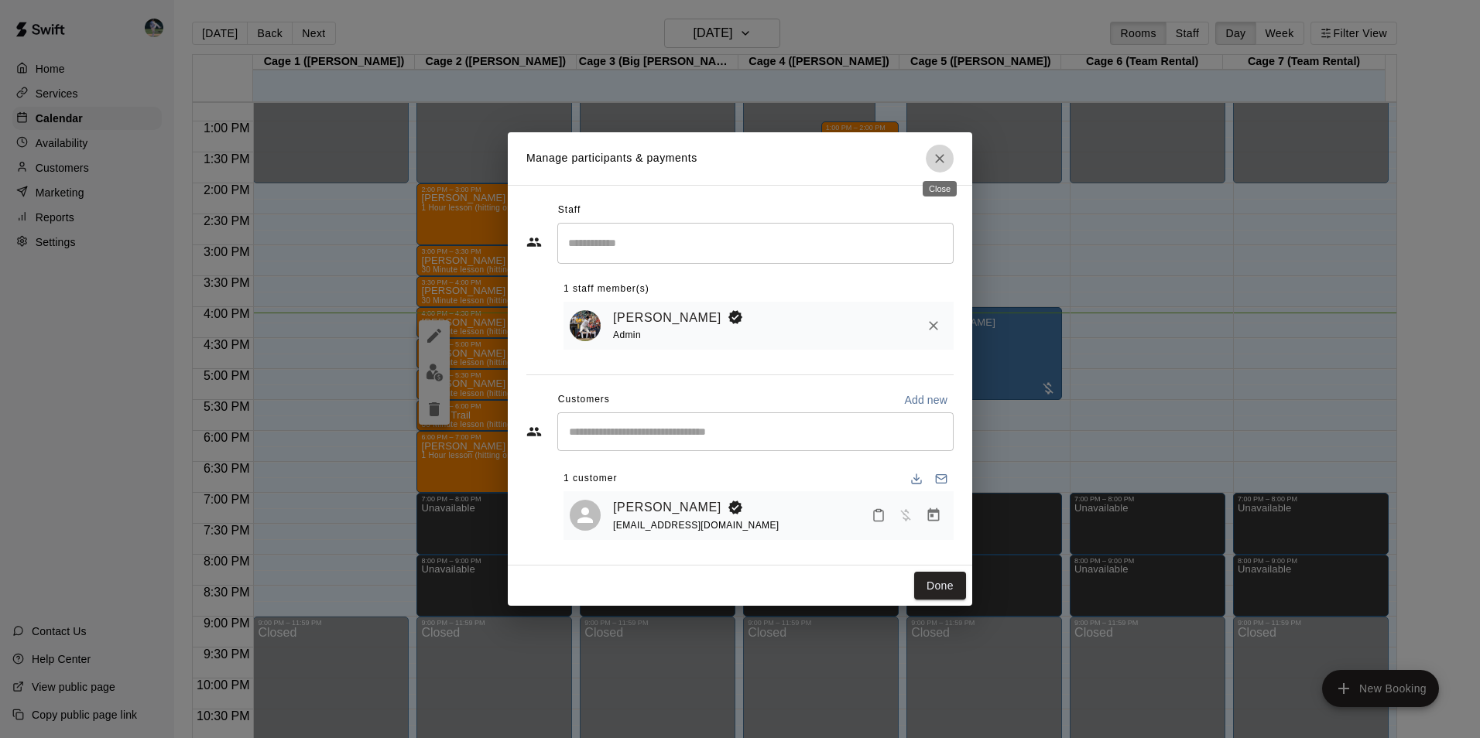
click at [937, 151] on icon "Close" at bounding box center [939, 158] width 15 height 15
